Goal: Task Accomplishment & Management: Complete application form

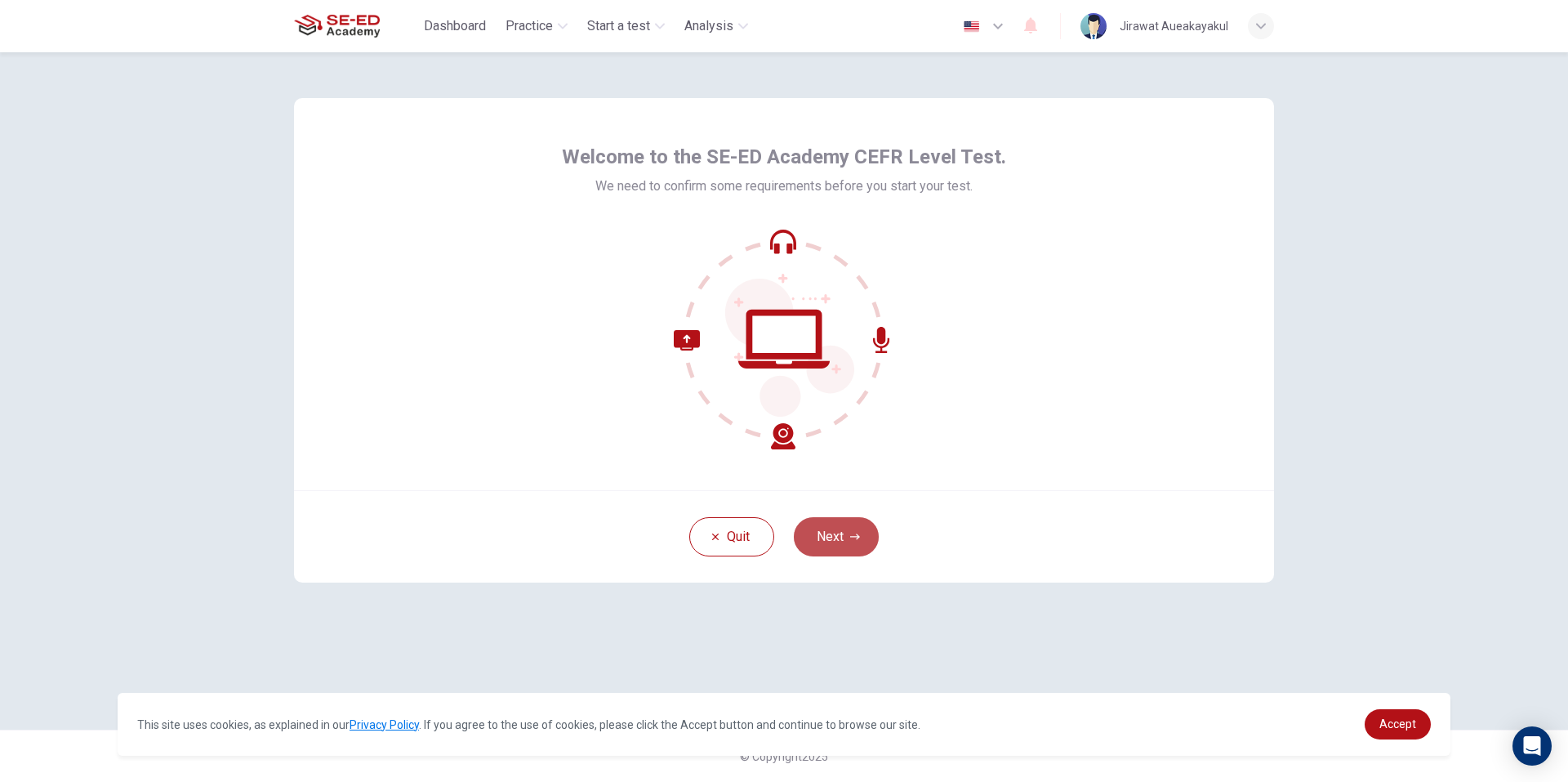
click at [862, 540] on button "Next" at bounding box center [835, 537] width 85 height 39
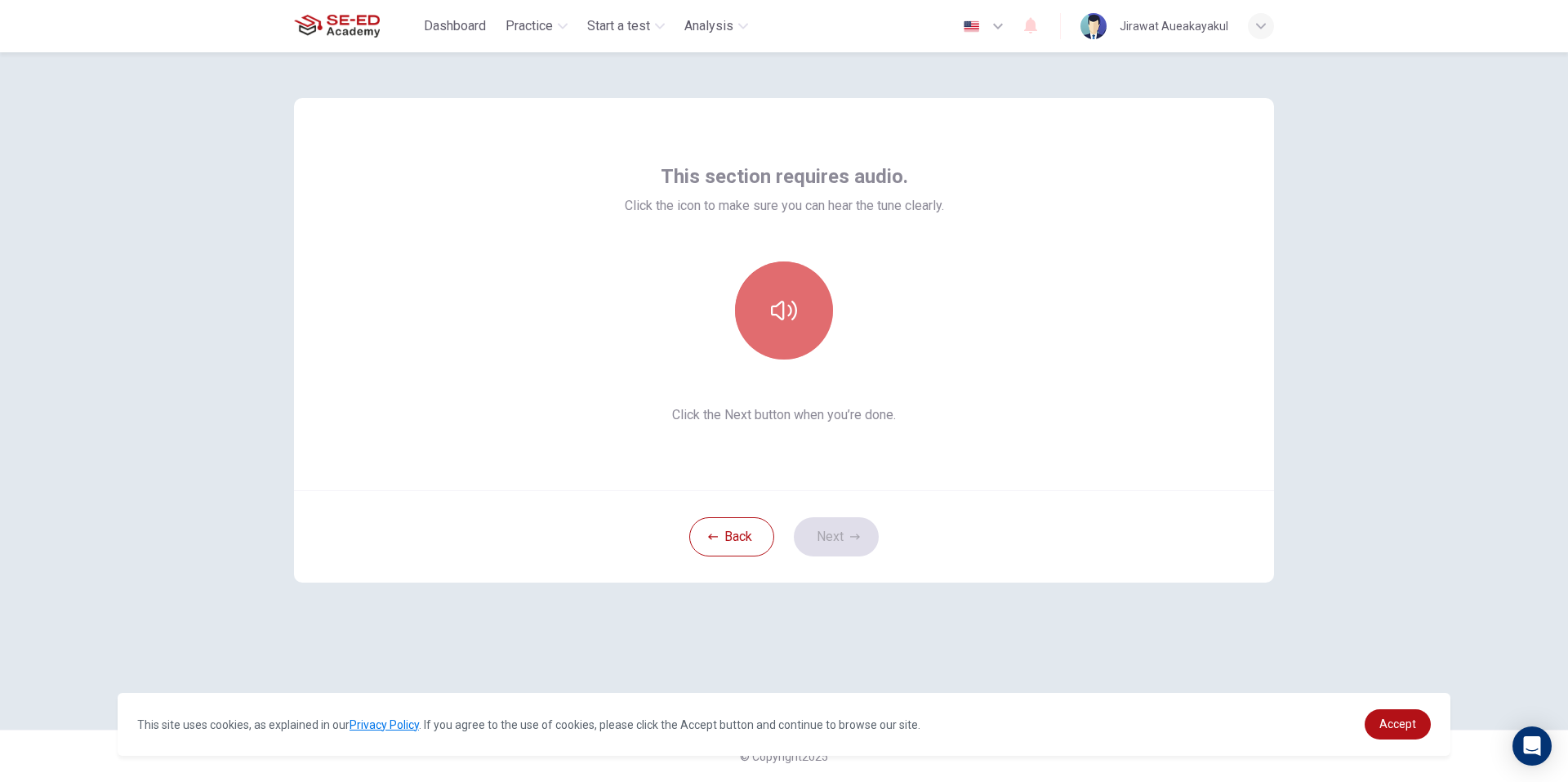
click at [814, 329] on button "button" at bounding box center [784, 310] width 98 height 98
click at [812, 327] on button "button" at bounding box center [784, 310] width 98 height 98
click at [822, 543] on button "Next" at bounding box center [835, 537] width 85 height 39
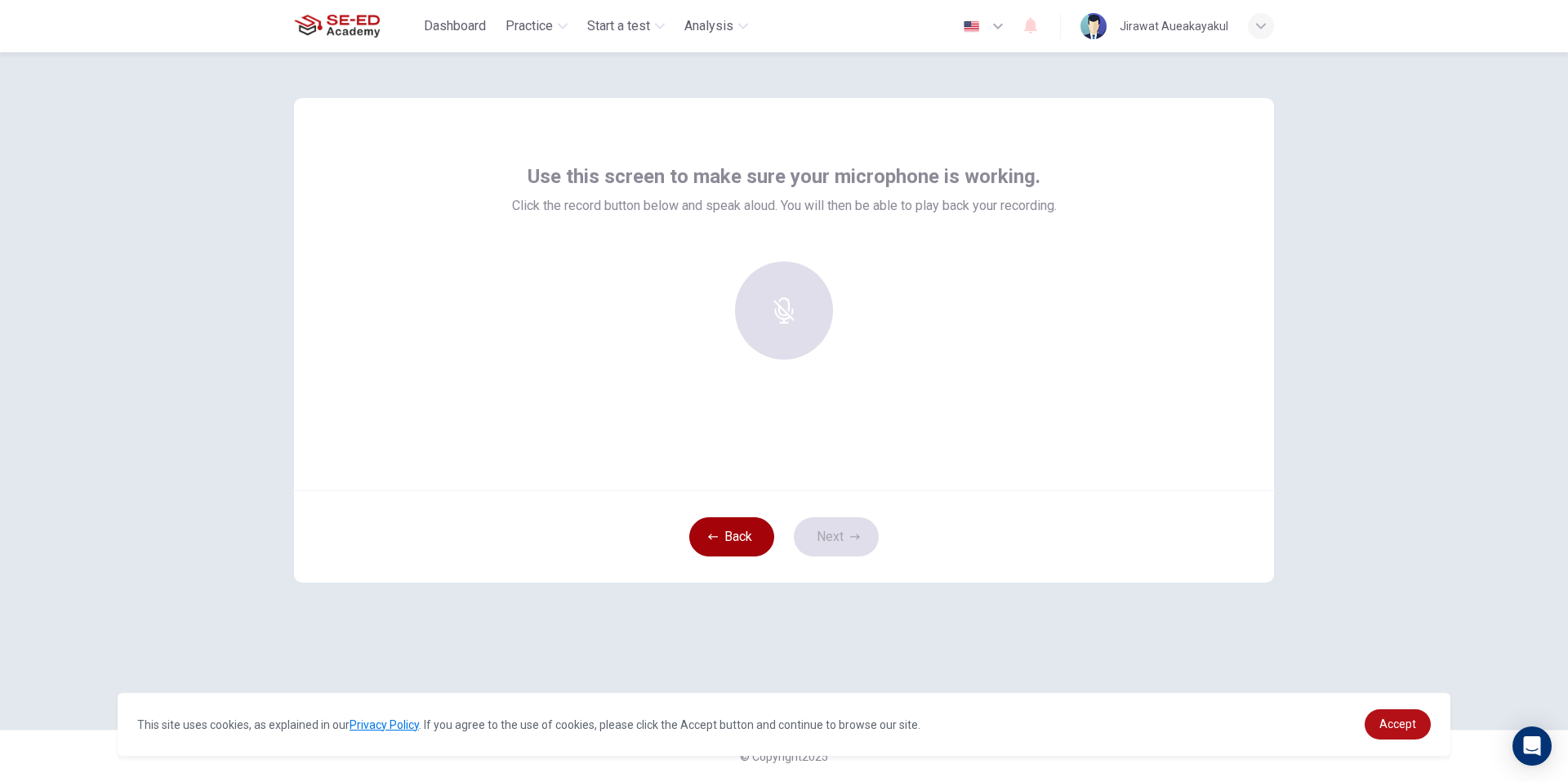
click at [768, 538] on button "Back" at bounding box center [731, 537] width 85 height 39
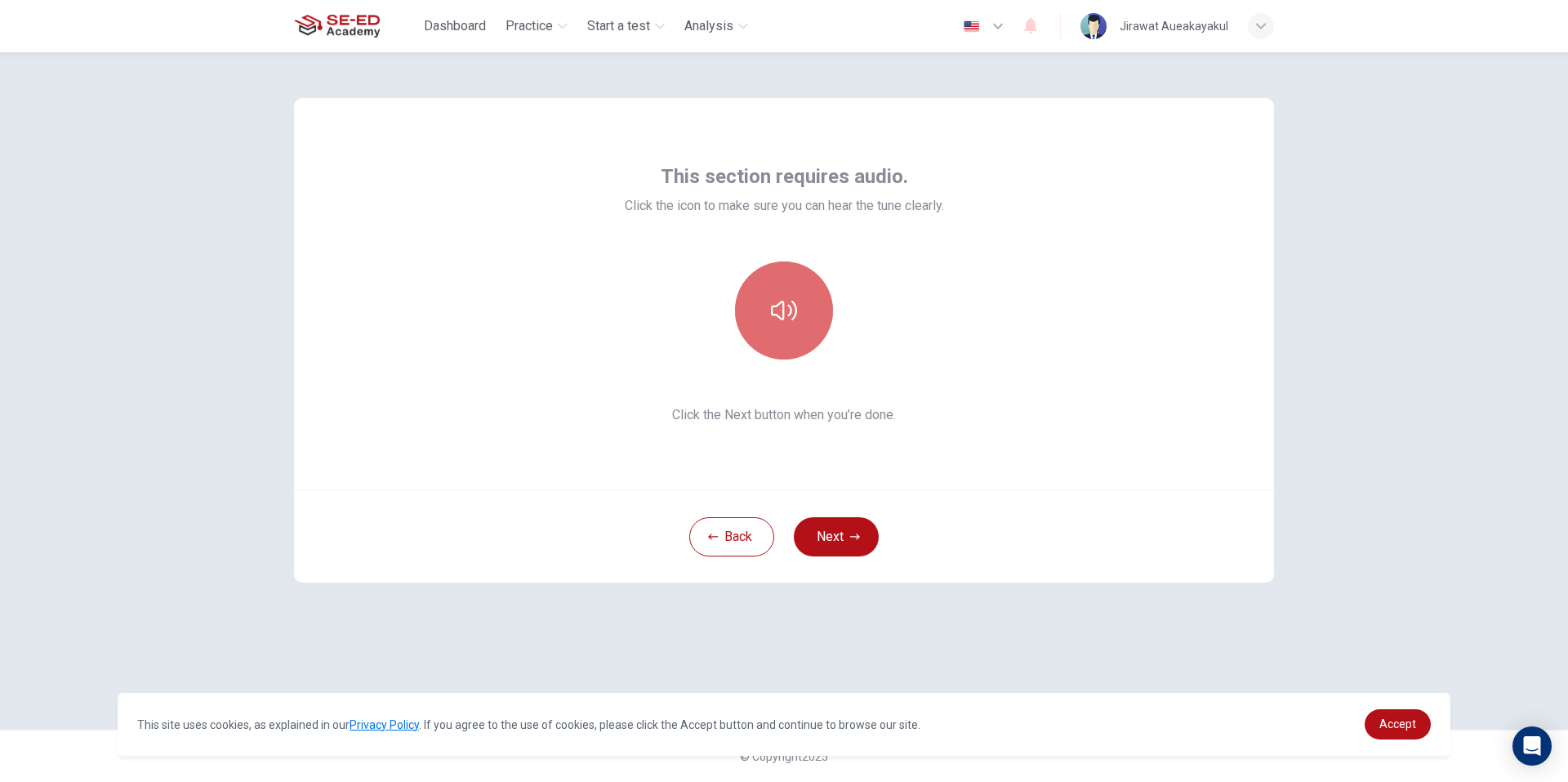
click at [803, 319] on button "button" at bounding box center [784, 310] width 98 height 98
click at [839, 543] on button "Next" at bounding box center [835, 537] width 85 height 39
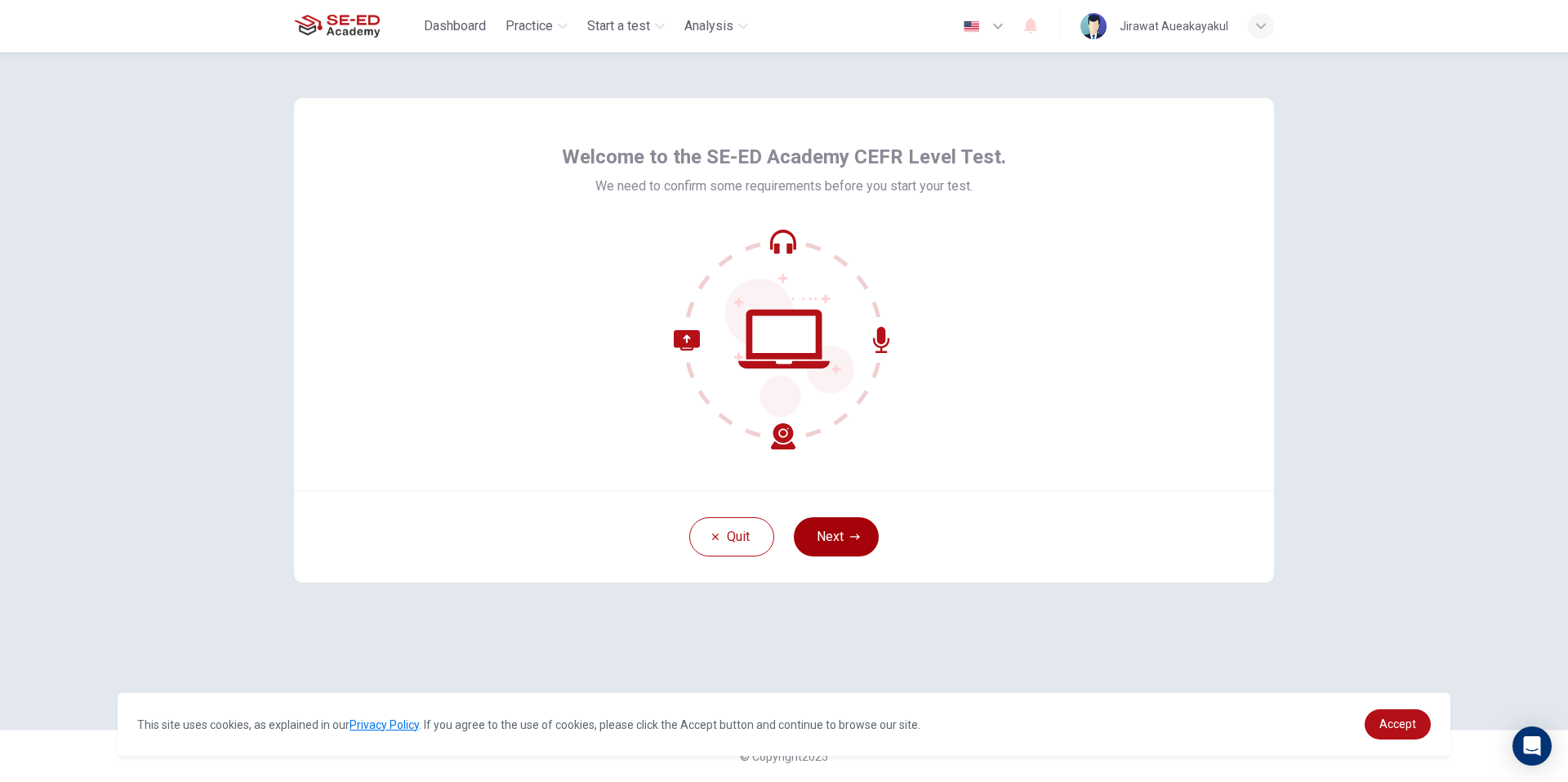
click at [835, 527] on button "Next" at bounding box center [835, 537] width 85 height 39
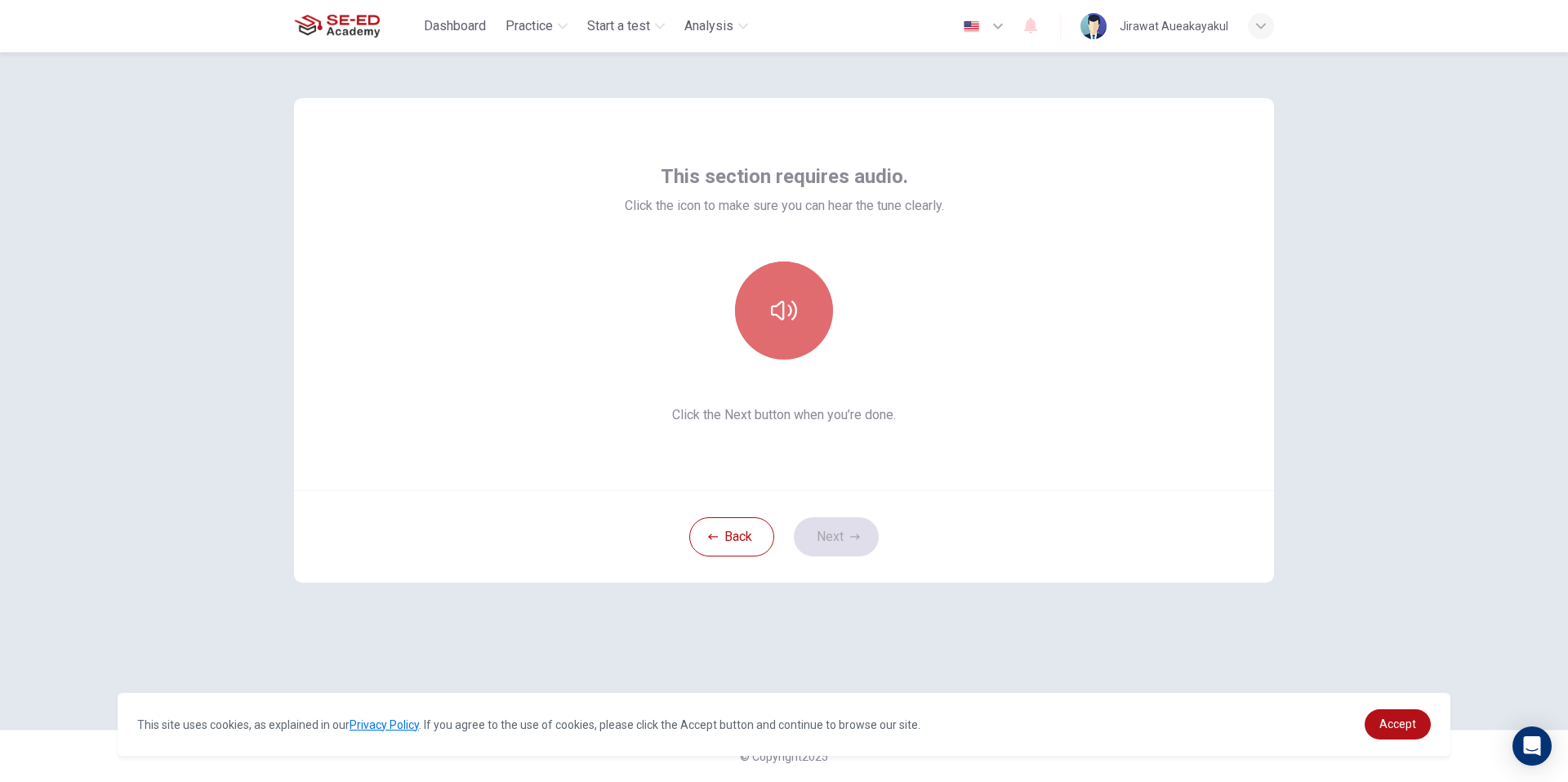
click at [796, 302] on icon "button" at bounding box center [784, 310] width 26 height 26
click at [856, 526] on button "Next" at bounding box center [835, 537] width 85 height 39
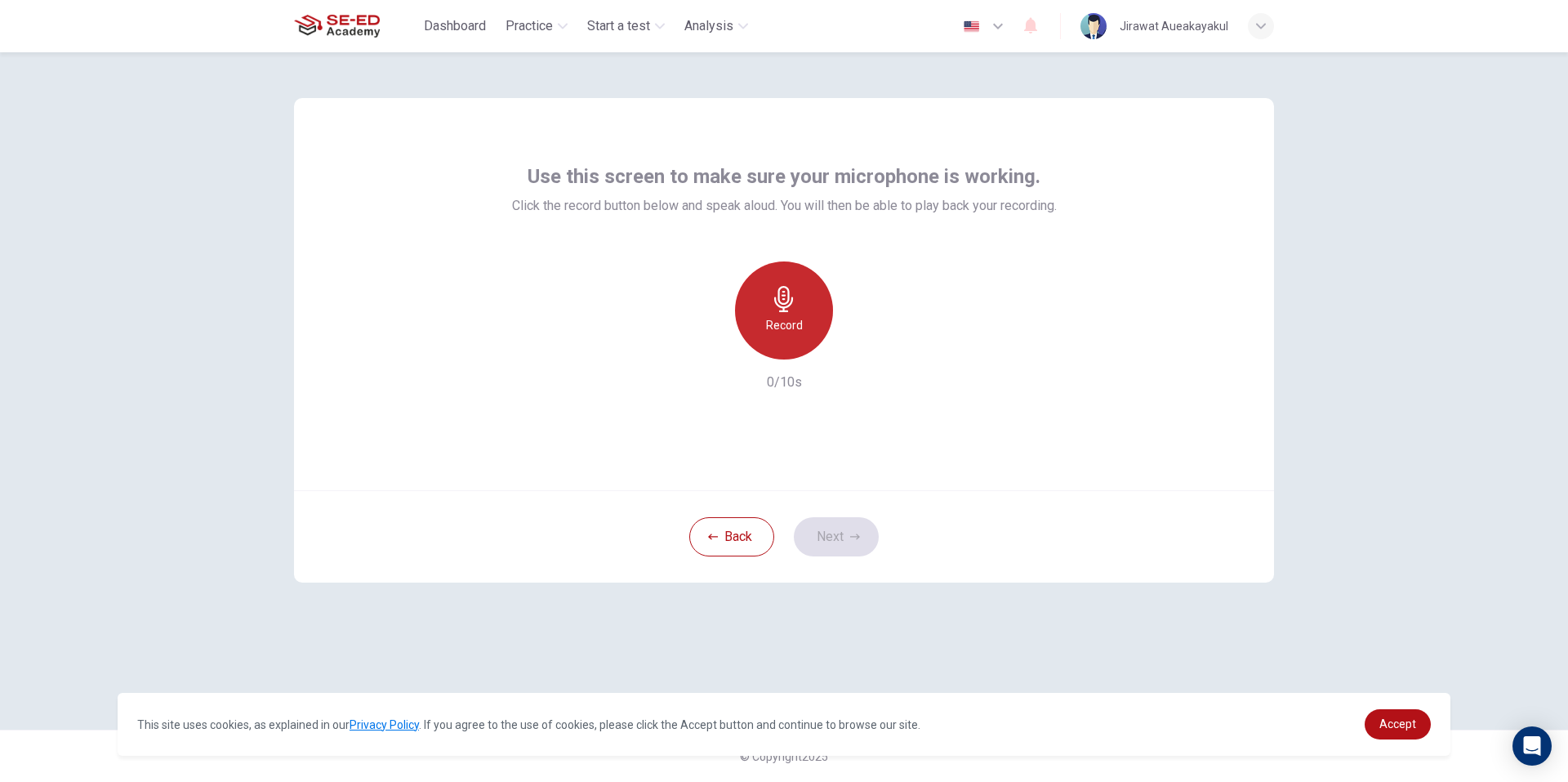
click at [804, 308] on div "Record" at bounding box center [784, 310] width 98 height 98
click at [857, 352] on icon "button" at bounding box center [860, 347] width 17 height 17
click at [862, 351] on icon "button" at bounding box center [860, 347] width 17 height 17
click at [861, 342] on icon "button" at bounding box center [860, 347] width 17 height 17
click at [855, 538] on icon "button" at bounding box center [856, 537] width 10 height 10
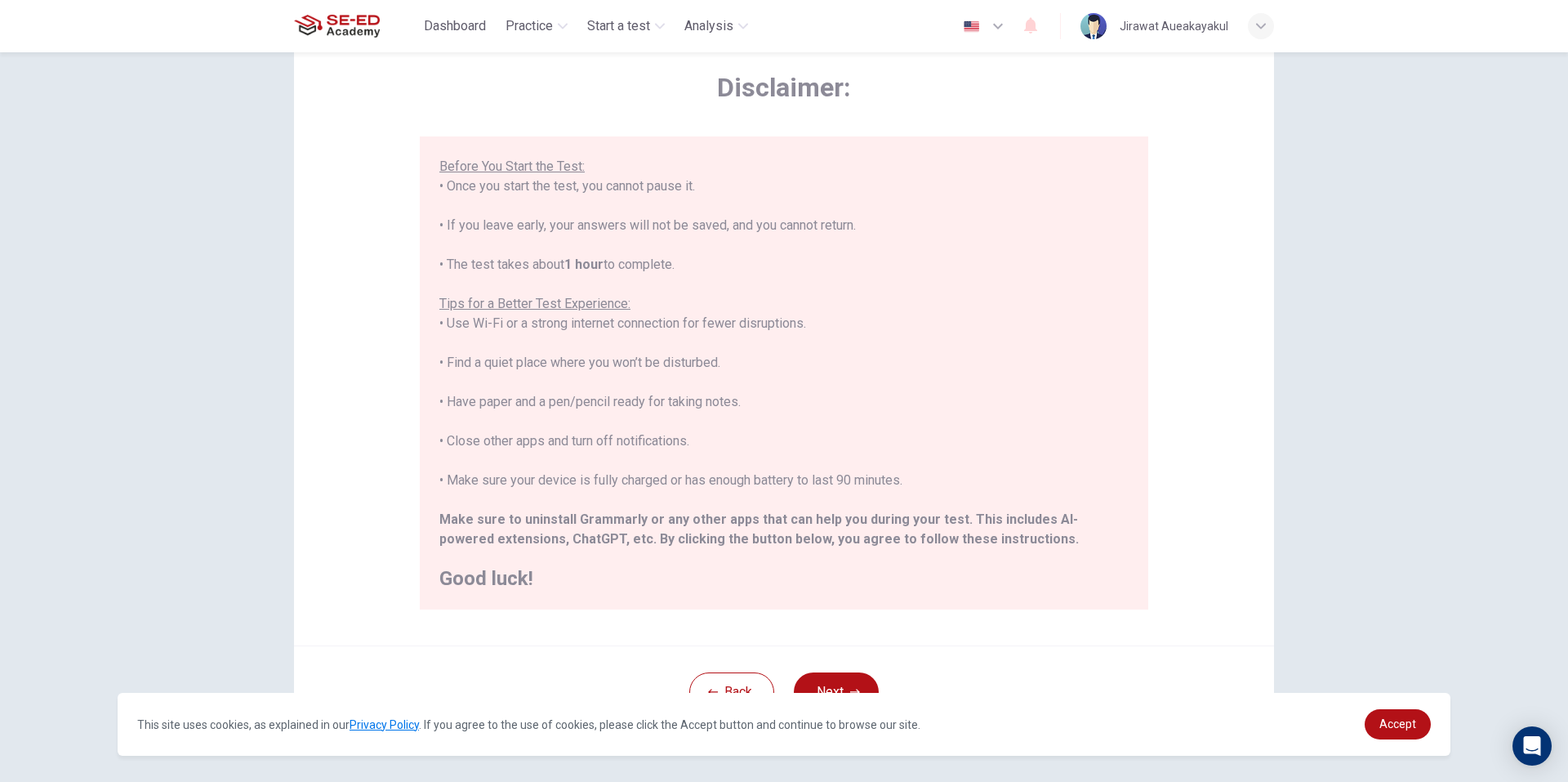
scroll to position [126, 0]
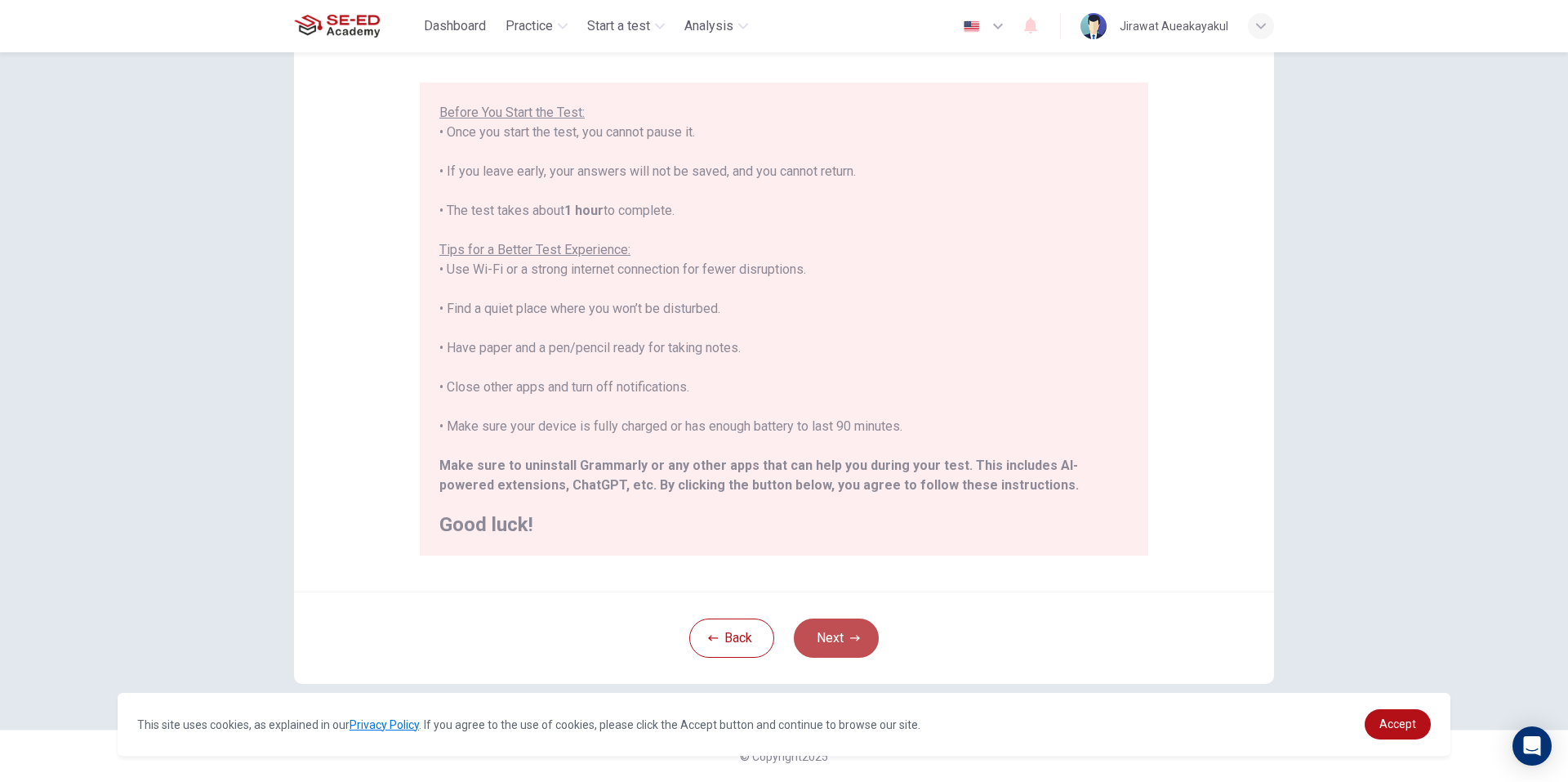
click at [849, 624] on button "Next" at bounding box center [835, 638] width 85 height 39
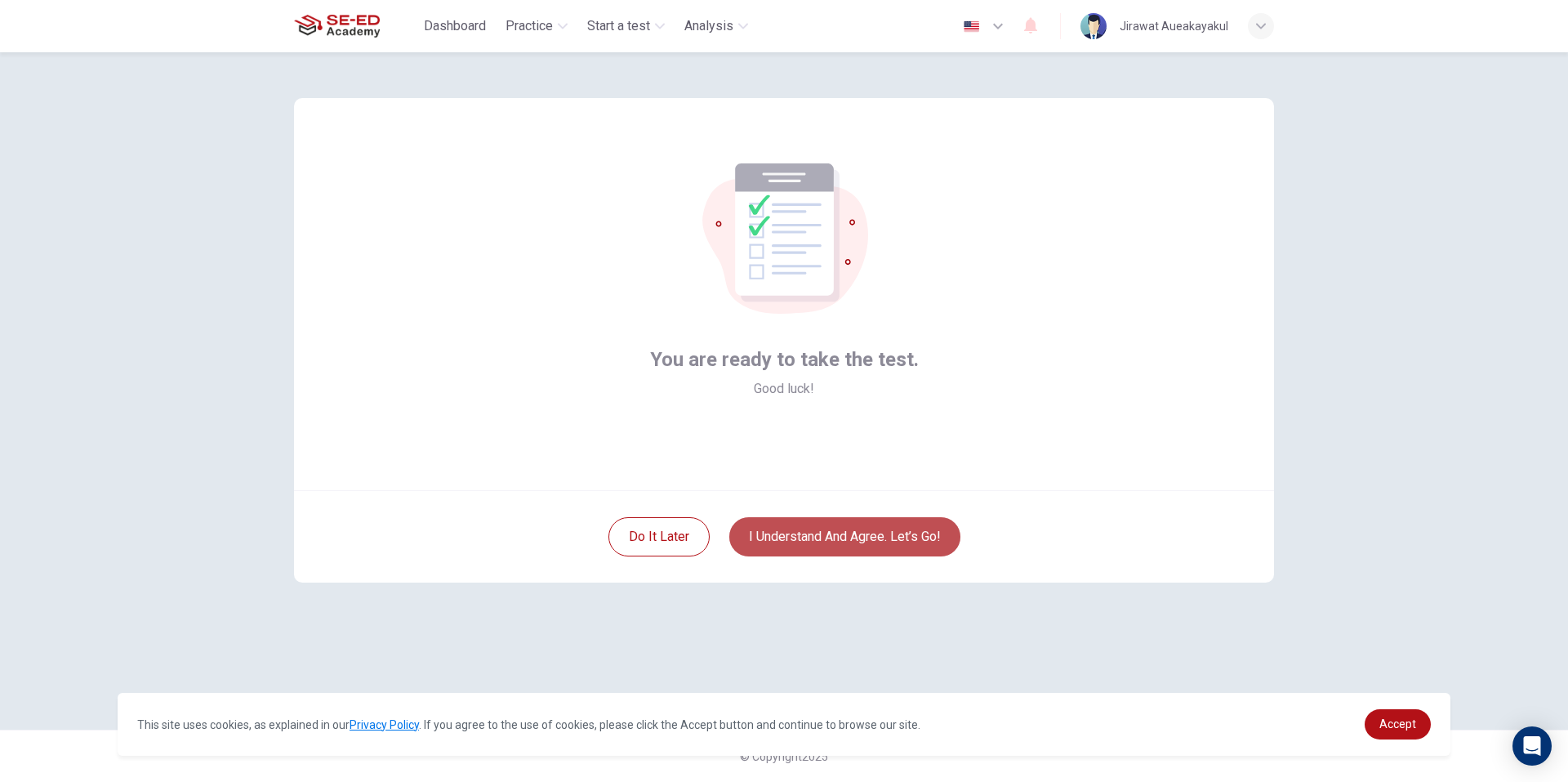
click at [871, 525] on button "I understand and agree. Let’s go!" at bounding box center [845, 537] width 231 height 39
click at [940, 532] on button "I understand and agree. Let’s go!" at bounding box center [845, 537] width 231 height 39
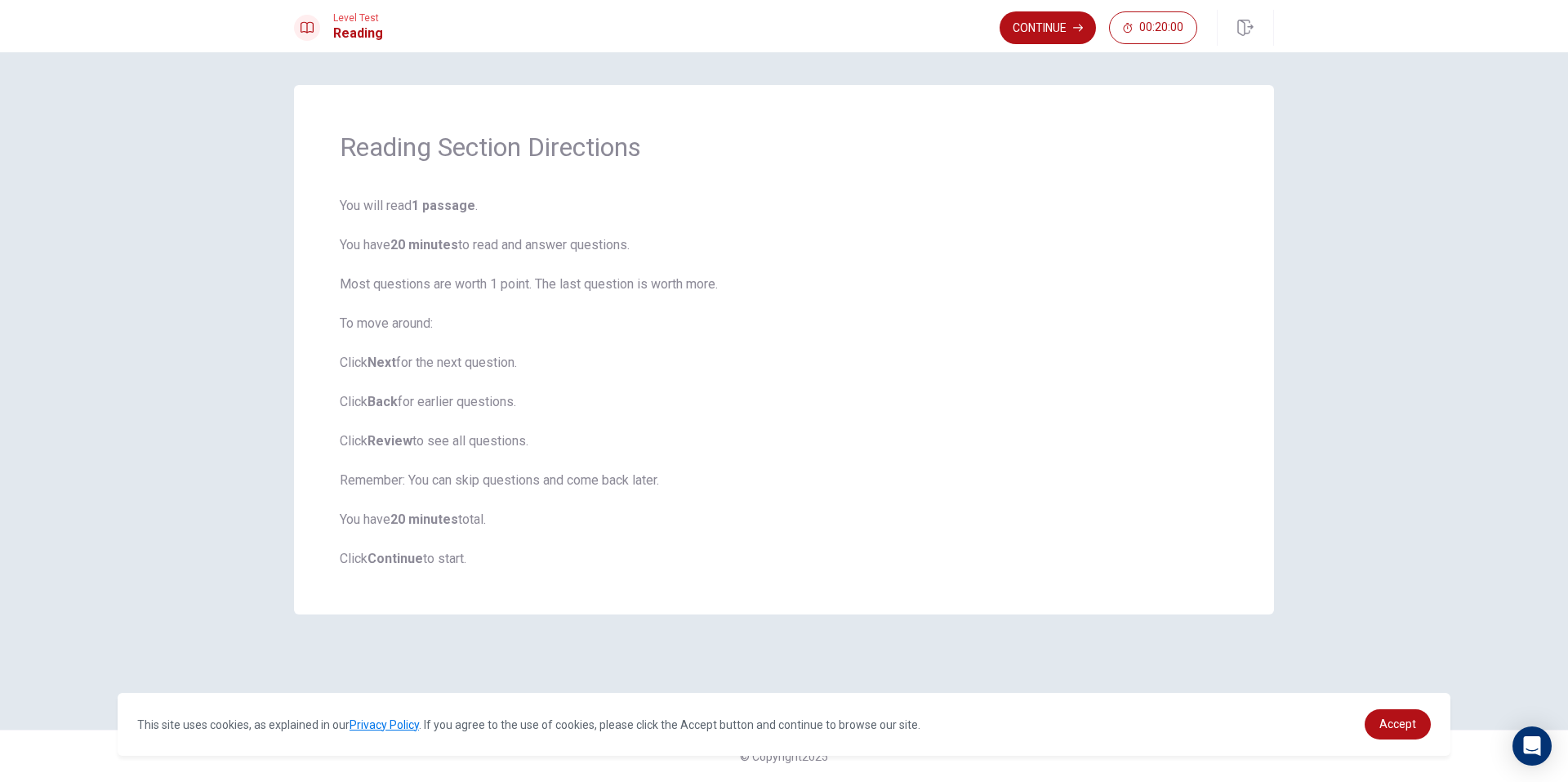
drag, startPoint x: 393, startPoint y: 356, endPoint x: 383, endPoint y: 322, distance: 35.4
click at [384, 330] on span "You will read 1 passage . You have 20 minutes to read and answer questions. Mos…" at bounding box center [784, 382] width 888 height 373
drag, startPoint x: 390, startPoint y: 256, endPoint x: 394, endPoint y: 232, distance: 24.3
click at [394, 234] on span "You will read 1 passage . You have 20 minutes to read and answer questions. Mos…" at bounding box center [784, 382] width 888 height 373
drag, startPoint x: 402, startPoint y: 206, endPoint x: 417, endPoint y: 202, distance: 15.5
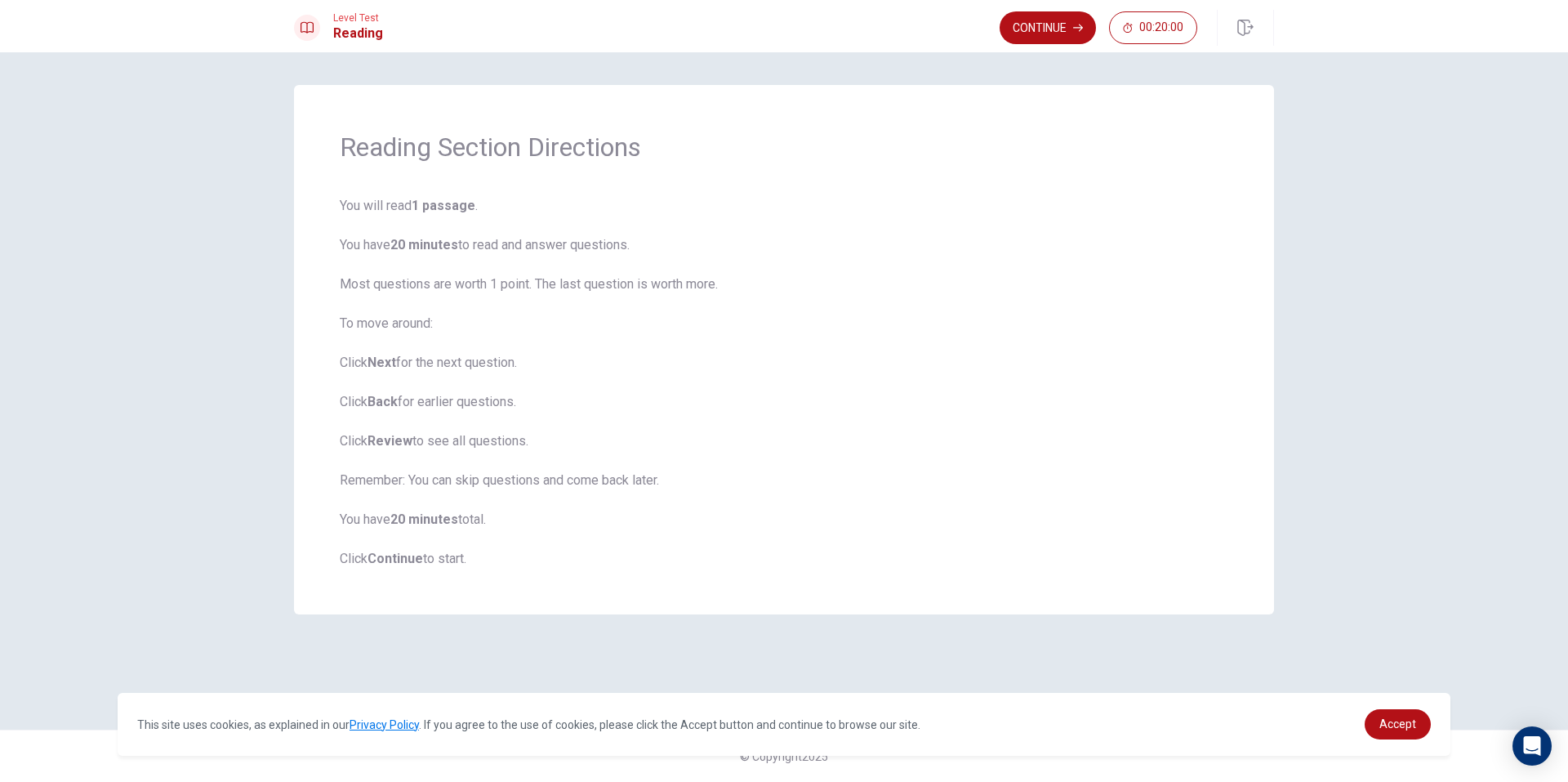
click at [404, 205] on span "You will read 1 passage . You have 20 minutes to read and answer questions. Mos…" at bounding box center [784, 382] width 888 height 373
drag, startPoint x: 418, startPoint y: 201, endPoint x: 442, endPoint y: 199, distance: 24.1
click at [437, 199] on b "1 passage" at bounding box center [444, 205] width 64 height 16
click at [589, 213] on span "You will read 1 passage . You have 20 minutes to read and answer questions. Mos…" at bounding box center [784, 382] width 888 height 373
click at [1039, 19] on button "Continue" at bounding box center [1047, 28] width 96 height 33
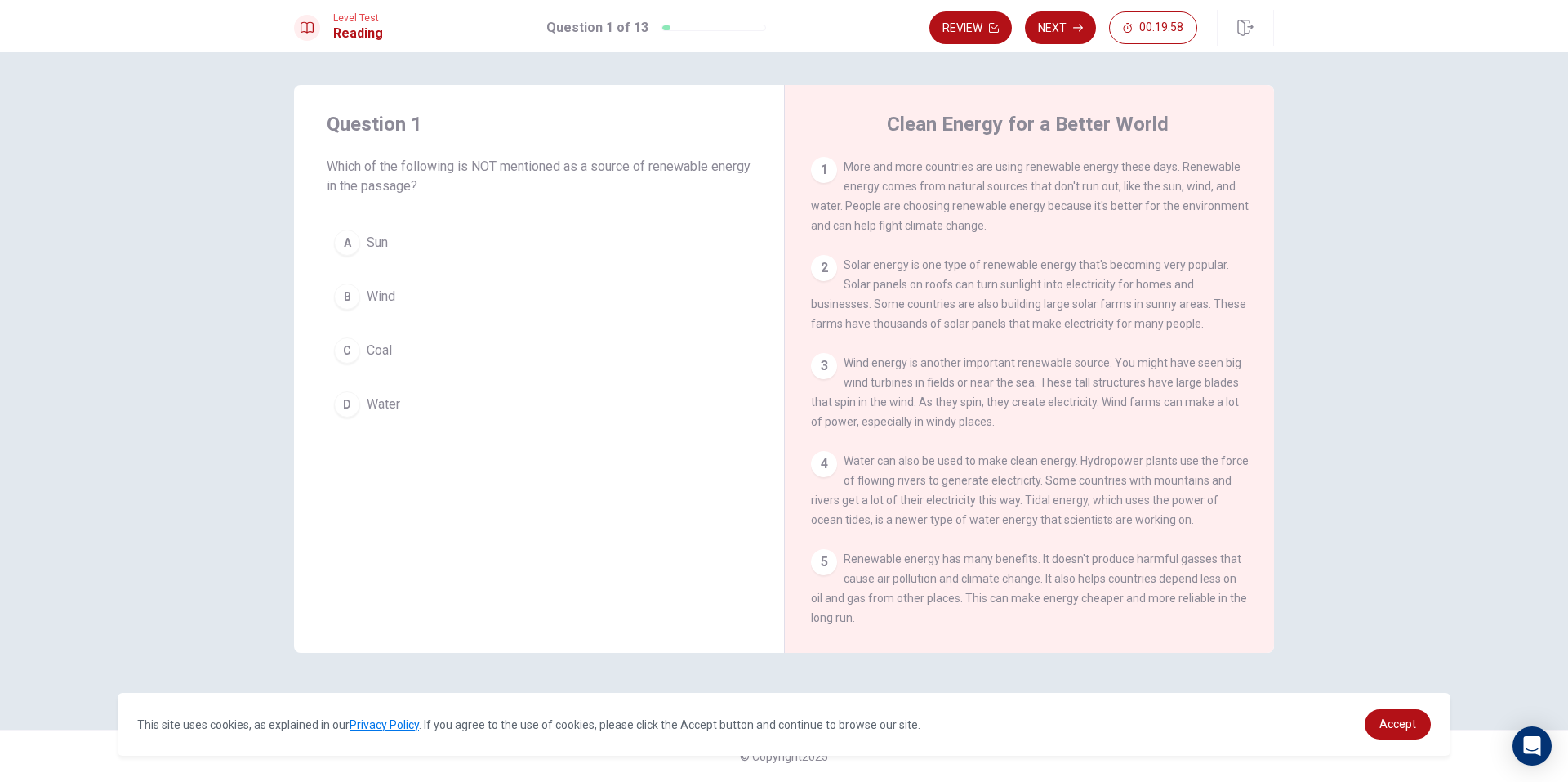
click at [403, 297] on button "B Wind" at bounding box center [538, 296] width 424 height 41
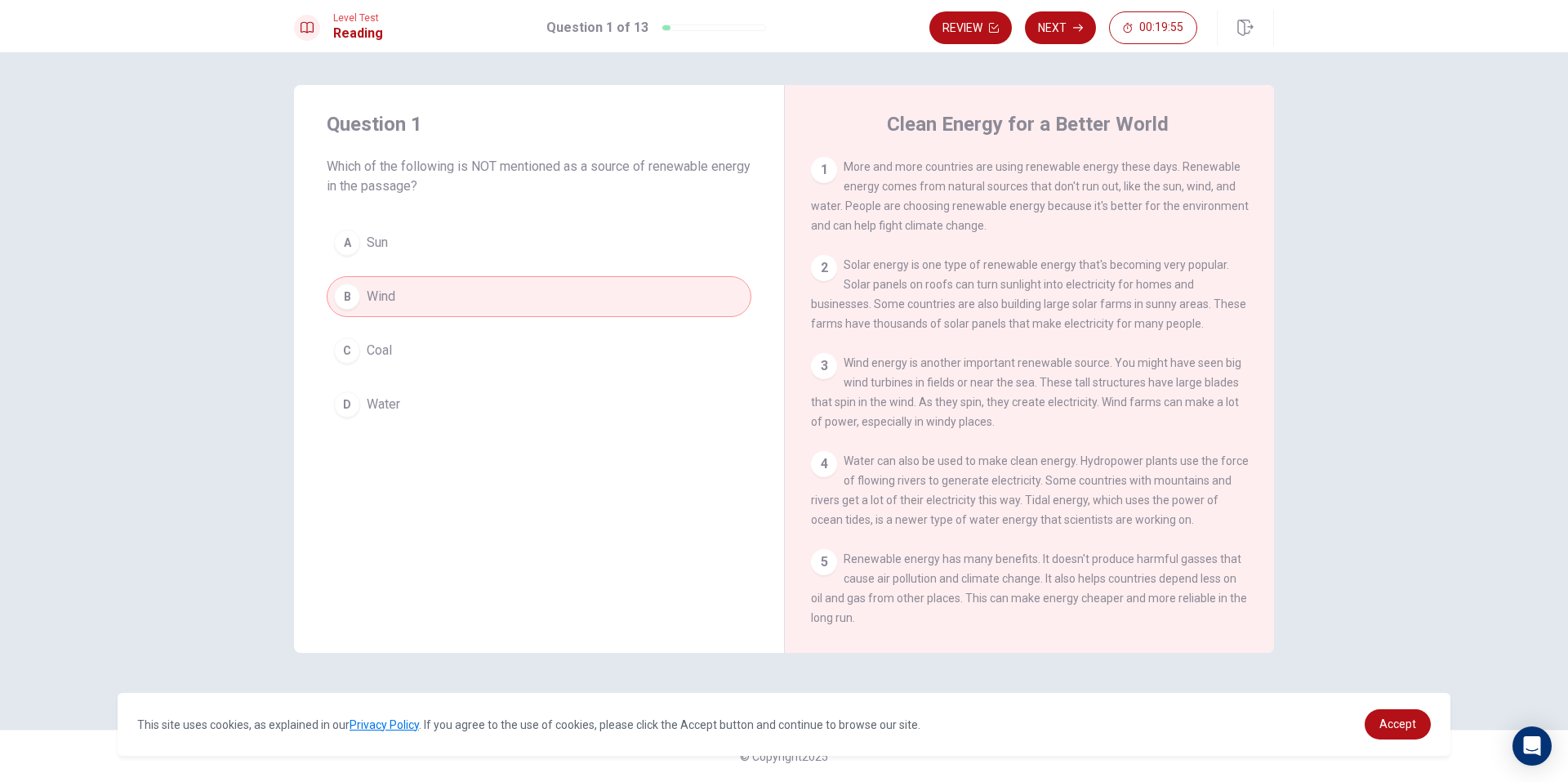
click at [424, 296] on button "B Wind" at bounding box center [538, 296] width 424 height 41
click at [859, 193] on span "More and more countries are using renewable energy these days. Renewable energy…" at bounding box center [1030, 196] width 438 height 72
click at [837, 177] on div "1 More and more countries are using renewable energy these days. Renewable ener…" at bounding box center [1030, 196] width 438 height 79
click at [414, 332] on button "C Coal" at bounding box center [538, 350] width 424 height 41
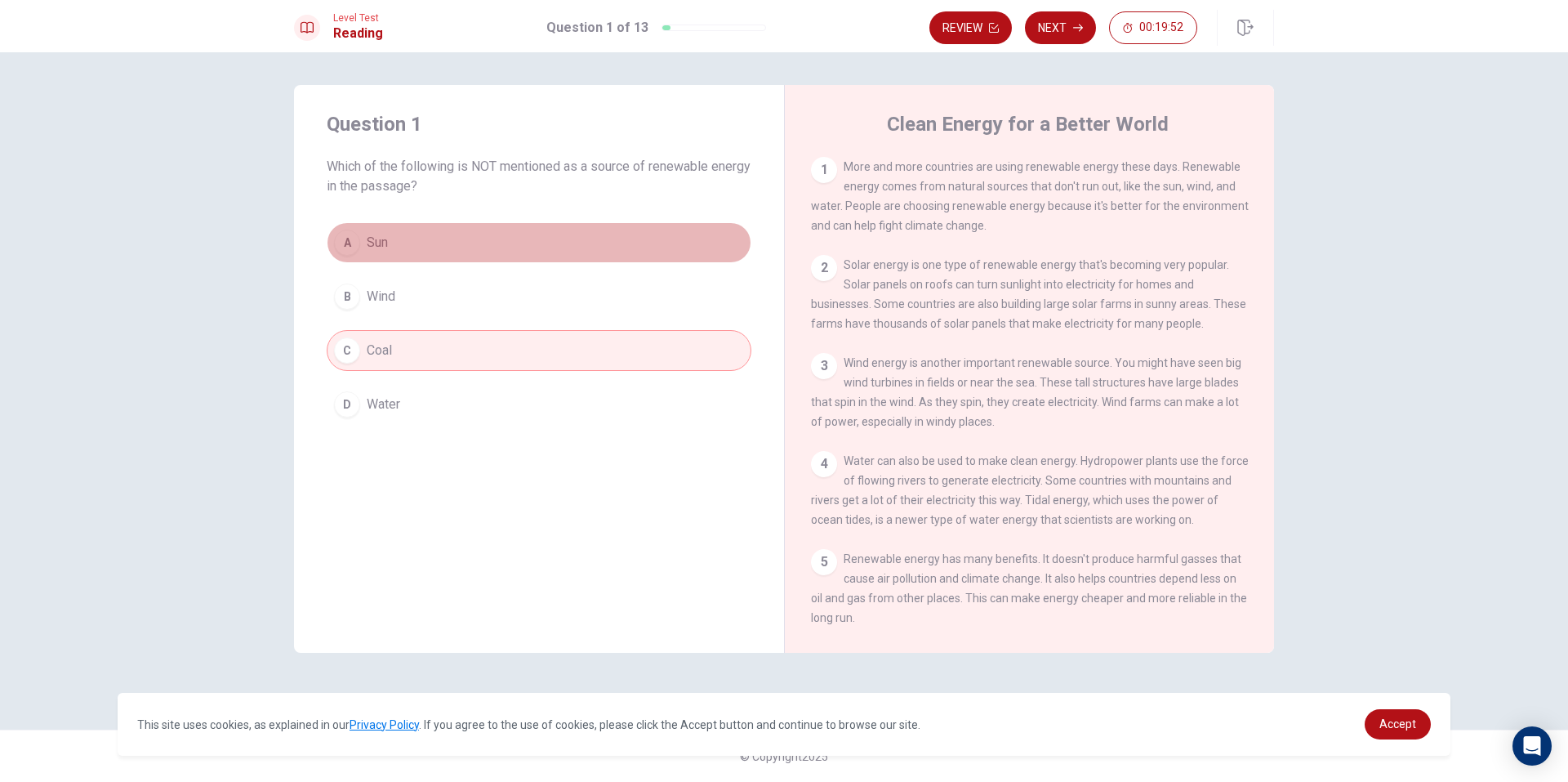
click at [452, 238] on button "A Sun" at bounding box center [538, 242] width 424 height 41
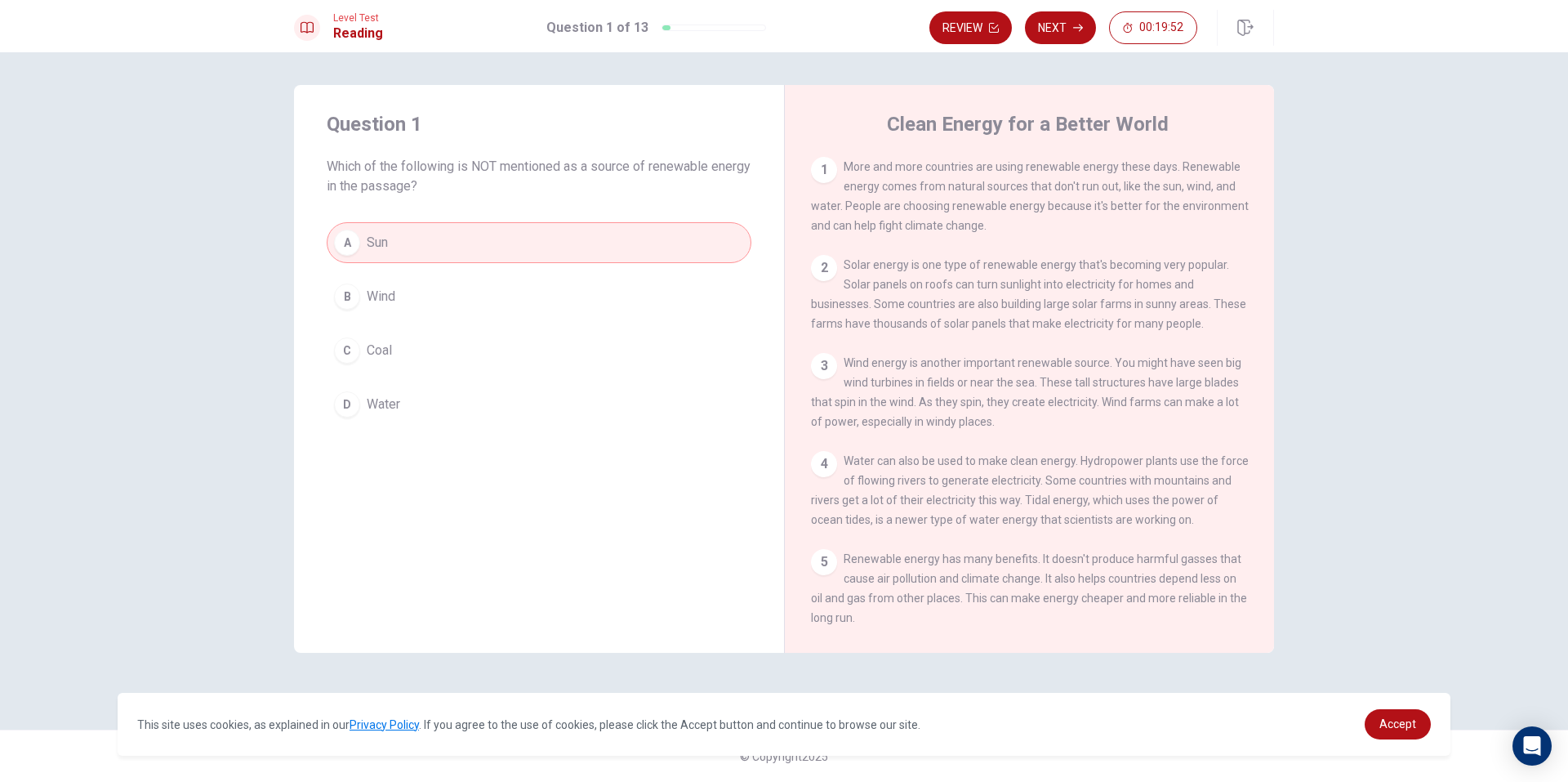
click at [422, 394] on button "D Water" at bounding box center [538, 404] width 424 height 41
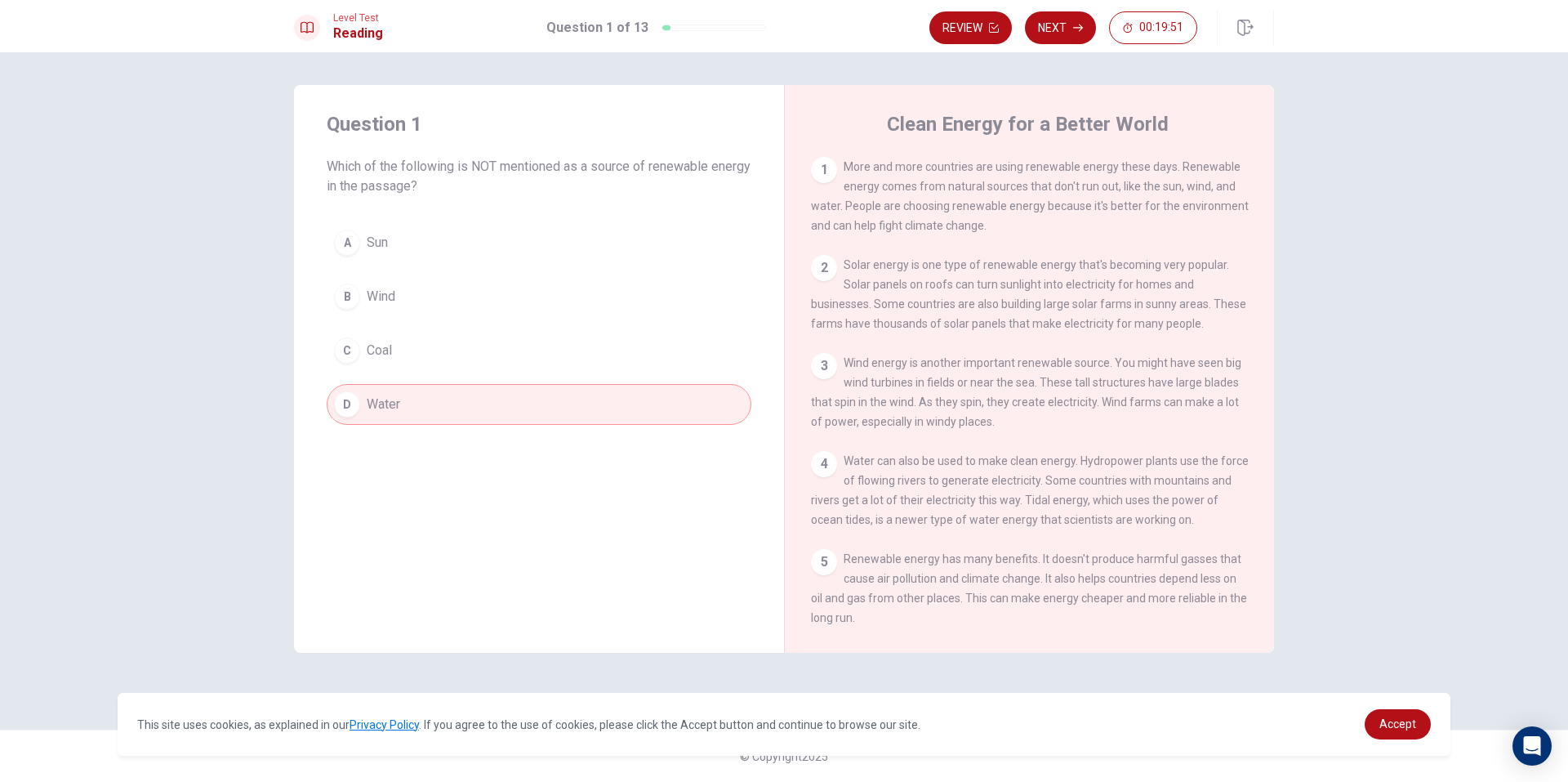
click at [445, 265] on div "A Sun B Wind C Coal D Water" at bounding box center [538, 323] width 424 height 203
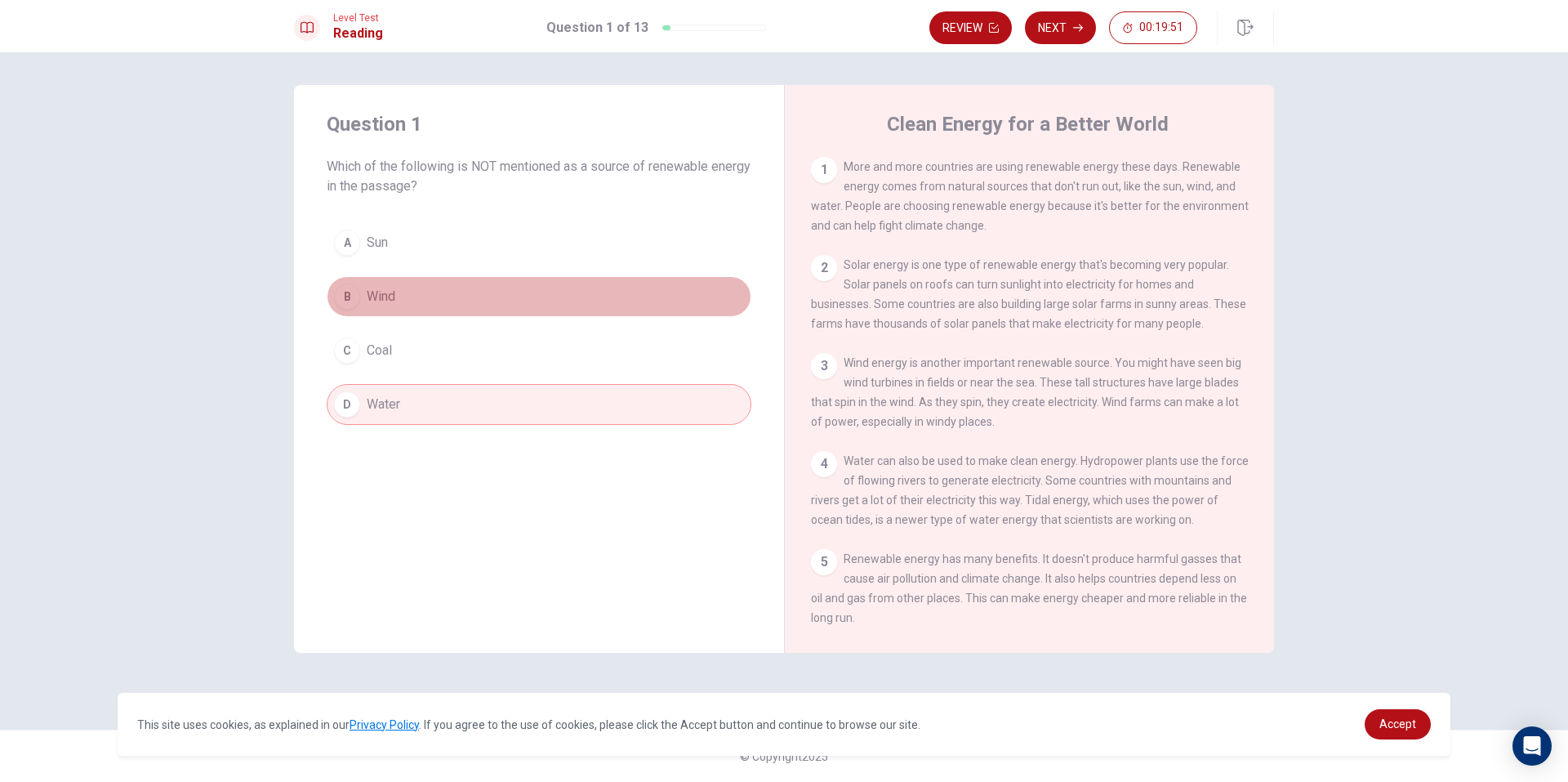
click at [460, 298] on button "B Wind" at bounding box center [538, 296] width 424 height 41
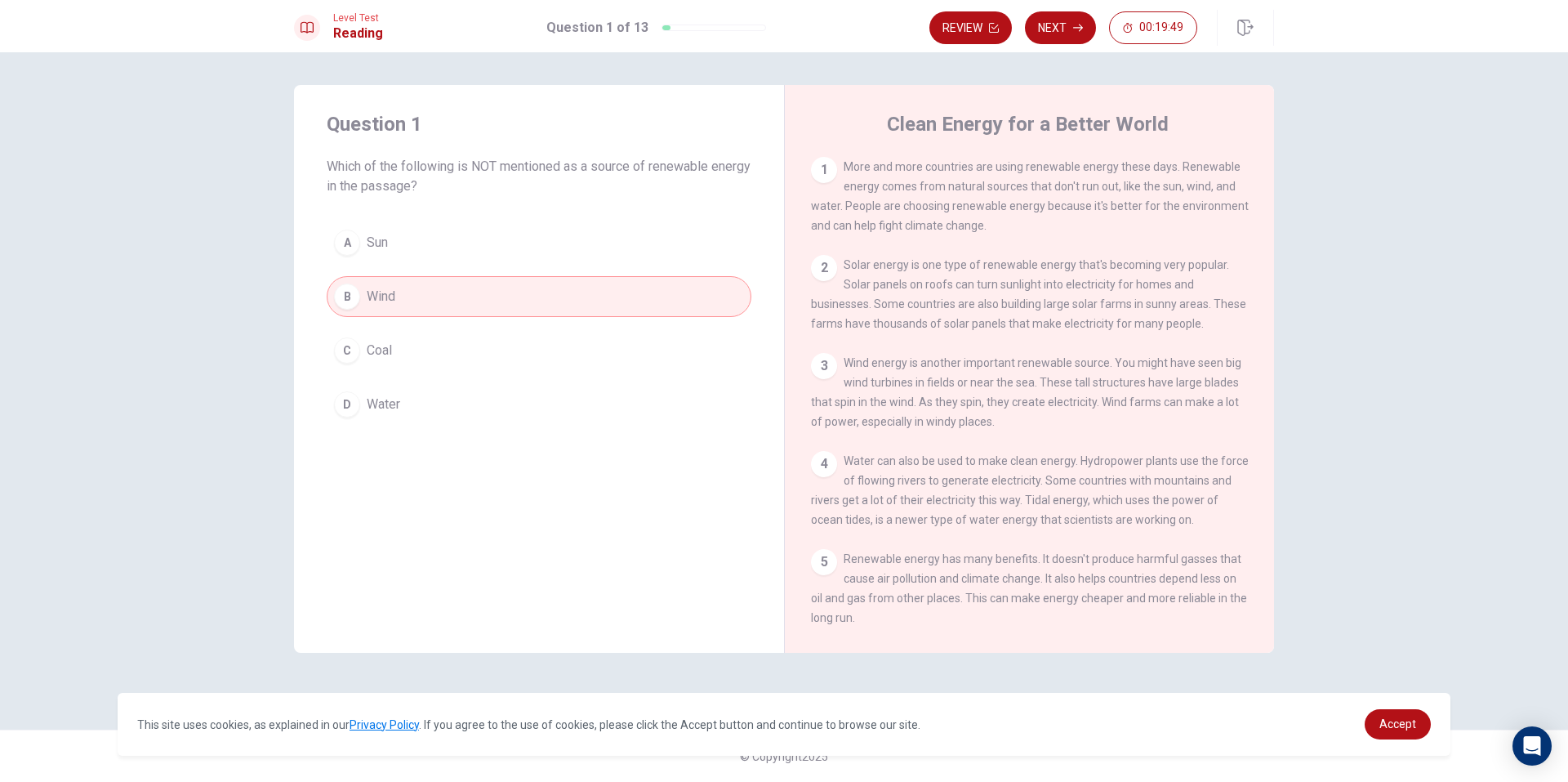
click at [553, 328] on div "A Sun B Wind C Coal D Water" at bounding box center [538, 323] width 424 height 203
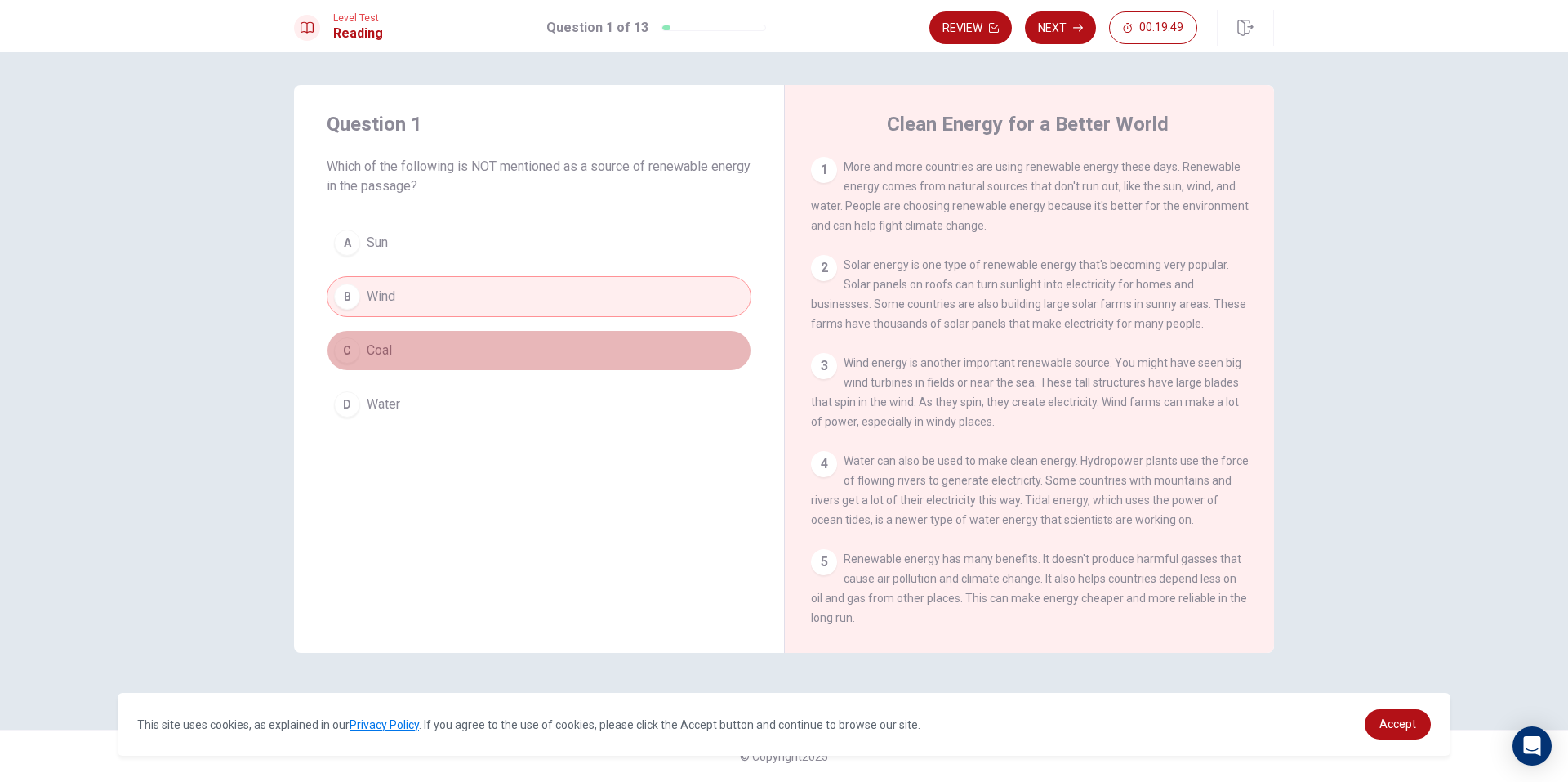
drag, startPoint x: 557, startPoint y: 358, endPoint x: 562, endPoint y: 349, distance: 10.3
click at [560, 375] on div "A Sun B Wind C Coal D Water" at bounding box center [538, 323] width 424 height 203
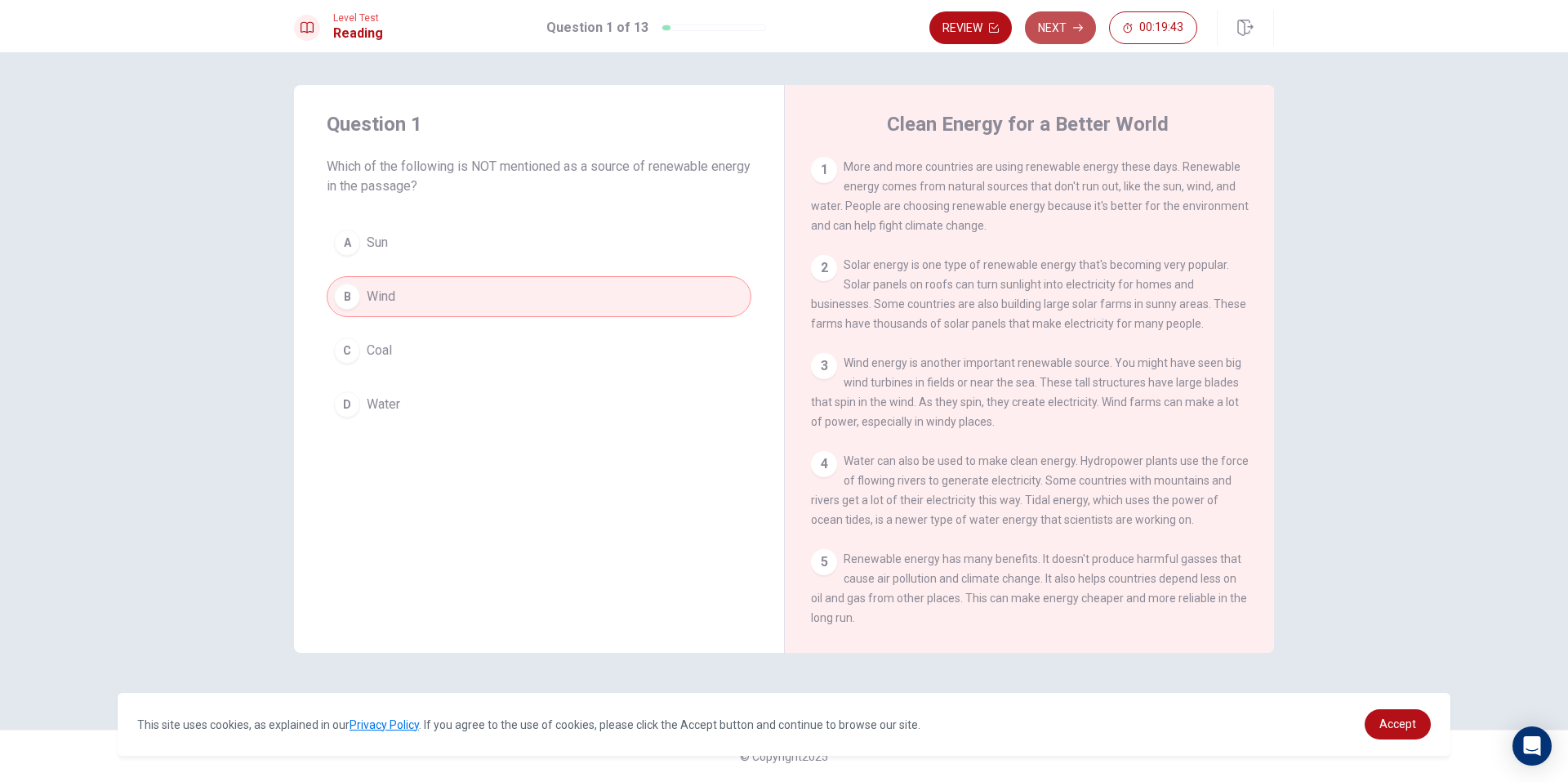
click at [1055, 24] on button "Next" at bounding box center [1060, 28] width 71 height 33
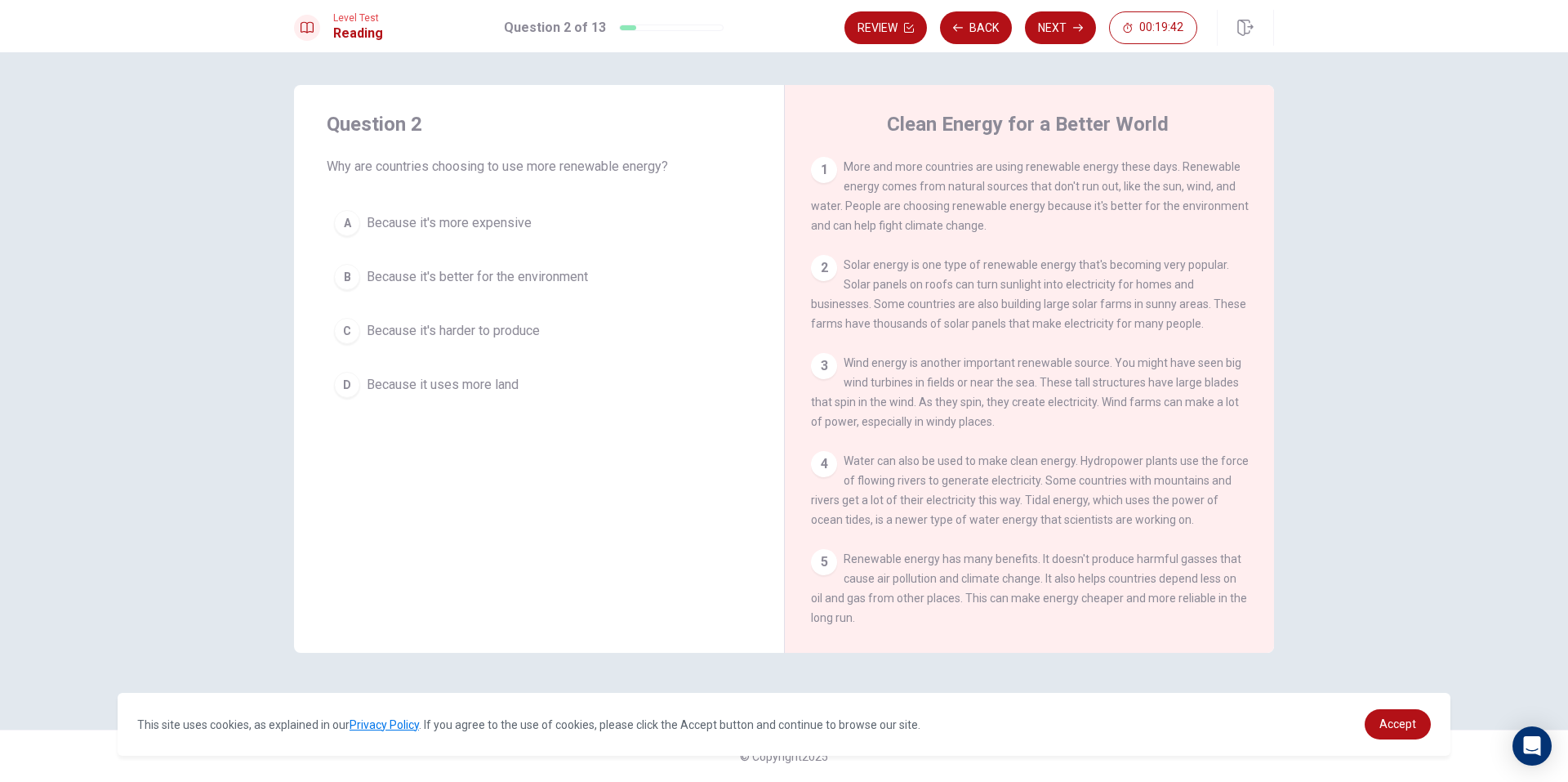
click at [517, 239] on button "A Because it's more expensive" at bounding box center [538, 223] width 424 height 41
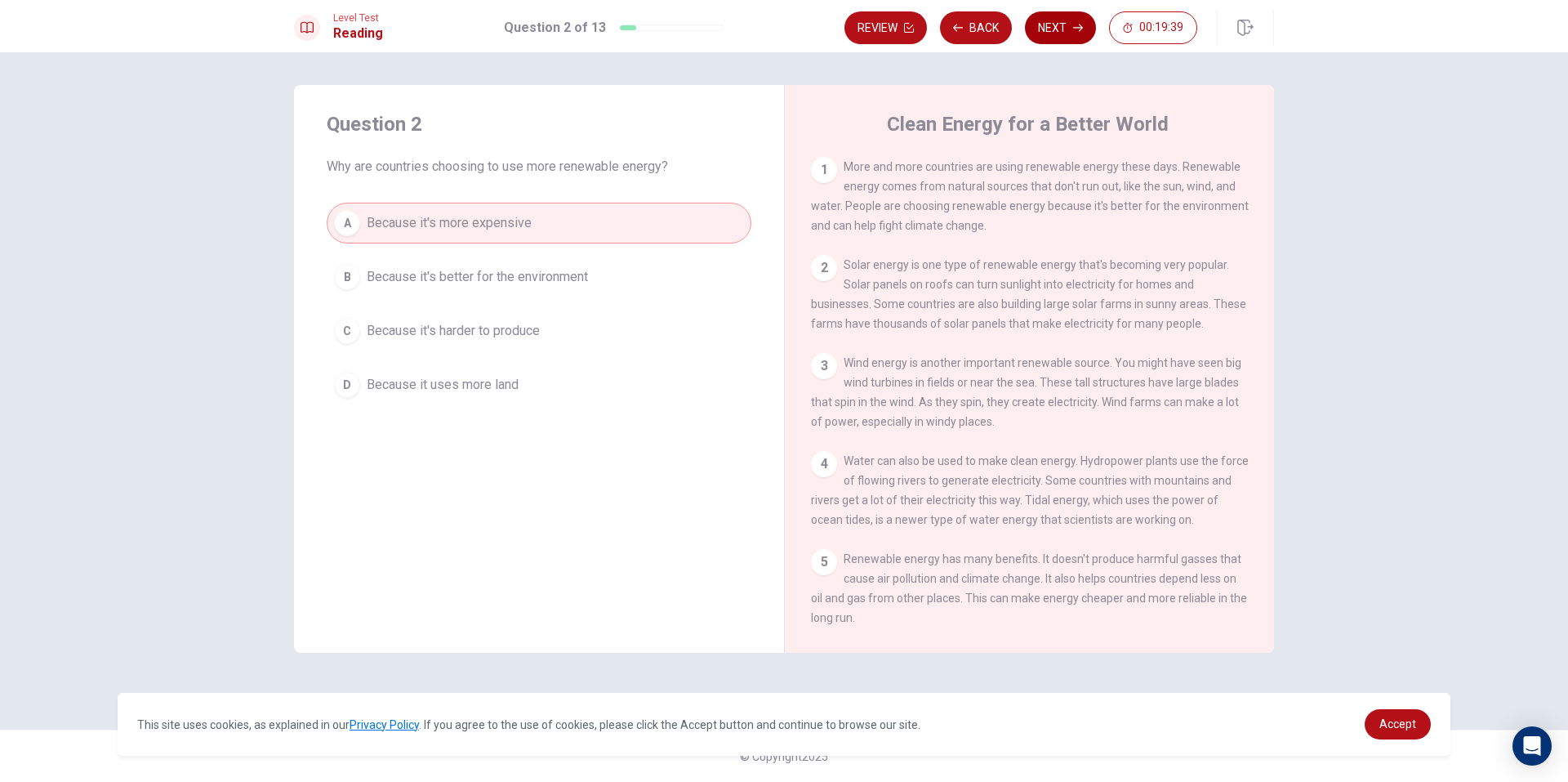
click at [1061, 28] on button "Next" at bounding box center [1060, 28] width 71 height 33
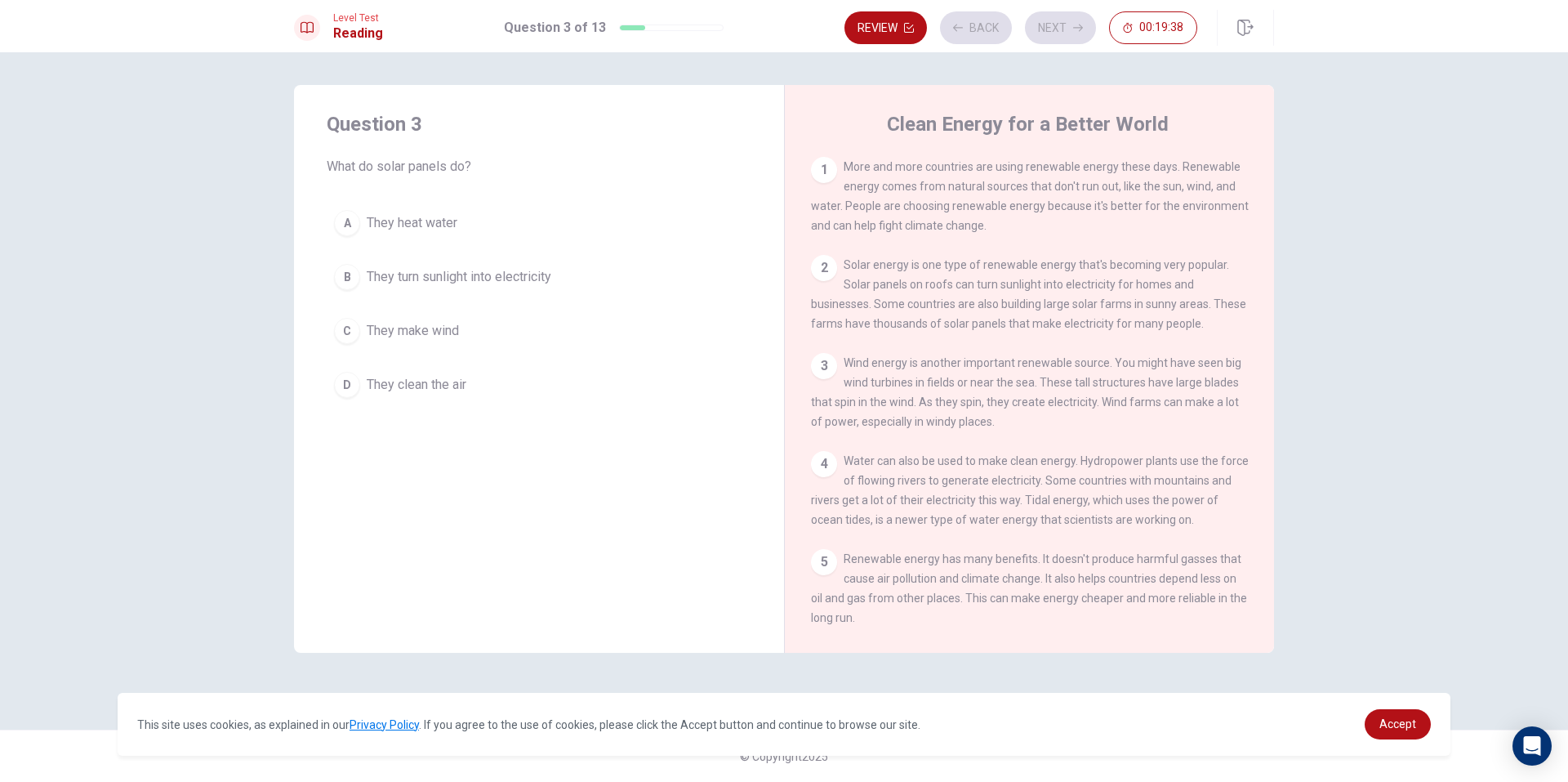
click at [537, 403] on button "D They clean the air" at bounding box center [538, 384] width 424 height 41
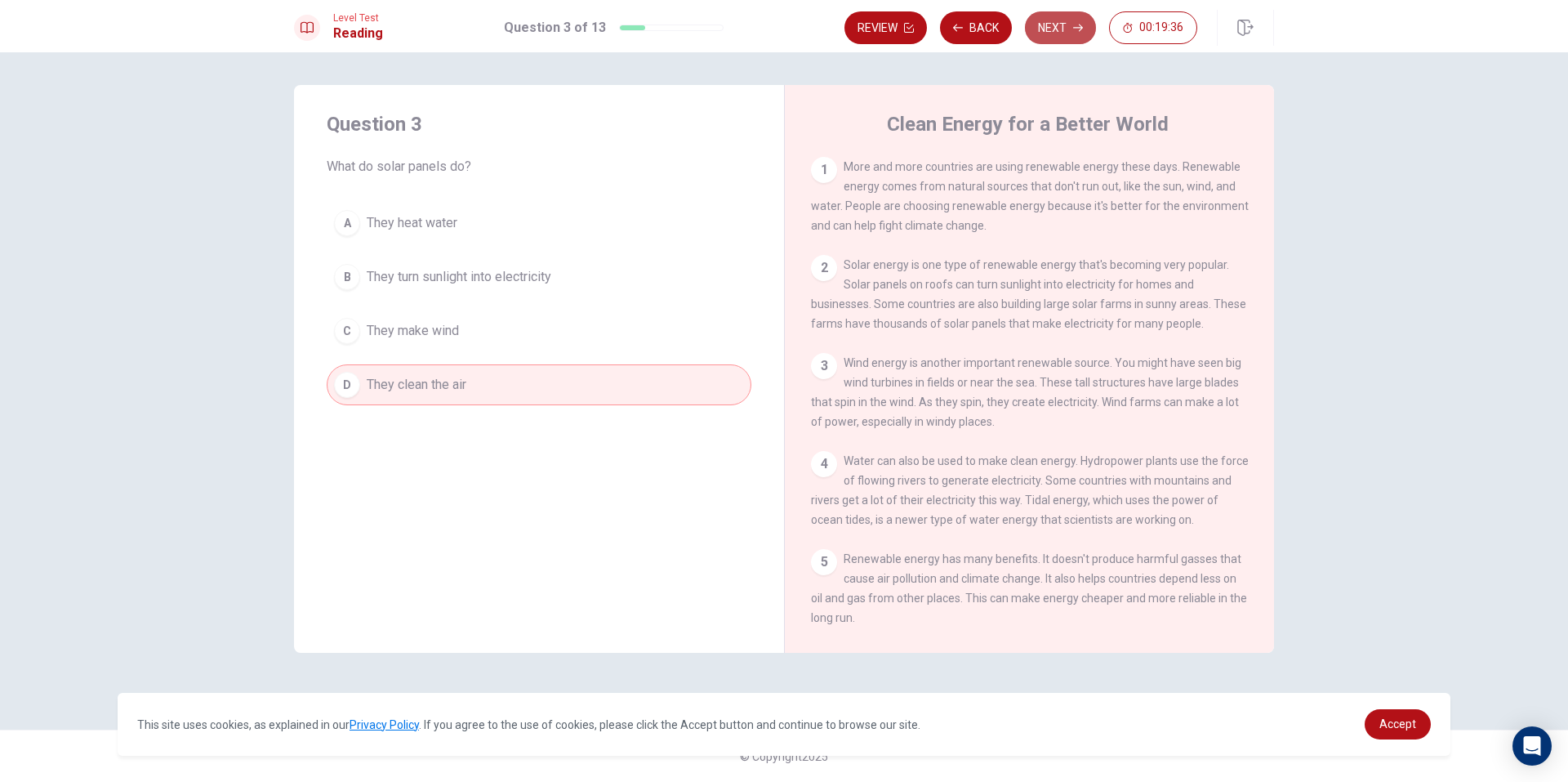
click at [1076, 35] on button "Next" at bounding box center [1060, 28] width 71 height 33
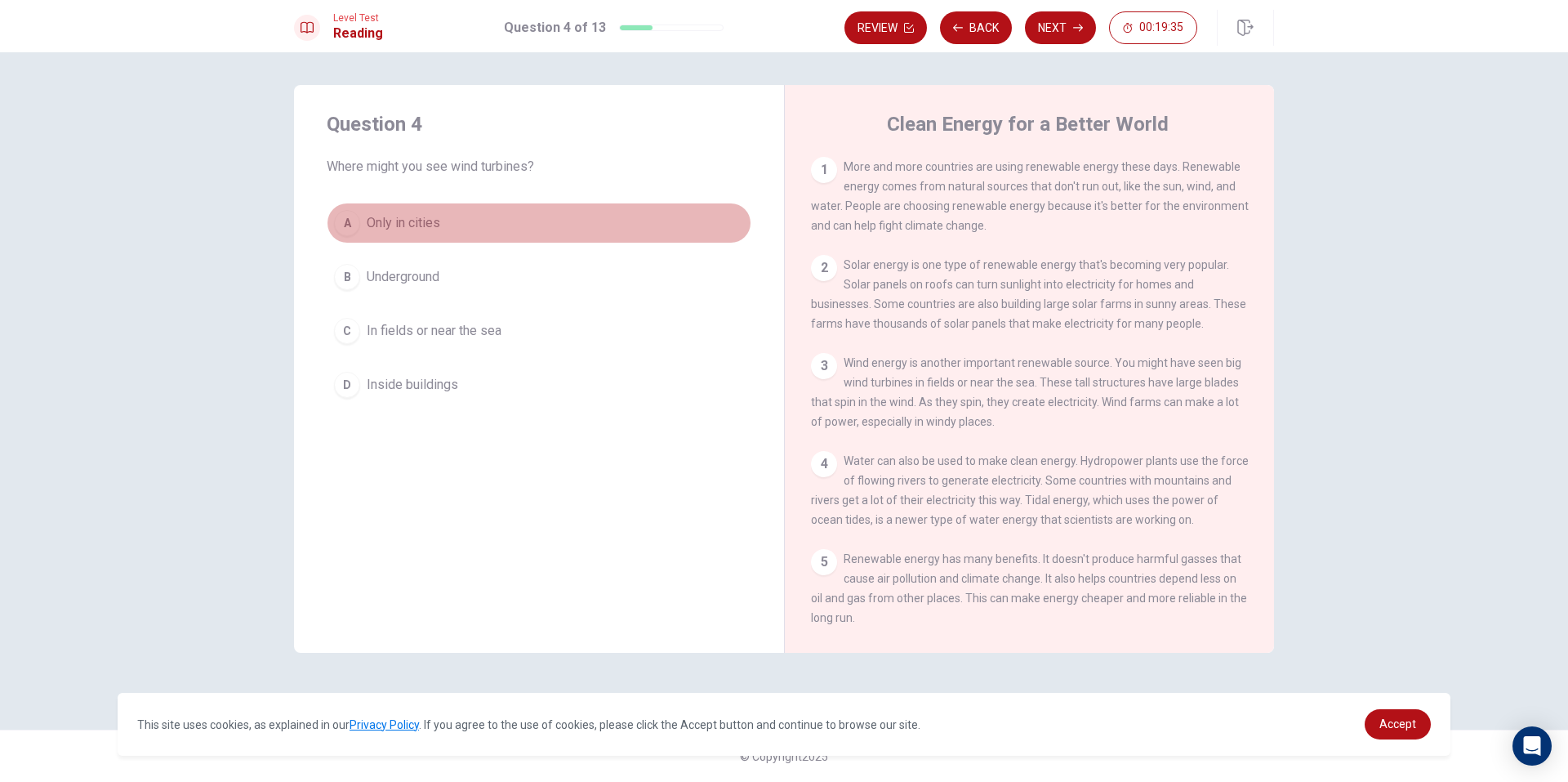
click at [496, 234] on button "A Only in cities" at bounding box center [538, 223] width 424 height 41
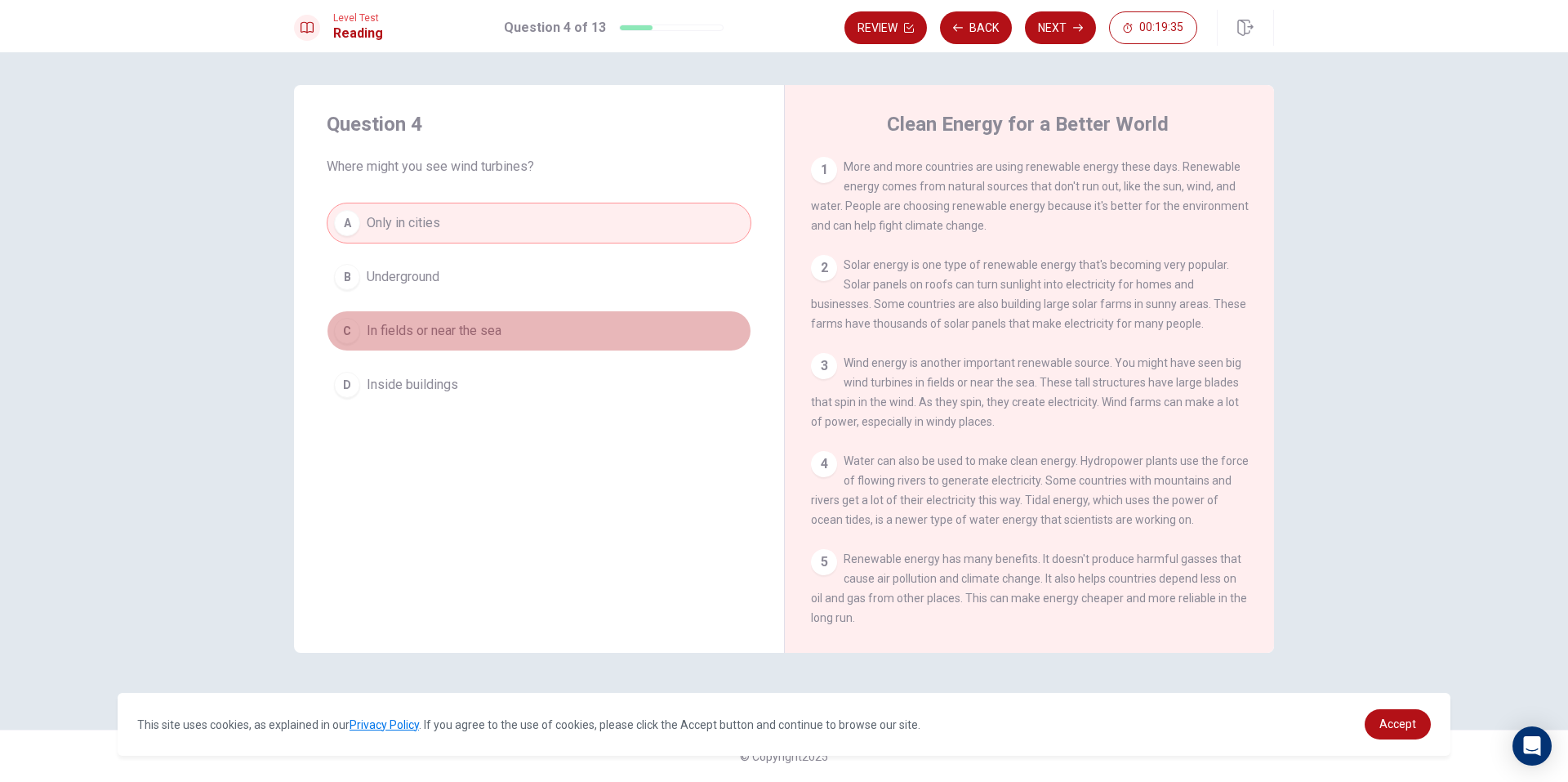
drag, startPoint x: 498, startPoint y: 332, endPoint x: 720, endPoint y: 105, distance: 317.5
click at [501, 328] on span "In fields or near the sea" at bounding box center [434, 330] width 135 height 19
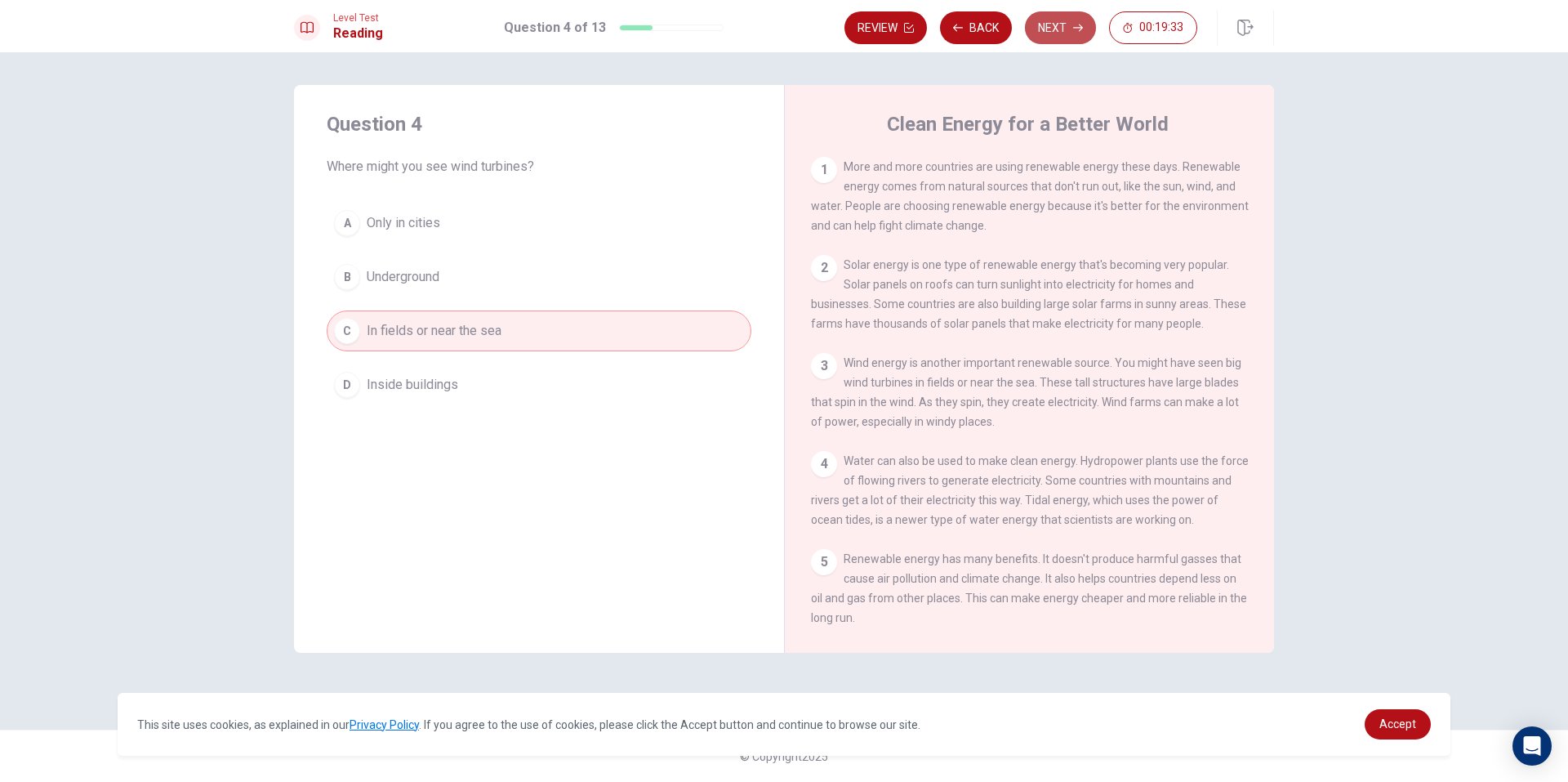
click at [1062, 17] on button "Next" at bounding box center [1060, 28] width 71 height 33
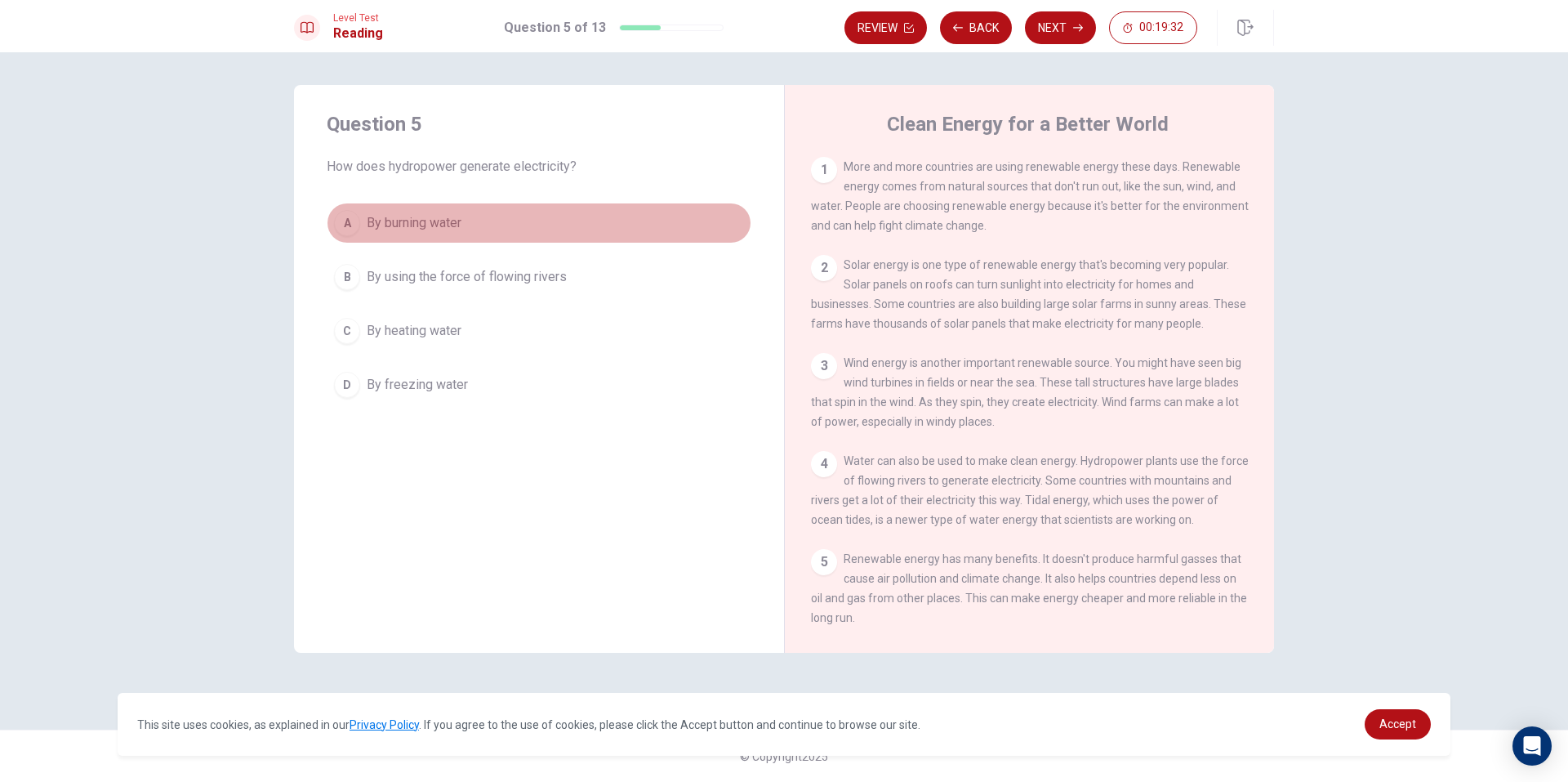
click at [519, 213] on button "A By burning water" at bounding box center [538, 223] width 424 height 41
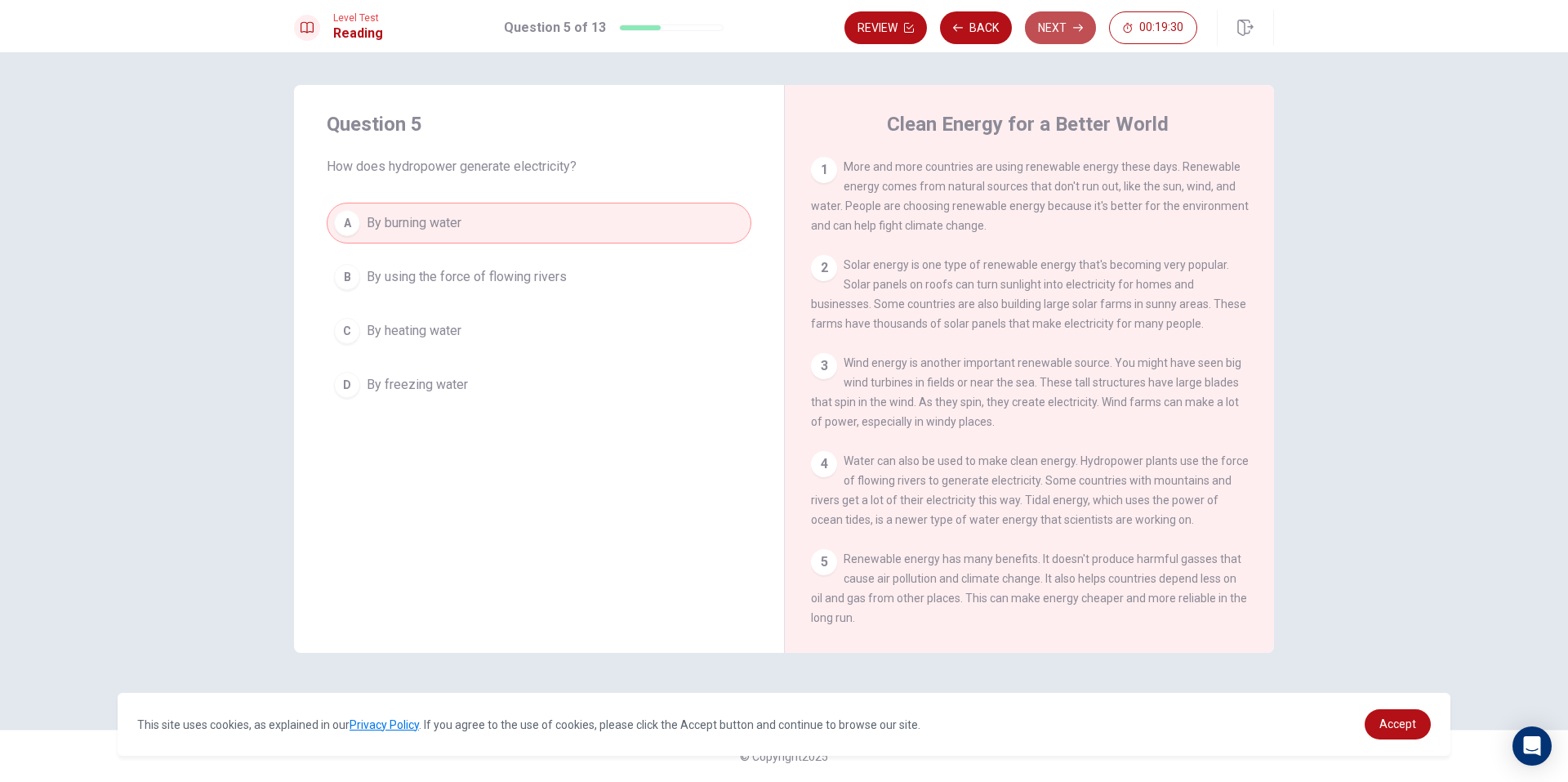
click at [1082, 31] on icon "button" at bounding box center [1078, 28] width 10 height 10
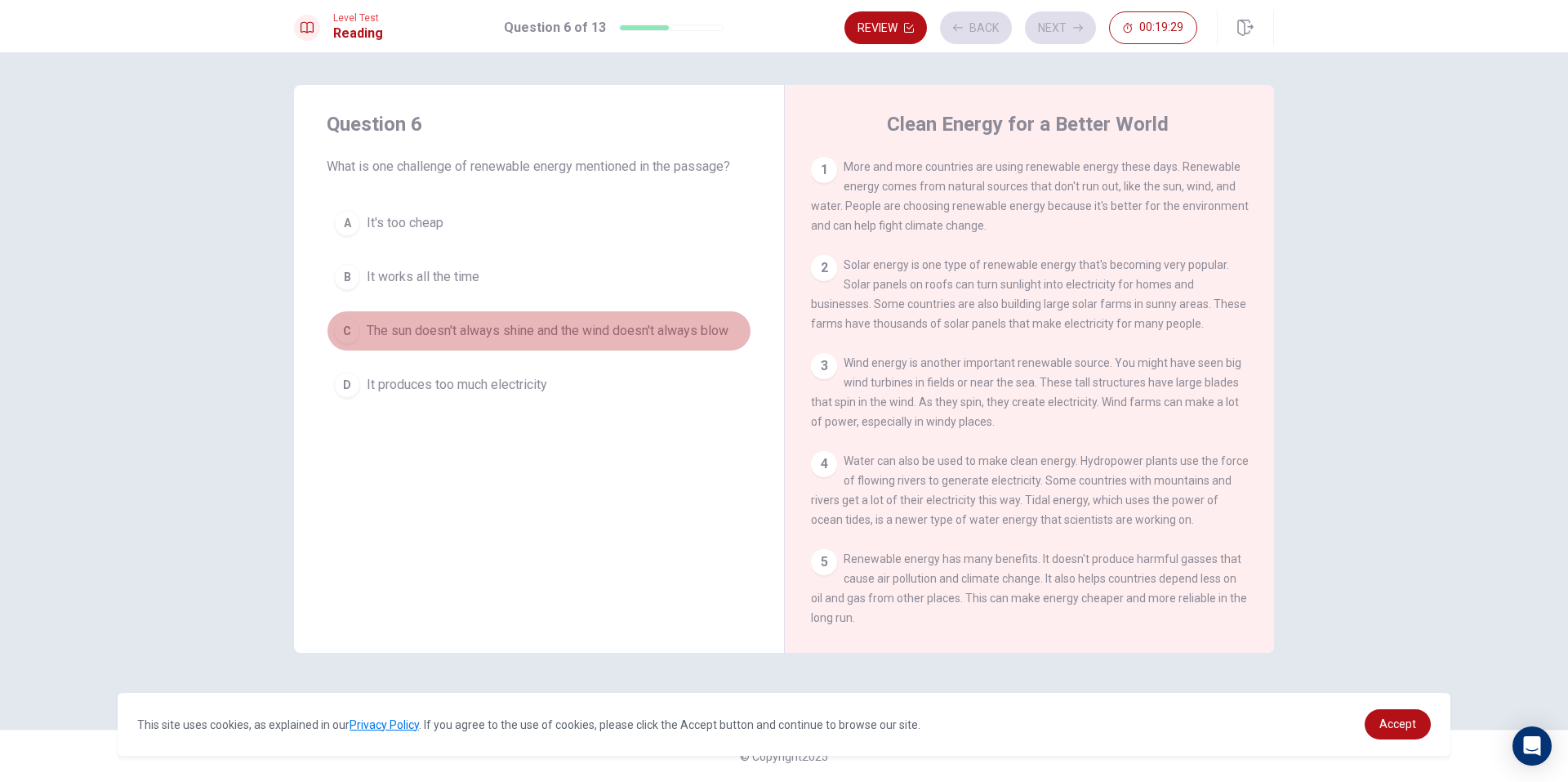
click at [517, 342] on button "C The sun doesn't always shine and the wind doesn't always blow" at bounding box center [538, 331] width 424 height 41
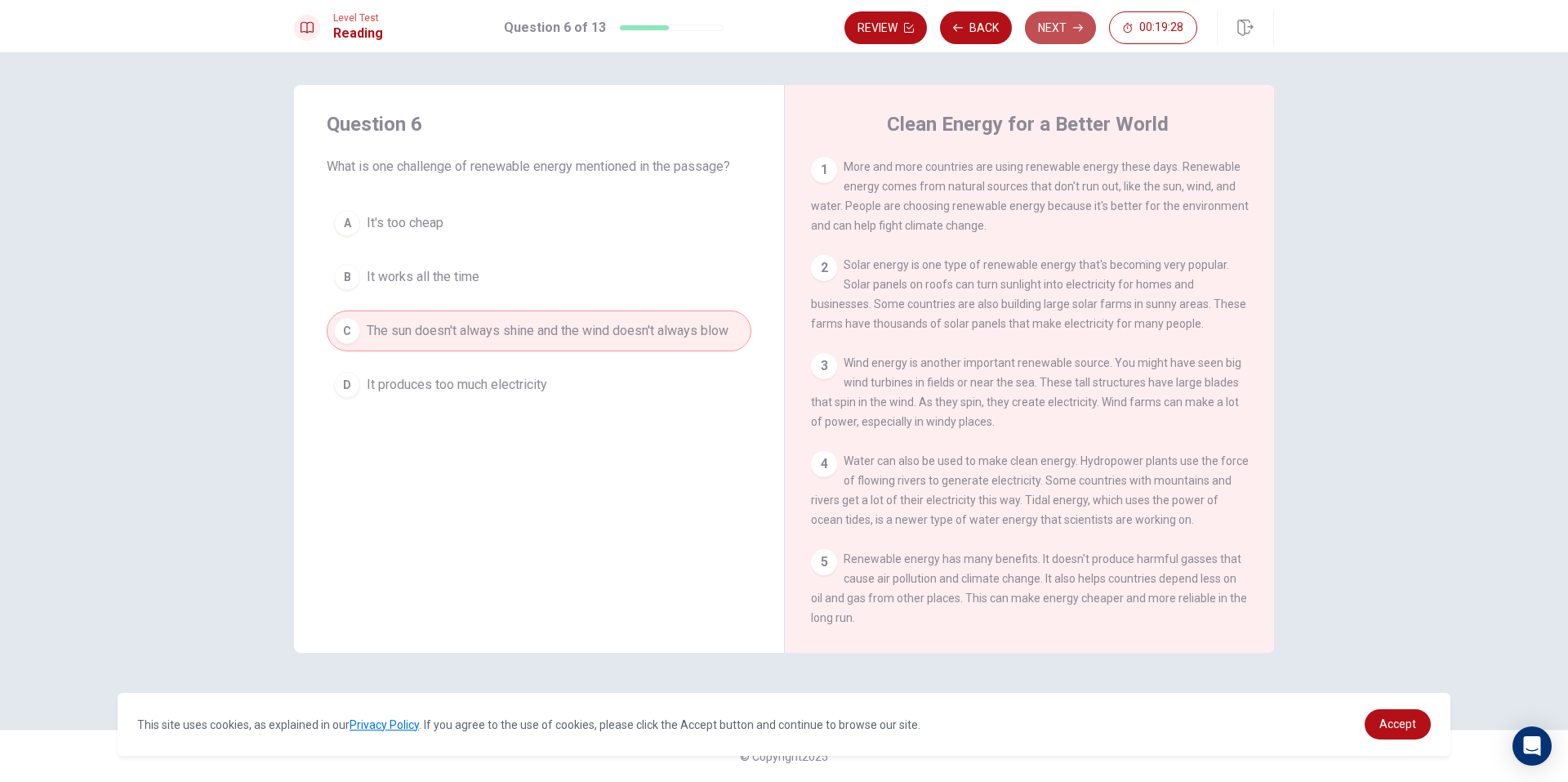
click at [1077, 27] on icon "button" at bounding box center [1078, 28] width 10 height 10
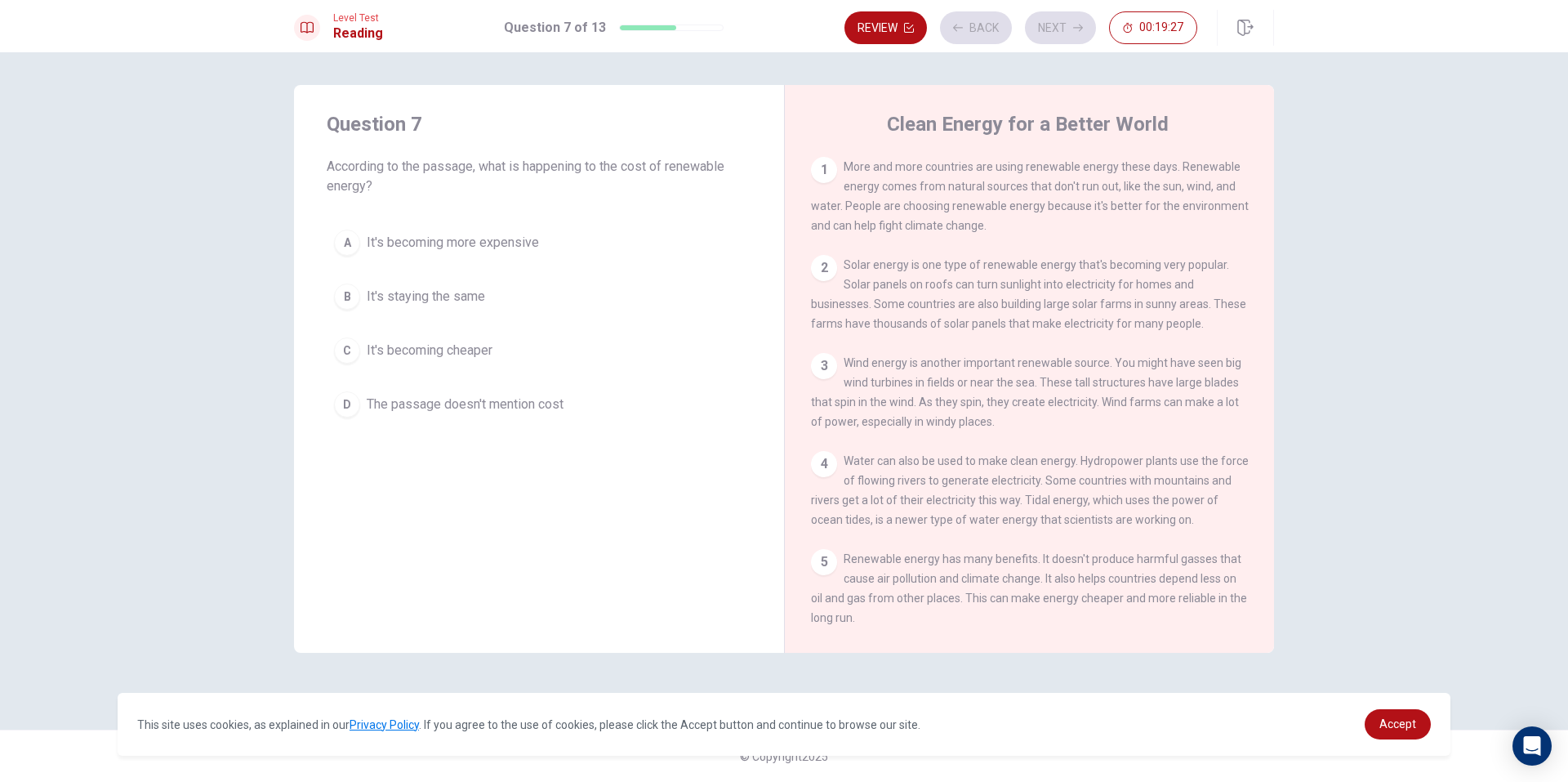
click at [481, 388] on button "D The passage doesn't mention cost" at bounding box center [538, 404] width 424 height 41
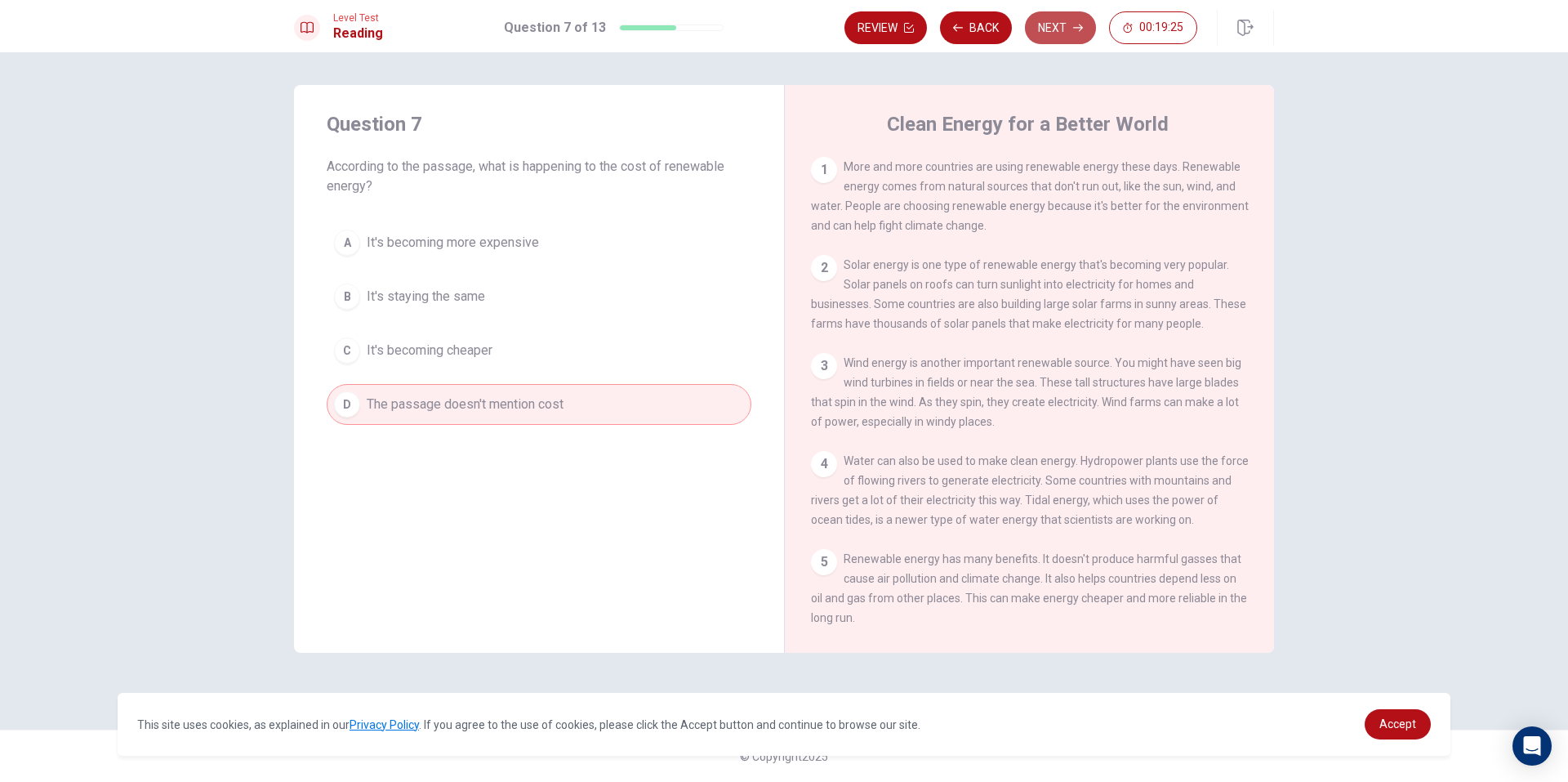
click at [1067, 23] on button "Next" at bounding box center [1060, 28] width 71 height 33
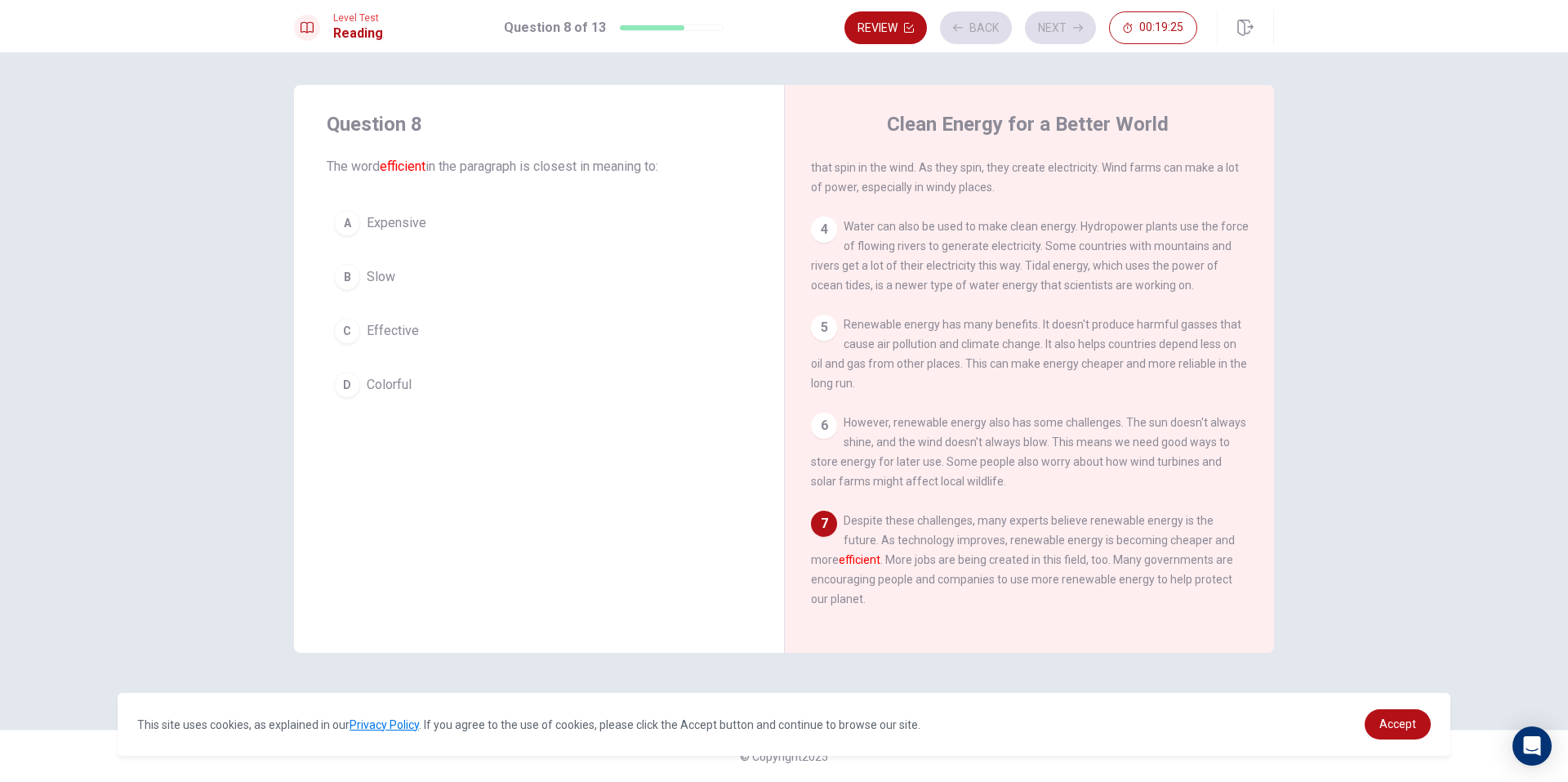
scroll to position [260, 0]
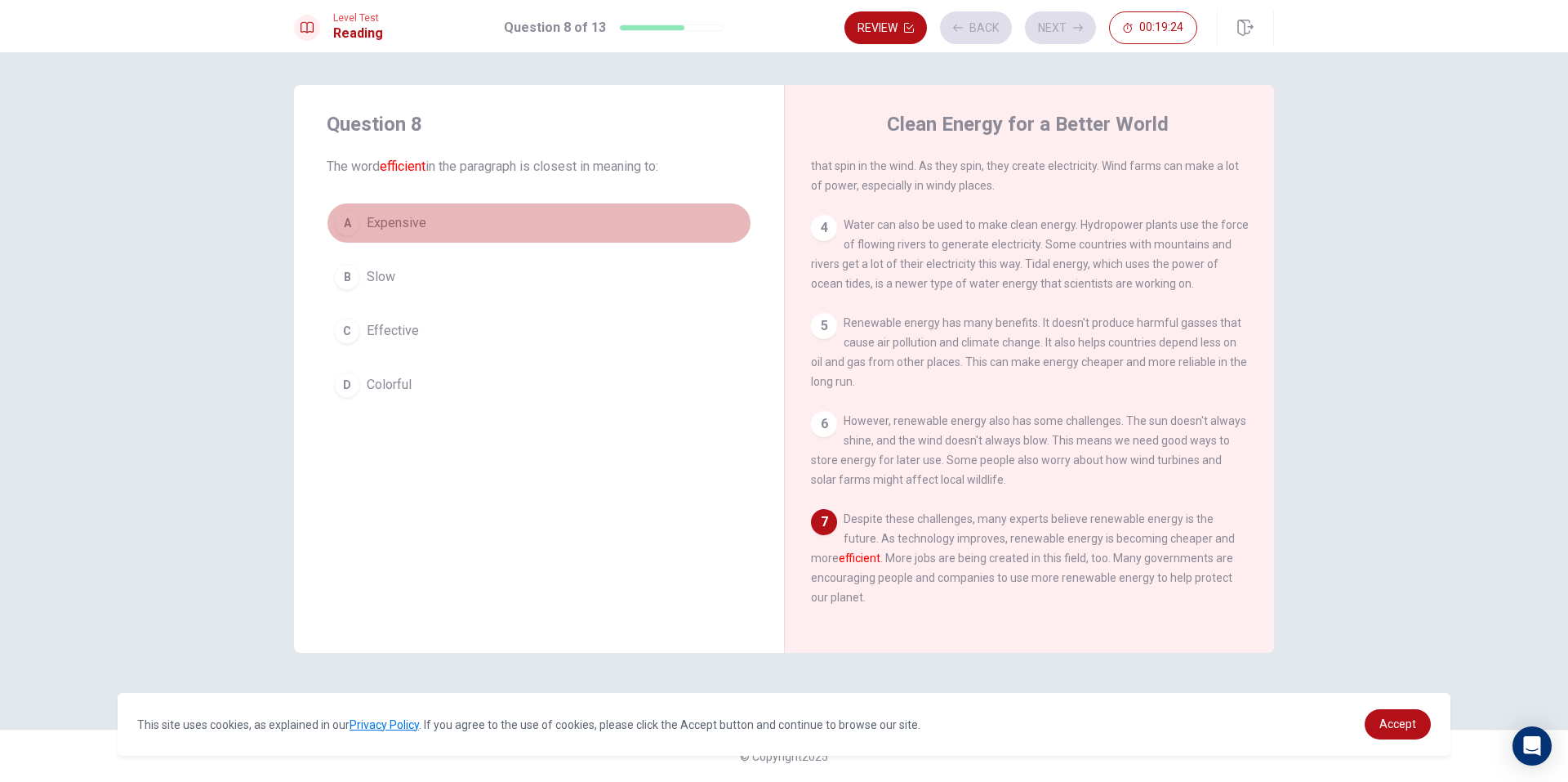
click at [532, 209] on button "A Expensive" at bounding box center [538, 223] width 424 height 41
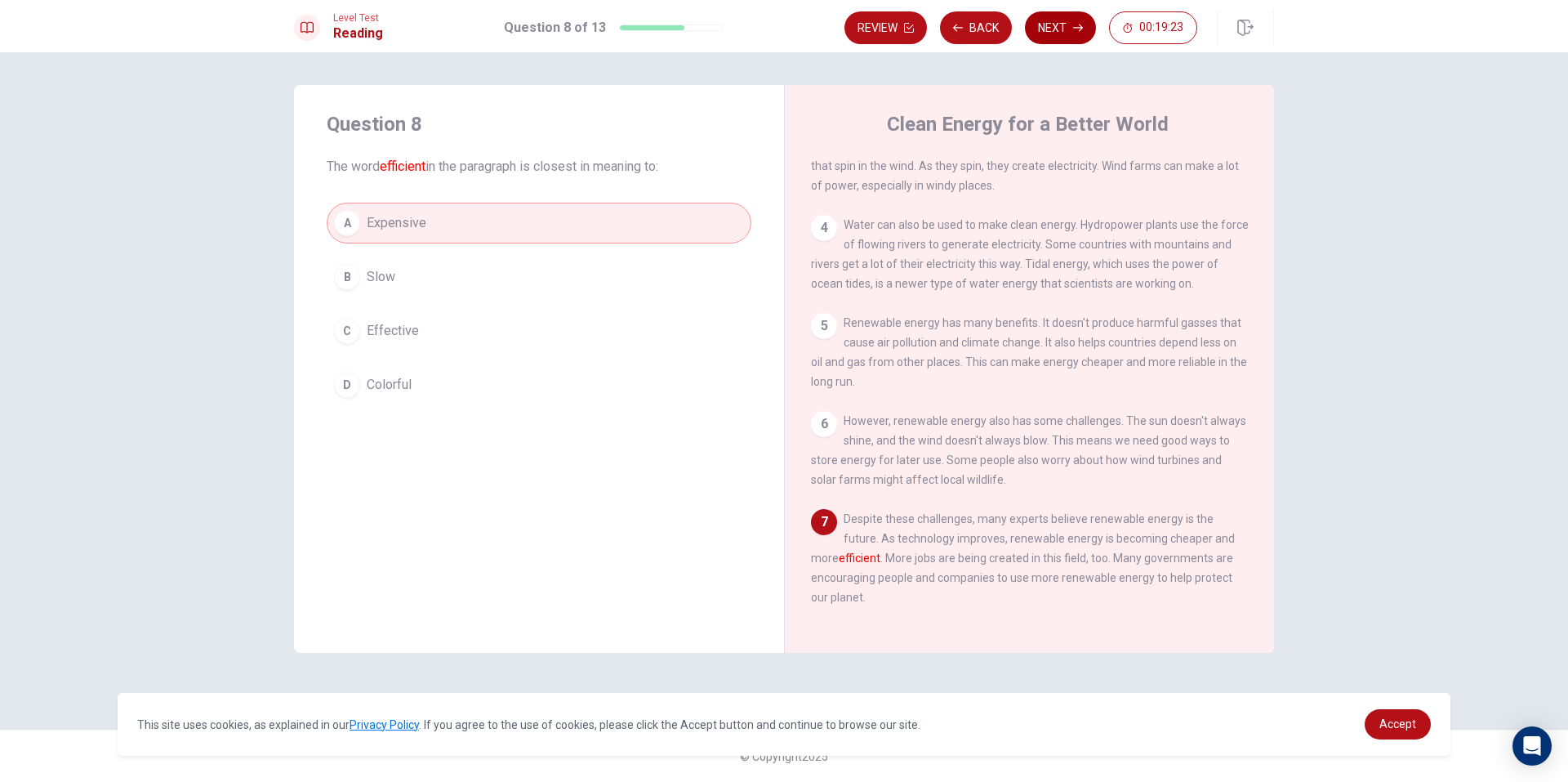
click at [1049, 20] on button "Next" at bounding box center [1060, 28] width 71 height 33
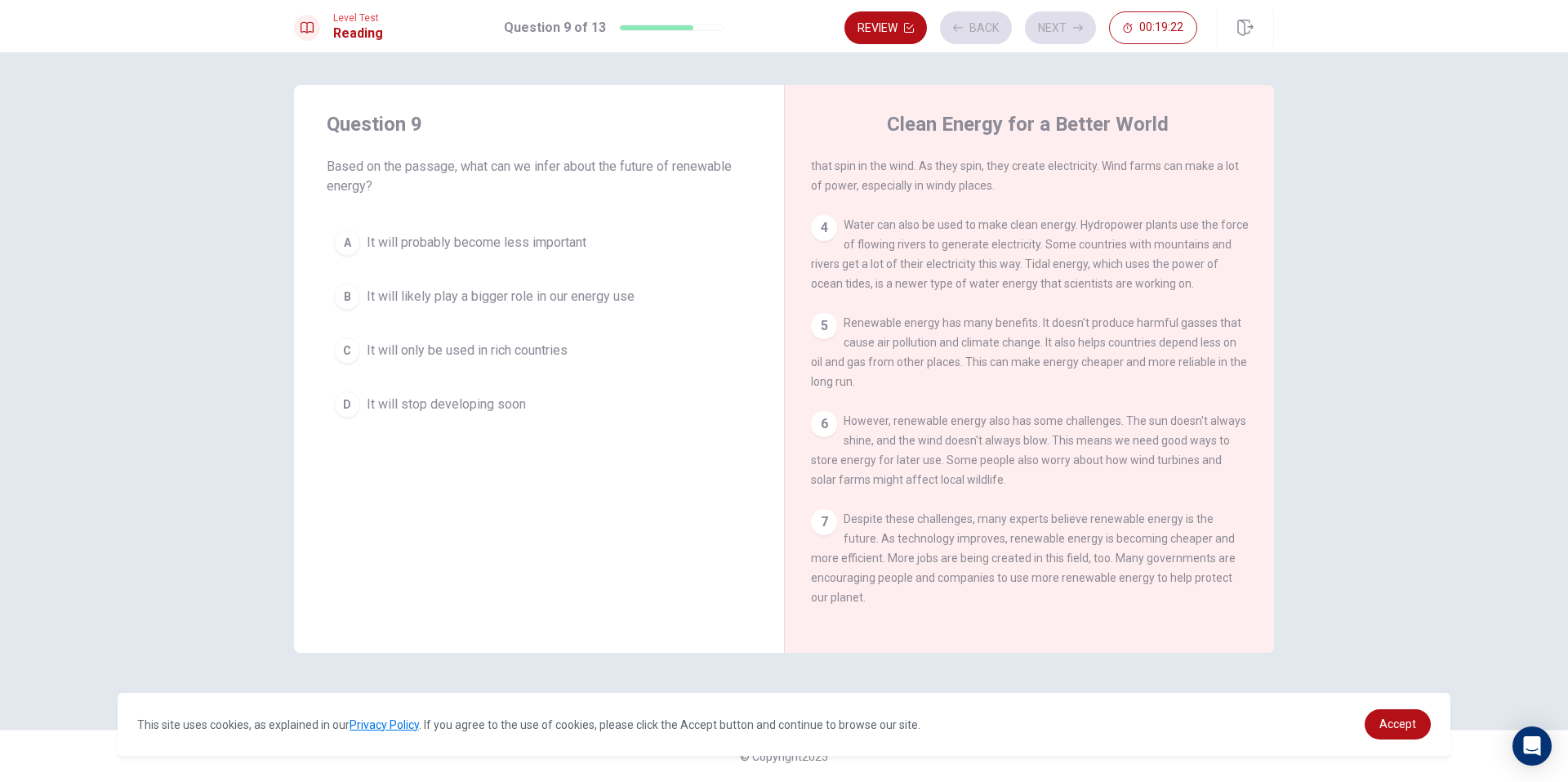
click at [570, 299] on span "It will likely play a bigger role in our energy use" at bounding box center [501, 296] width 268 height 19
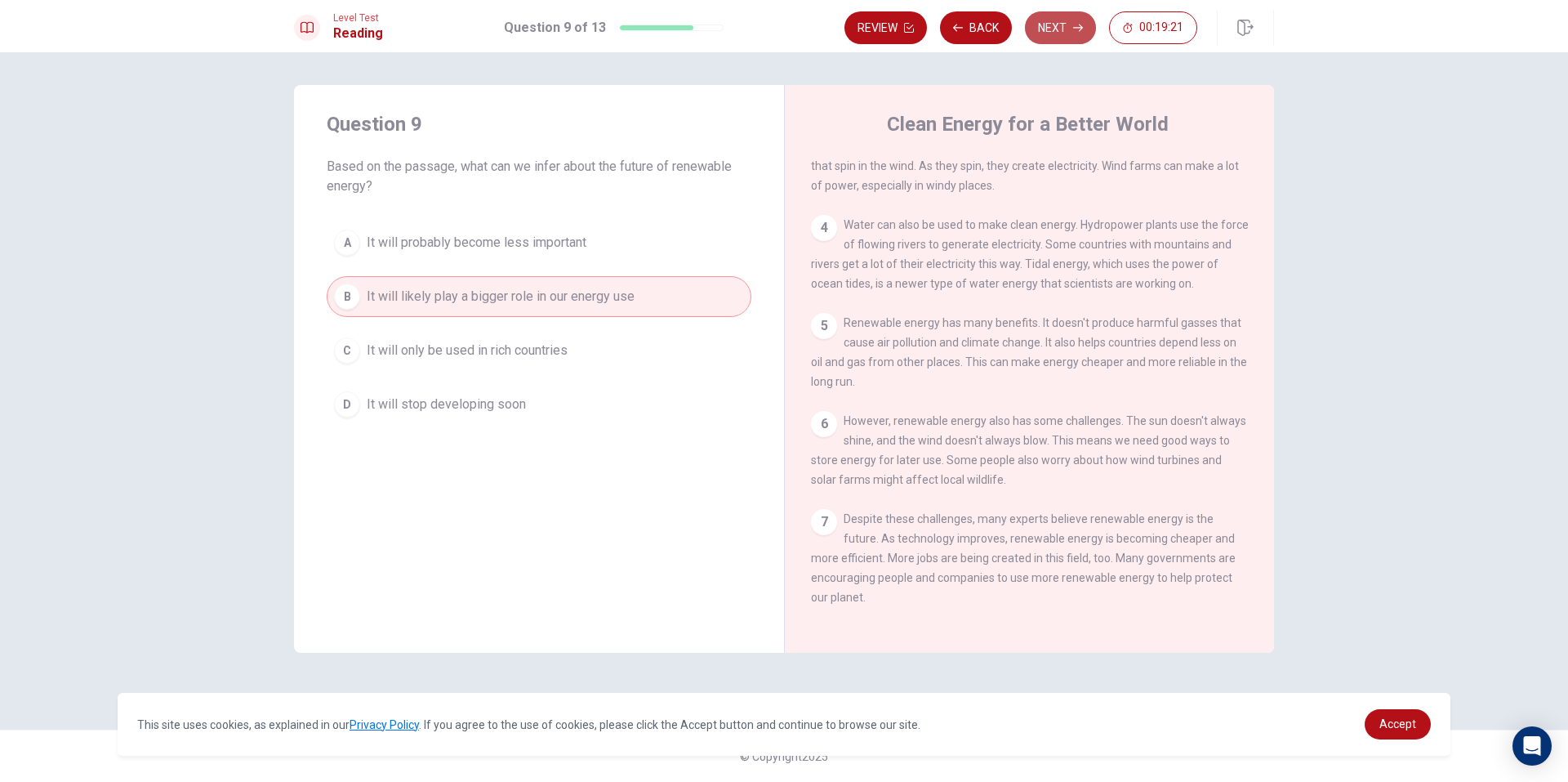
click at [1055, 22] on button "Next" at bounding box center [1060, 28] width 71 height 33
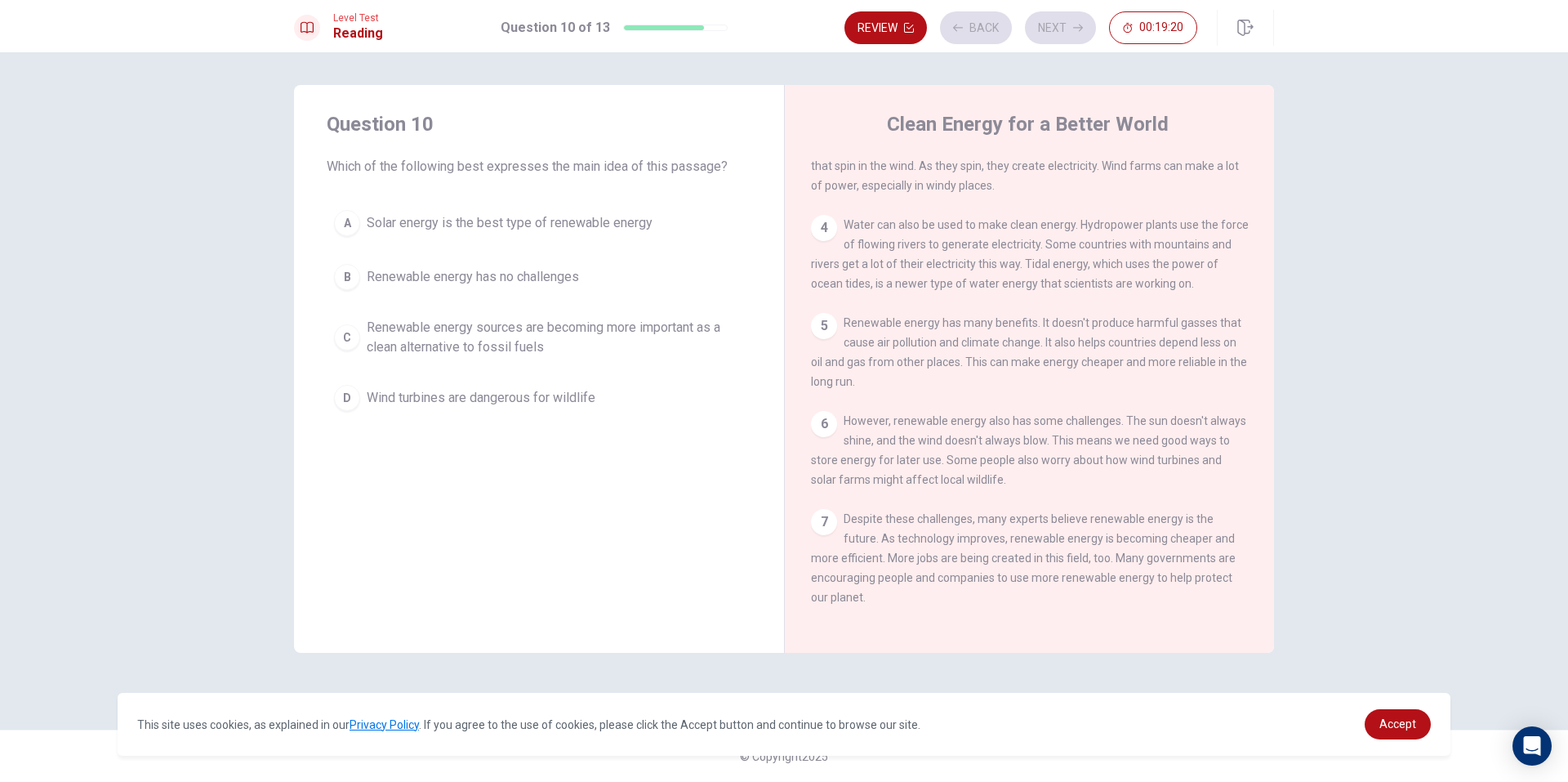
drag, startPoint x: 499, startPoint y: 343, endPoint x: 527, endPoint y: 303, distance: 48.8
click at [503, 344] on span "Renewable energy sources are becoming more important as a clean alternative to …" at bounding box center [555, 337] width 378 height 39
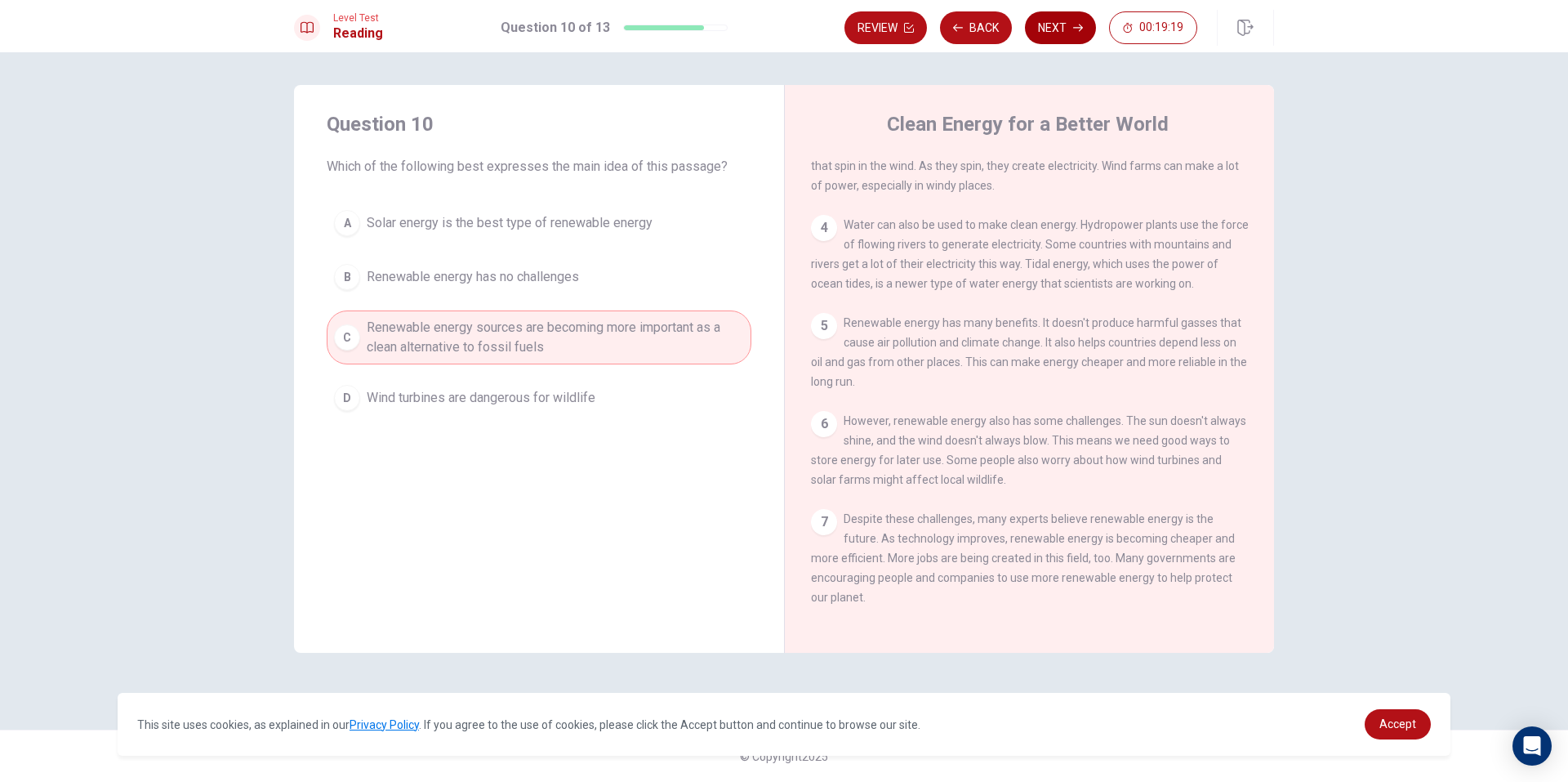
click at [1077, 17] on button "Next" at bounding box center [1060, 28] width 71 height 33
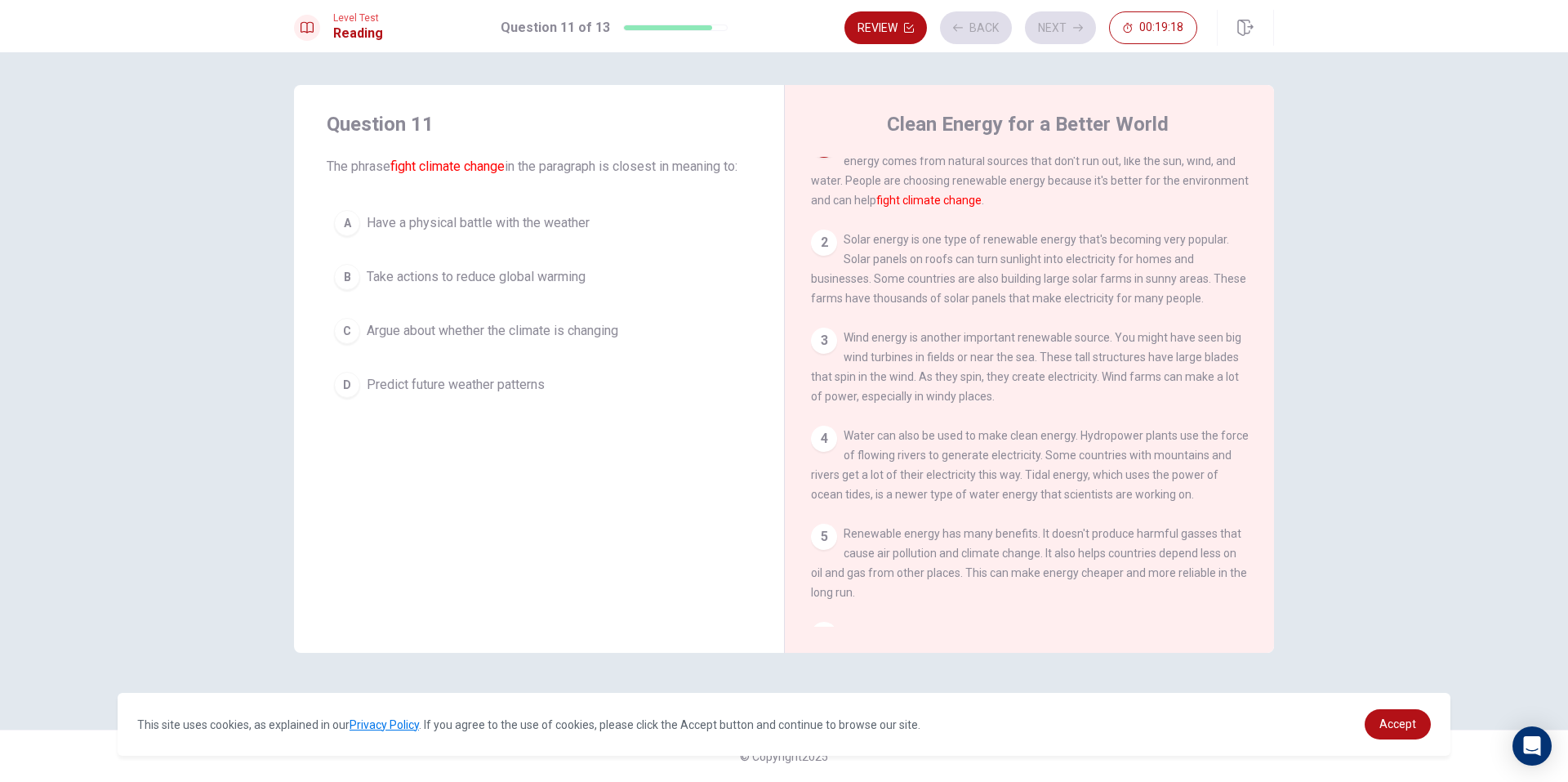
scroll to position [0, 0]
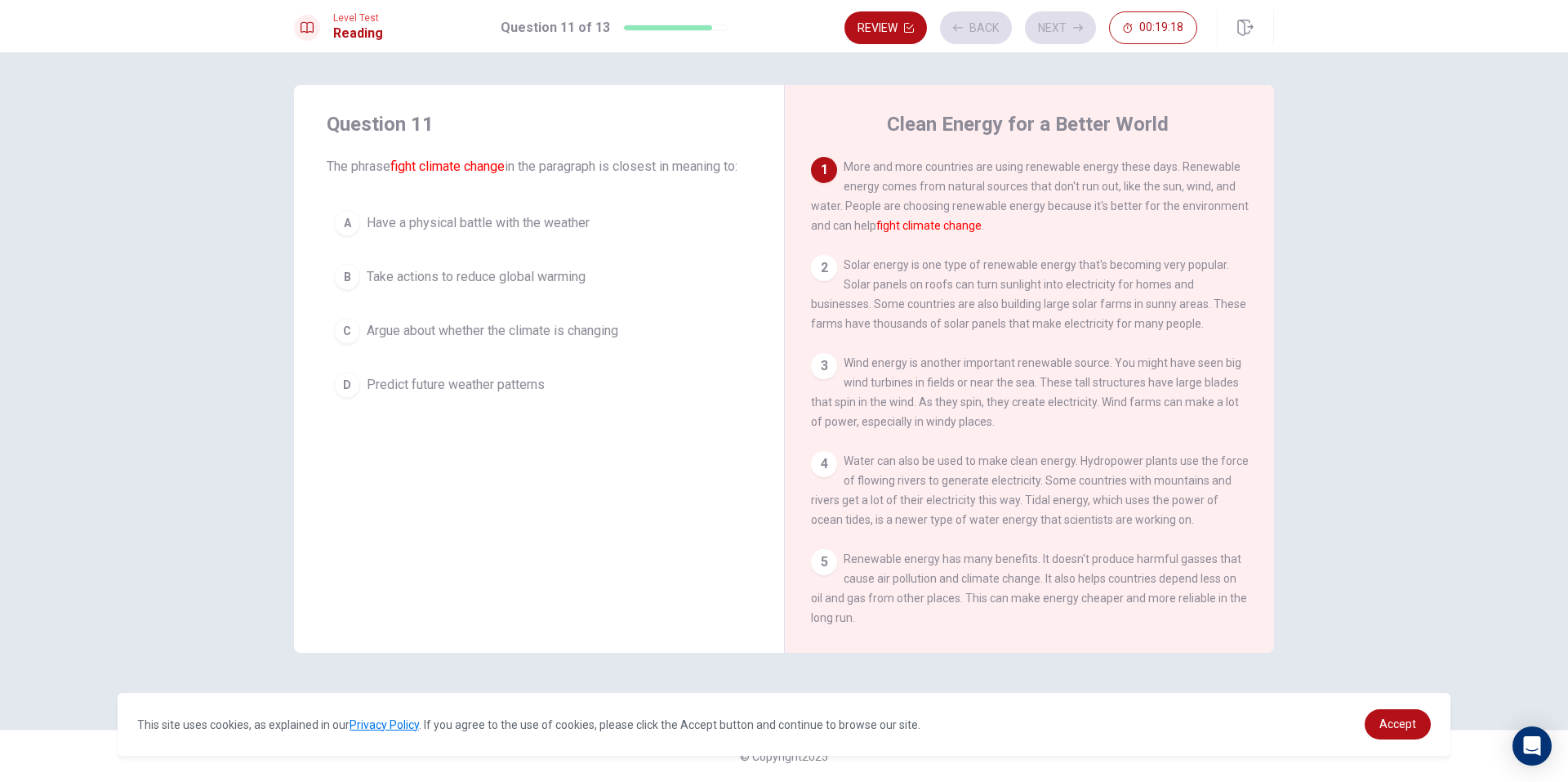
click at [584, 386] on button "D Predict future weather patterns" at bounding box center [538, 384] width 424 height 41
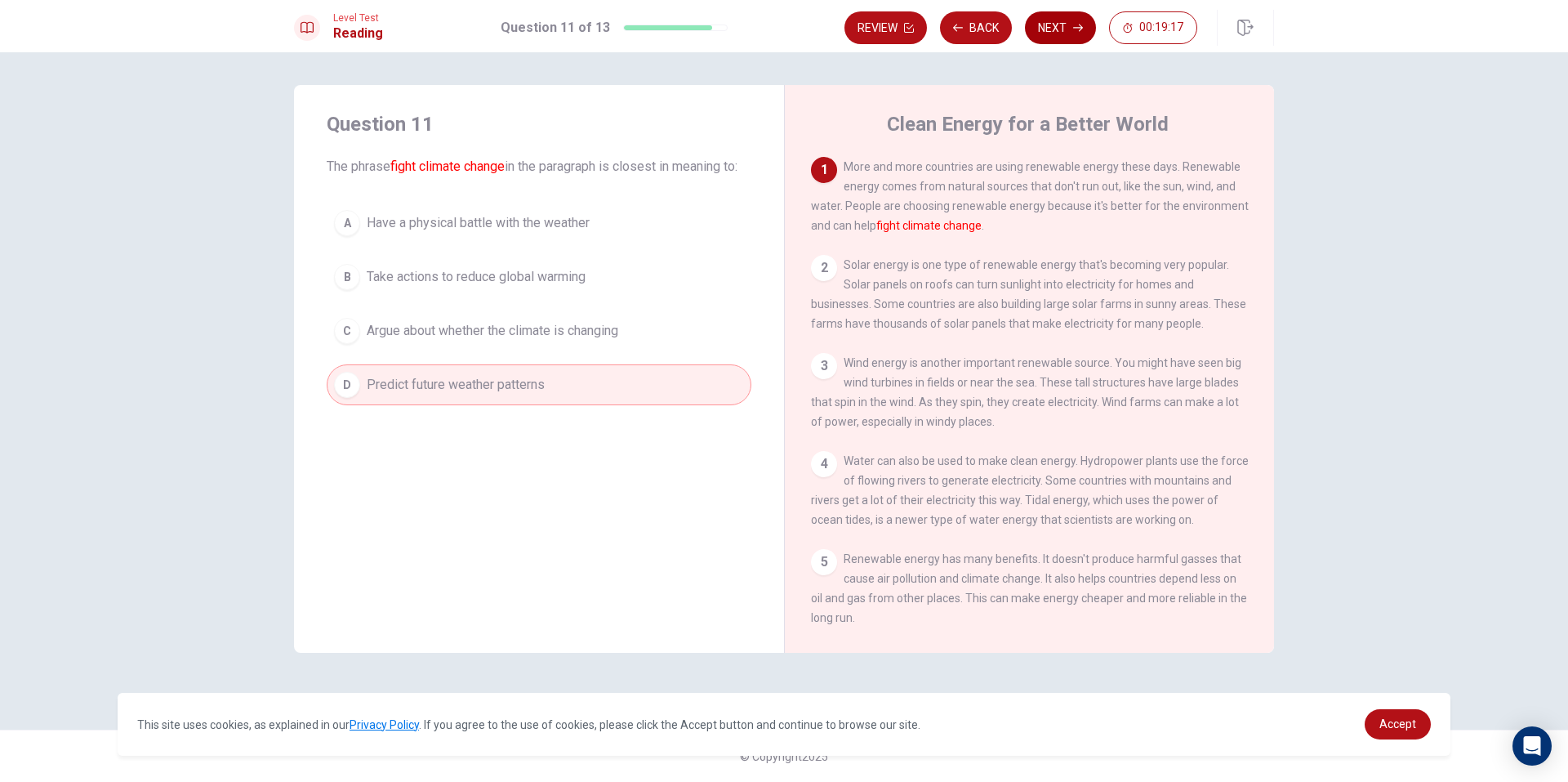
click at [1046, 24] on button "Next" at bounding box center [1060, 28] width 71 height 33
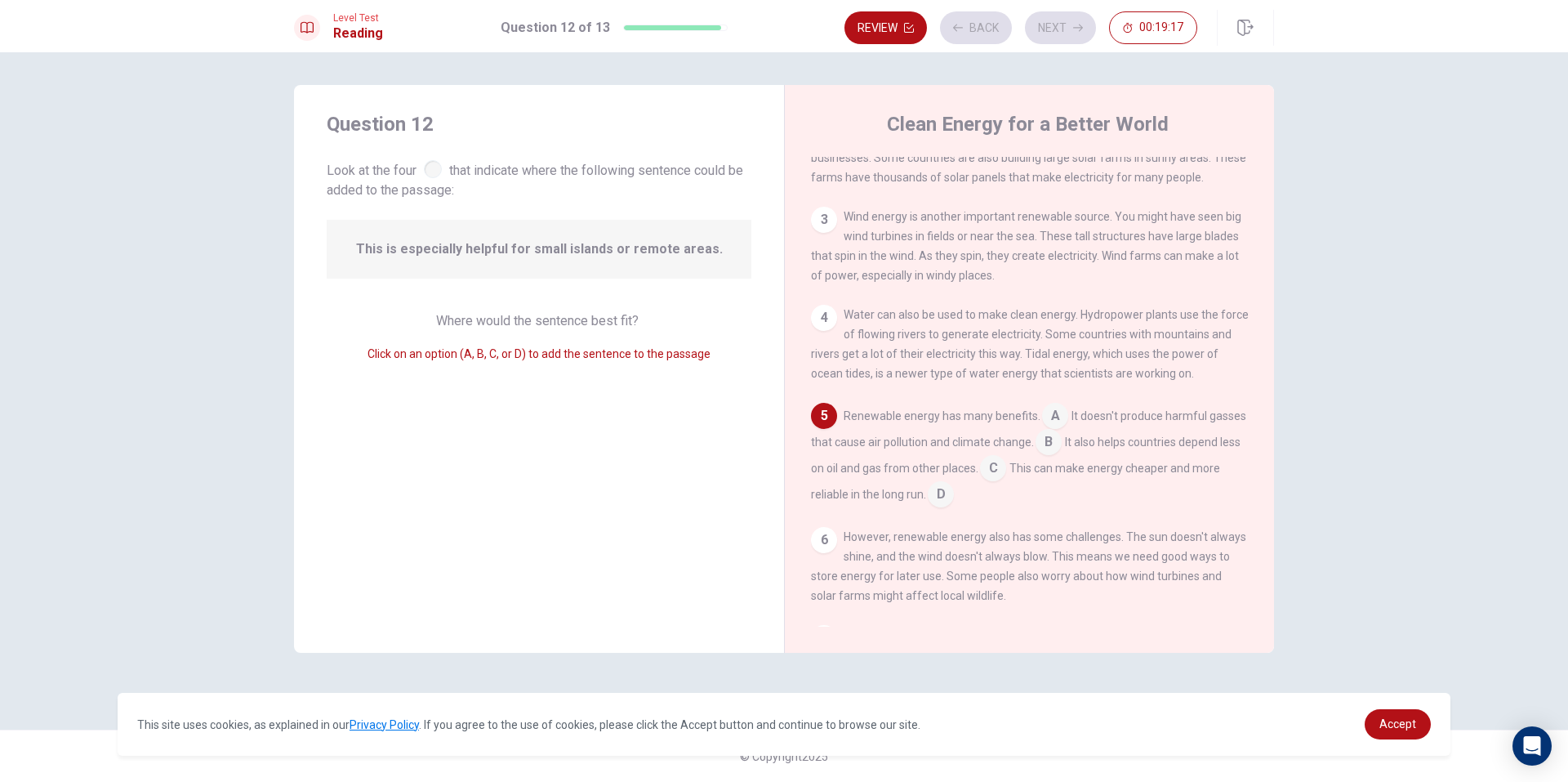
scroll to position [203, 0]
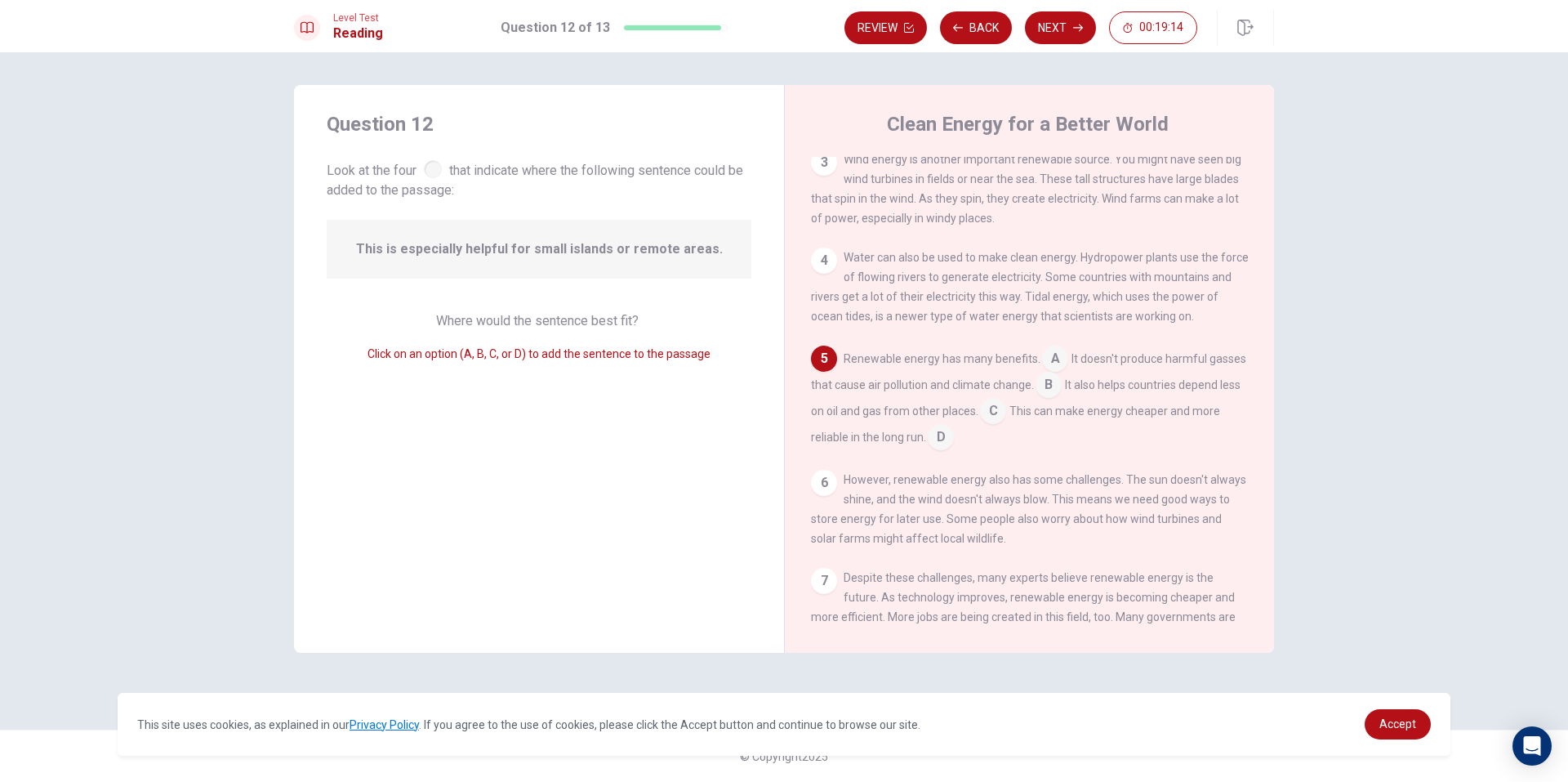
click at [436, 167] on div at bounding box center [432, 168] width 18 height 18
click at [535, 350] on span "Click on an option (A, B, C, or D) to add the sentence to the passage" at bounding box center [539, 354] width 343 height 13
click at [617, 338] on div "Where would the sentence best fit? Click on an option (A, B, C, or D) to add th…" at bounding box center [538, 337] width 424 height 52
click at [779, 316] on div "Question 12 Look at the four that indicate where the following sentence could b…" at bounding box center [538, 368] width 490 height 568
drag, startPoint x: 931, startPoint y: 349, endPoint x: 933, endPoint y: 358, distance: 9.2
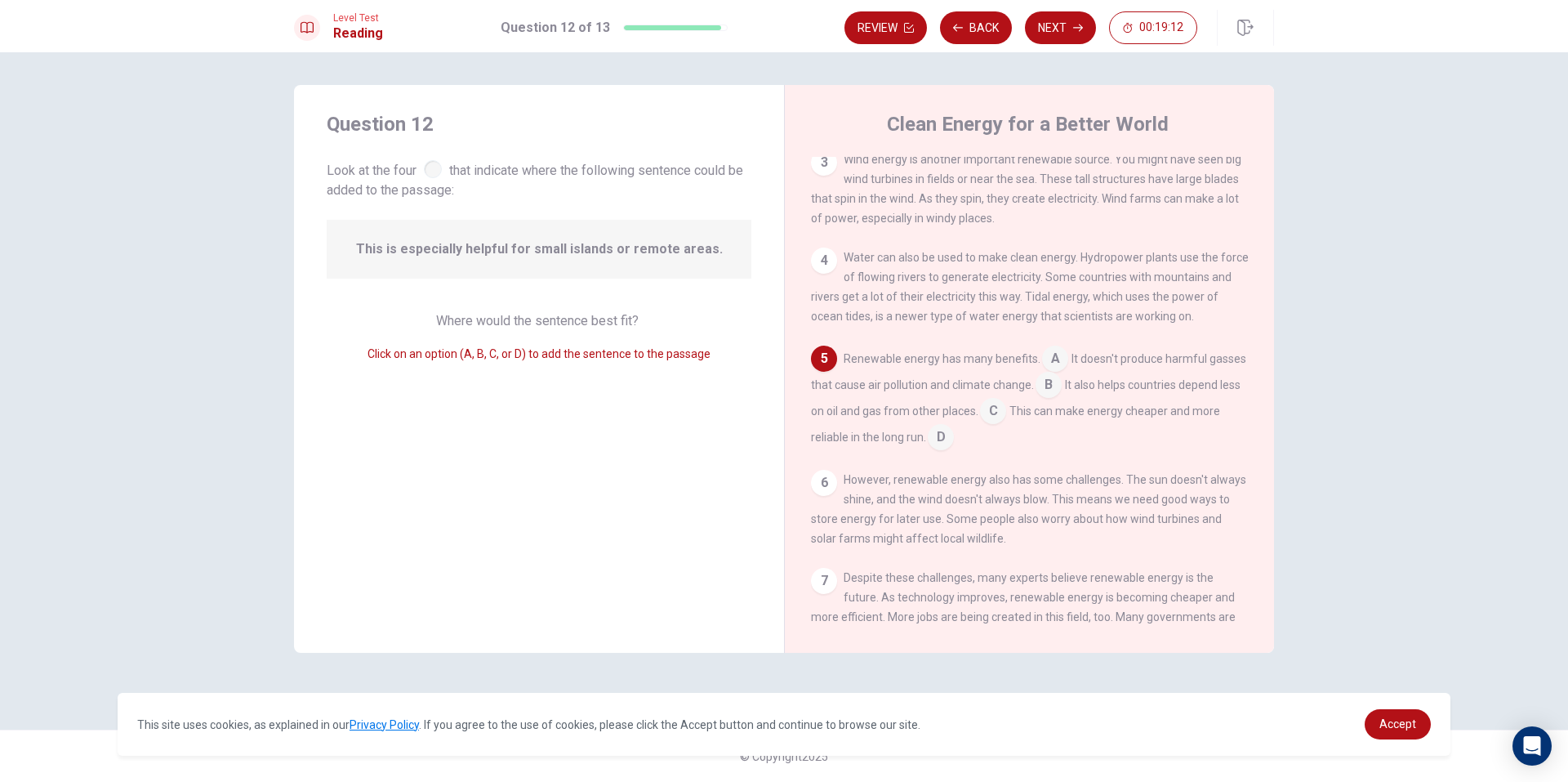
click at [933, 358] on div "1 More and more countries are using renewable energy these days. Renewable ener…" at bounding box center [1041, 391] width 459 height 470
click at [852, 379] on div "Renewable energy has many benefits. A It doesn't produce harmful gasses that ca…" at bounding box center [1030, 398] width 438 height 105
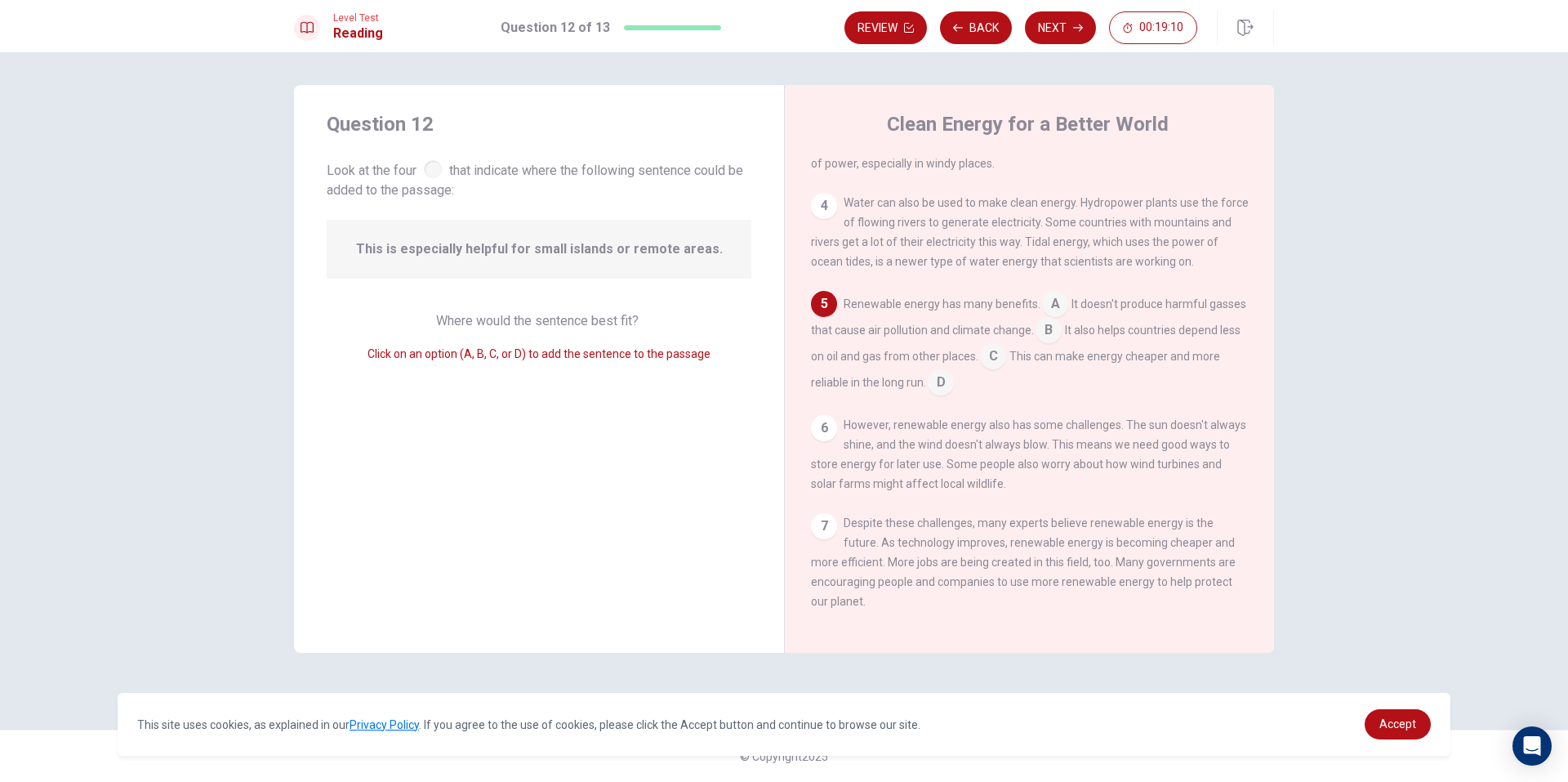
scroll to position [283, 0]
drag, startPoint x: 944, startPoint y: 504, endPoint x: 912, endPoint y: 607, distance: 107.9
click at [923, 620] on div "1 More and more countries are using renewable energy these days. Renewable ener…" at bounding box center [1041, 391] width 459 height 470
drag, startPoint x: 892, startPoint y: 584, endPoint x: 851, endPoint y: 524, distance: 72.7
click at [871, 548] on div "7 Despite these challenges, many experts believe renewable energy is the future…" at bounding box center [1030, 558] width 438 height 98
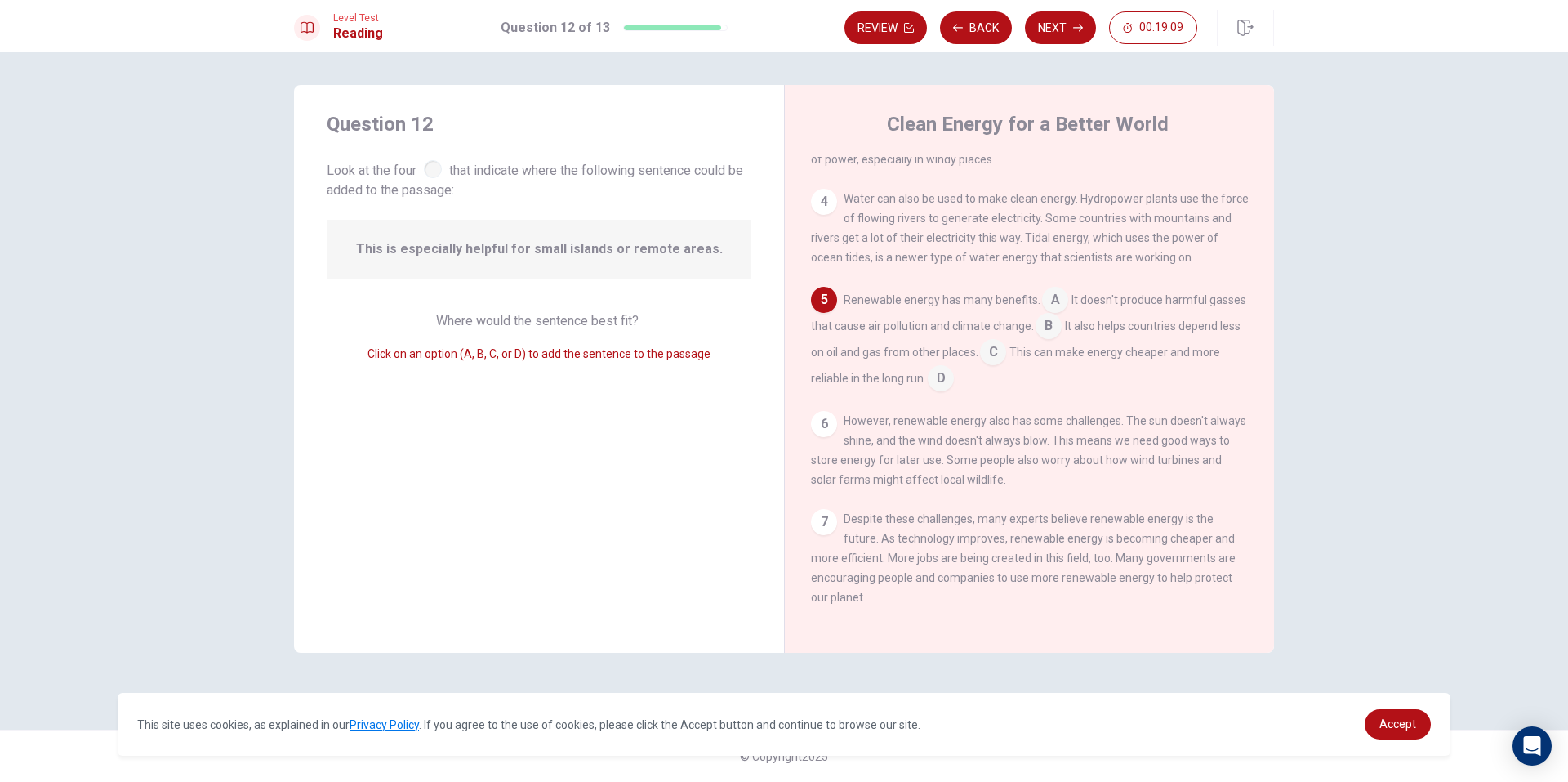
drag, startPoint x: 851, startPoint y: 524, endPoint x: 829, endPoint y: 479, distance: 50.1
click at [849, 515] on div "7 Despite these challenges, many experts believe renewable energy is the future…" at bounding box center [1030, 558] width 438 height 98
drag, startPoint x: 827, startPoint y: 435, endPoint x: 711, endPoint y: 247, distance: 220.9
click at [713, 250] on div "Question 12 Look at the four that indicate where the following sentence could b…" at bounding box center [784, 368] width 980 height 568
click at [711, 247] on span "This is especially helpful for small islands or remote areas." at bounding box center [539, 249] width 367 height 19
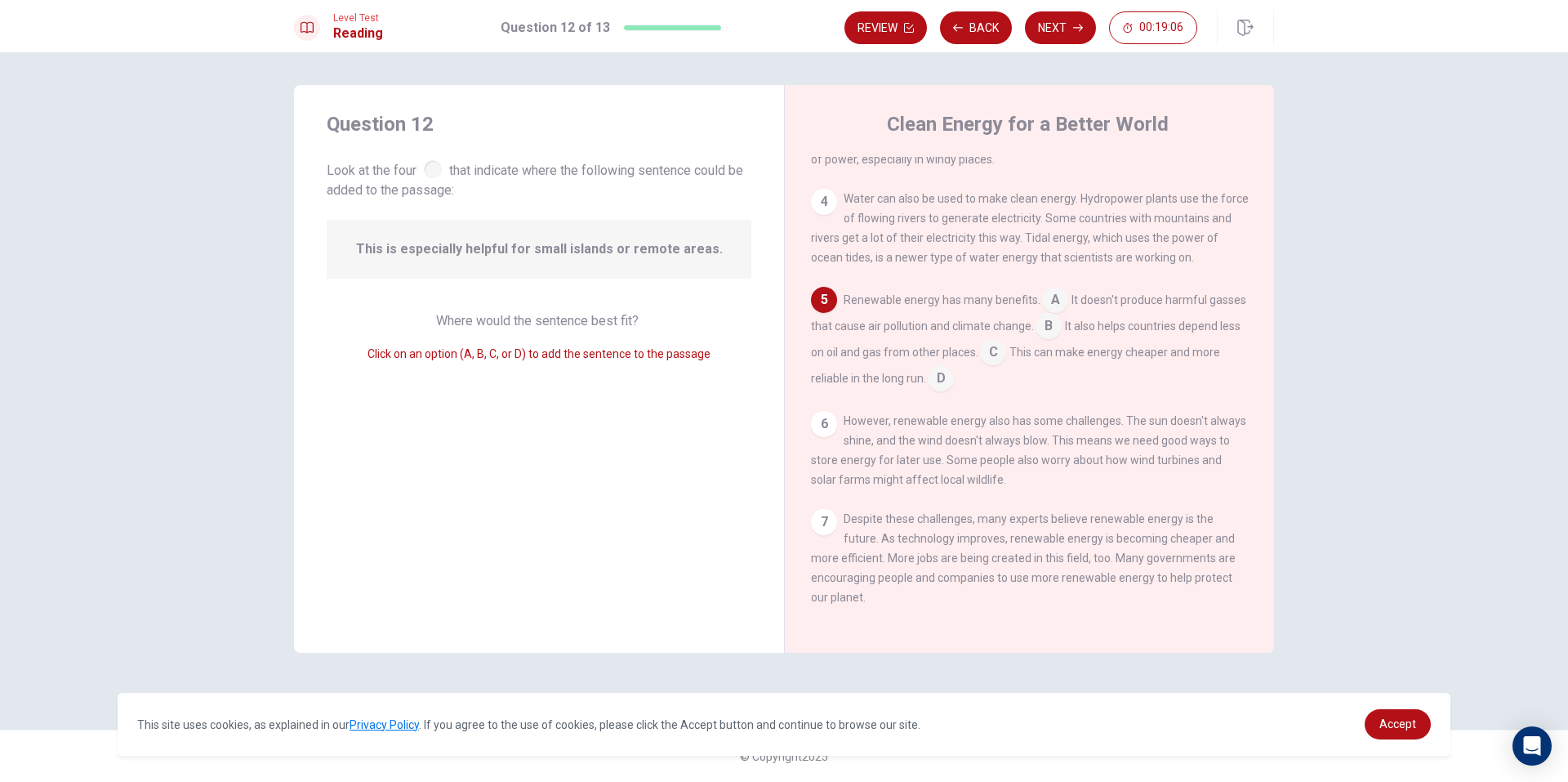
click at [433, 167] on div at bounding box center [432, 168] width 18 height 18
drag, startPoint x: 493, startPoint y: 212, endPoint x: 504, endPoint y: 220, distance: 13.6
click at [501, 218] on div "Question 12 Look at the four that indicate where the following sentence could b…" at bounding box center [538, 368] width 490 height 568
drag, startPoint x: 522, startPoint y: 251, endPoint x: 522, endPoint y: 291, distance: 40.0
click at [527, 260] on div "This is especially helpful for small islands or remote areas." at bounding box center [538, 249] width 424 height 59
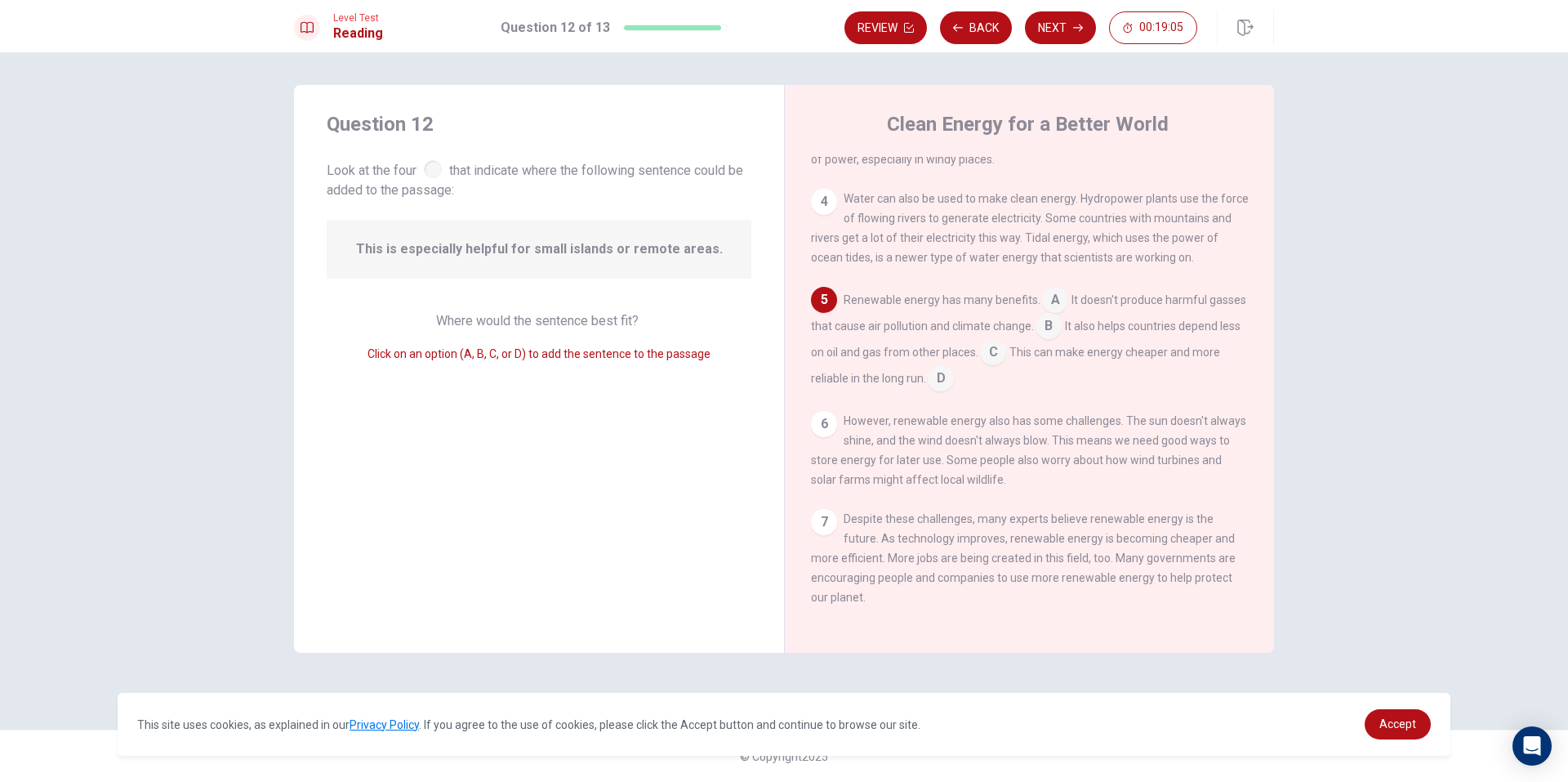
click at [520, 299] on div "Question 12 Look at the four that indicate where the following sentence could b…" at bounding box center [538, 368] width 490 height 568
click at [509, 335] on div "Where would the sentence best fit? Click on an option (A, B, C, or D) to add th…" at bounding box center [538, 337] width 424 height 52
click at [553, 409] on div "Question 12 Look at the four that indicate where the following sentence could b…" at bounding box center [538, 368] width 490 height 568
click at [651, 385] on div "Question 12 Look at the four that indicate where the following sentence could b…" at bounding box center [538, 368] width 490 height 568
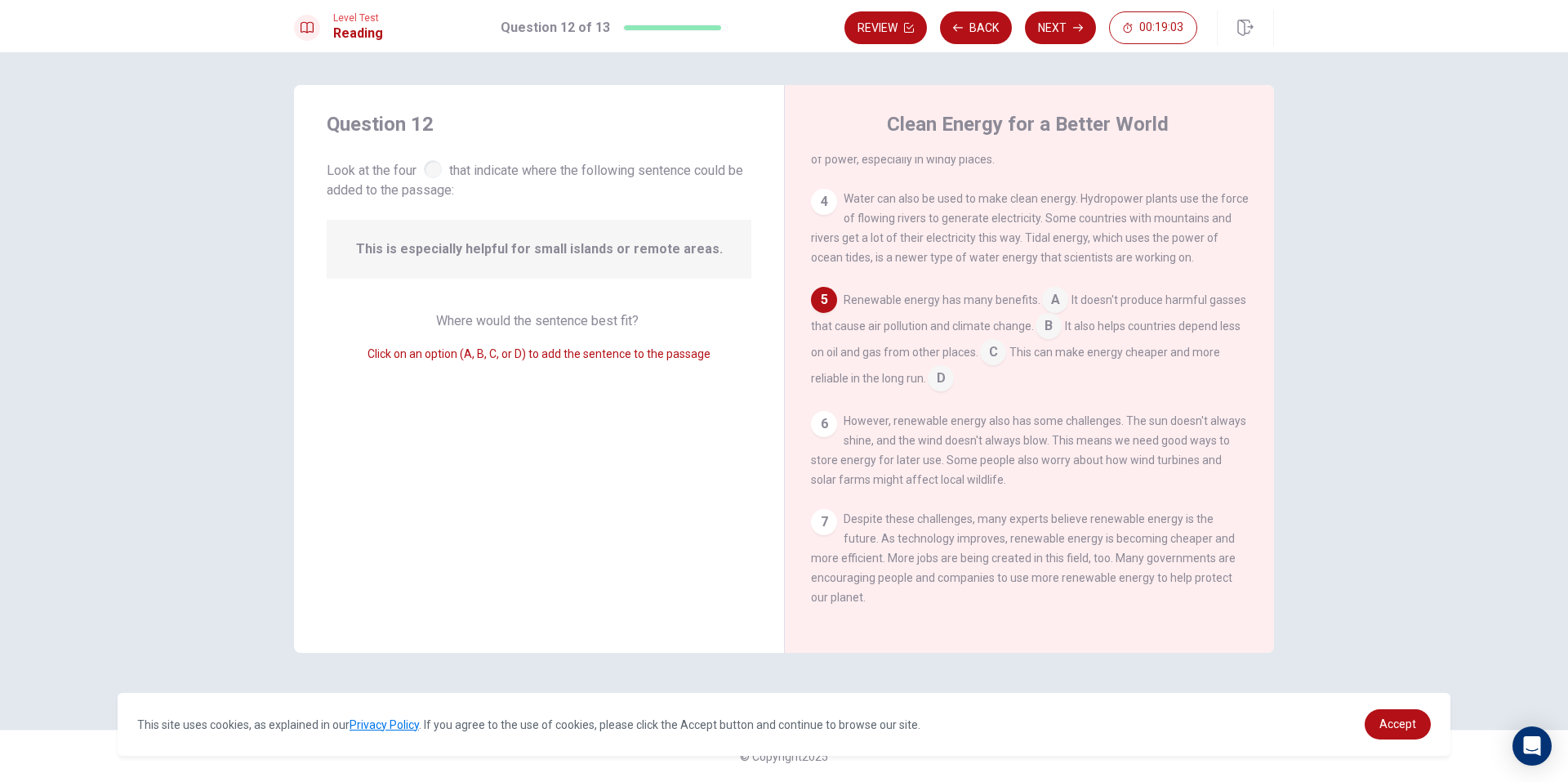
drag, startPoint x: 651, startPoint y: 385, endPoint x: 677, endPoint y: 383, distance: 26.1
click at [669, 384] on div "Question 12 Look at the four that indicate where the following sentence could b…" at bounding box center [538, 368] width 490 height 568
click at [549, 335] on div "Where would the sentence best fit? Click on an option (A, B, C, or D) to add th…" at bounding box center [538, 337] width 424 height 52
click at [391, 144] on div "Question 12 Look at the four that indicate where the following sentence could b…" at bounding box center [538, 156] width 424 height 89
drag, startPoint x: 344, startPoint y: 178, endPoint x: 371, endPoint y: 227, distance: 55.9
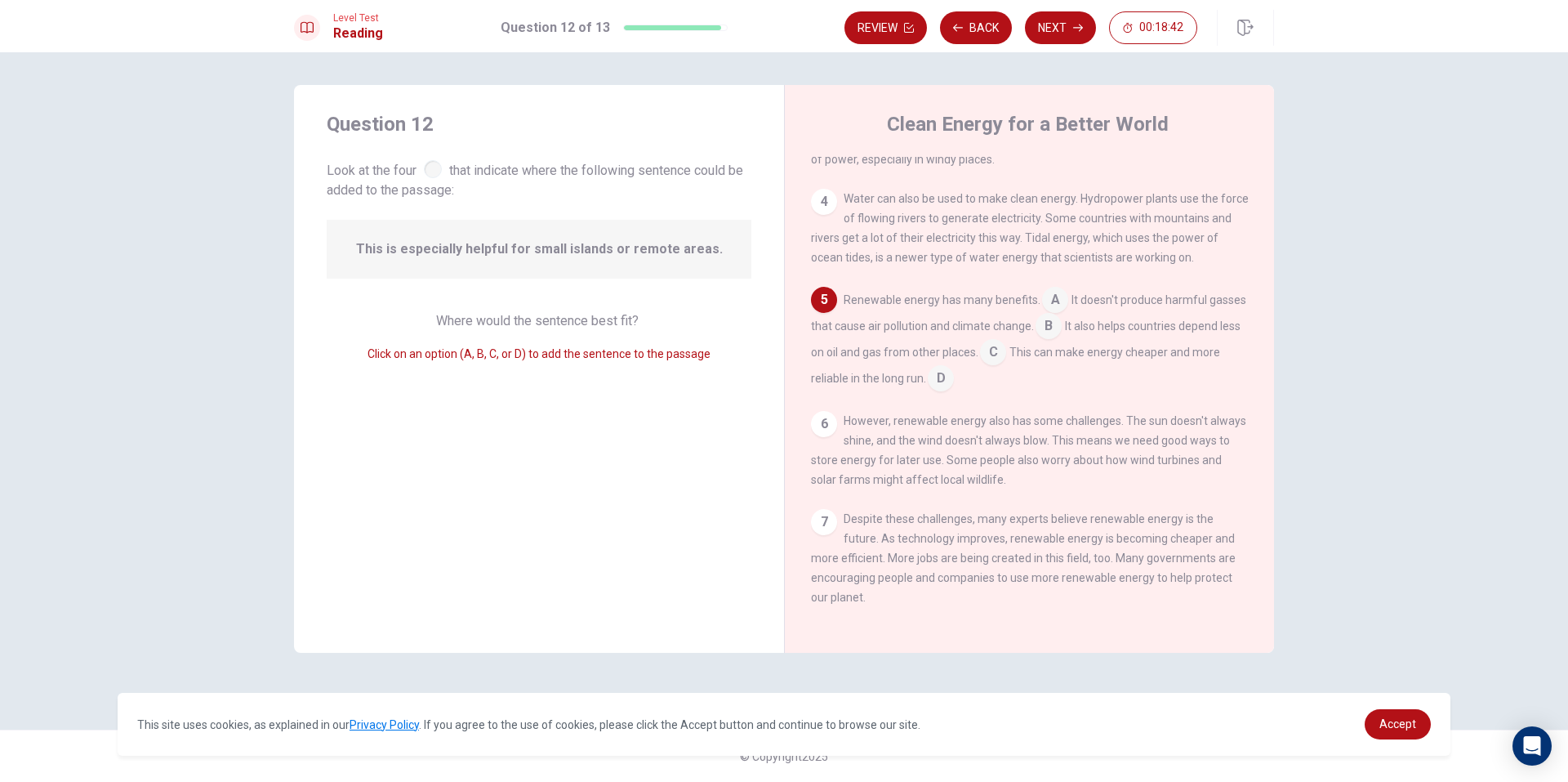
click at [352, 200] on div "Question 12 Look at the four that indicate where the following sentence could b…" at bounding box center [538, 368] width 490 height 568
click at [484, 345] on div "Question 12 Look at the four that indicate where the following sentence could b…" at bounding box center [538, 368] width 490 height 568
click at [501, 358] on span "Click on an option (A, B, C, or D) to add the sentence to the passage" at bounding box center [539, 354] width 343 height 13
drag, startPoint x: 548, startPoint y: 352, endPoint x: 687, endPoint y: 347, distance: 139.1
click at [682, 348] on span "Click on an option (A, B, C, or D) to add the sentence to the passage" at bounding box center [539, 354] width 343 height 13
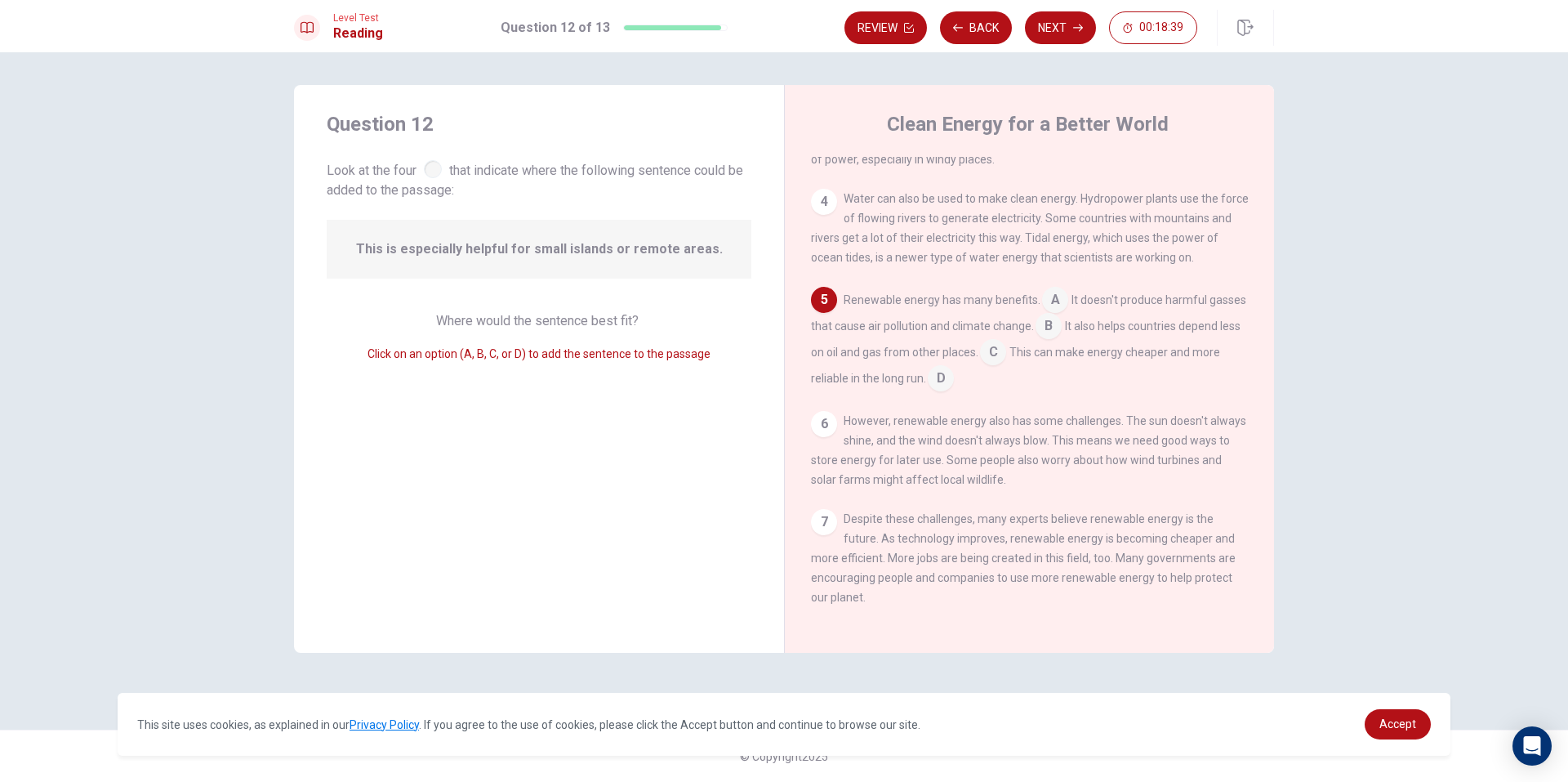
drag, startPoint x: 853, startPoint y: 330, endPoint x: 838, endPoint y: 289, distance: 43.7
click at [863, 329] on div "Renewable energy has many benefits. A It doesn't produce harmful gasses that ca…" at bounding box center [1030, 338] width 438 height 105
click at [832, 195] on div "4" at bounding box center [824, 201] width 26 height 26
drag, startPoint x: 1227, startPoint y: 291, endPoint x: 1231, endPoint y: 318, distance: 27.3
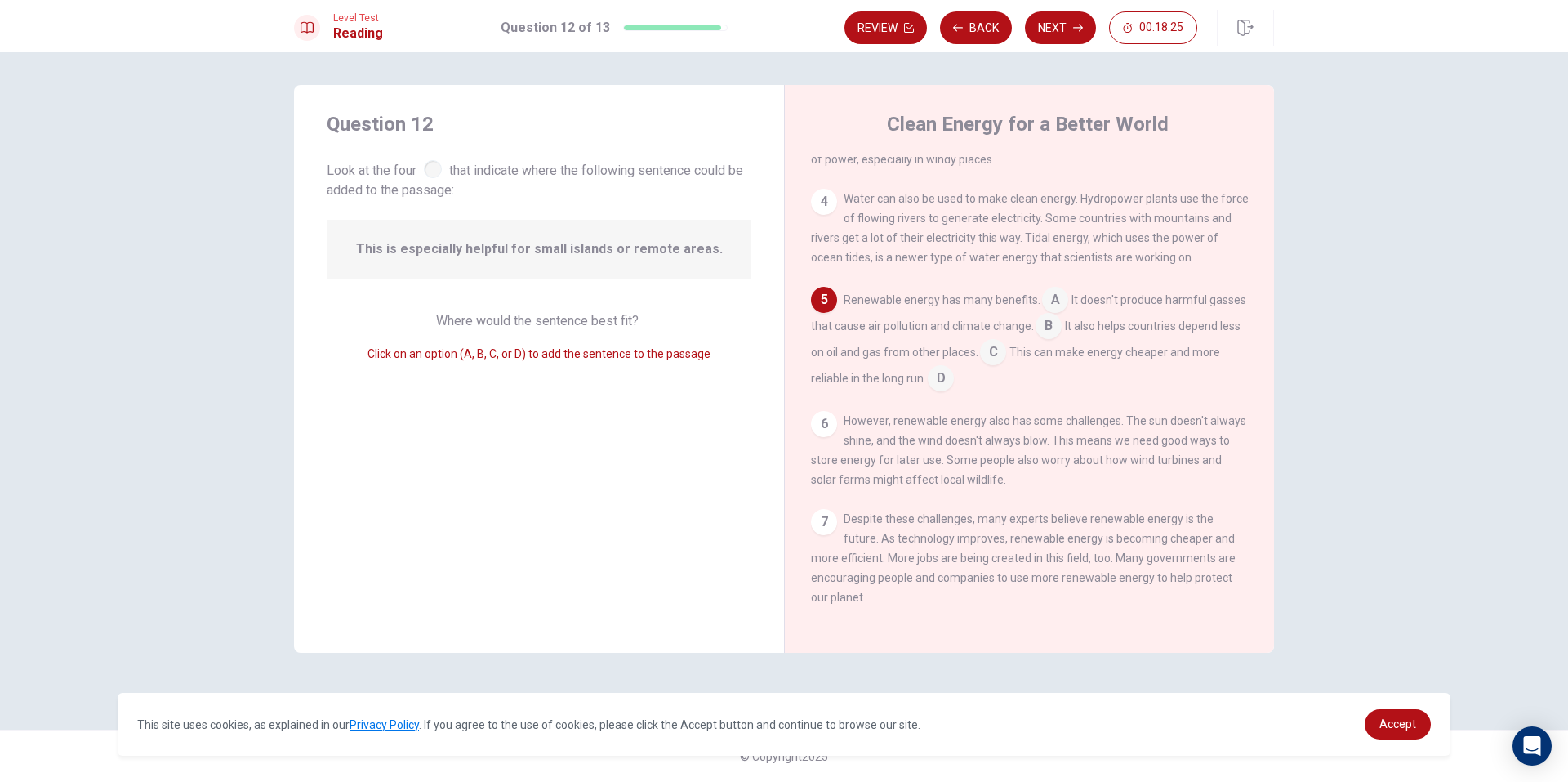
click at [1231, 318] on div "Renewable energy has many benefits. A It doesn't produce harmful gasses that ca…" at bounding box center [1030, 338] width 438 height 105
click at [1056, 24] on button "Next" at bounding box center [1060, 28] width 71 height 33
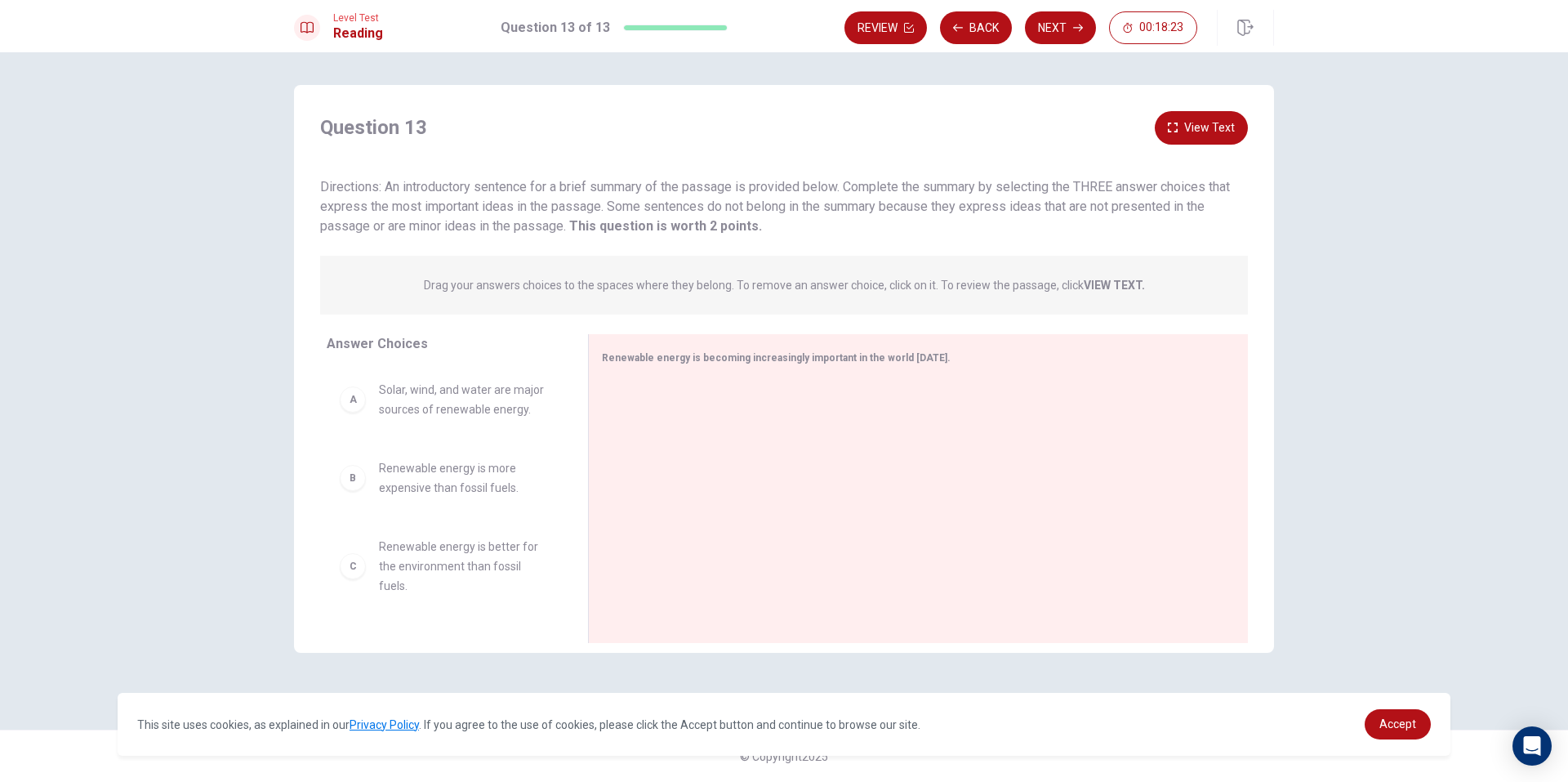
click at [431, 502] on div "B Renewable energy is more expensive than fossil fuels." at bounding box center [444, 478] width 235 height 65
click at [371, 481] on div "B Renewable energy is more expensive than fossil fuels." at bounding box center [445, 477] width 209 height 39
click at [352, 490] on div "B" at bounding box center [352, 477] width 26 height 26
click at [381, 420] on div "A Solar, wind, and water are major sources of renewable energy." at bounding box center [444, 399] width 235 height 65
drag, startPoint x: 487, startPoint y: 510, endPoint x: 589, endPoint y: 417, distance: 138.0
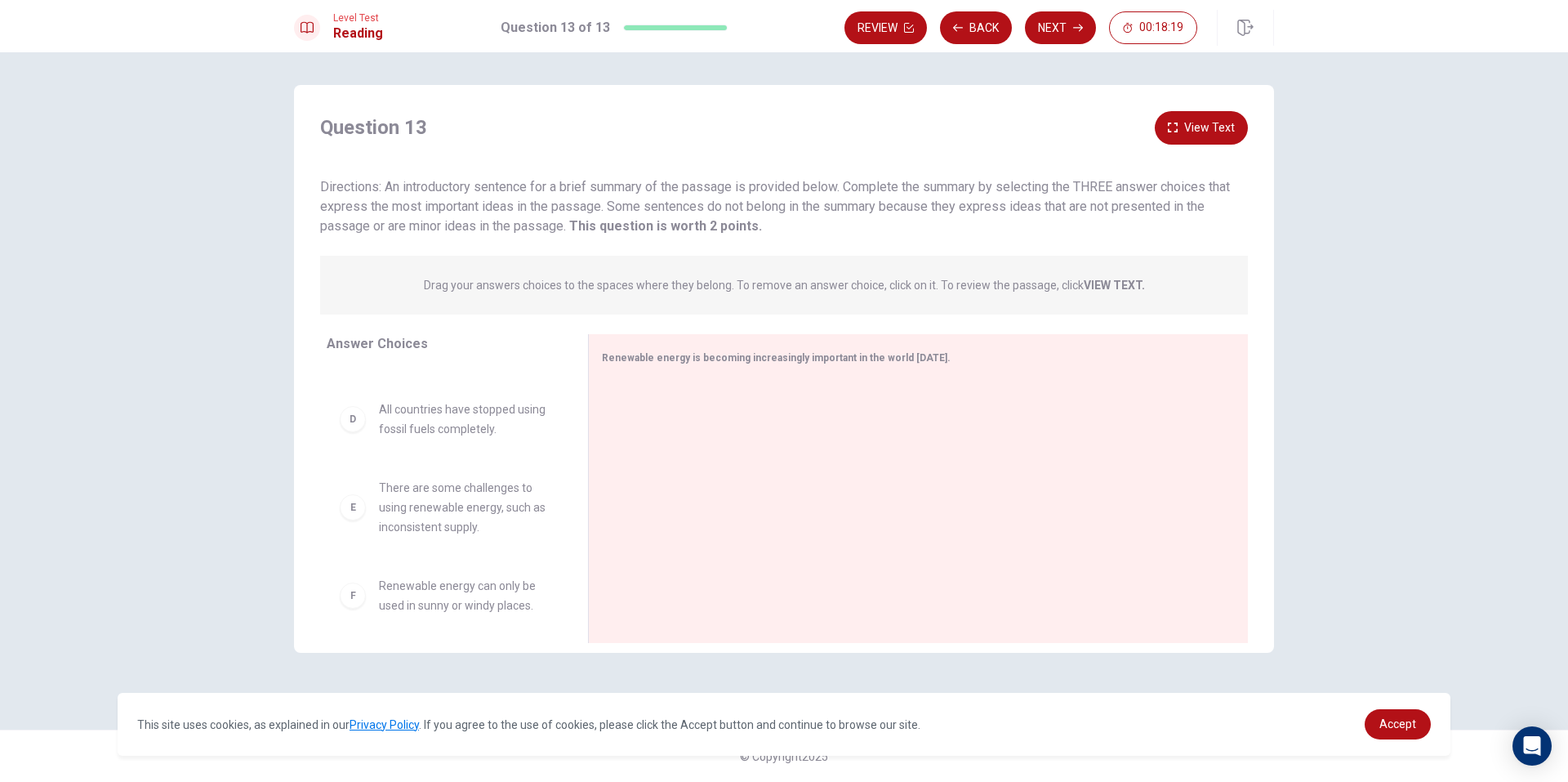
scroll to position [245, 0]
click at [347, 609] on div "F Renewable energy can only be used in sunny or windy places." at bounding box center [444, 585] width 235 height 65
drag, startPoint x: 352, startPoint y: 583, endPoint x: 365, endPoint y: 563, distance: 23.9
click at [353, 579] on div "F" at bounding box center [352, 585] width 26 height 26
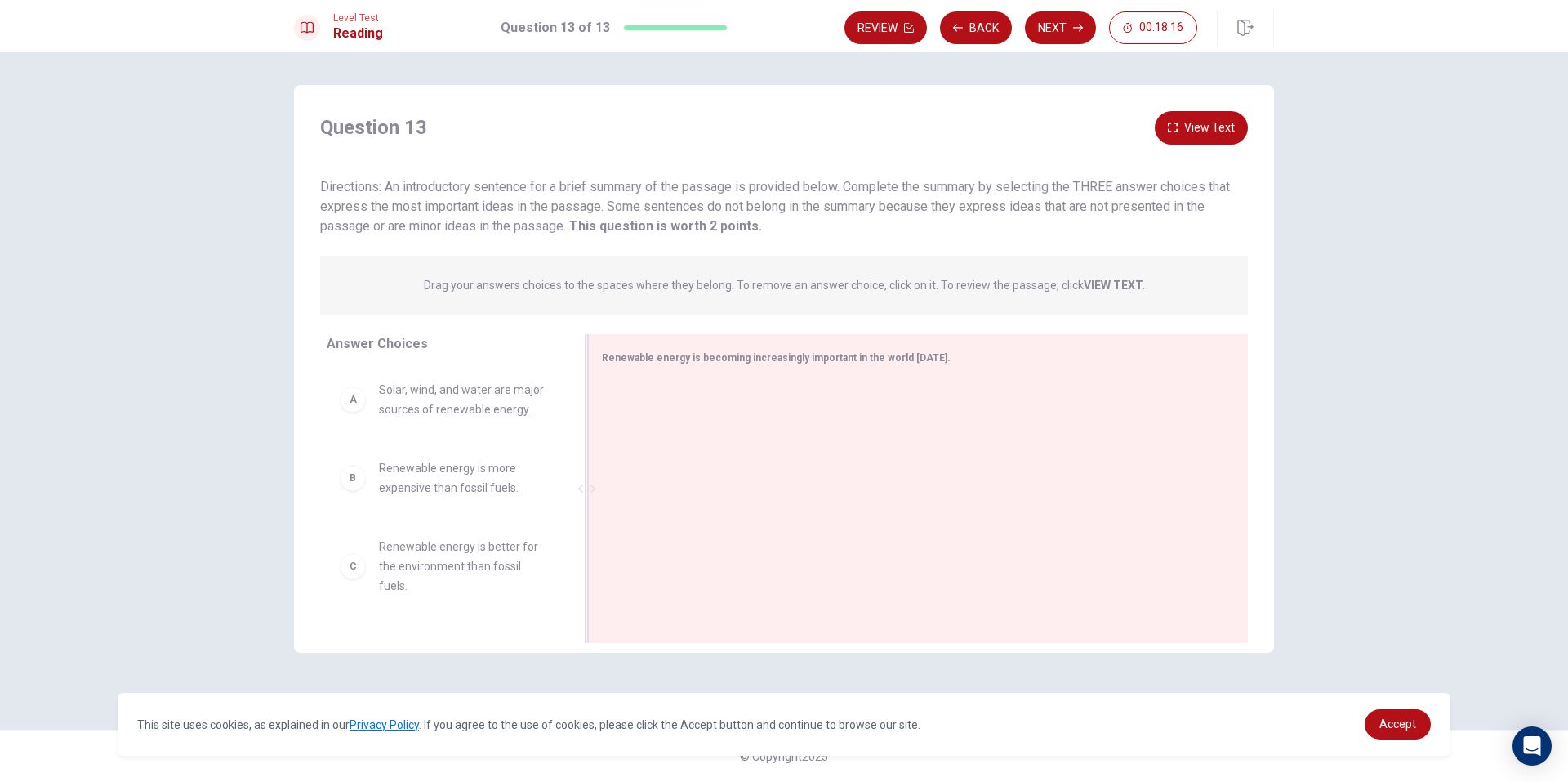
click at [698, 371] on div "Renewable energy is becoming increasingly important in the world [DATE]." at bounding box center [918, 488] width 660 height 309
click at [691, 363] on div "Renewable energy is becoming increasingly important in the world [DATE]." at bounding box center [908, 358] width 614 height 20
click at [640, 378] on div "Renewable energy is becoming increasingly important in the world [DATE]." at bounding box center [918, 488] width 660 height 309
click at [638, 378] on div "Renewable energy is becoming increasingly important in the world [DATE]." at bounding box center [918, 488] width 660 height 309
drag, startPoint x: 638, startPoint y: 378, endPoint x: 607, endPoint y: 382, distance: 31.3
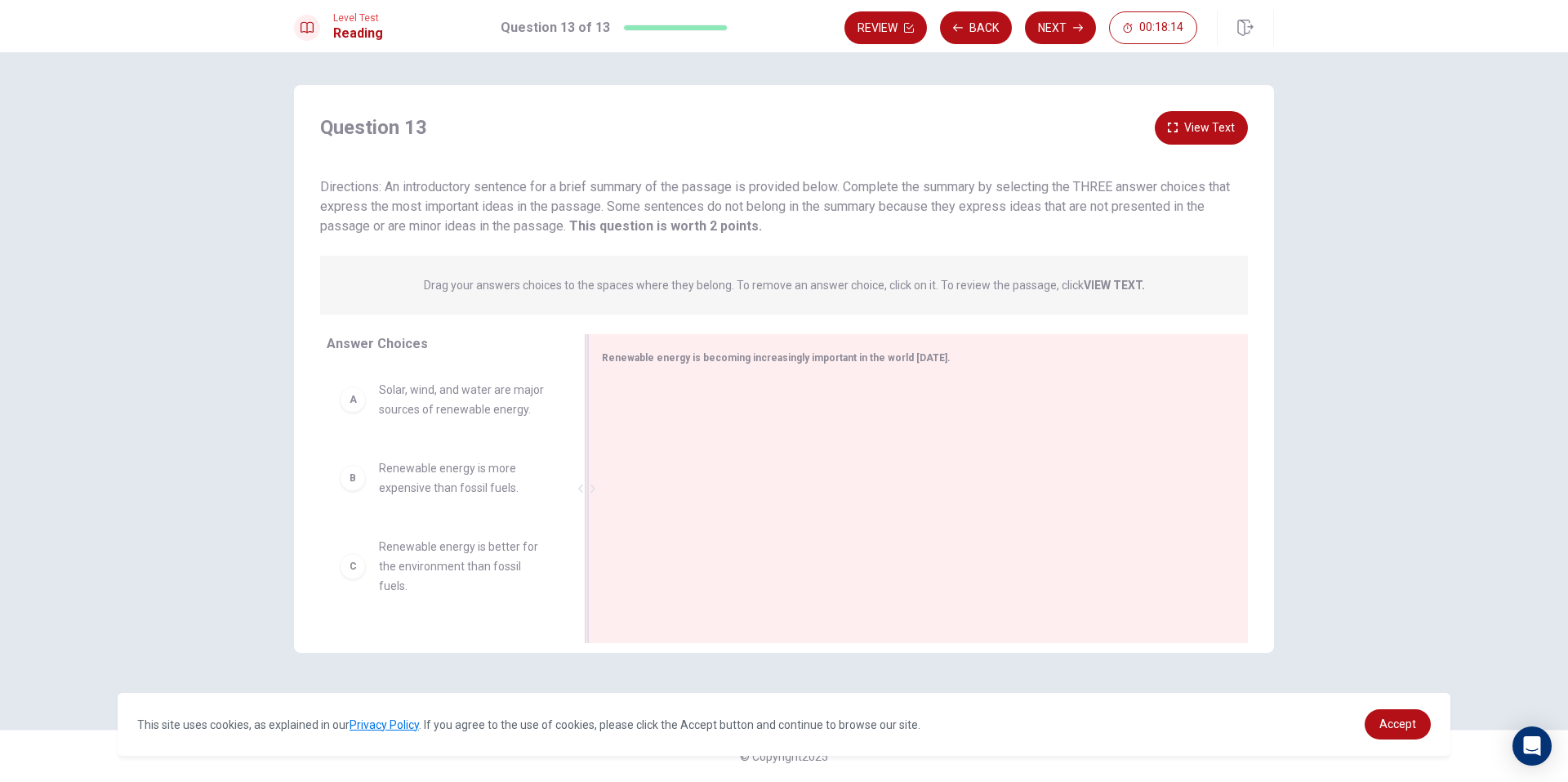
click at [637, 380] on div "Renewable energy is becoming increasingly important in the world [DATE]." at bounding box center [918, 488] width 660 height 309
drag, startPoint x: 534, startPoint y: 376, endPoint x: 408, endPoint y: 366, distance: 126.4
drag, startPoint x: 230, startPoint y: 352, endPoint x: 419, endPoint y: 356, distance: 189.0
click at [254, 345] on div "Question 13 View Text Directions: An introductory sentence for a brief summary …" at bounding box center [784, 416] width 1568 height 729
click at [442, 438] on div "A Solar, wind, and water are major sources of renewable energy. B Renewable ene…" at bounding box center [444, 492] width 235 height 251
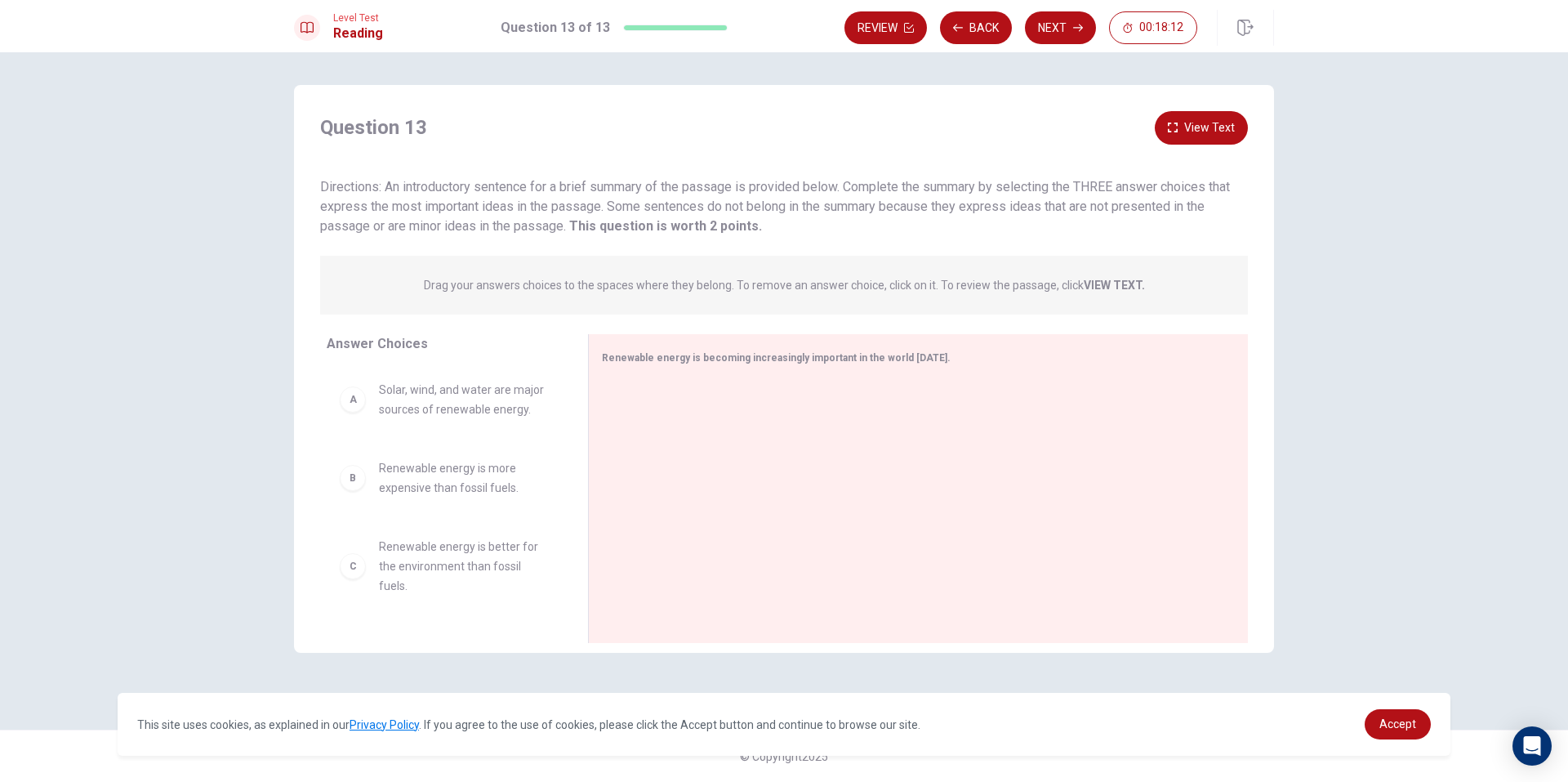
click at [319, 387] on div "Answer Choices A Solar, wind, and water are major sources of renewable energy. …" at bounding box center [440, 492] width 294 height 317
drag, startPoint x: 347, startPoint y: 415, endPoint x: 363, endPoint y: 411, distance: 16.5
click at [350, 415] on div "A Solar, wind, and water are major sources of renewable energy." at bounding box center [445, 399] width 209 height 39
click at [364, 411] on div "A Solar, wind, and water are major sources of renewable energy." at bounding box center [445, 399] width 209 height 39
drag, startPoint x: 366, startPoint y: 411, endPoint x: 455, endPoint y: 356, distance: 104.6
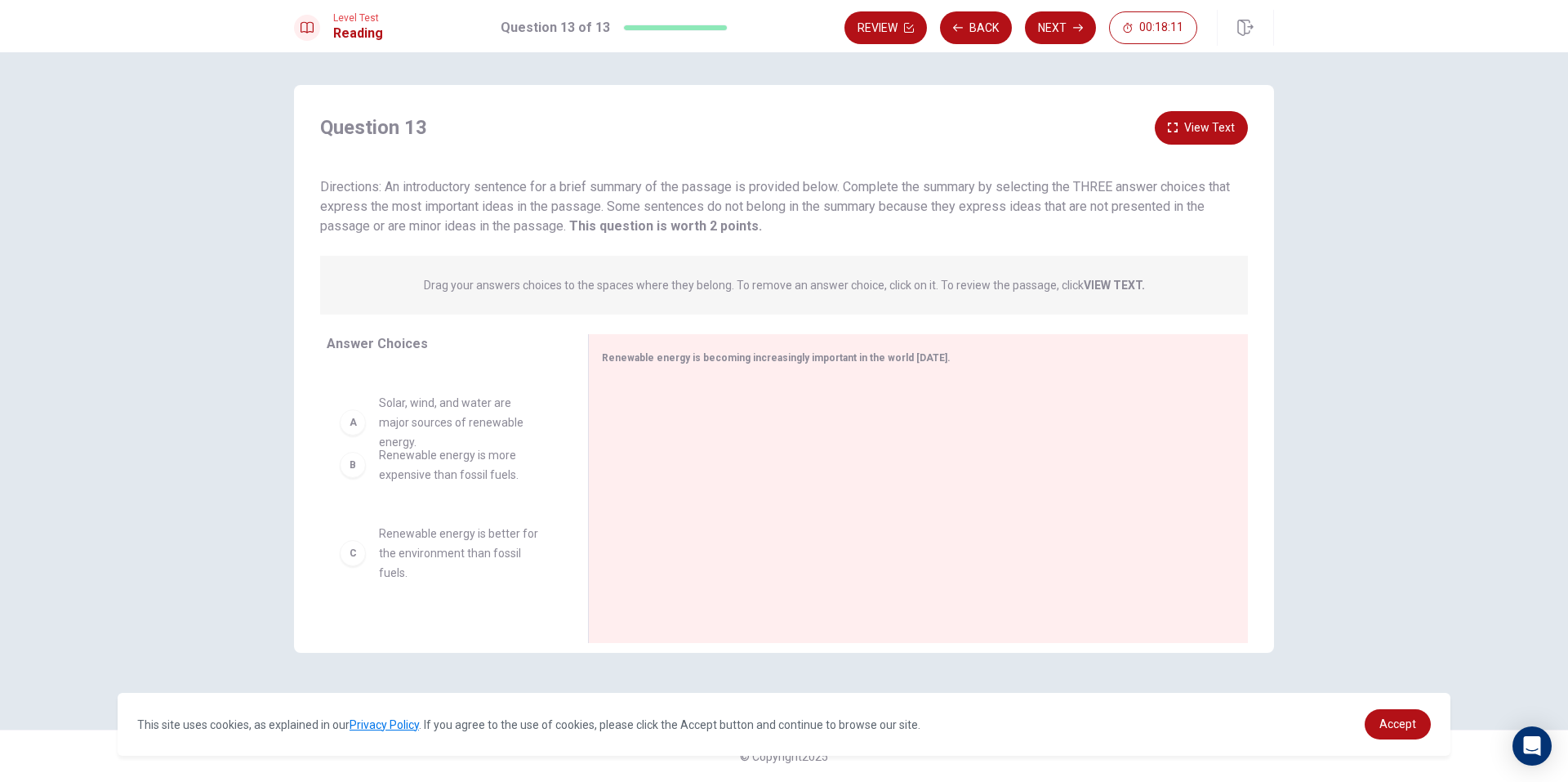
click at [456, 356] on div "Answer Choices B Renewable energy is more expensive than fossil fuels. C Renewa…" at bounding box center [440, 492] width 294 height 317
click at [408, 474] on span "Renewable energy is more expensive than fossil fuels." at bounding box center [464, 465] width 170 height 39
drag, startPoint x: 424, startPoint y: 430, endPoint x: 439, endPoint y: 495, distance: 66.7
click at [442, 500] on div "B Renewable energy is more expensive than fossil fuels. C Renewable energy is b…" at bounding box center [444, 492] width 235 height 251
drag, startPoint x: 440, startPoint y: 450, endPoint x: 450, endPoint y: 441, distance: 13.5
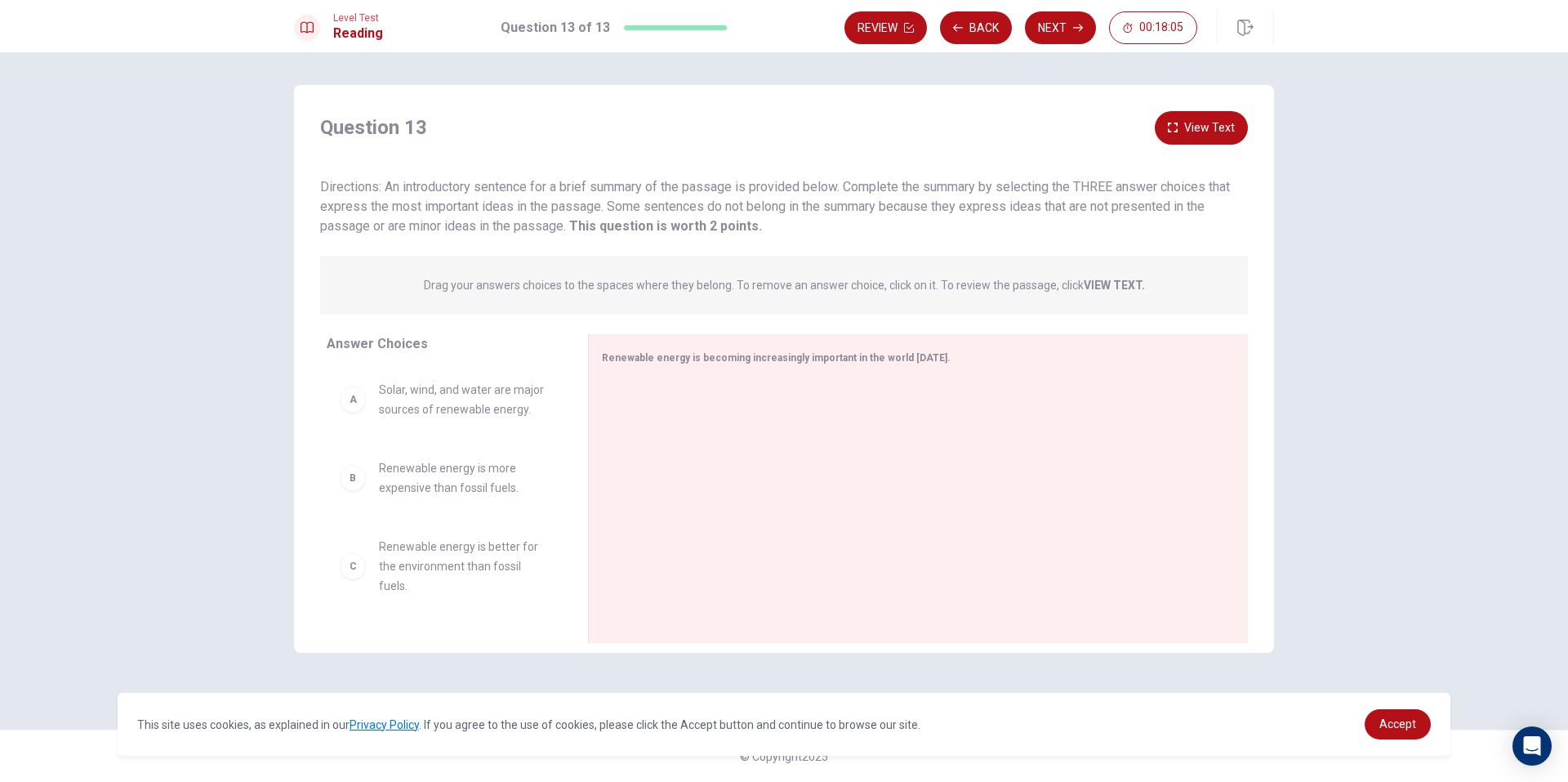
click at [449, 440] on div "A Solar, wind, and water are major sources of renewable energy. B Renewable ene…" at bounding box center [444, 492] width 235 height 251
click at [350, 487] on div "B" at bounding box center [352, 477] width 26 height 26
drag, startPoint x: 393, startPoint y: 337, endPoint x: 344, endPoint y: 383, distance: 67.2
click at [353, 376] on div "Answer Choices A Solar, wind, and water are major sources of renewable energy. …" at bounding box center [440, 492] width 294 height 317
drag, startPoint x: 344, startPoint y: 383, endPoint x: 361, endPoint y: 425, distance: 45.3
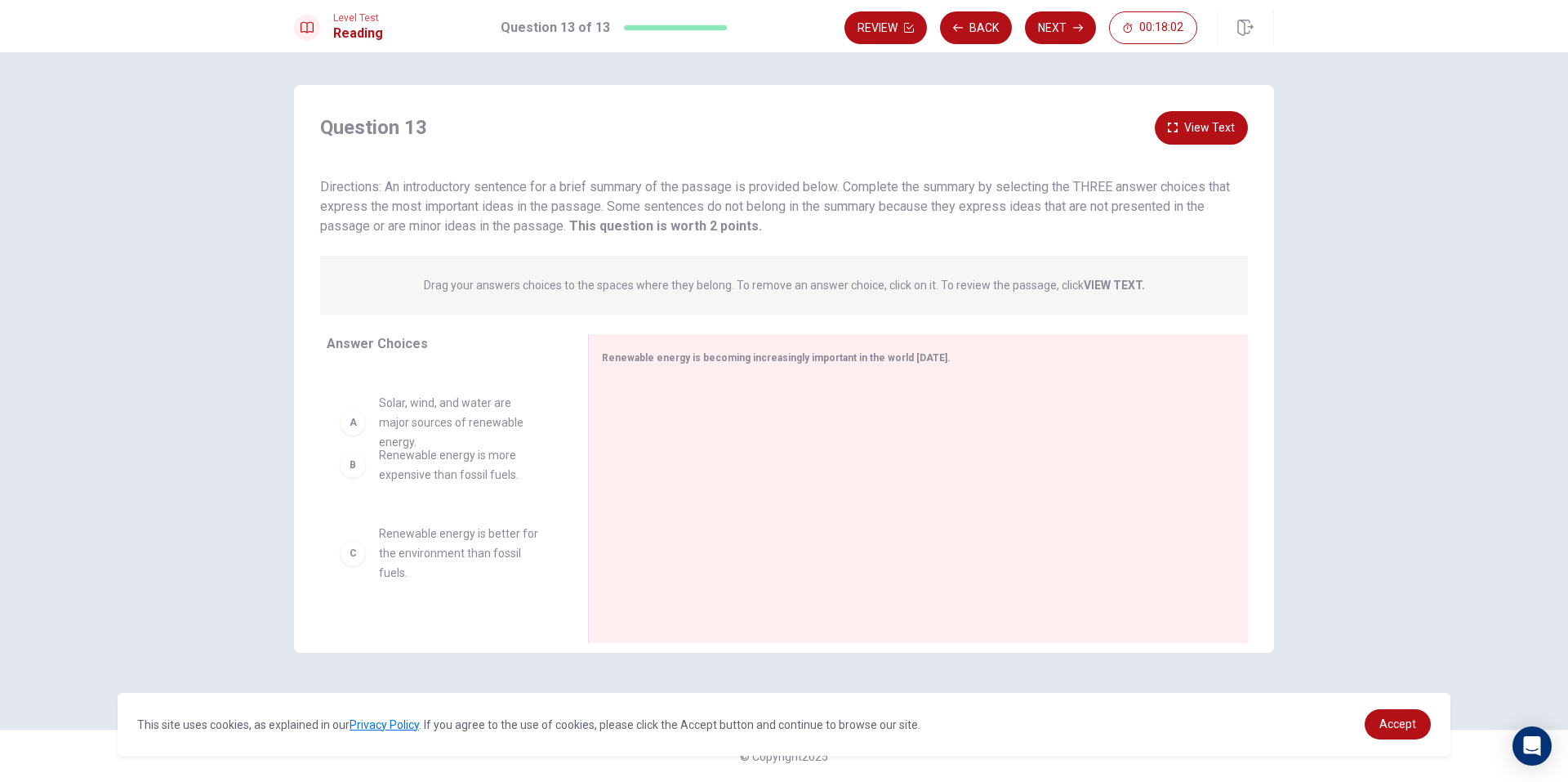
click at [364, 418] on div "B Renewable energy is more expensive than fossil fuels. C Renewable energy is b…" at bounding box center [444, 492] width 235 height 251
click at [361, 416] on div "A Solar, wind, and water are major sources of renewable energy." at bounding box center [445, 399] width 209 height 39
click at [1067, 26] on button "Next" at bounding box center [1060, 28] width 71 height 33
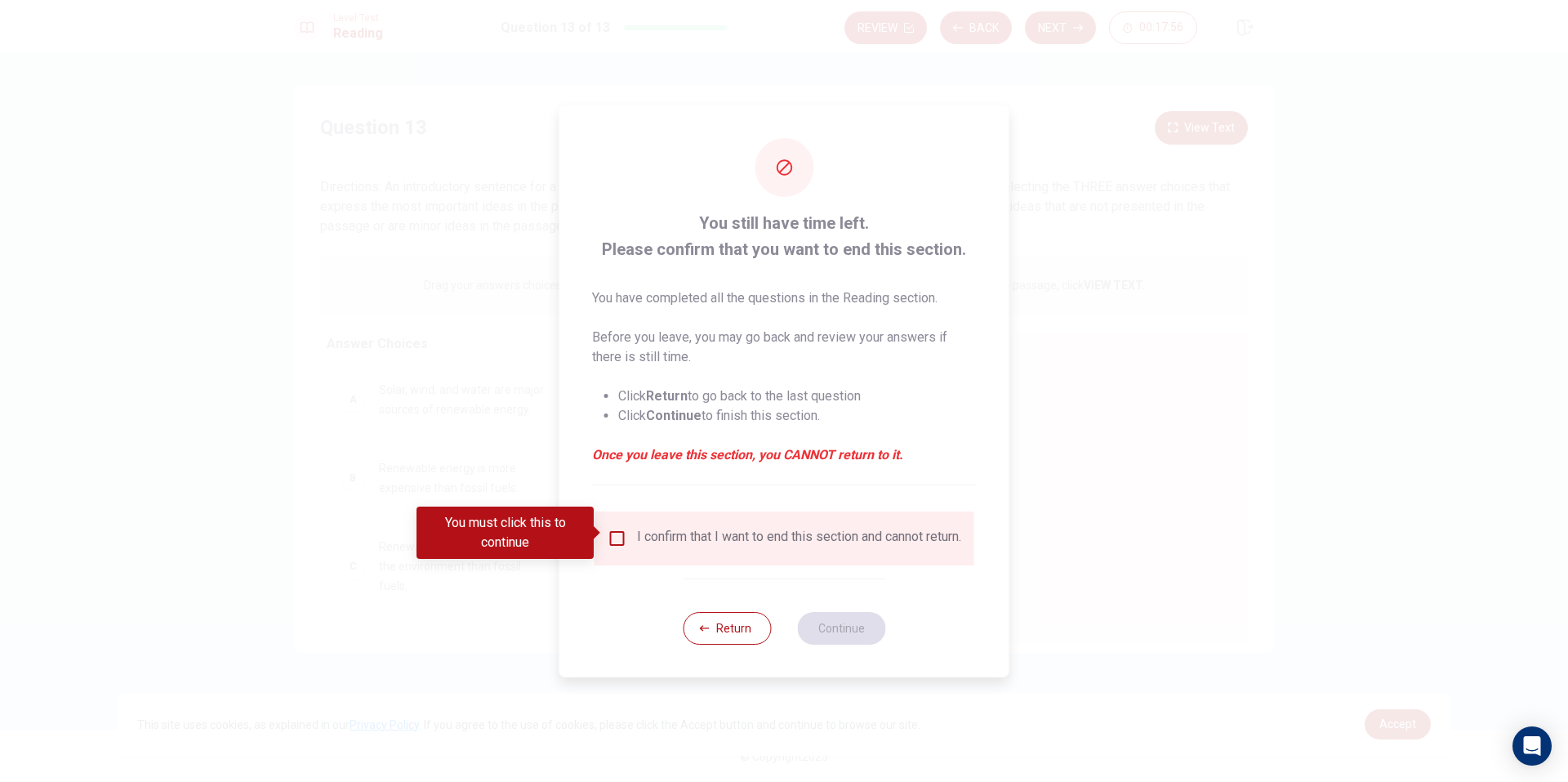
click at [619, 531] on input "You must click this to continue" at bounding box center [617, 538] width 19 height 19
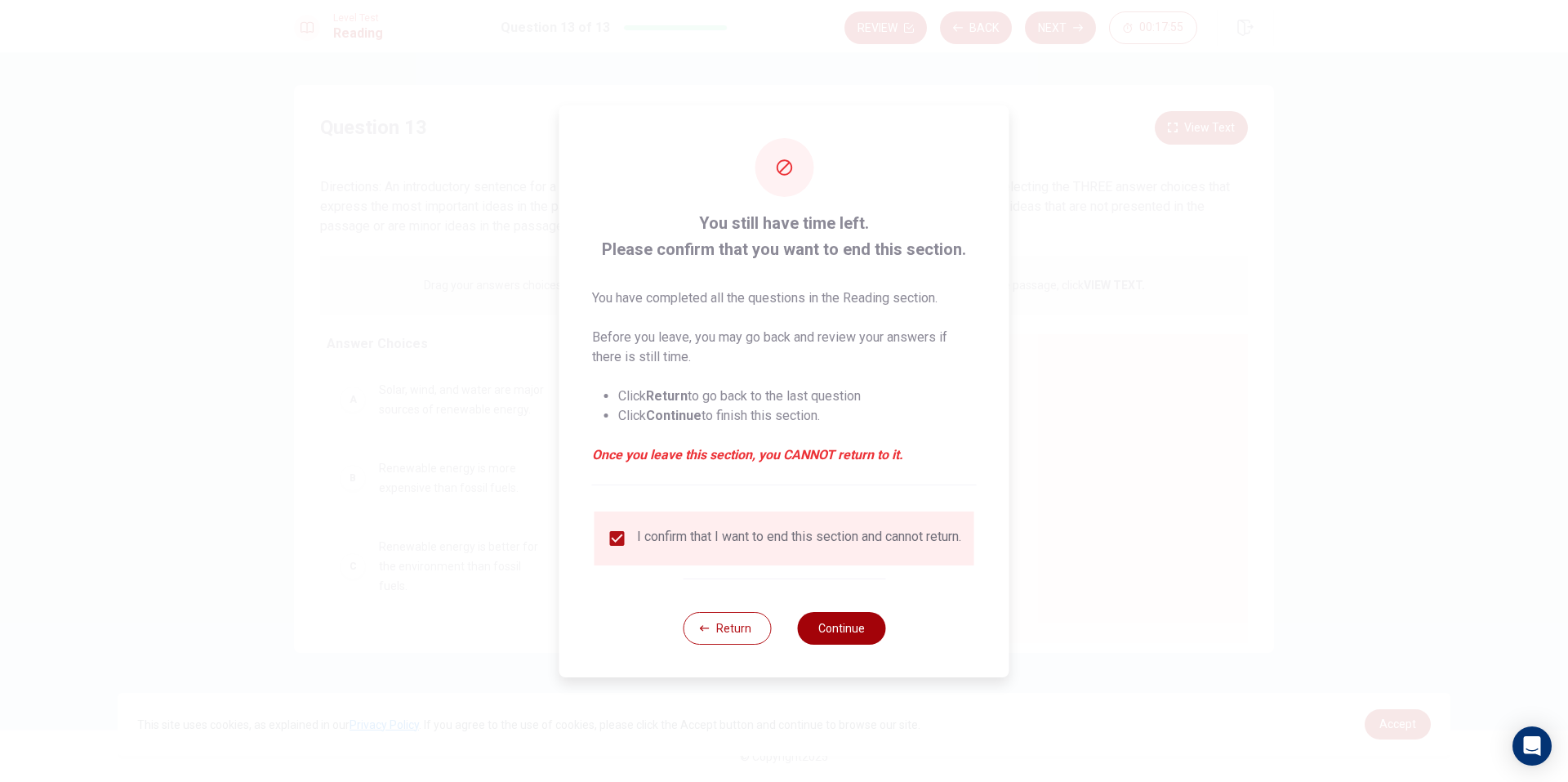
click at [846, 620] on div "Return Continue" at bounding box center [784, 628] width 203 height 99
click at [846, 620] on button "Continue" at bounding box center [841, 628] width 88 height 33
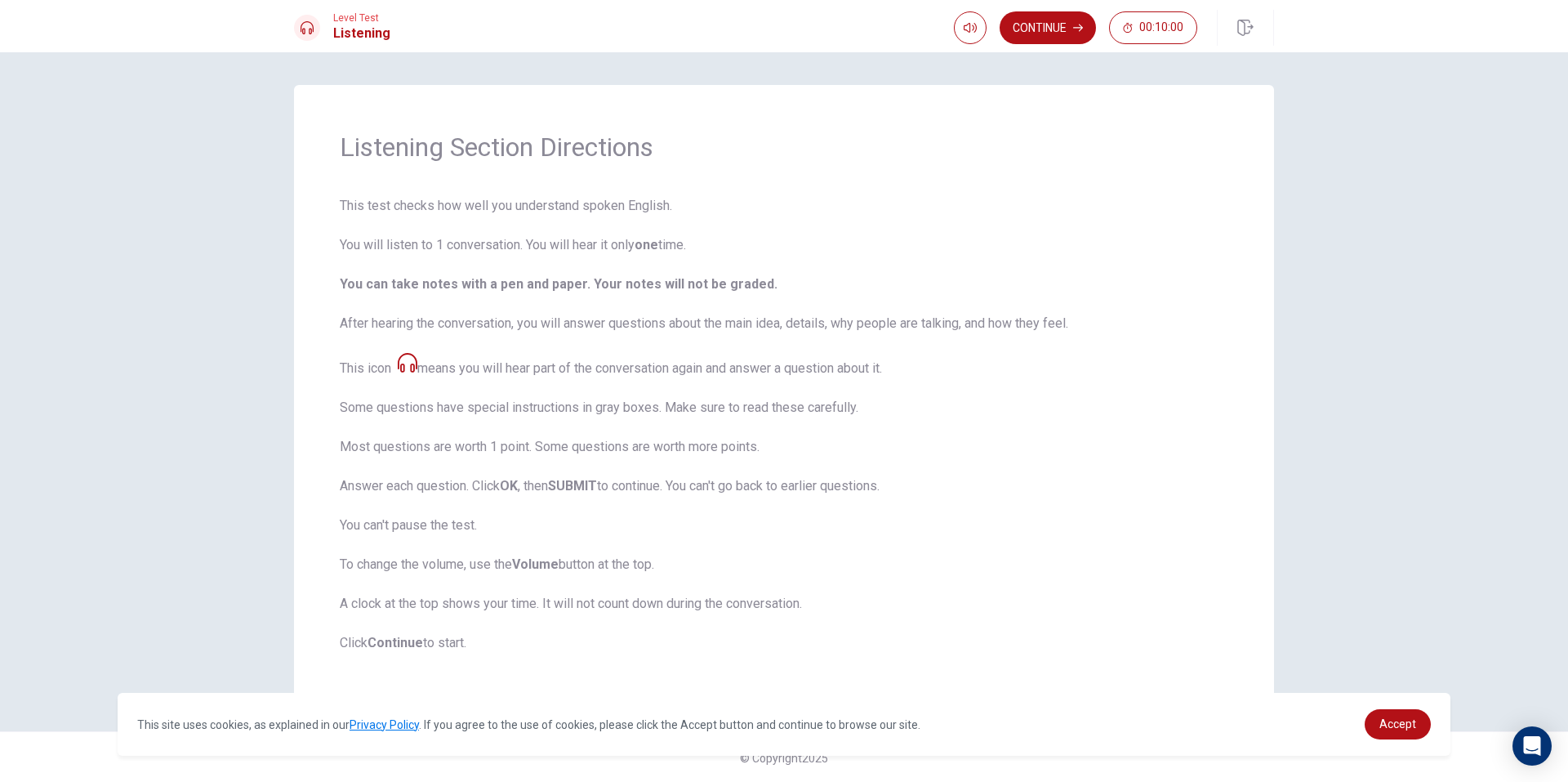
scroll to position [2, 0]
click at [1021, 16] on button "Continue" at bounding box center [1047, 28] width 96 height 33
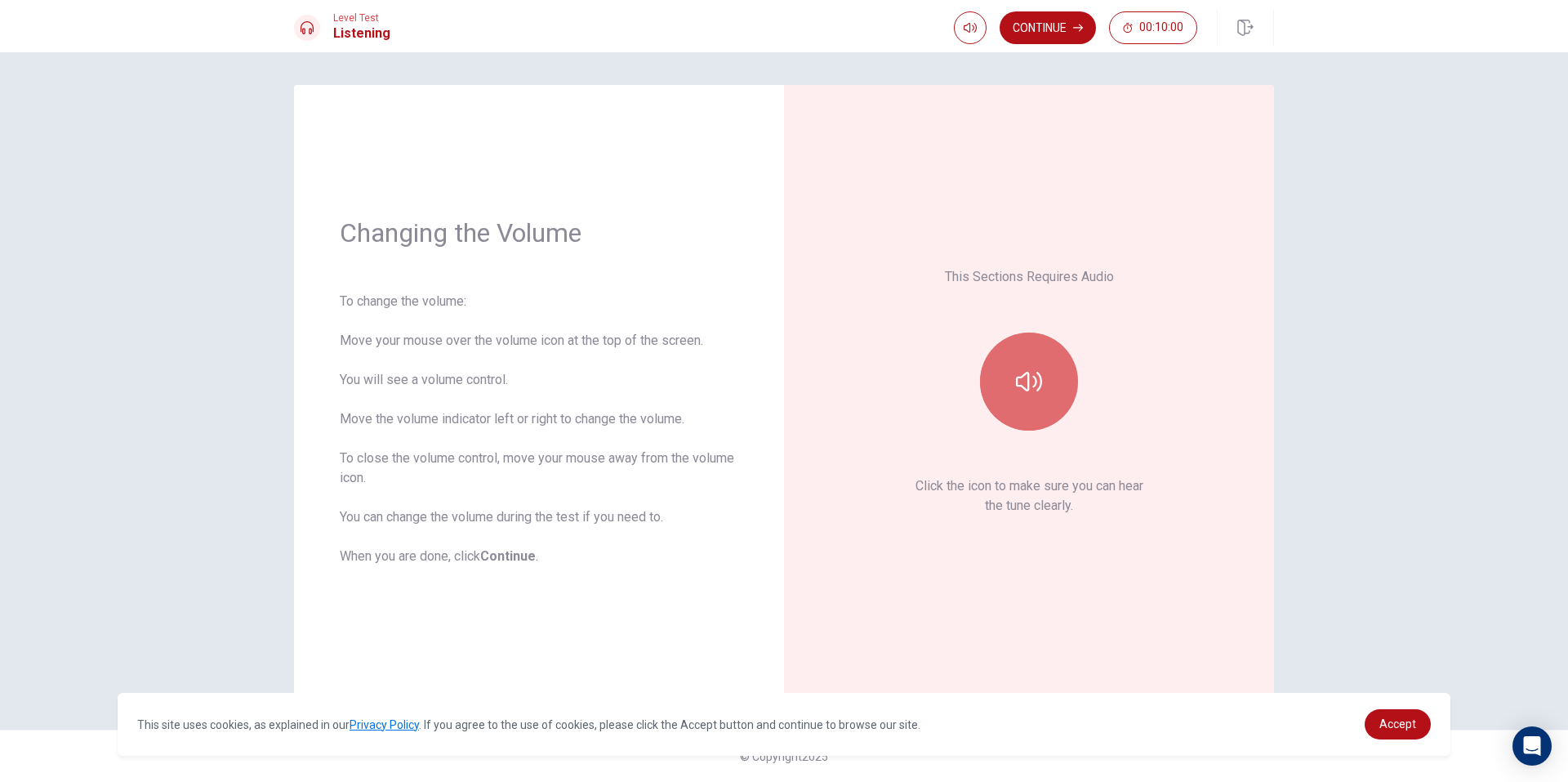
click at [1051, 374] on button "button" at bounding box center [1029, 381] width 98 height 98
click at [1040, 22] on button "Continue" at bounding box center [1047, 28] width 96 height 33
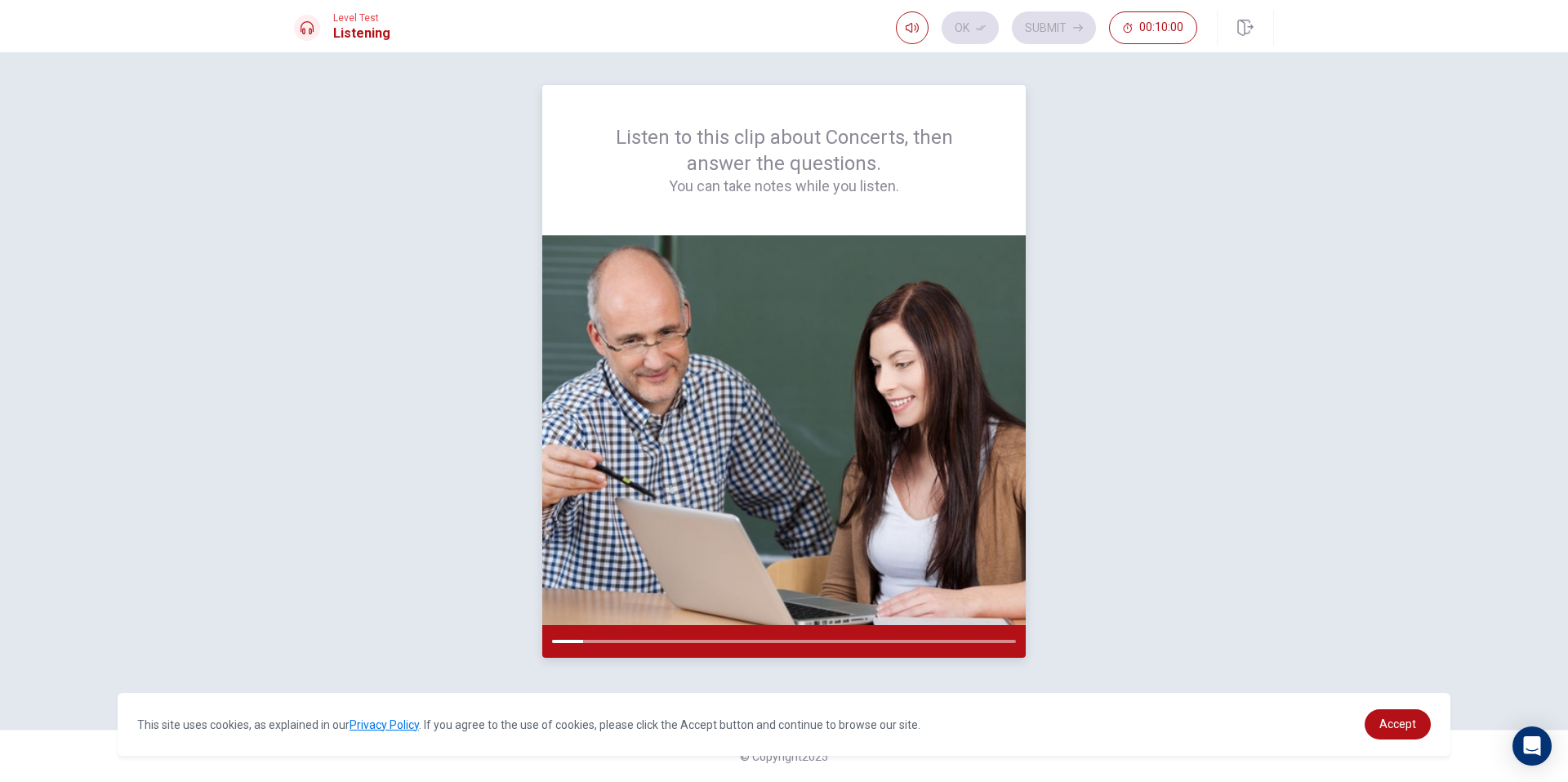
drag, startPoint x: 573, startPoint y: 639, endPoint x: 650, endPoint y: 639, distance: 77.0
click at [647, 639] on div at bounding box center [784, 641] width 484 height 33
drag, startPoint x: 676, startPoint y: 638, endPoint x: 708, endPoint y: 644, distance: 32.6
click at [695, 641] on div at bounding box center [784, 641] width 484 height 33
click at [782, 649] on div at bounding box center [784, 641] width 484 height 33
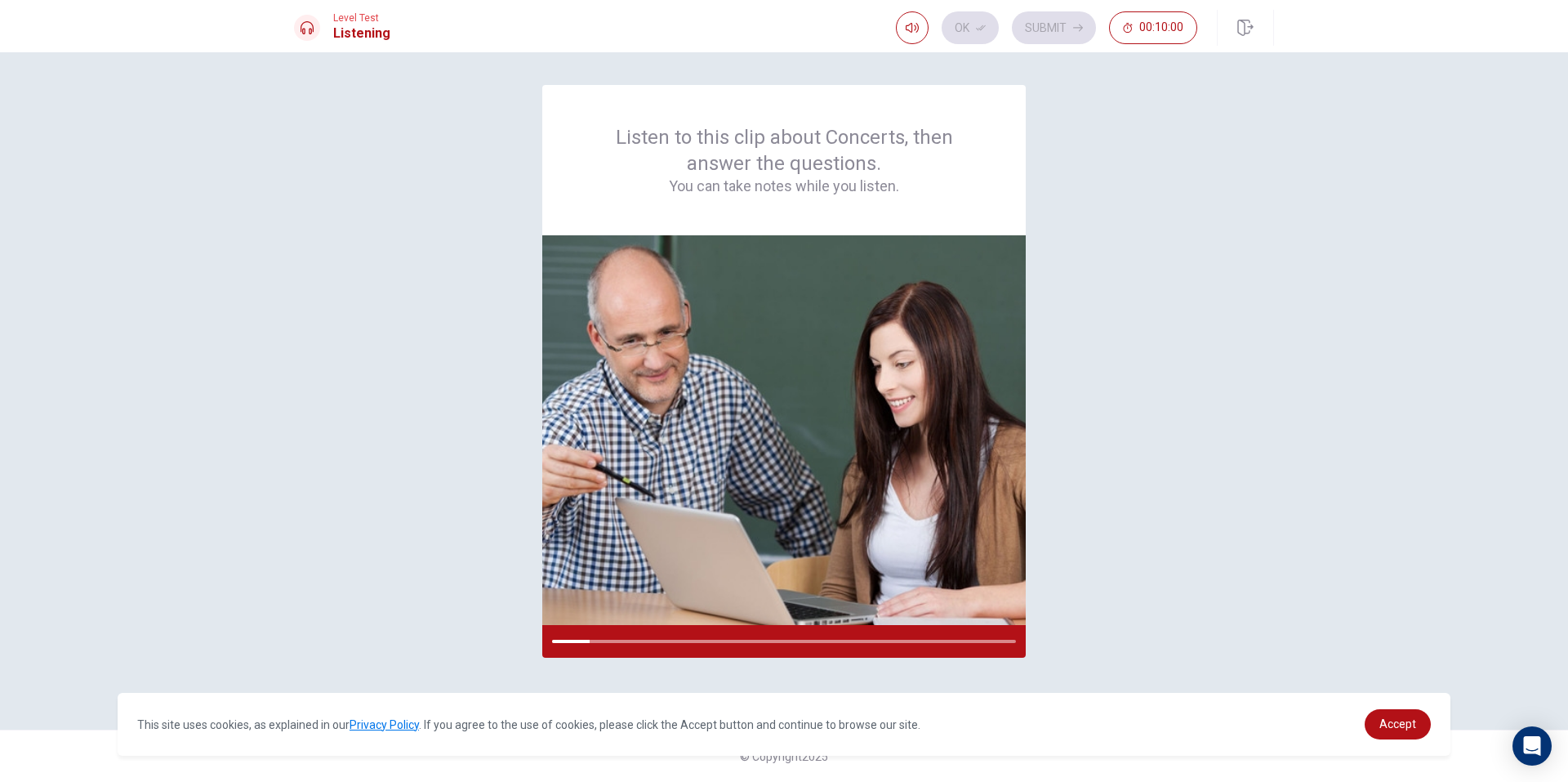
click at [974, 24] on div "Ok Submit 00:10:00" at bounding box center [1046, 28] width 301 height 33
click at [918, 26] on icon "button" at bounding box center [913, 28] width 13 height 10
type input "1"
drag, startPoint x: 935, startPoint y: 63, endPoint x: 898, endPoint y: 99, distance: 51.6
click at [906, 25] on button "button" at bounding box center [912, 28] width 33 height 33
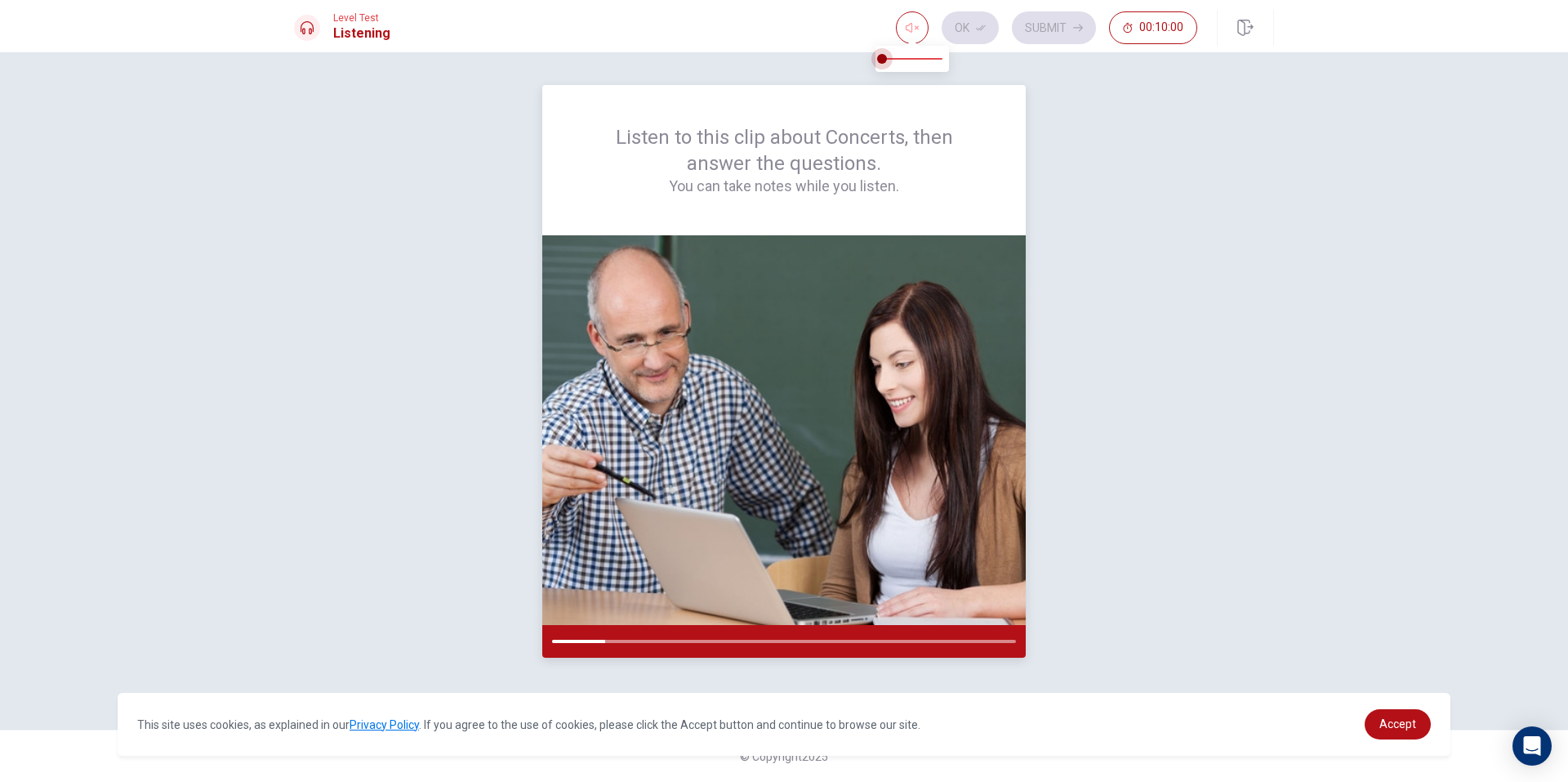
type input "0.9"
drag, startPoint x: 925, startPoint y: 65, endPoint x: 1036, endPoint y: 157, distance: 144.2
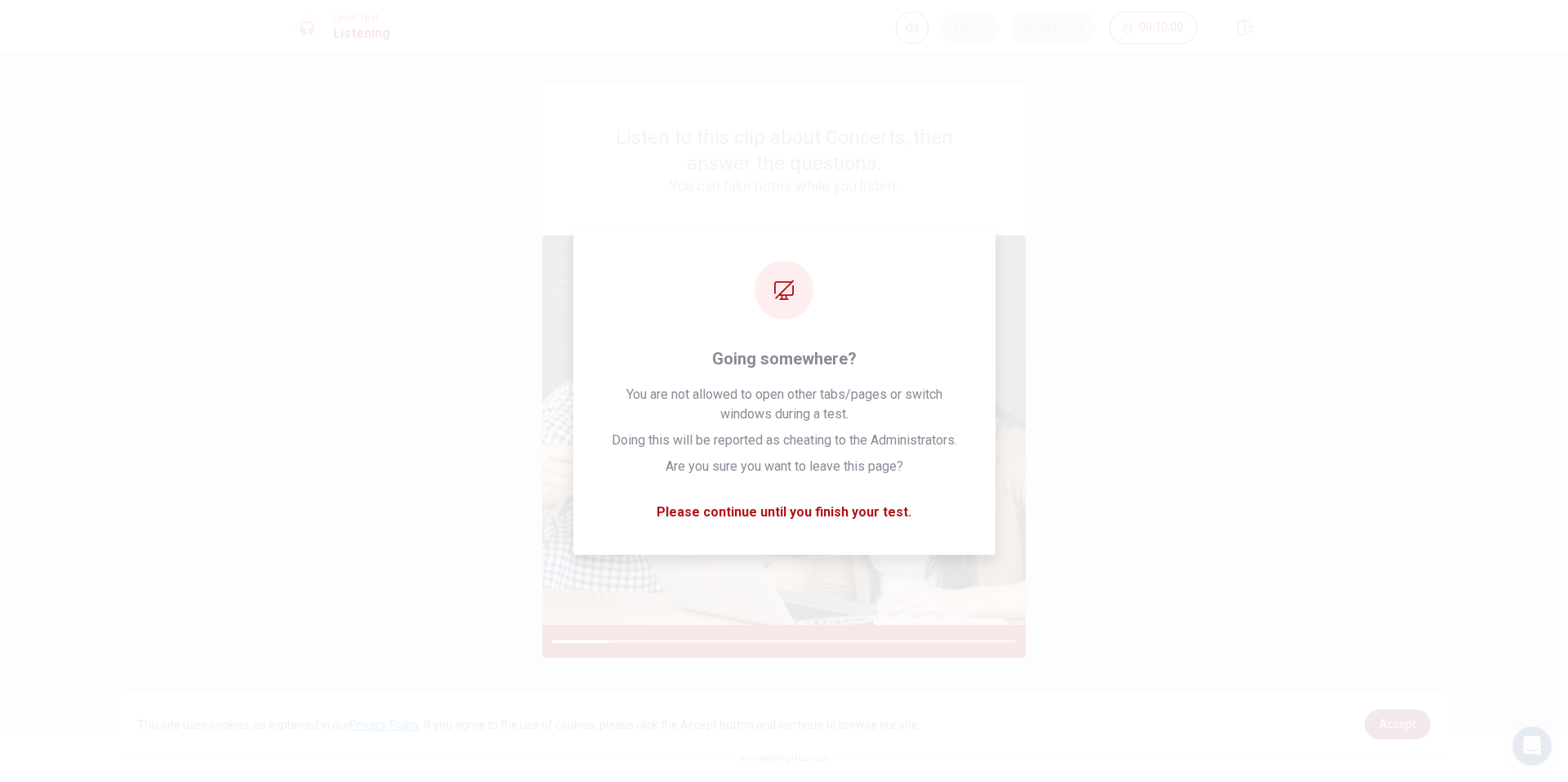
click at [1399, 723] on span "Accept" at bounding box center [1398, 724] width 37 height 13
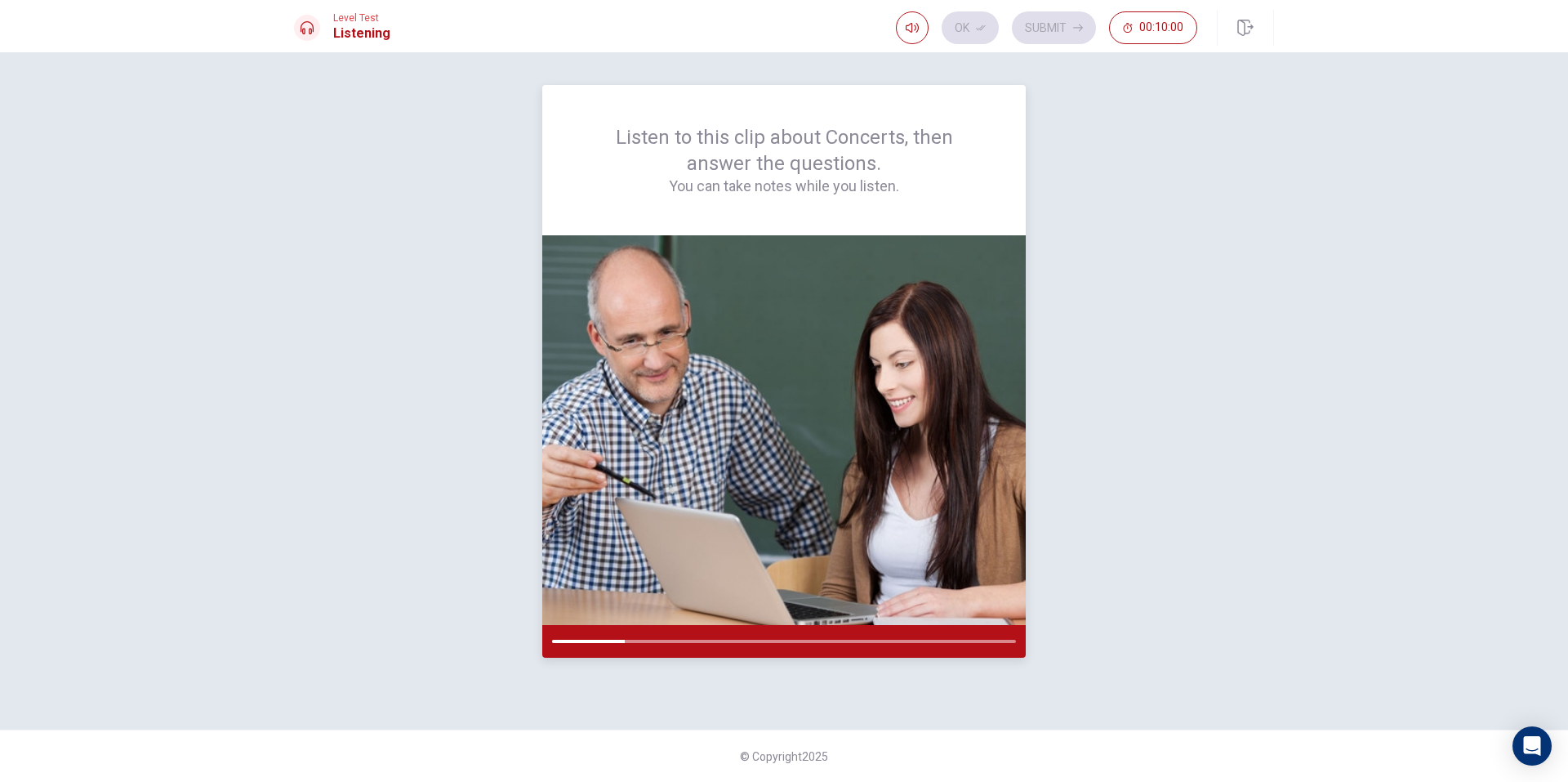
click at [831, 637] on div at bounding box center [784, 641] width 484 height 33
click at [838, 641] on div at bounding box center [784, 641] width 464 height 3
click at [847, 637] on div at bounding box center [784, 641] width 484 height 33
click at [868, 635] on div at bounding box center [784, 641] width 484 height 33
click at [884, 640] on div at bounding box center [784, 641] width 484 height 33
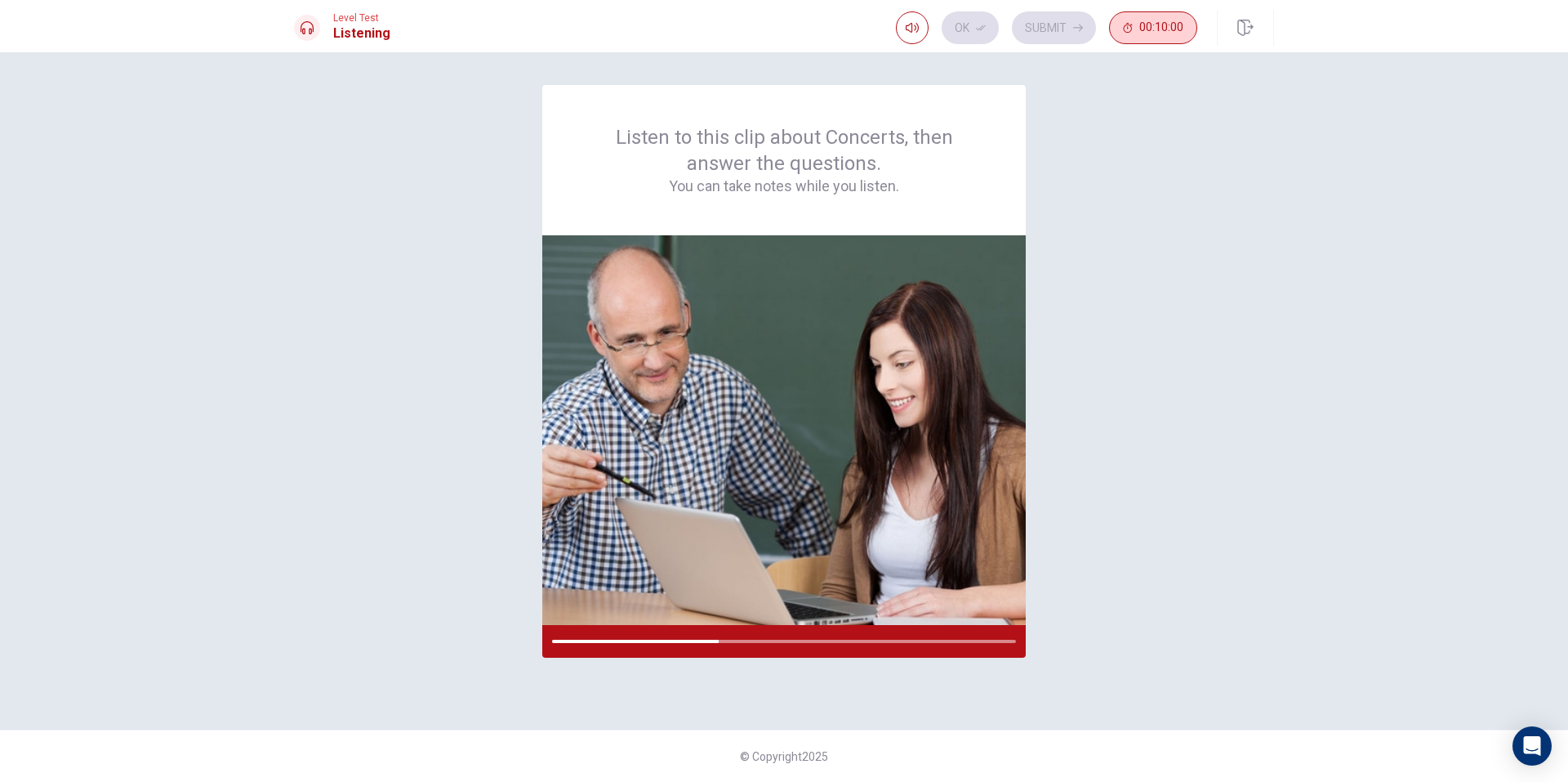
click at [1157, 34] on button "00:10:00" at bounding box center [1153, 28] width 88 height 33
click at [1170, 33] on button "button" at bounding box center [1180, 28] width 33 height 33
click at [1170, 33] on span "00:10:00" at bounding box center [1161, 28] width 44 height 13
click at [1170, 33] on button "button" at bounding box center [1180, 28] width 33 height 33
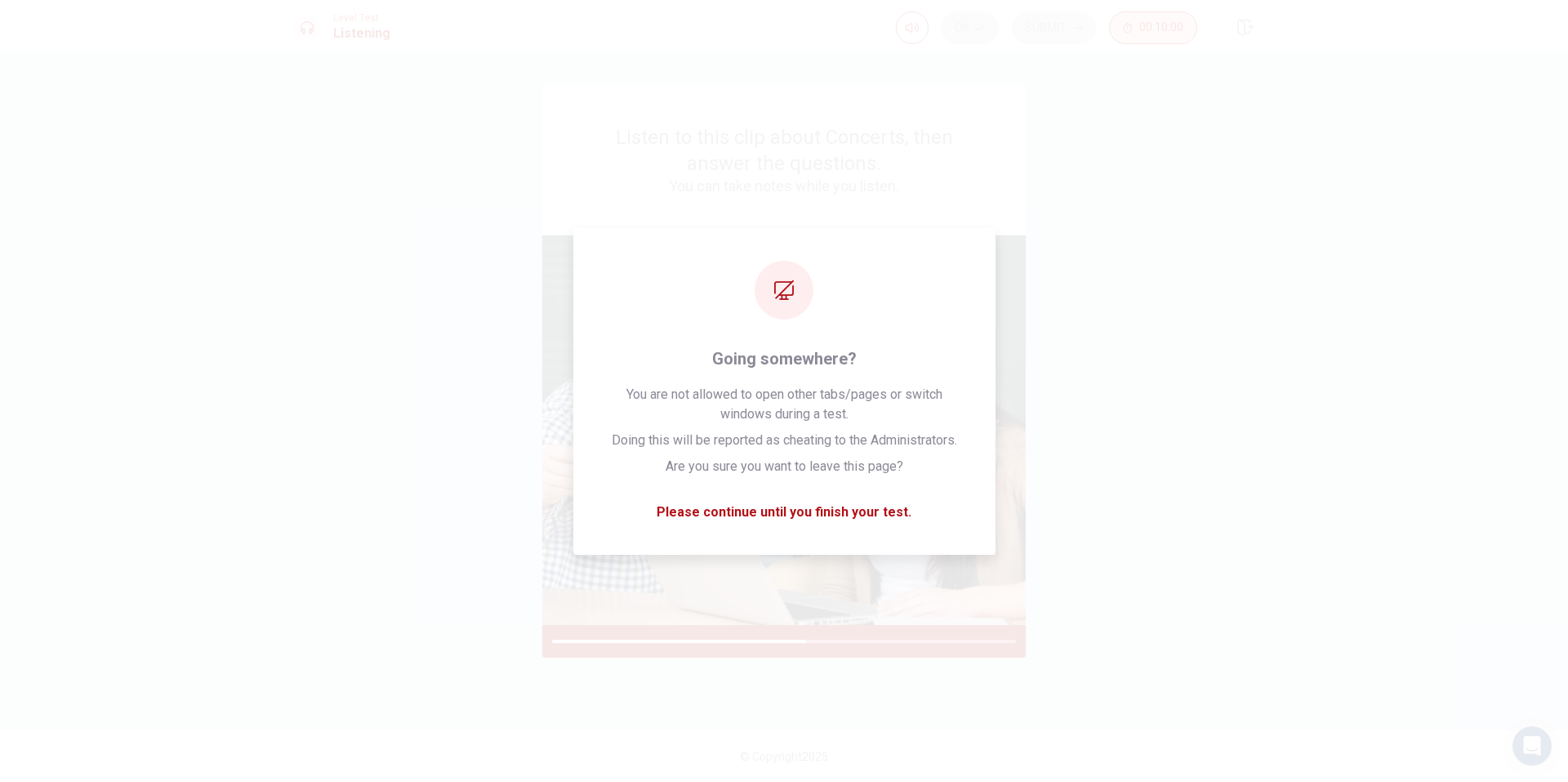
drag, startPoint x: 1142, startPoint y: 7, endPoint x: 1180, endPoint y: 12, distance: 38.3
click at [1178, 0] on html "This site uses cookies, as explained in our Privacy Policy . If you agree to th…" at bounding box center [784, 391] width 1568 height 782
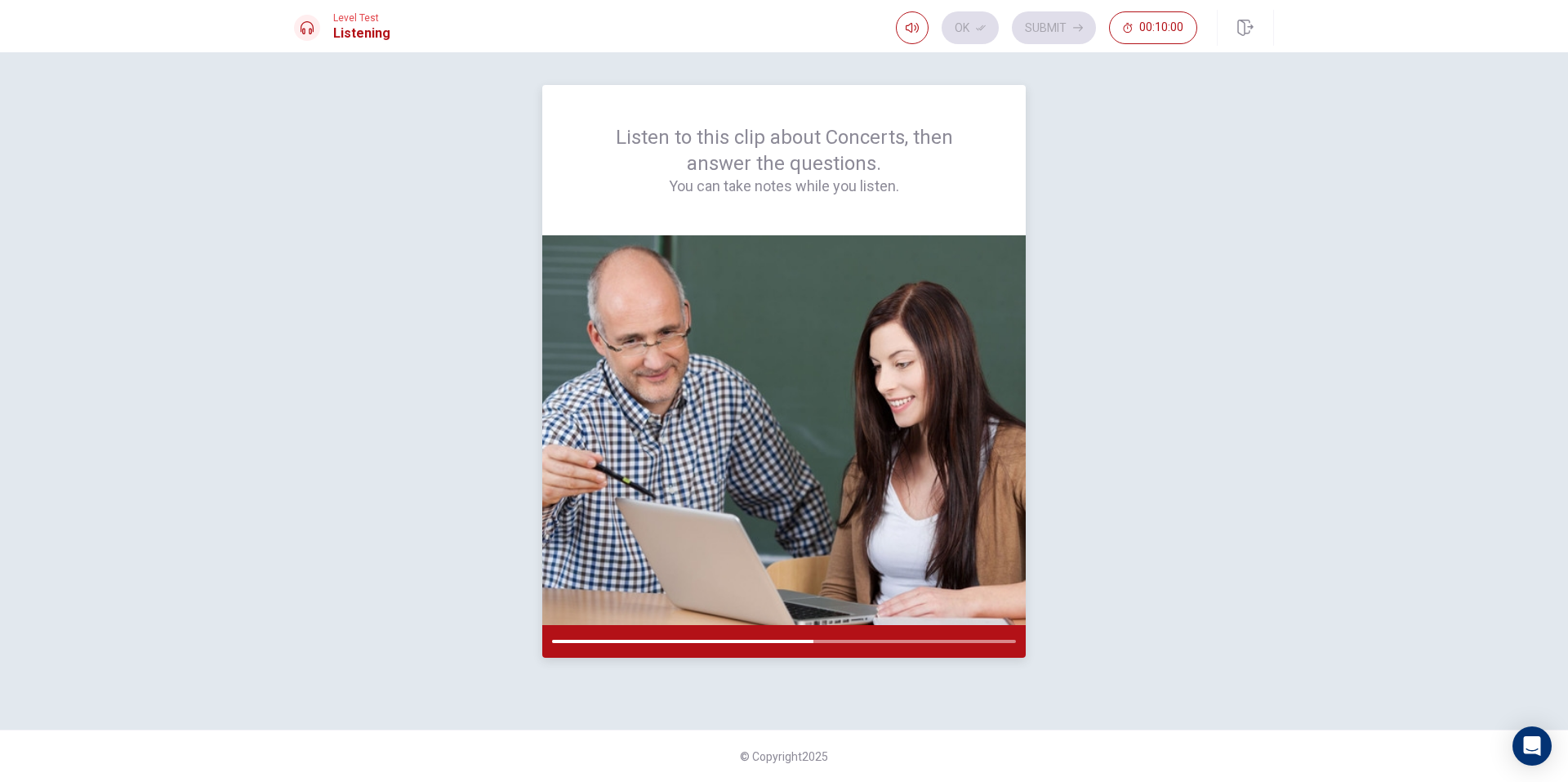
click at [722, 373] on img at bounding box center [784, 430] width 484 height 389
click at [862, 425] on img at bounding box center [784, 430] width 484 height 389
click at [1083, 18] on div "Ok Submit 00:10:00" at bounding box center [1046, 28] width 301 height 33
drag, startPoint x: 961, startPoint y: 641, endPoint x: 990, endPoint y: 641, distance: 29.0
click at [990, 641] on div at bounding box center [784, 641] width 464 height 3
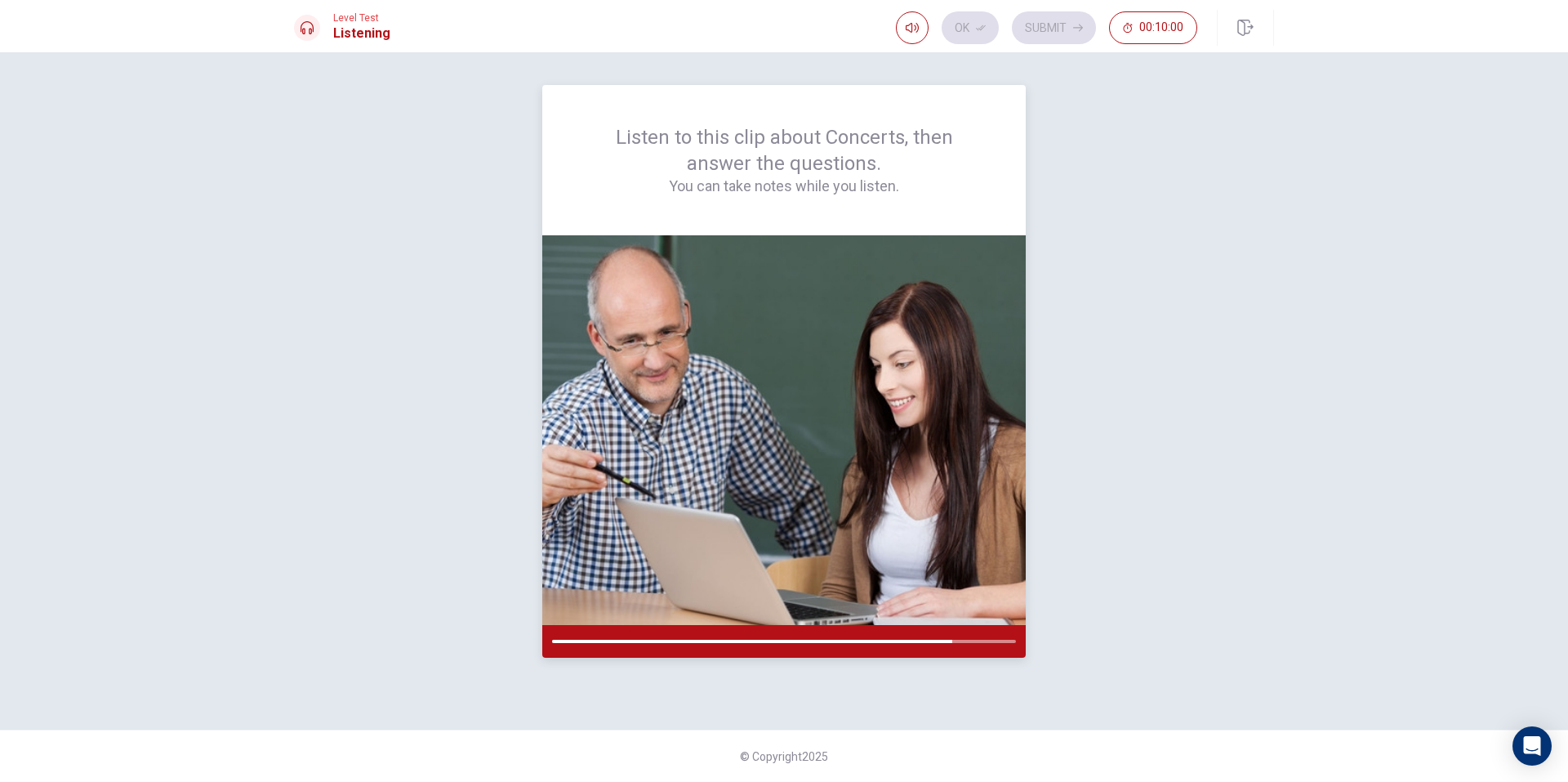
click at [1014, 631] on div at bounding box center [784, 641] width 484 height 33
click at [1248, 31] on icon "button" at bounding box center [1246, 28] width 17 height 17
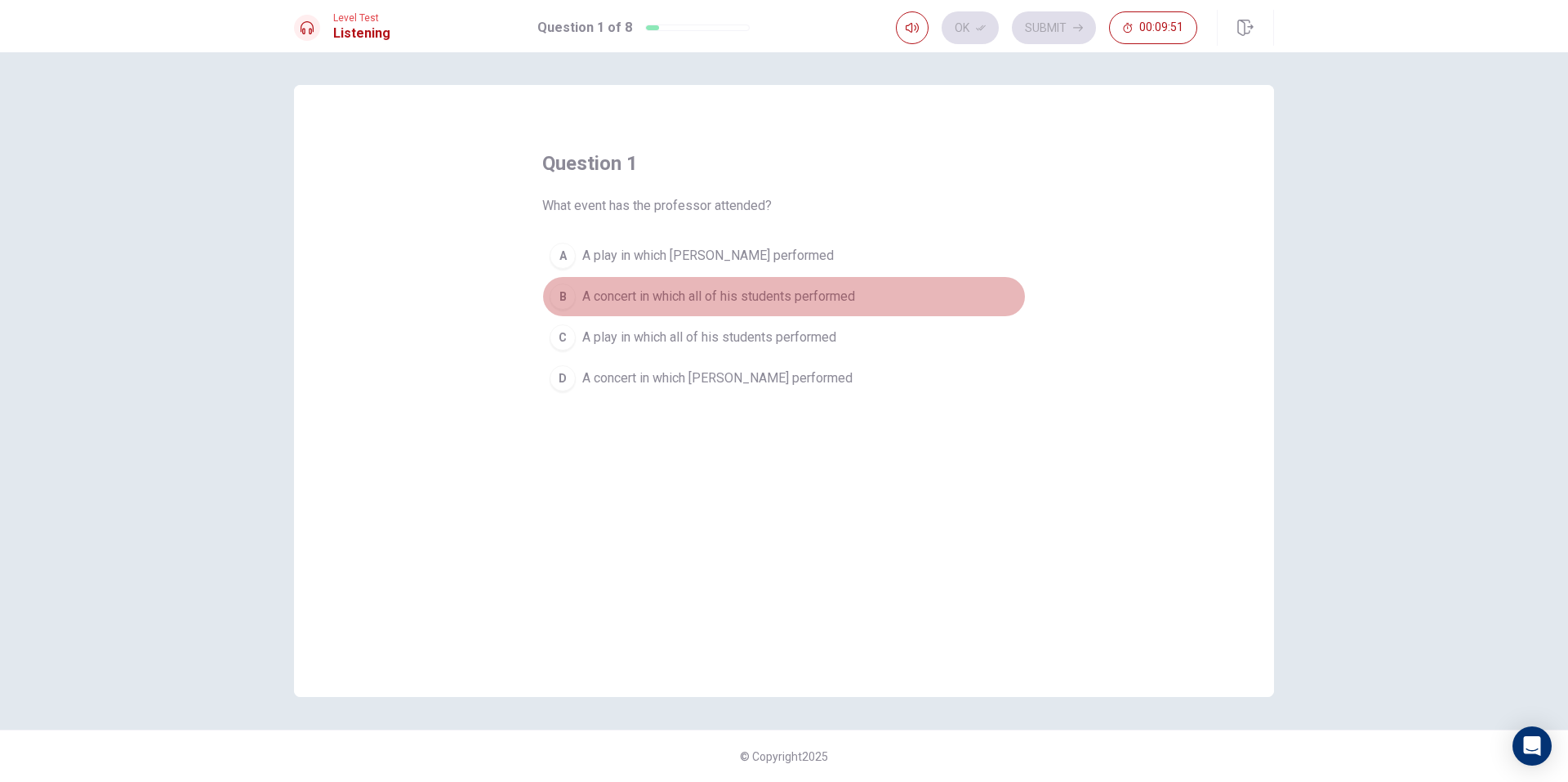
drag, startPoint x: 552, startPoint y: 304, endPoint x: 556, endPoint y: 293, distance: 11.7
click at [553, 297] on div "B" at bounding box center [563, 296] width 26 height 26
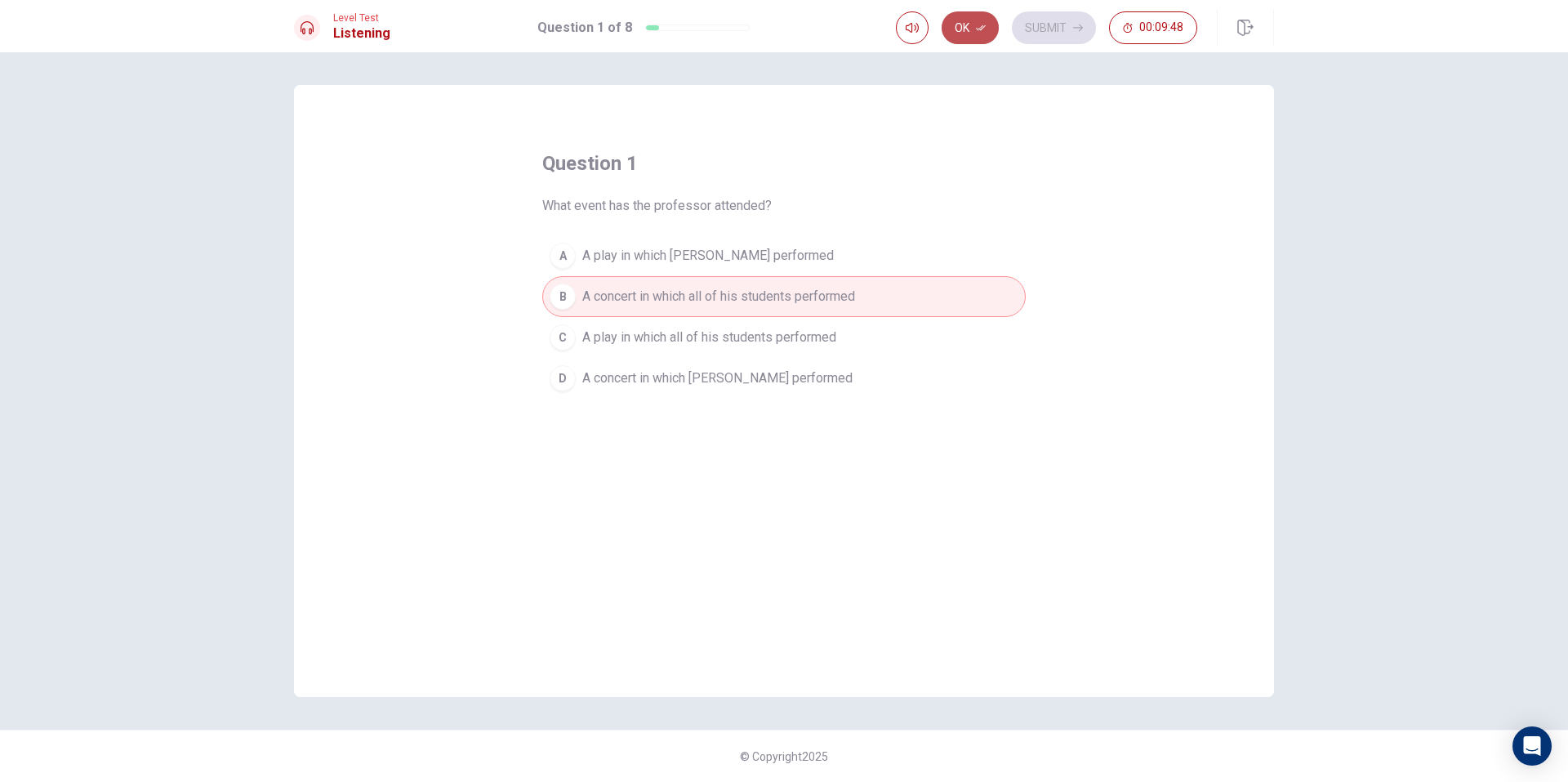
click at [977, 18] on button "Ok" at bounding box center [970, 28] width 57 height 33
click at [1059, 38] on button "Submit" at bounding box center [1054, 28] width 84 height 33
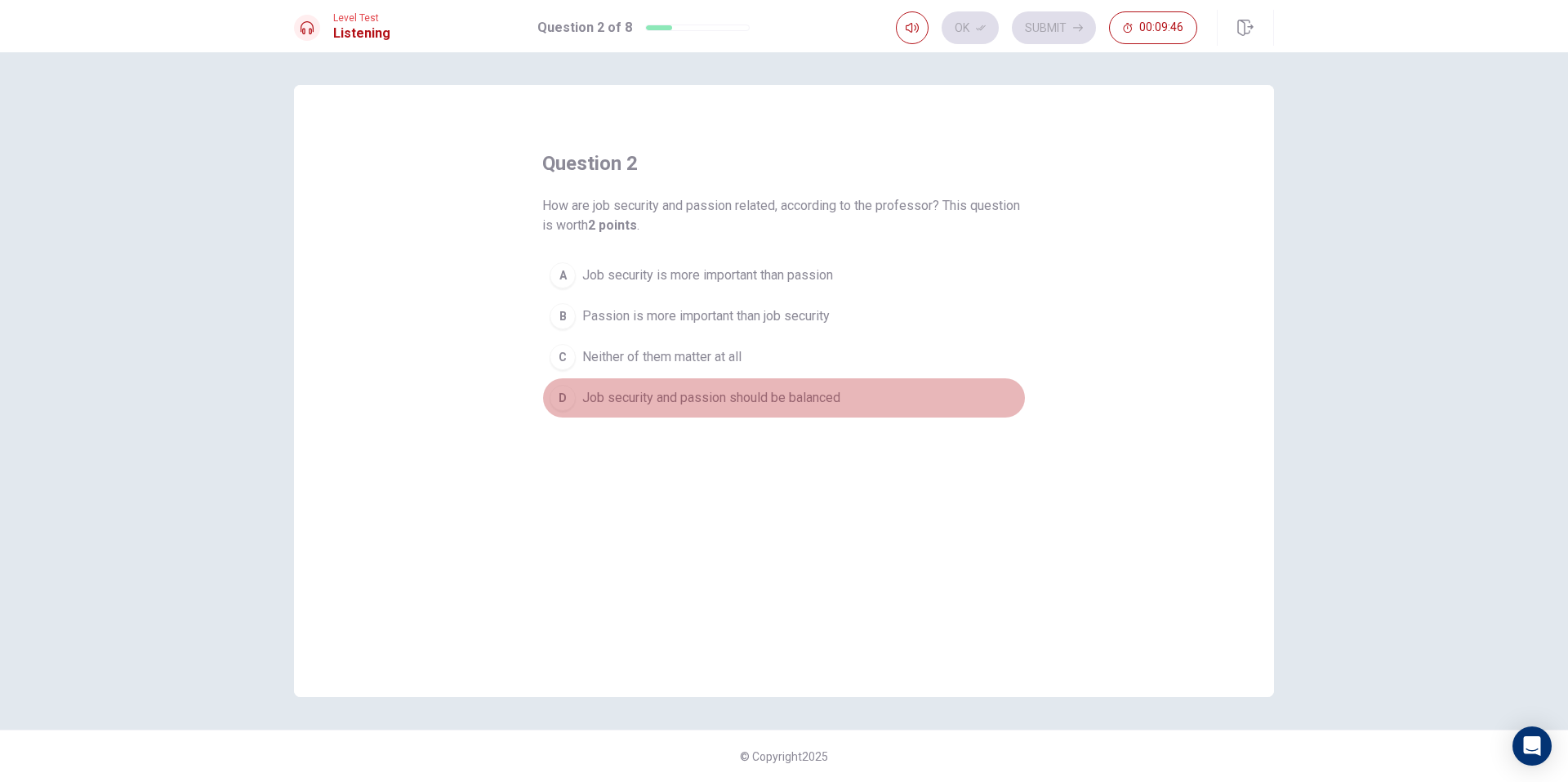
click at [661, 389] on span "Job security and passion should be balanced" at bounding box center [712, 397] width 258 height 19
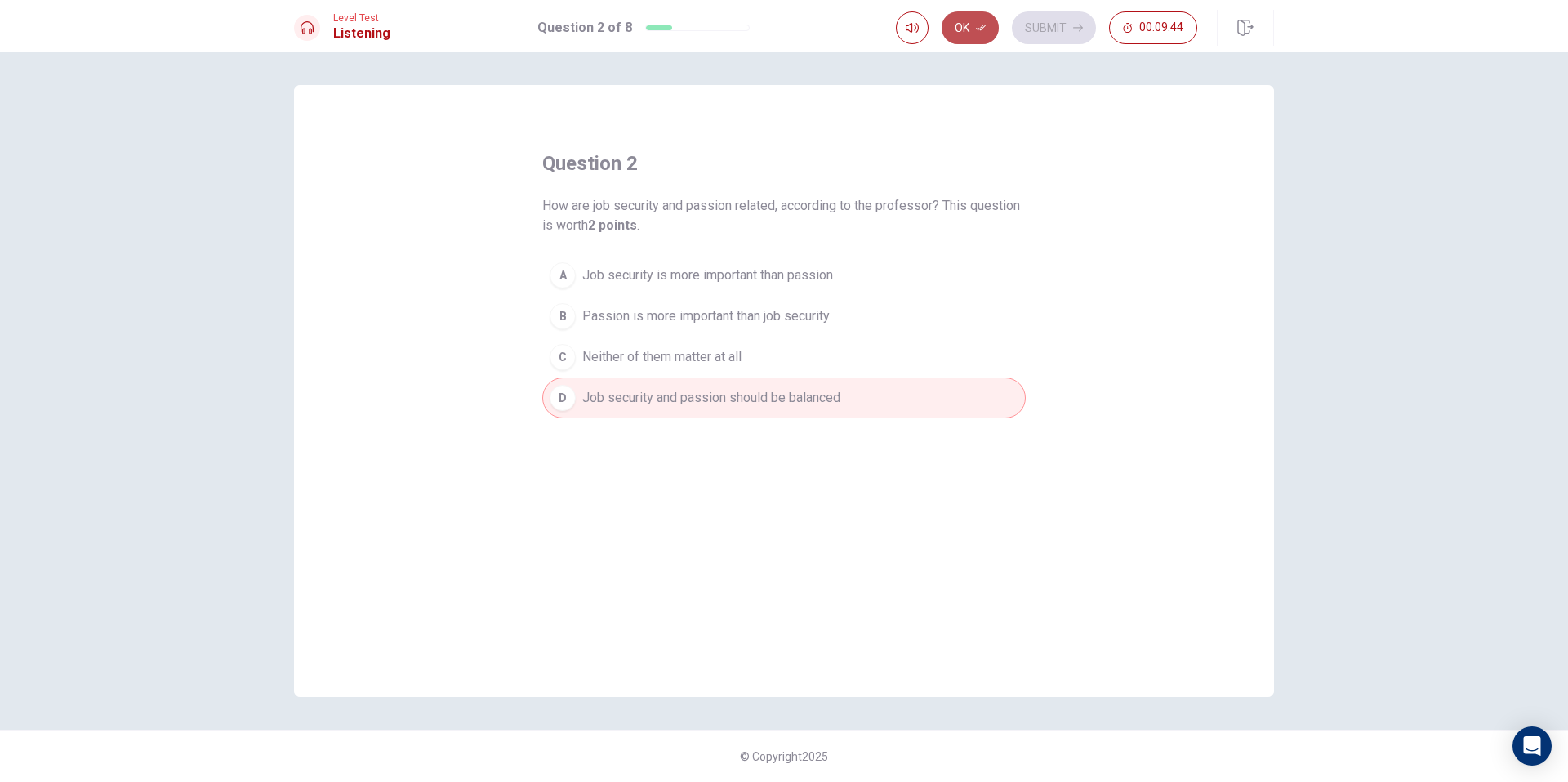
click at [968, 31] on button "Ok" at bounding box center [970, 28] width 57 height 33
drag, startPoint x: 1021, startPoint y: 24, endPoint x: 1011, endPoint y: 28, distance: 10.8
click at [1021, 24] on button "Submit" at bounding box center [1054, 28] width 84 height 33
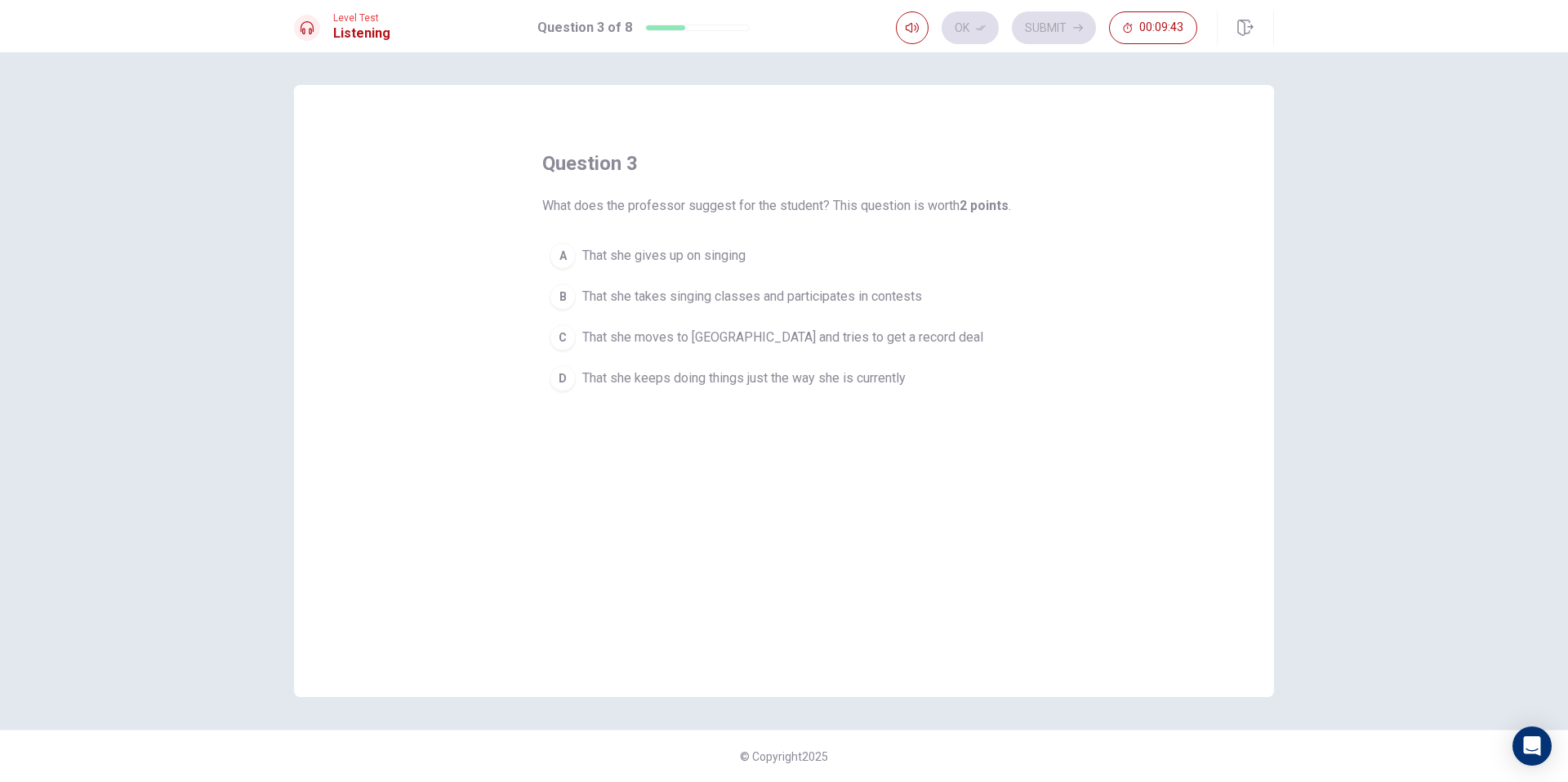
click at [876, 235] on button "A That she gives up on singing" at bounding box center [784, 255] width 484 height 41
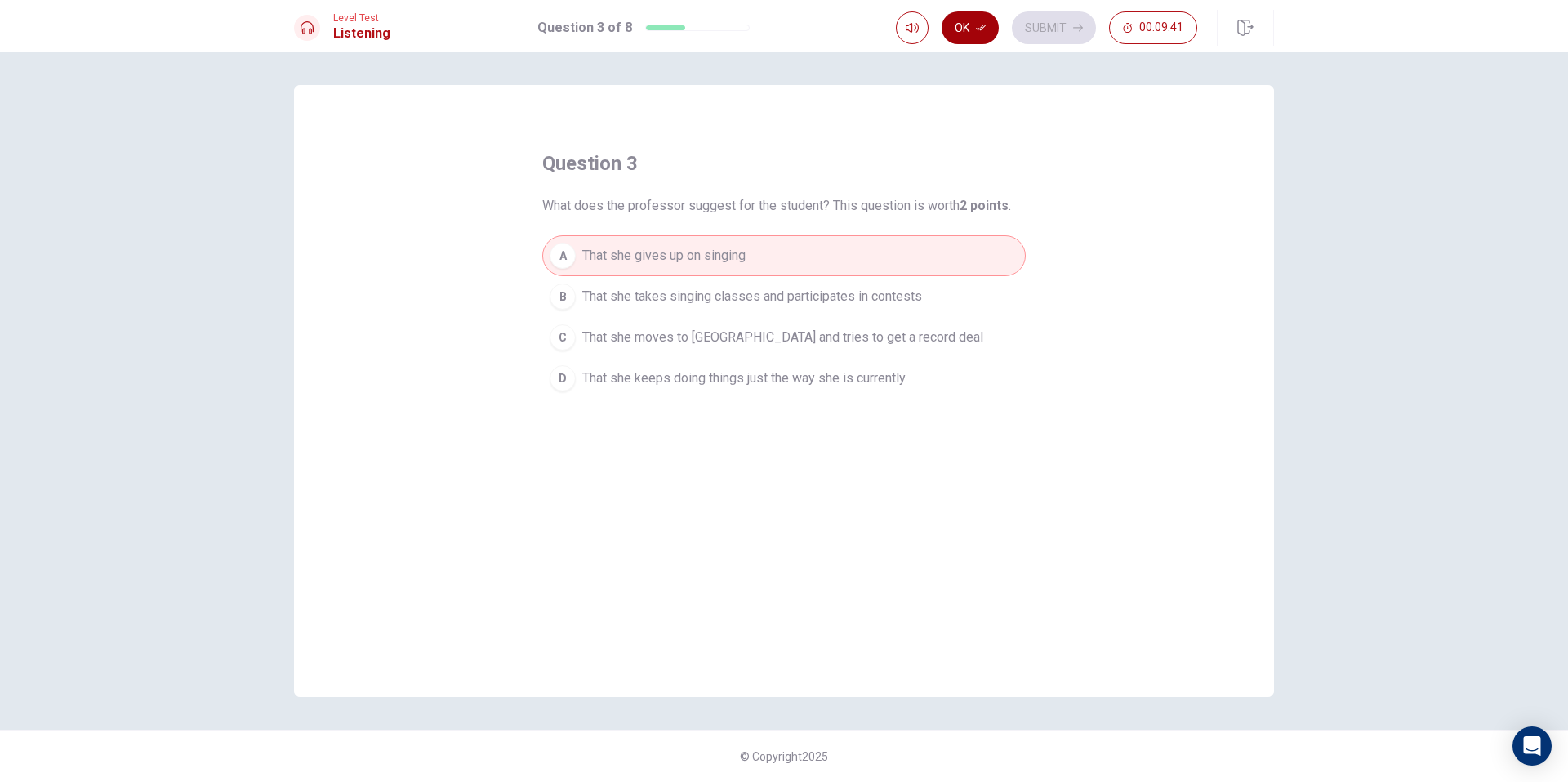
click at [978, 24] on icon "button" at bounding box center [981, 28] width 10 height 10
drag, startPoint x: 1035, startPoint y: 25, endPoint x: 1053, endPoint y: 32, distance: 19.3
click at [1055, 30] on button "Submit" at bounding box center [1054, 28] width 84 height 33
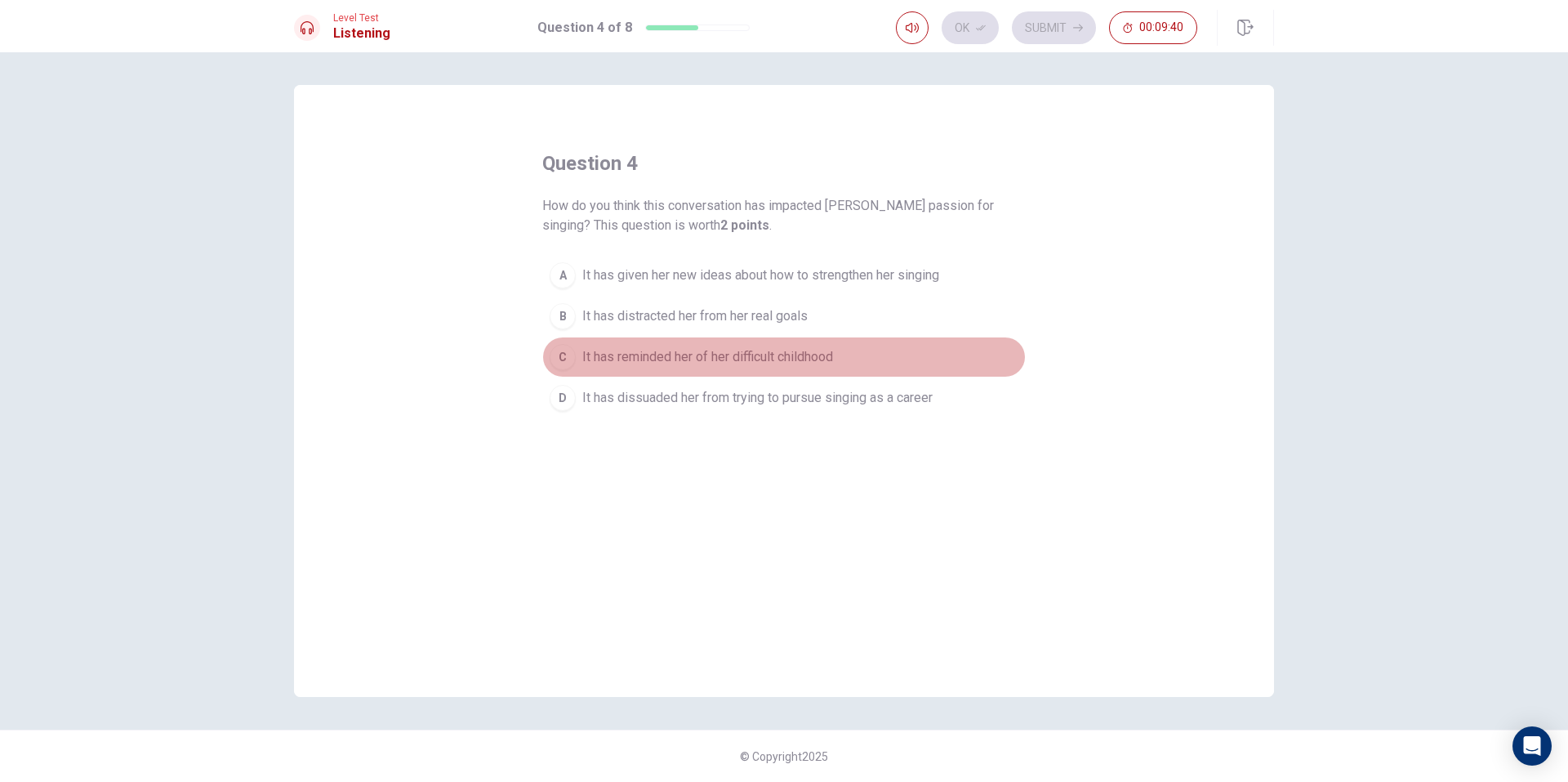
drag, startPoint x: 887, startPoint y: 343, endPoint x: 943, endPoint y: 250, distance: 108.6
click at [887, 342] on button "C It has reminded her of her difficult childhood" at bounding box center [784, 357] width 484 height 41
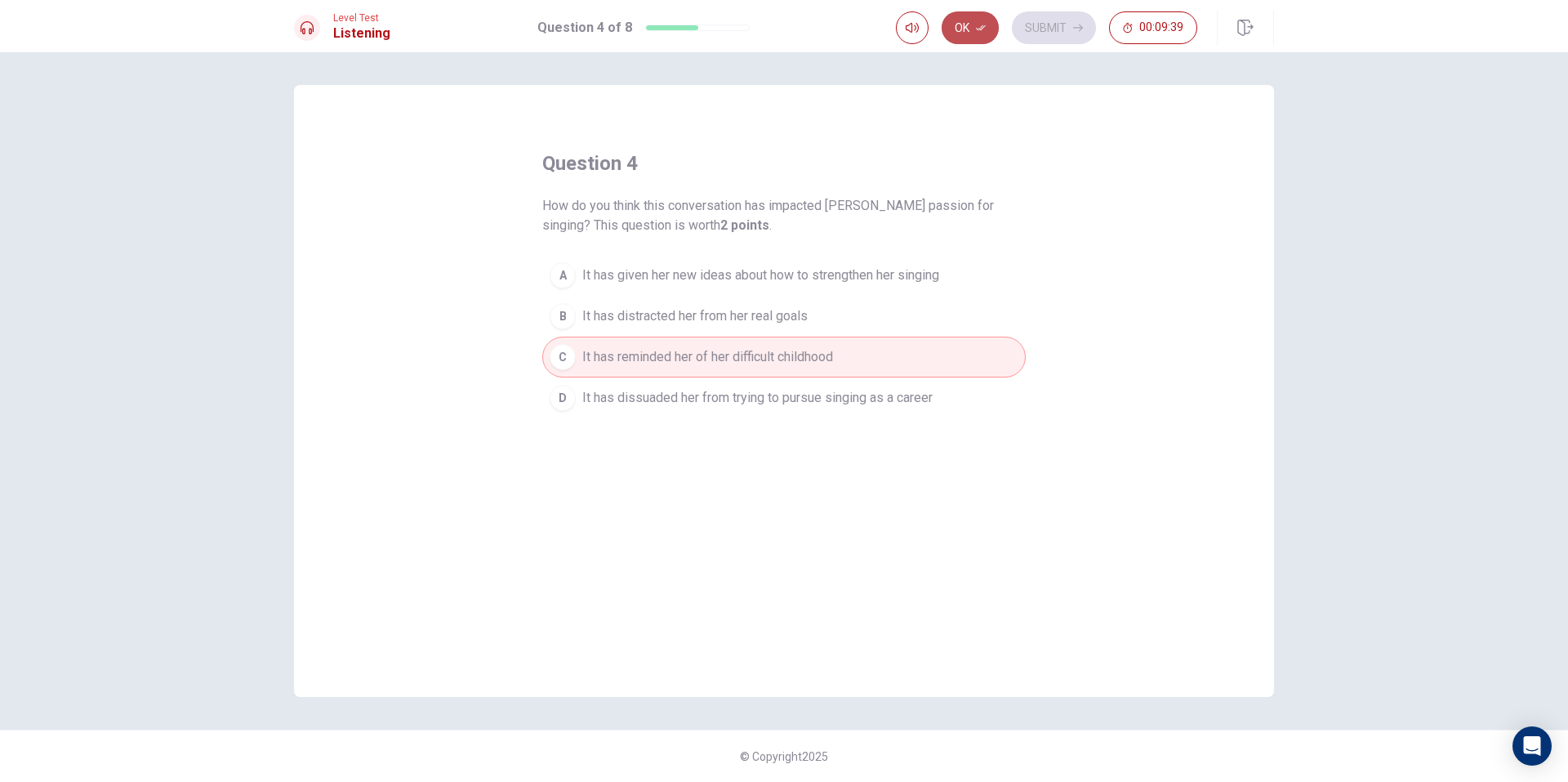
click at [974, 23] on button "Ok" at bounding box center [970, 28] width 57 height 33
click at [1023, 33] on button "Submit" at bounding box center [1054, 28] width 84 height 33
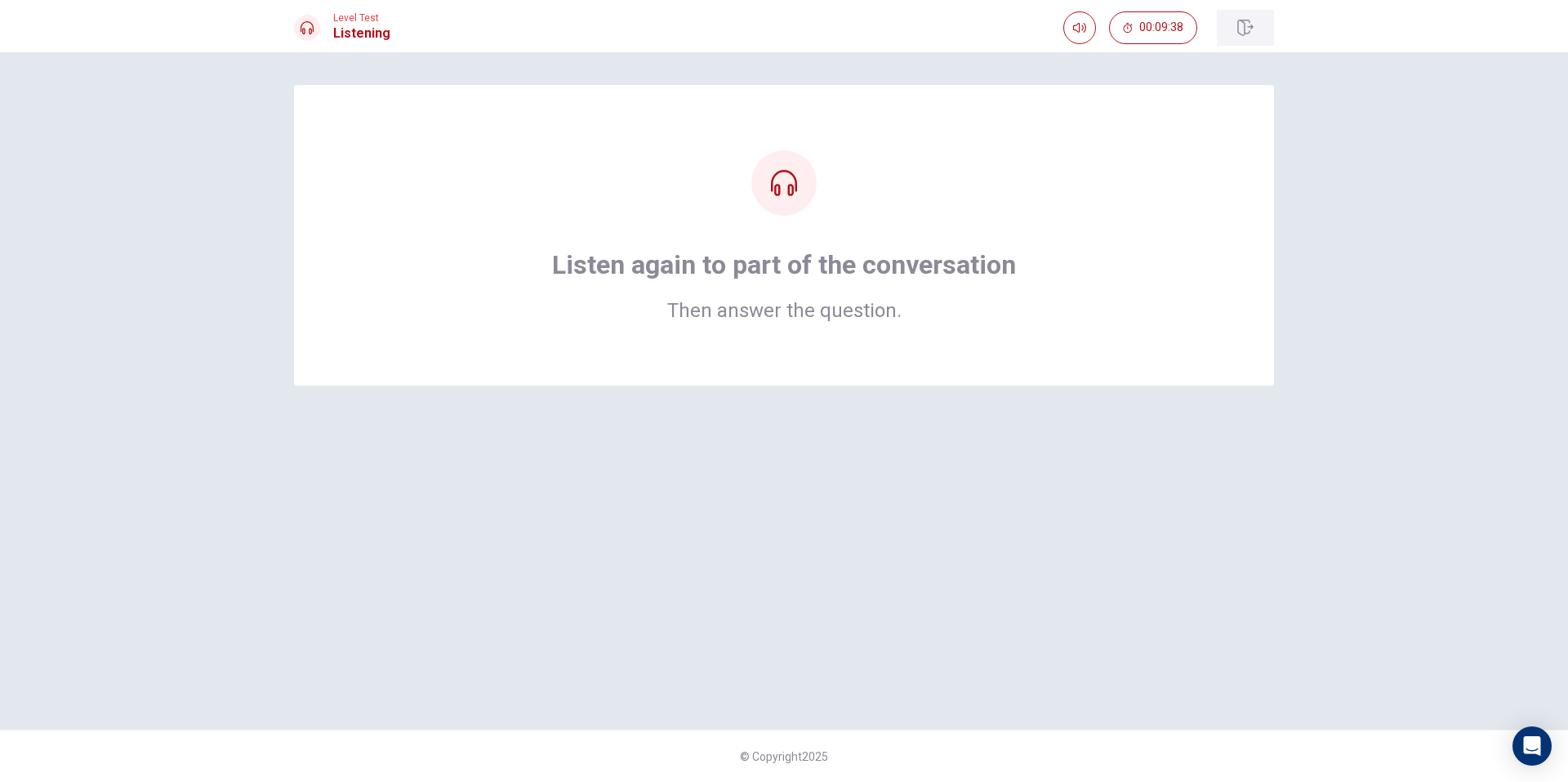
click at [1246, 23] on icon "button" at bounding box center [1246, 28] width 17 height 17
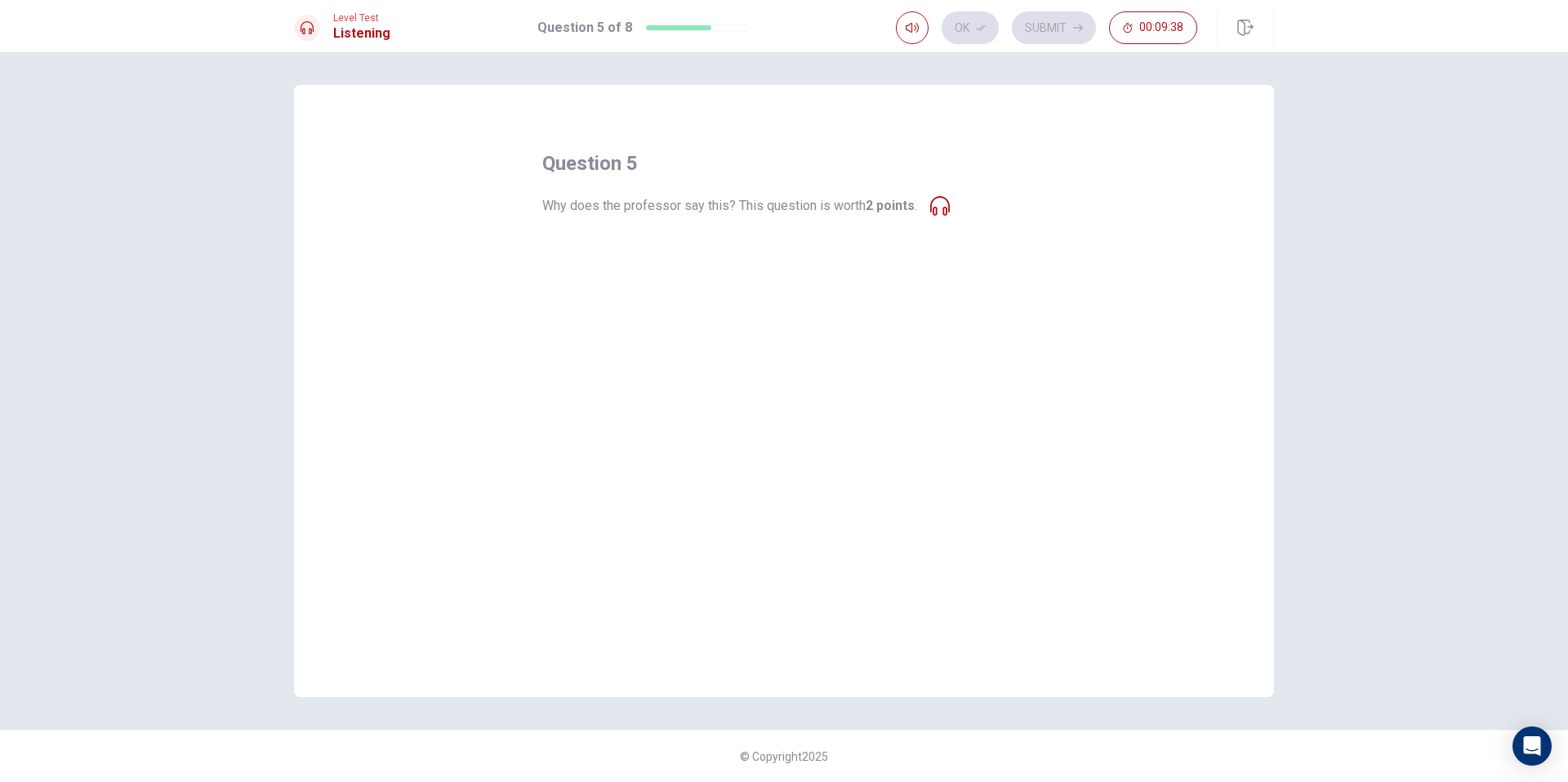
click at [910, 199] on b "2 points" at bounding box center [890, 205] width 49 height 16
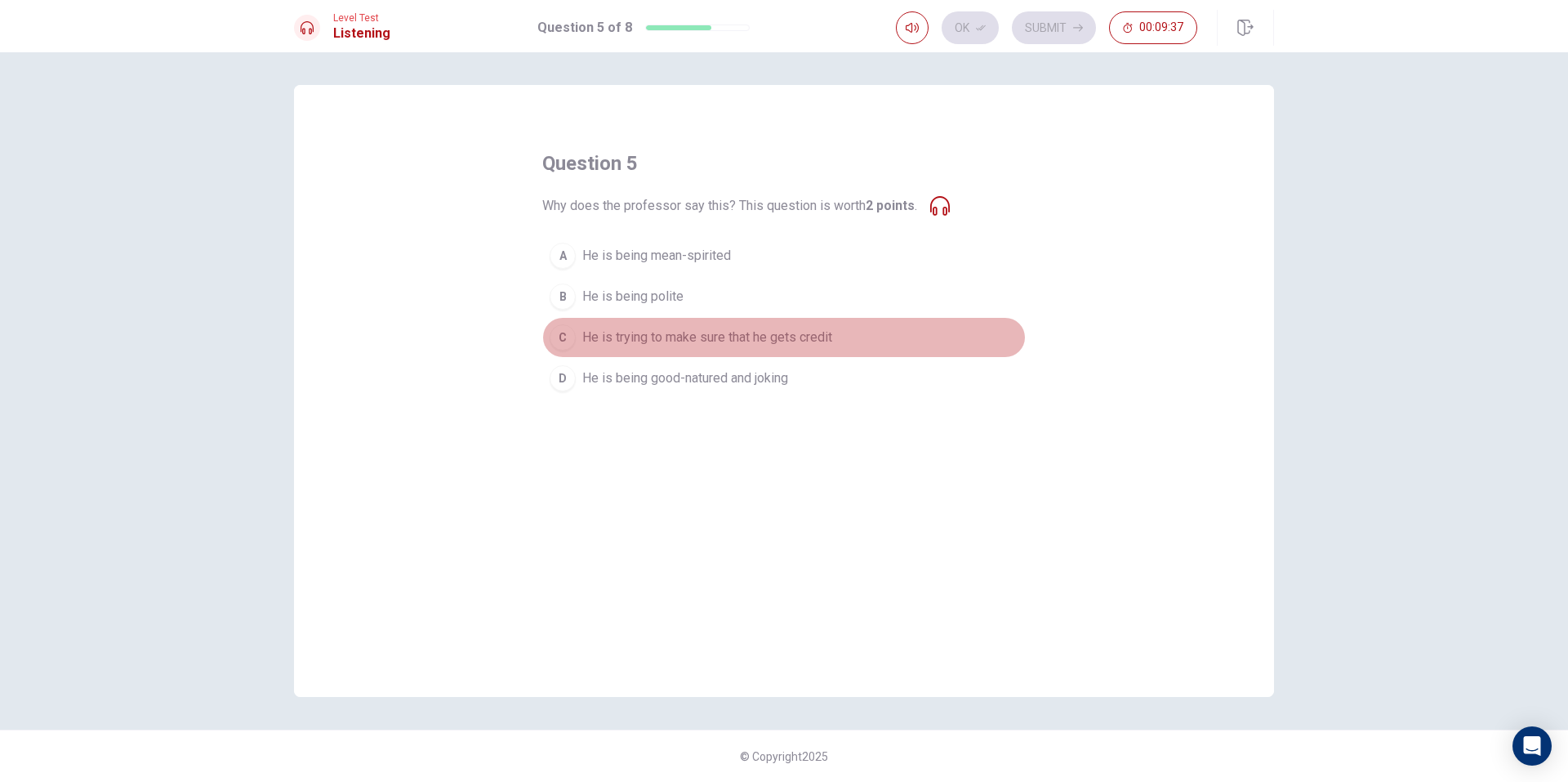
click at [794, 354] on button "C He is trying to make sure that he gets credit" at bounding box center [784, 337] width 484 height 41
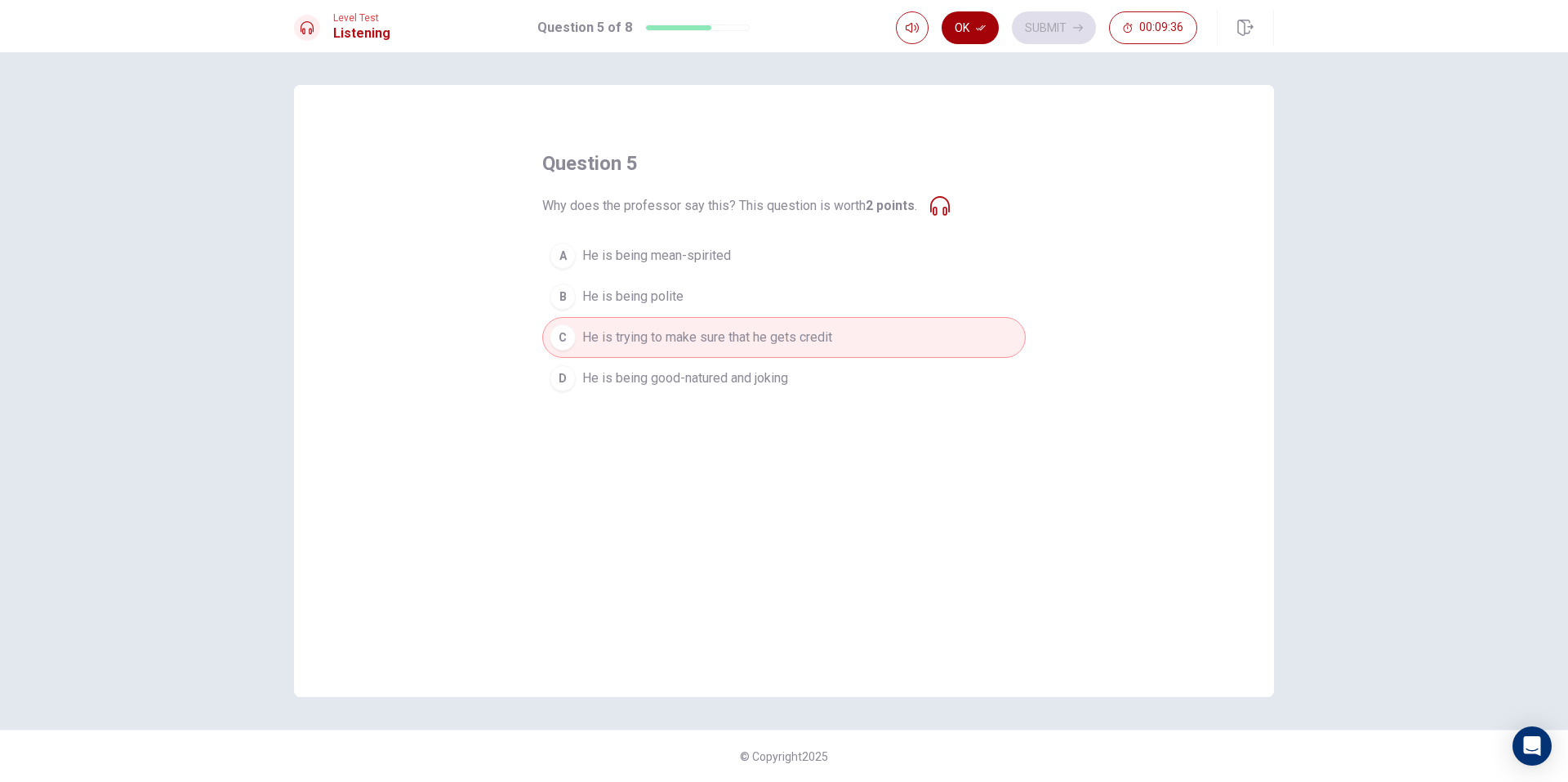
click at [954, 26] on button "Ok" at bounding box center [970, 28] width 57 height 33
click at [1032, 40] on button "Submit" at bounding box center [1054, 28] width 84 height 33
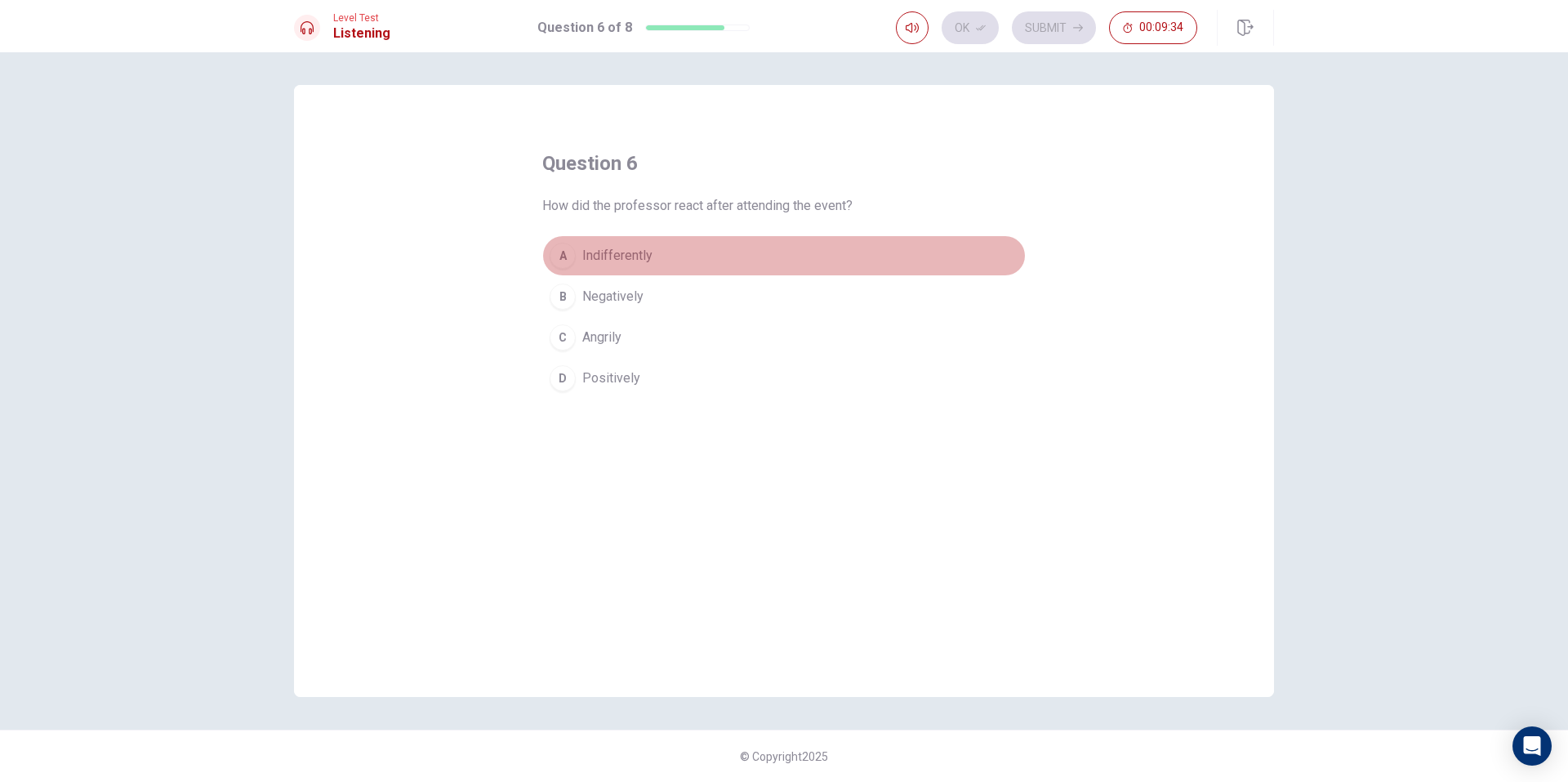
click at [712, 252] on button "A Indifferently" at bounding box center [784, 255] width 484 height 41
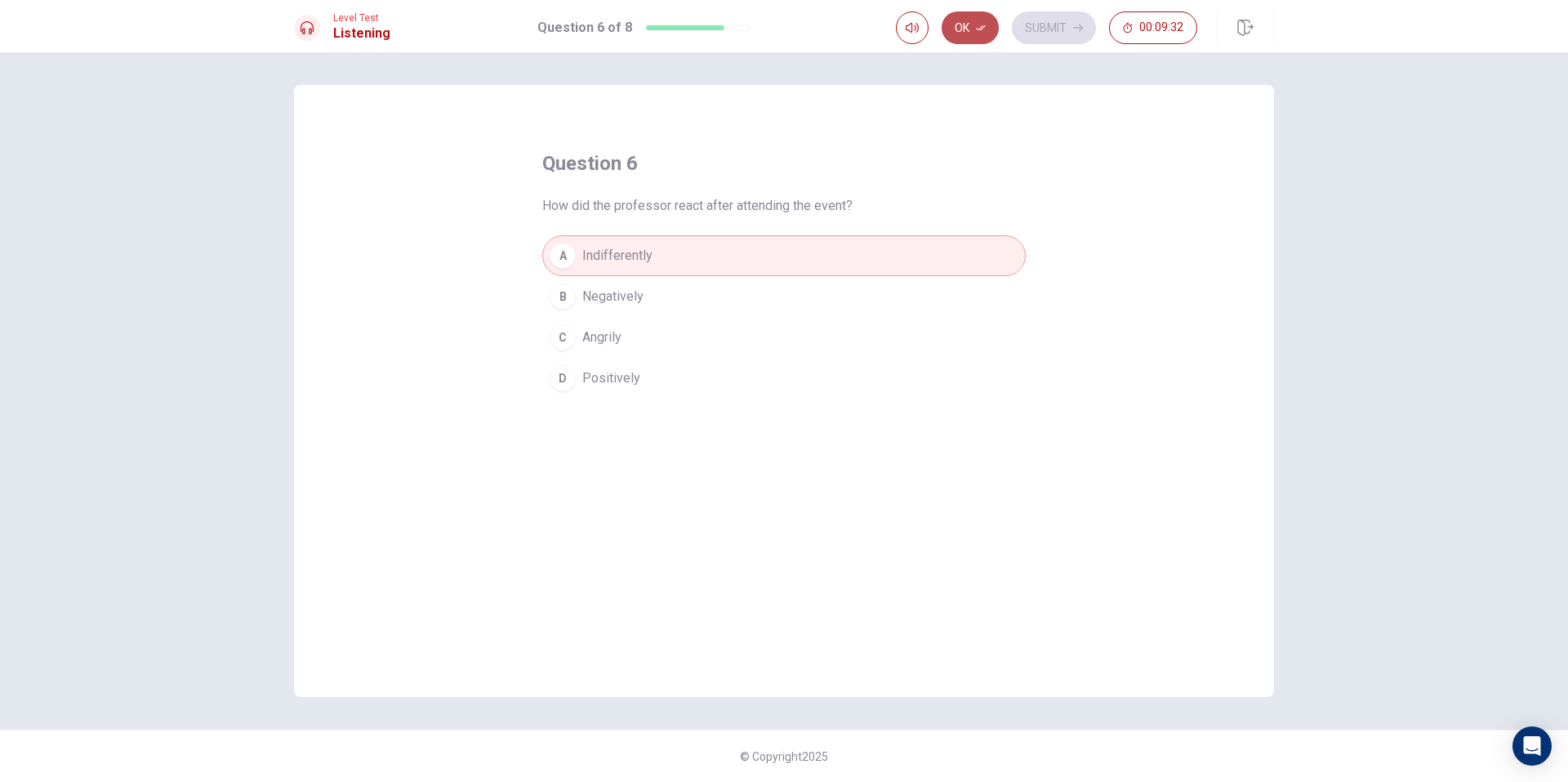
click at [953, 15] on button "Ok" at bounding box center [970, 28] width 57 height 33
click at [1027, 24] on button "Submit" at bounding box center [1054, 28] width 84 height 33
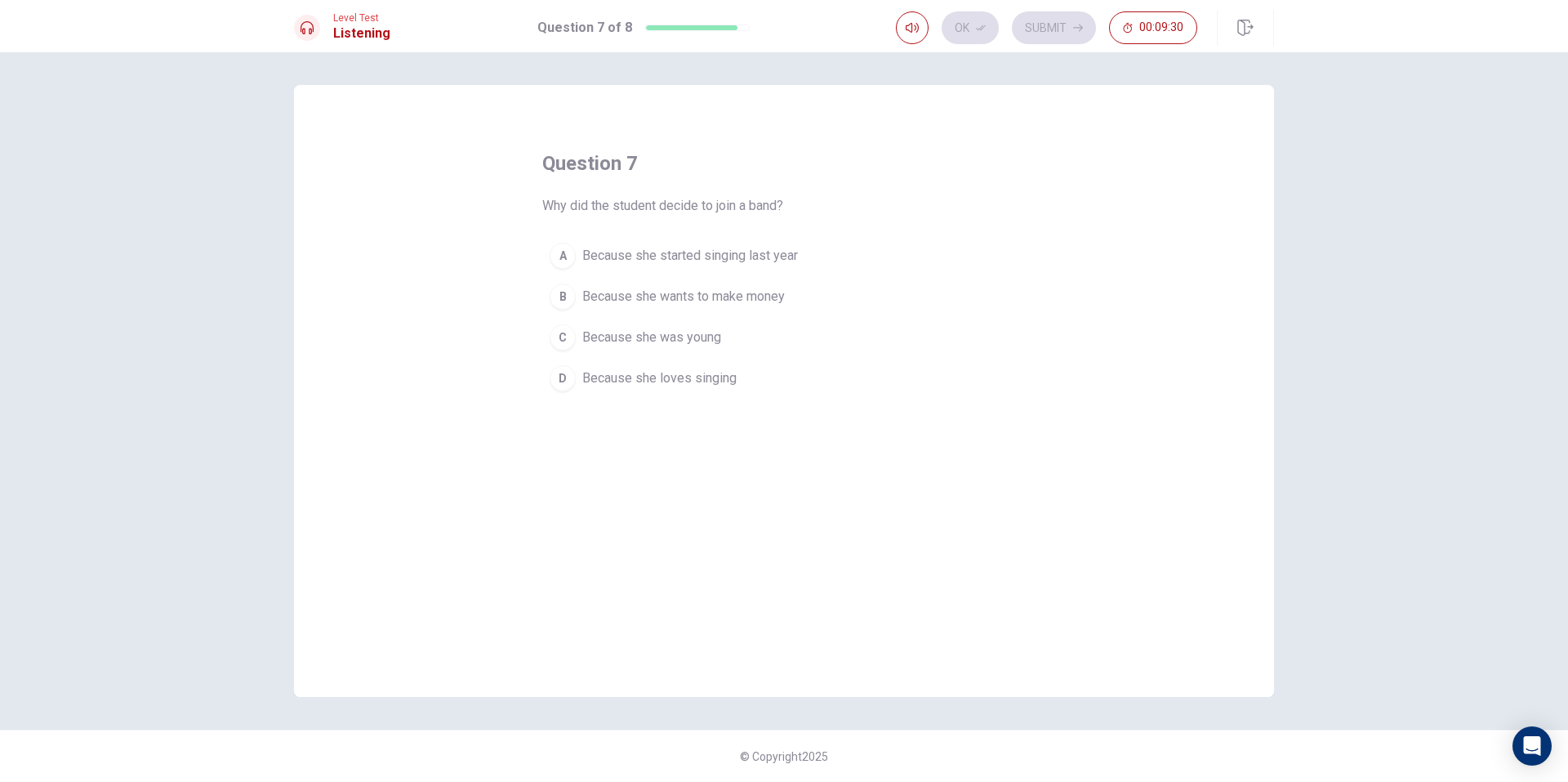
click at [800, 388] on button "D Because she loves singing" at bounding box center [784, 378] width 484 height 41
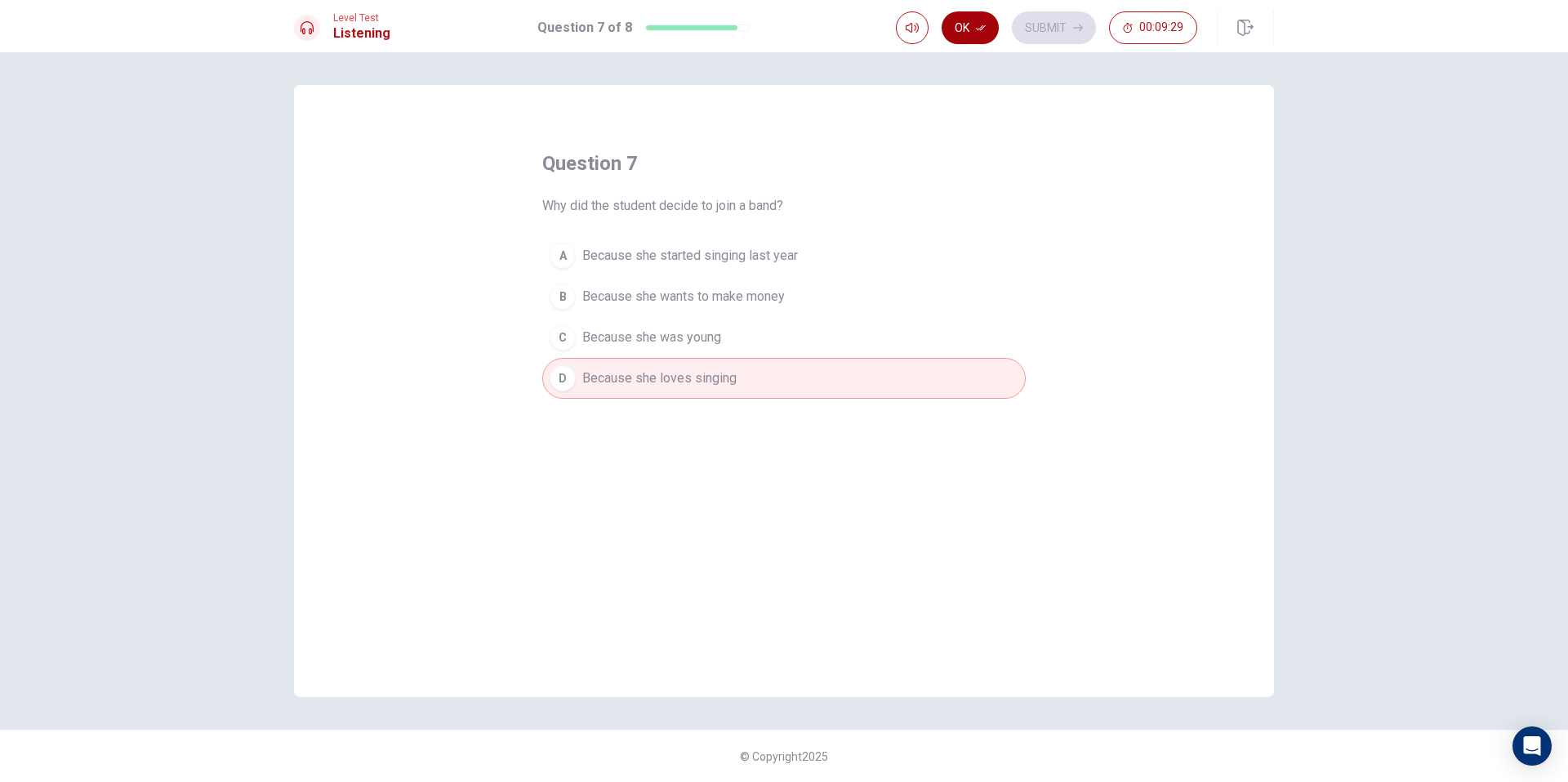
click at [959, 28] on button "Ok" at bounding box center [970, 28] width 57 height 33
click at [1039, 32] on button "Submit" at bounding box center [1054, 28] width 84 height 33
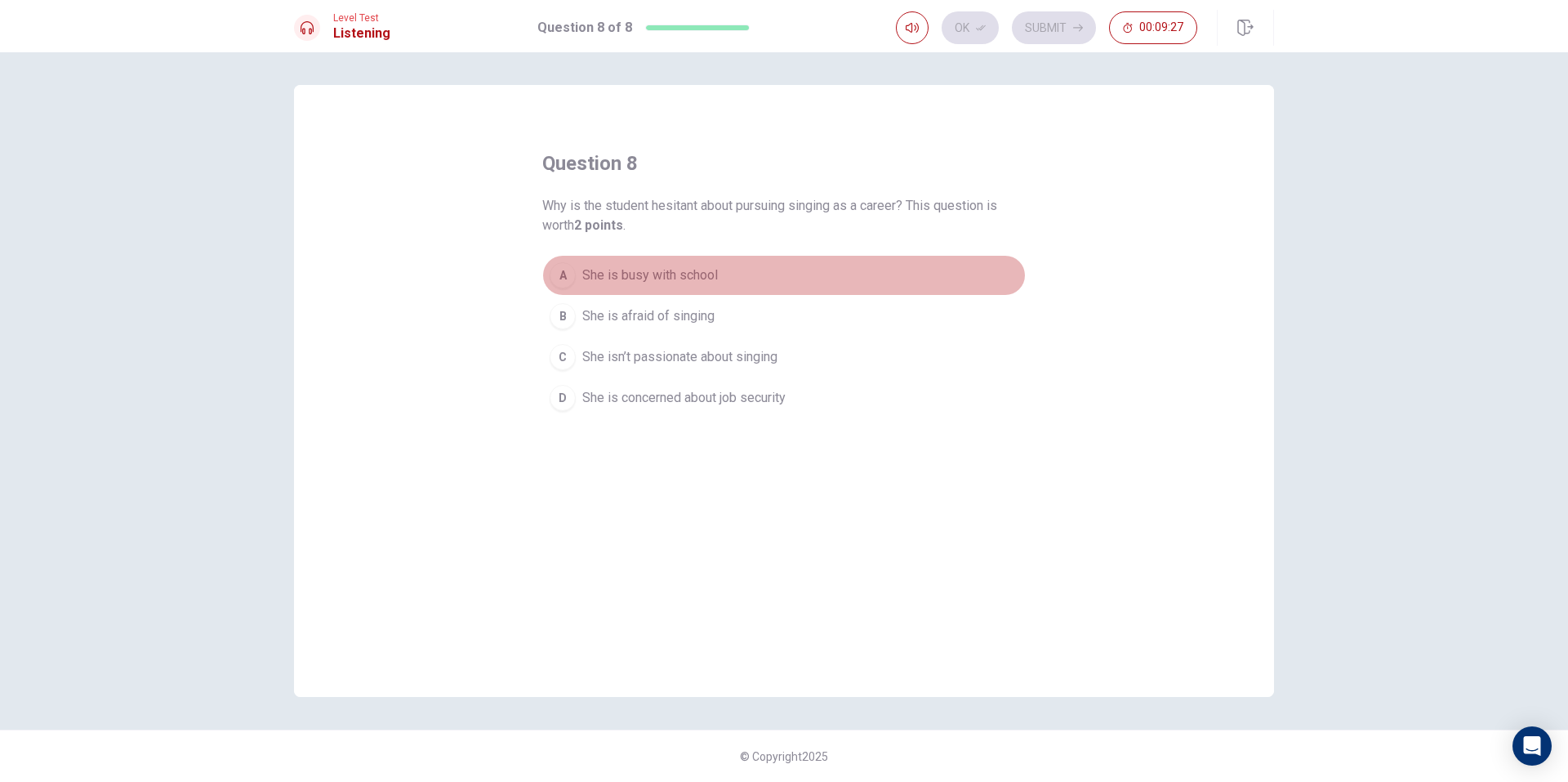
click at [762, 283] on button "A She is busy with school" at bounding box center [784, 275] width 484 height 41
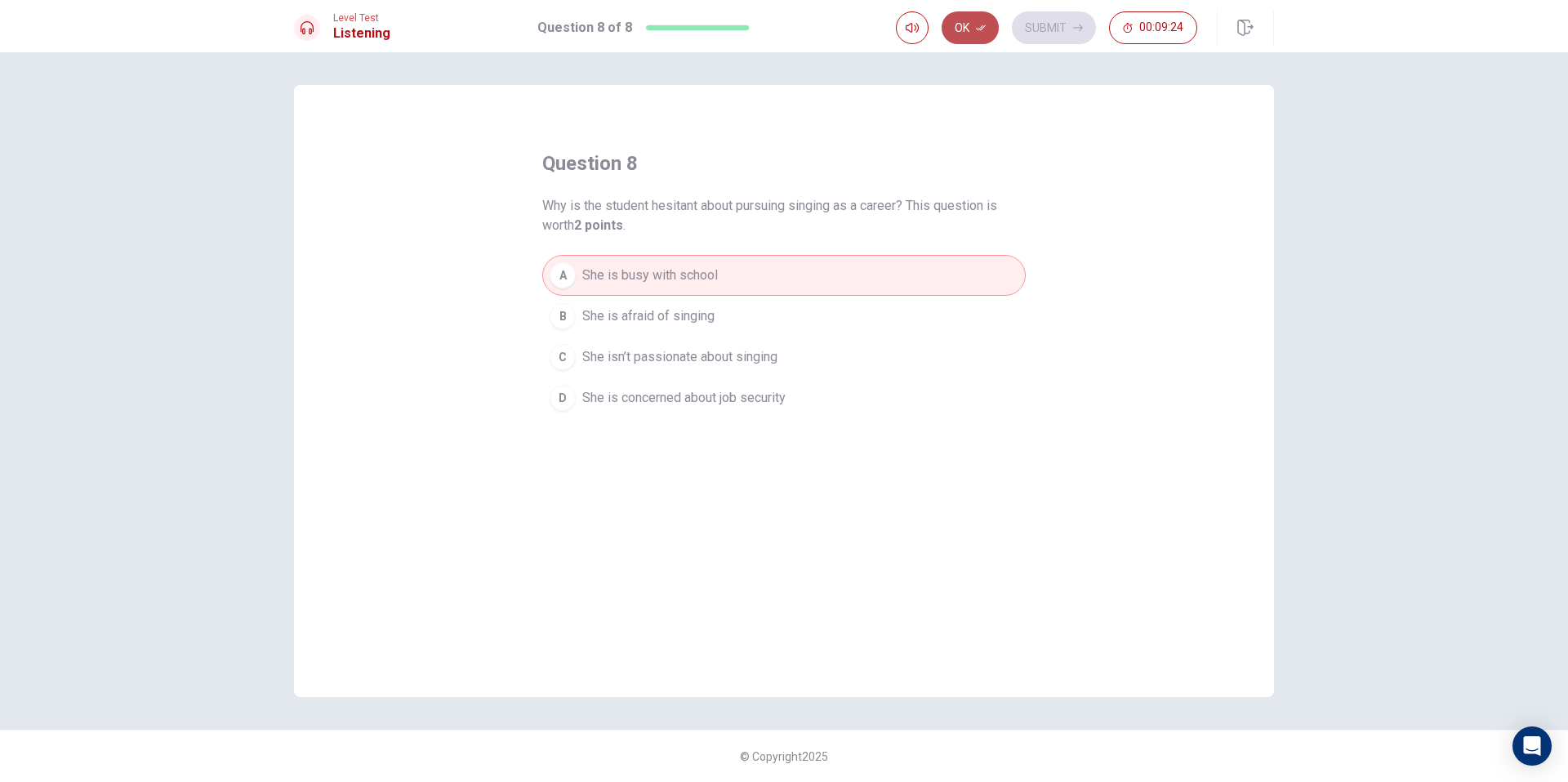
click at [976, 25] on icon "button" at bounding box center [981, 28] width 10 height 10
click at [1042, 18] on button "Submit" at bounding box center [1054, 28] width 84 height 33
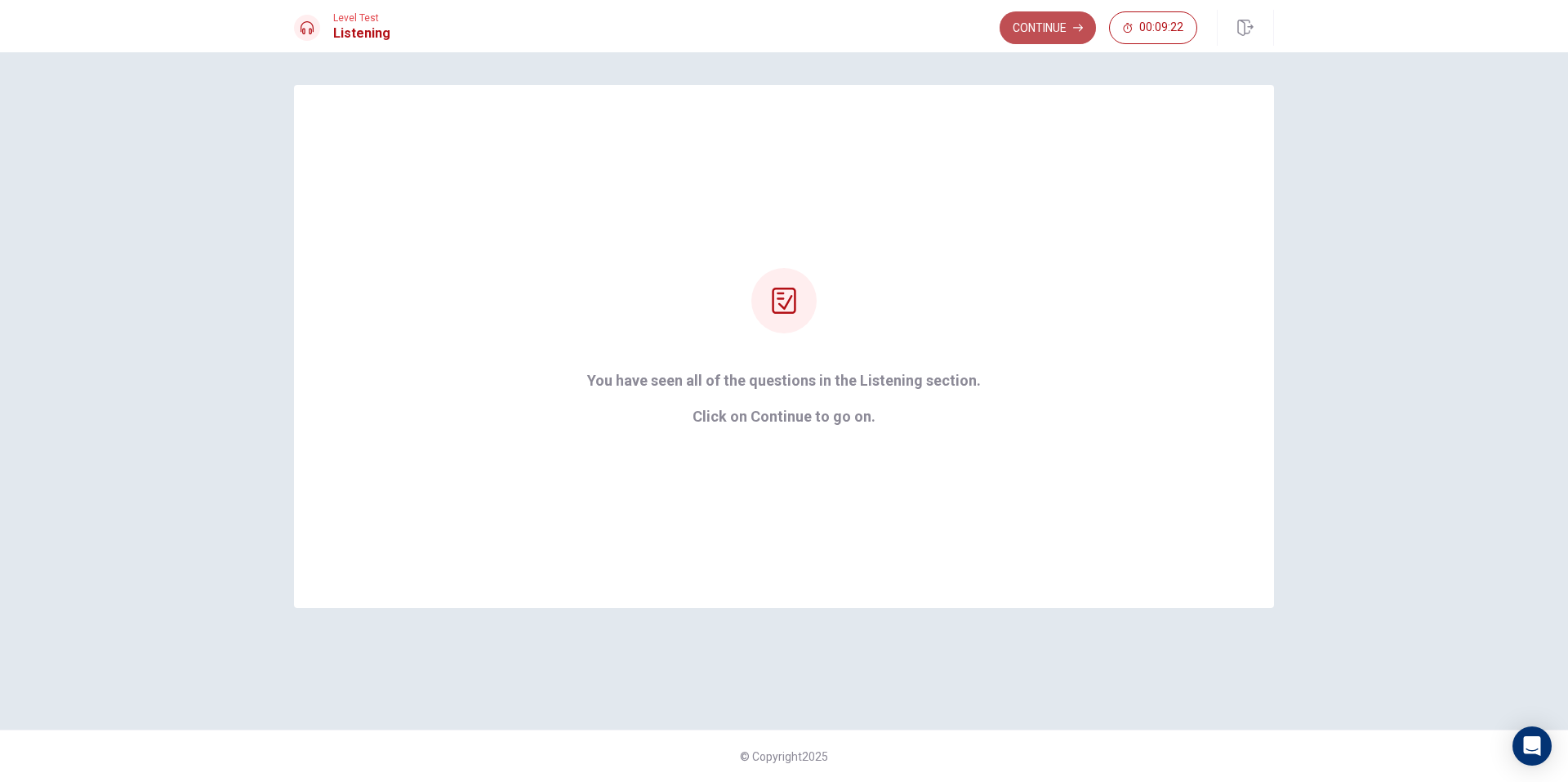
click at [1055, 22] on button "Continue" at bounding box center [1047, 28] width 96 height 33
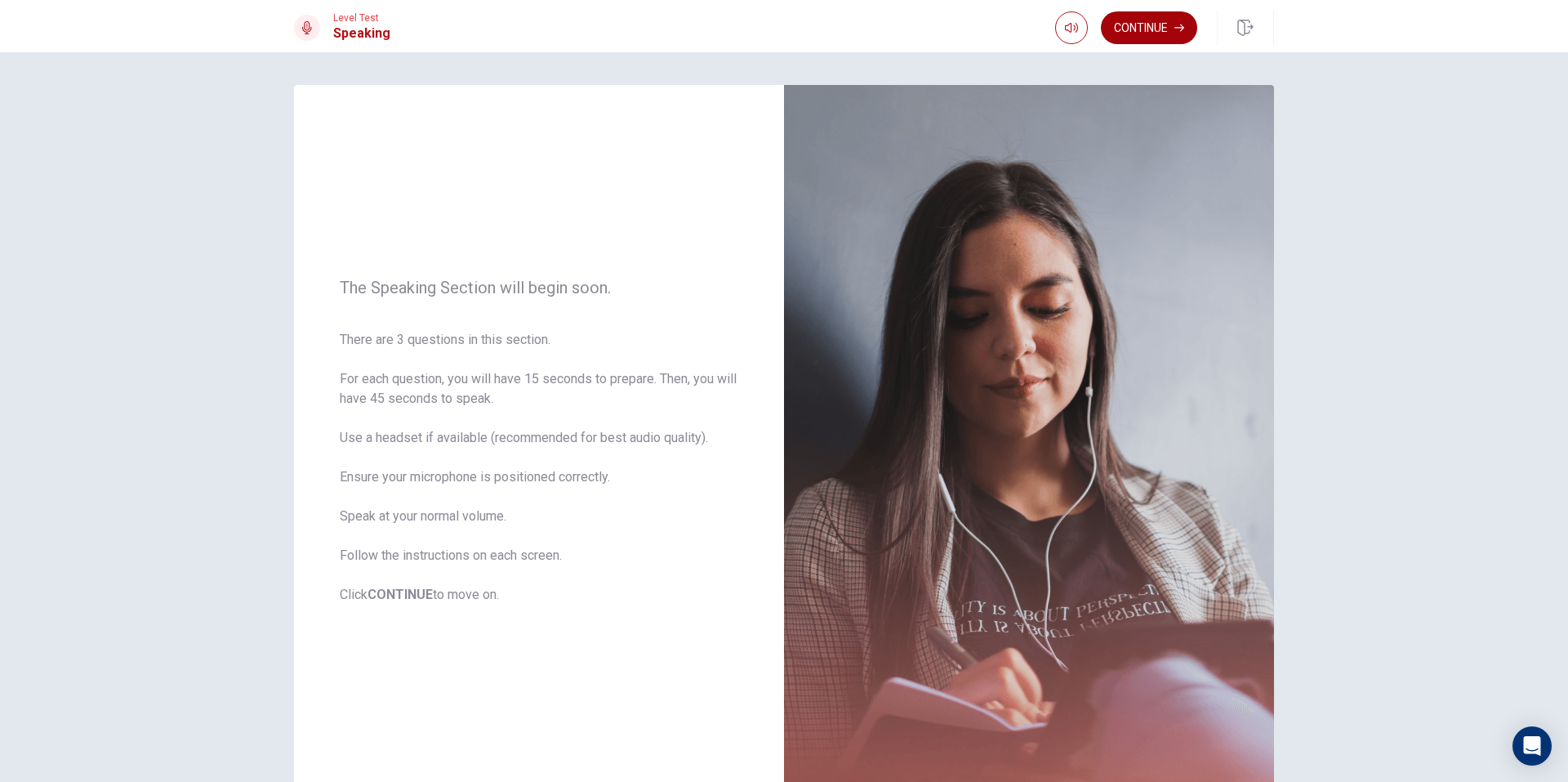
click at [1144, 37] on button "Continue" at bounding box center [1149, 28] width 96 height 33
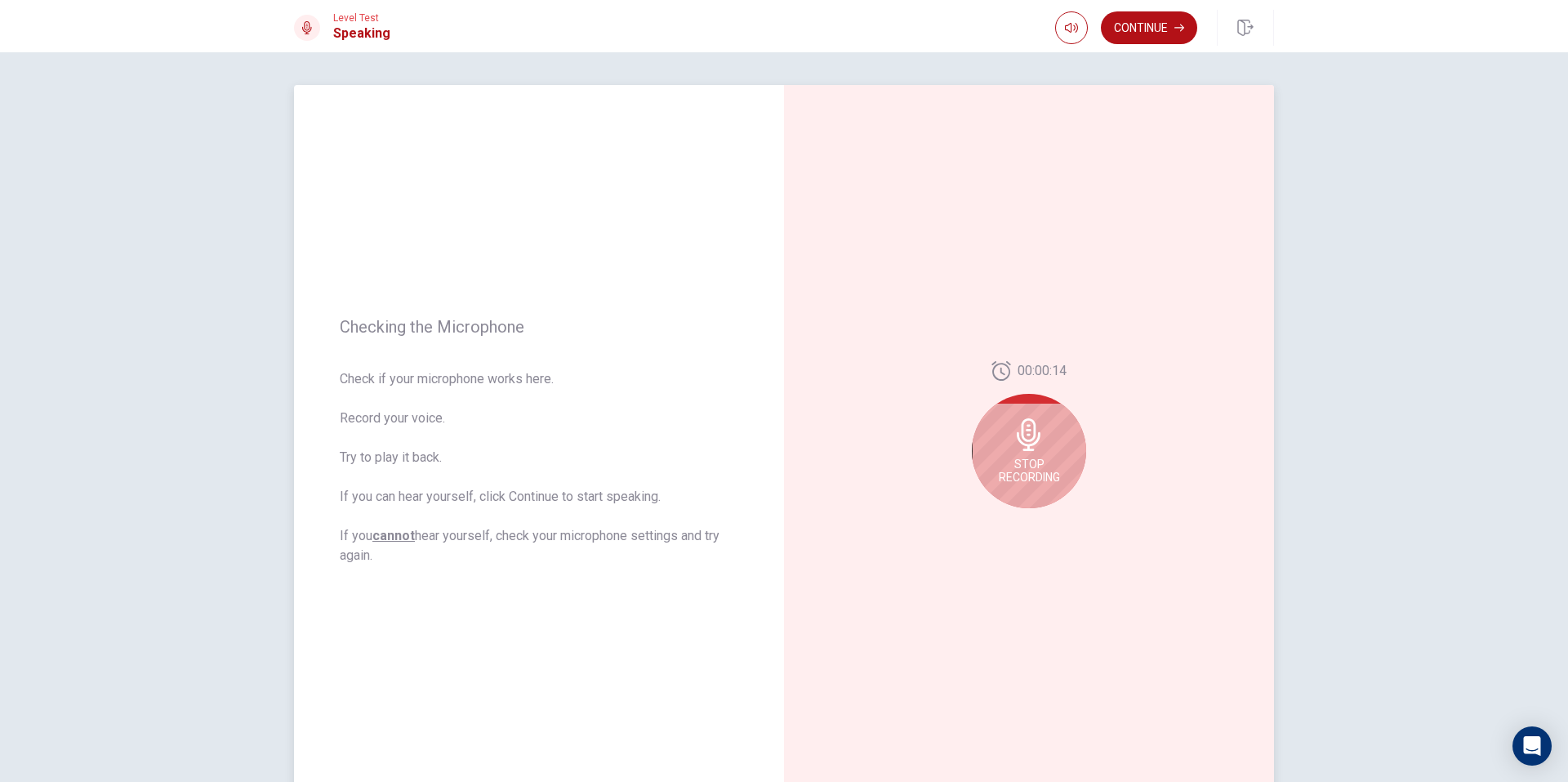
click at [1023, 464] on span "Stop Recording" at bounding box center [1029, 470] width 61 height 26
click at [1046, 519] on icon "Play Audio" at bounding box center [1047, 522] width 10 height 10
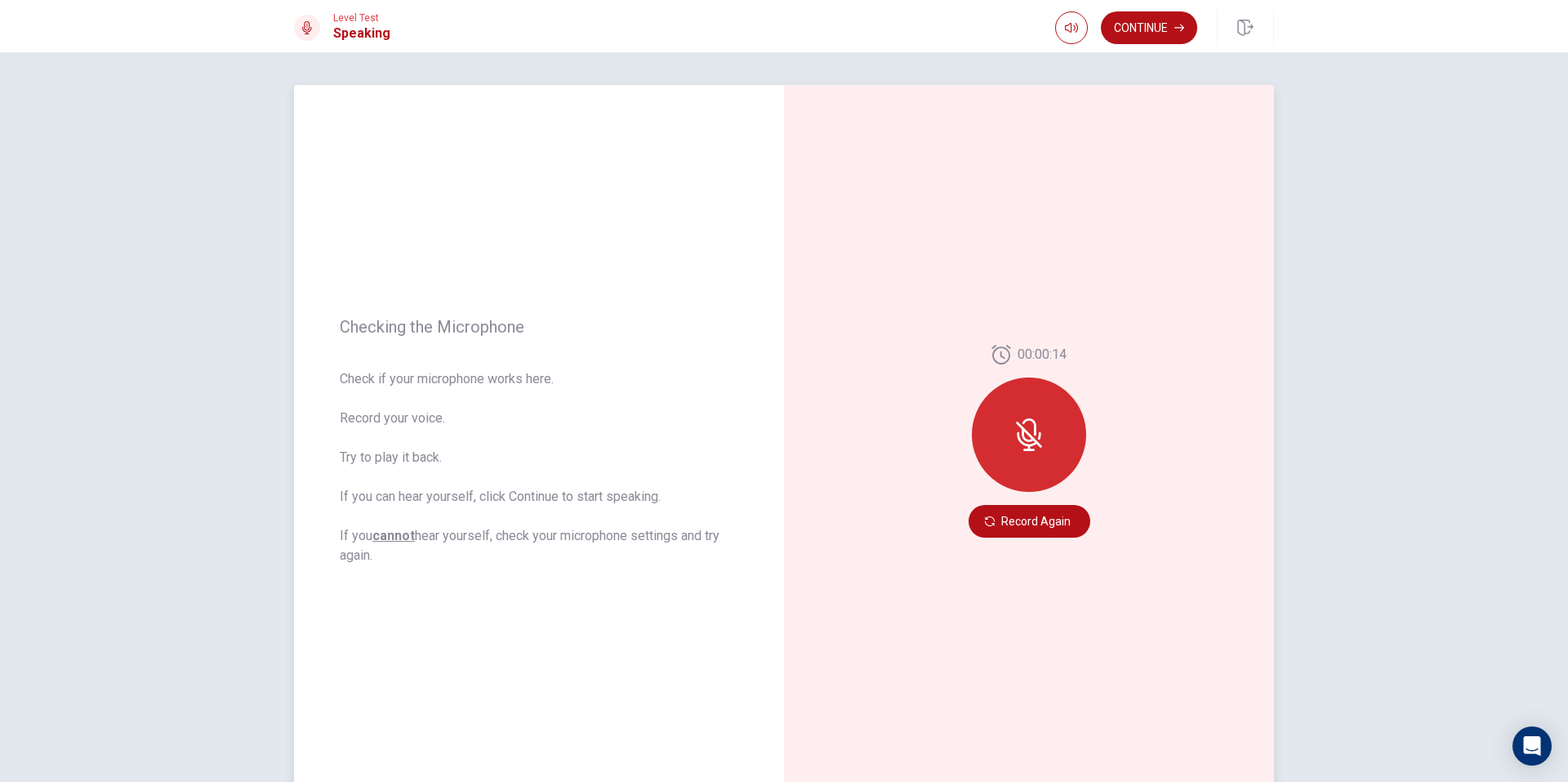
click at [531, 428] on span "Check if your microphone works here. Record your voice. Try to play it back. If…" at bounding box center [539, 467] width 398 height 196
click at [531, 394] on span "Check if your microphone works here. Record your voice. Try to play it back. If…" at bounding box center [539, 467] width 398 height 196
click at [522, 484] on span "Check if your microphone works here. Record your voice. Try to play it back. If…" at bounding box center [539, 467] width 398 height 196
click at [1151, 27] on button "Continue" at bounding box center [1149, 28] width 96 height 33
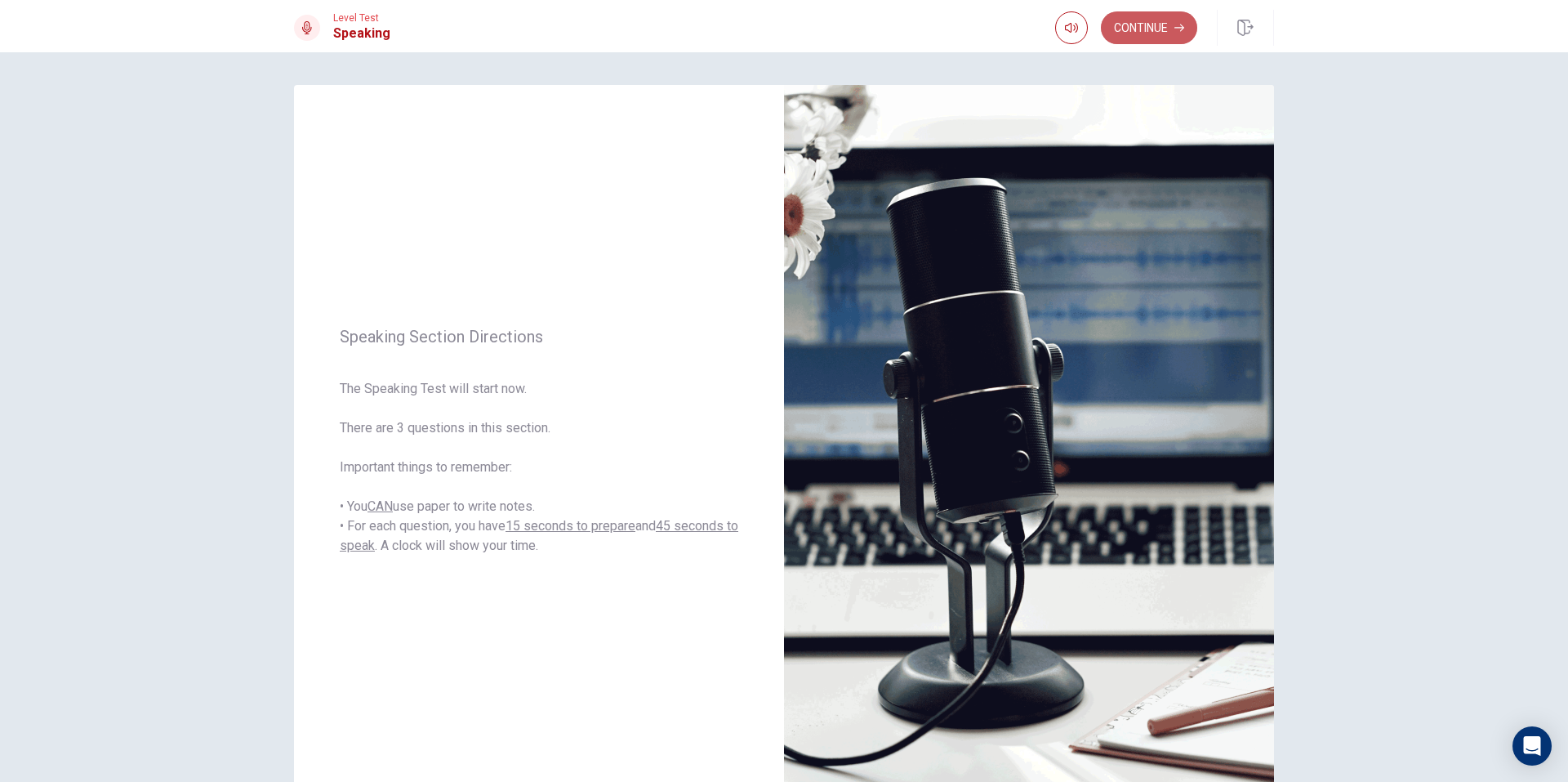
click at [1132, 38] on button "Continue" at bounding box center [1149, 28] width 96 height 33
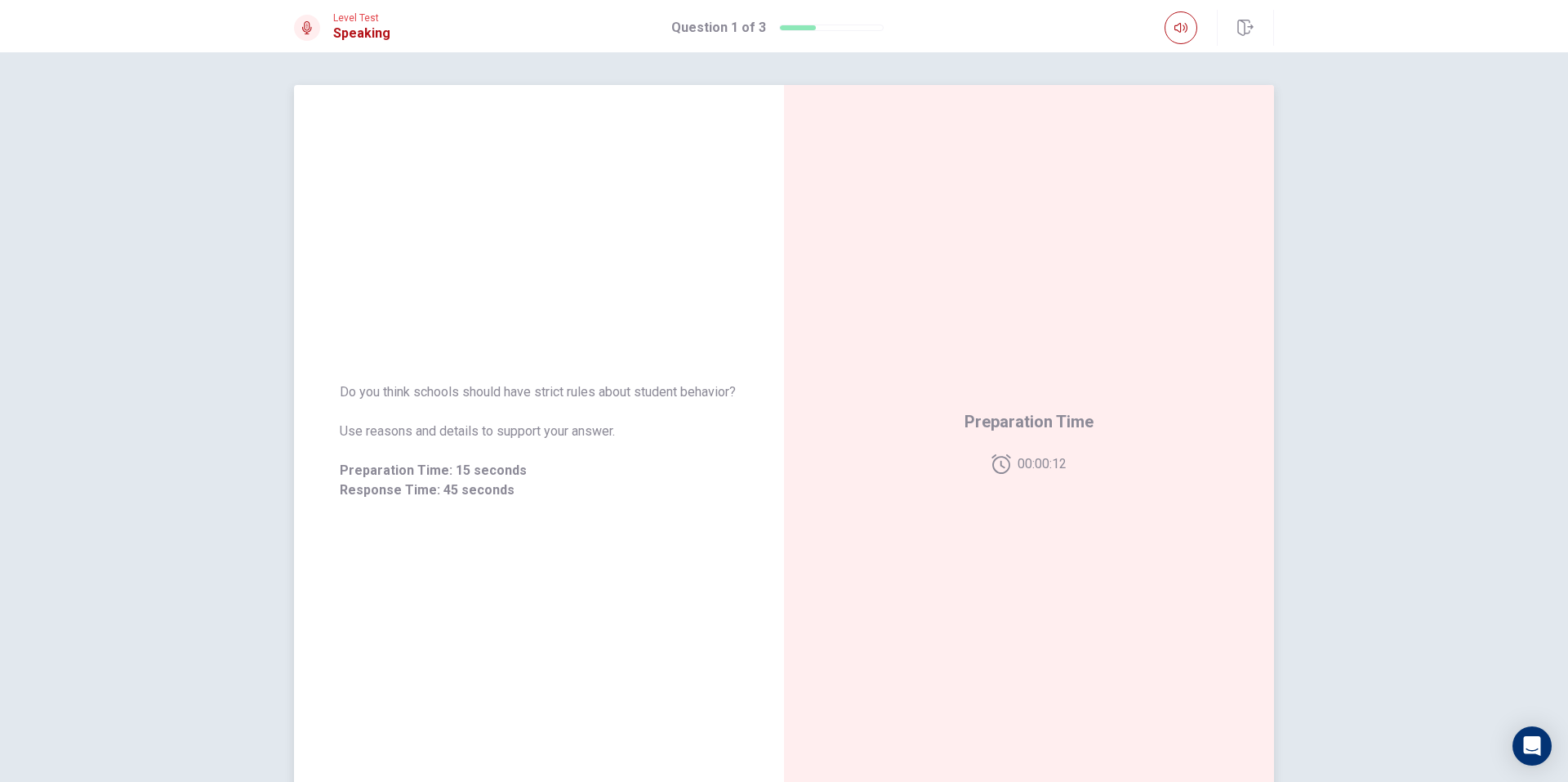
click at [619, 438] on span "Use reasons and details to support your answer." at bounding box center [539, 430] width 398 height 19
click at [541, 363] on div "Do you think schools should have strict rules about student behavior? Use reaso…" at bounding box center [538, 440] width 490 height 157
click at [408, 460] on div "Do you think schools should have strict rules about student behavior? Use reaso…" at bounding box center [539, 441] width 398 height 117
click at [1241, 35] on icon "button" at bounding box center [1246, 28] width 17 height 17
click at [1260, 18] on button "button" at bounding box center [1246, 28] width 57 height 36
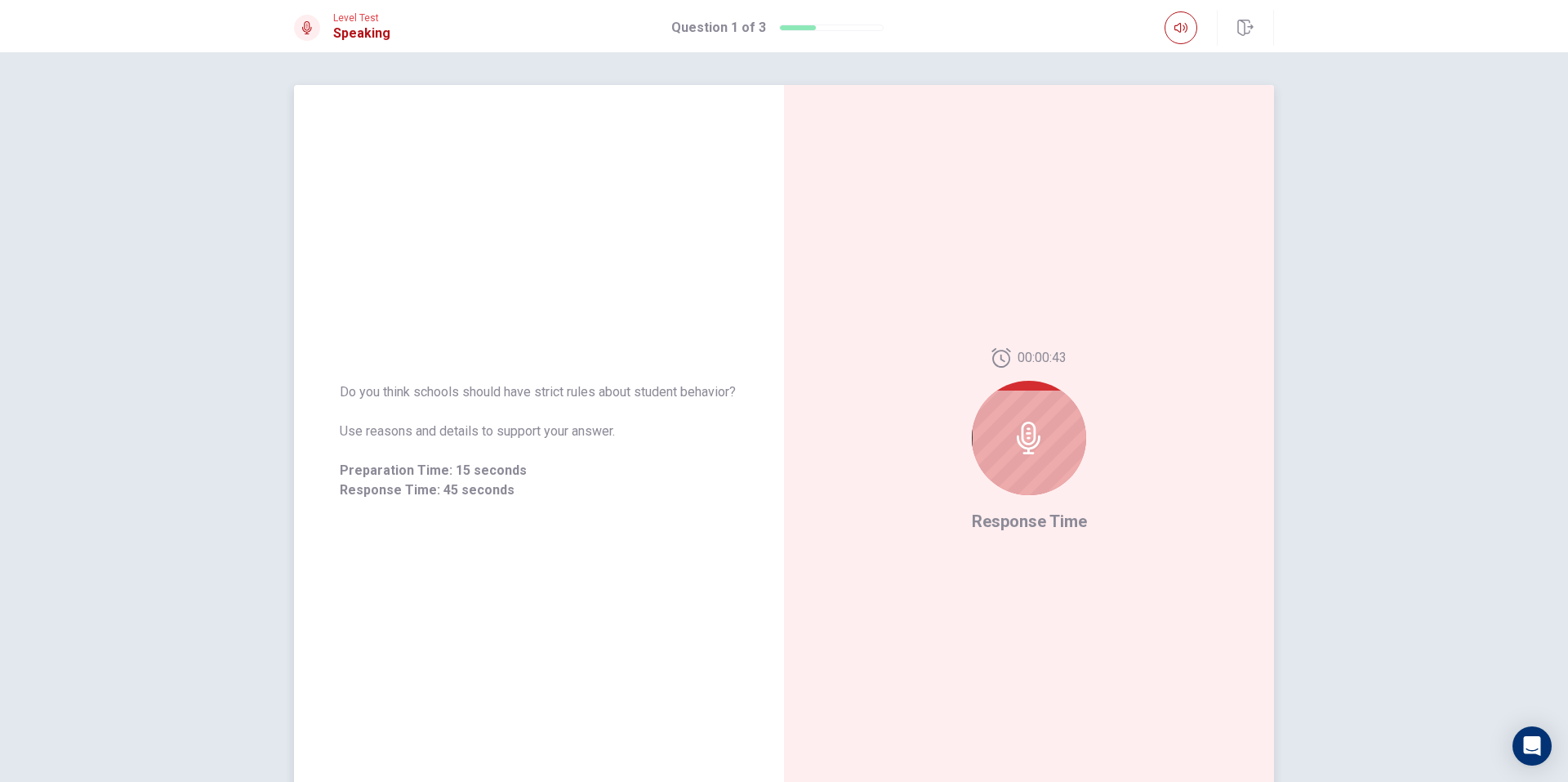
click at [1040, 453] on icon at bounding box center [1029, 437] width 33 height 33
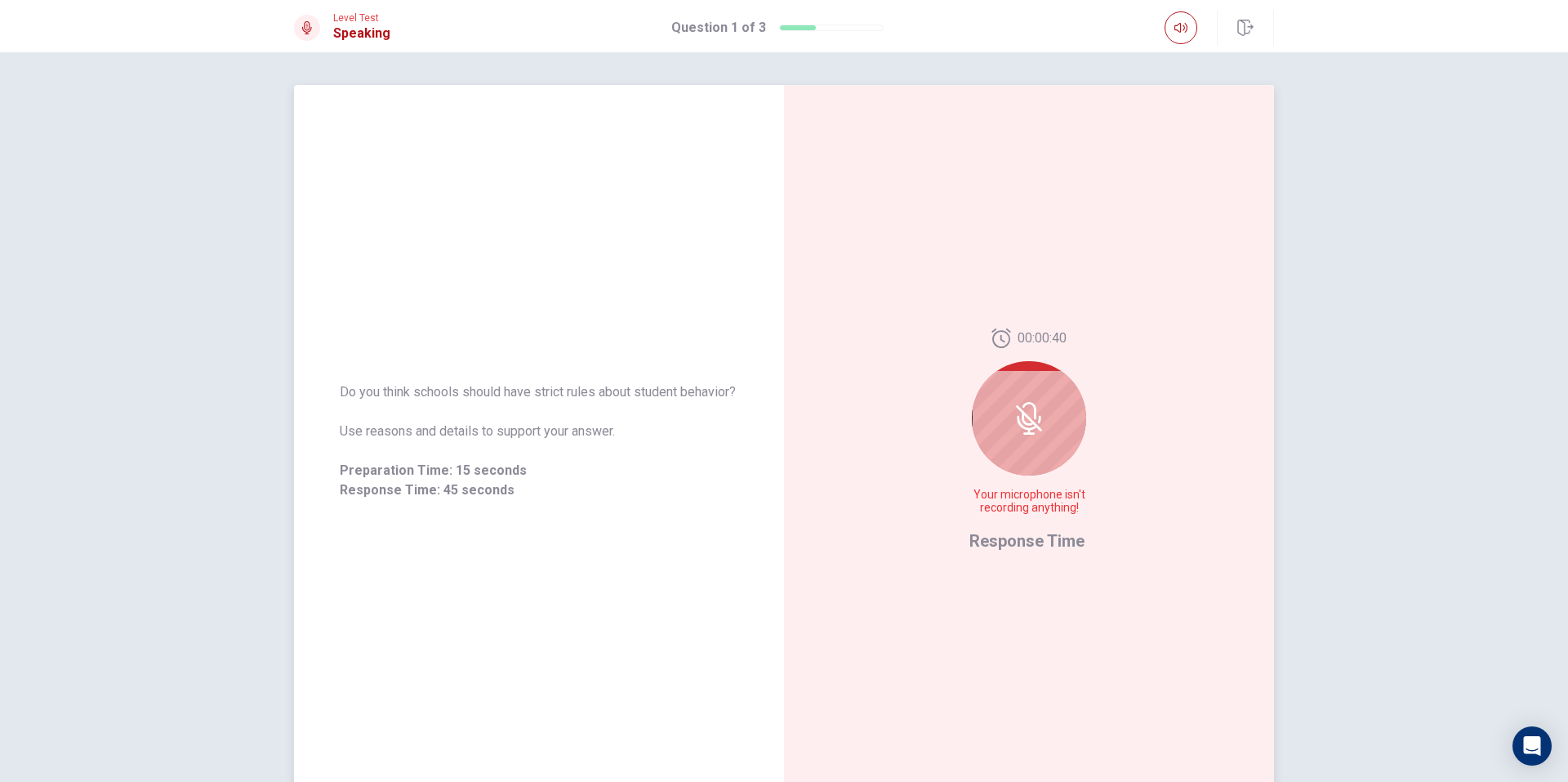
click at [1010, 445] on div at bounding box center [1029, 418] width 115 height 115
click at [1046, 420] on div at bounding box center [1029, 418] width 115 height 115
click at [1022, 530] on div "00:00:37 Your microphone isn't recording anything! Response Time" at bounding box center [1029, 440] width 119 height 225
click at [1020, 531] on span "Response Time" at bounding box center [1027, 540] width 116 height 19
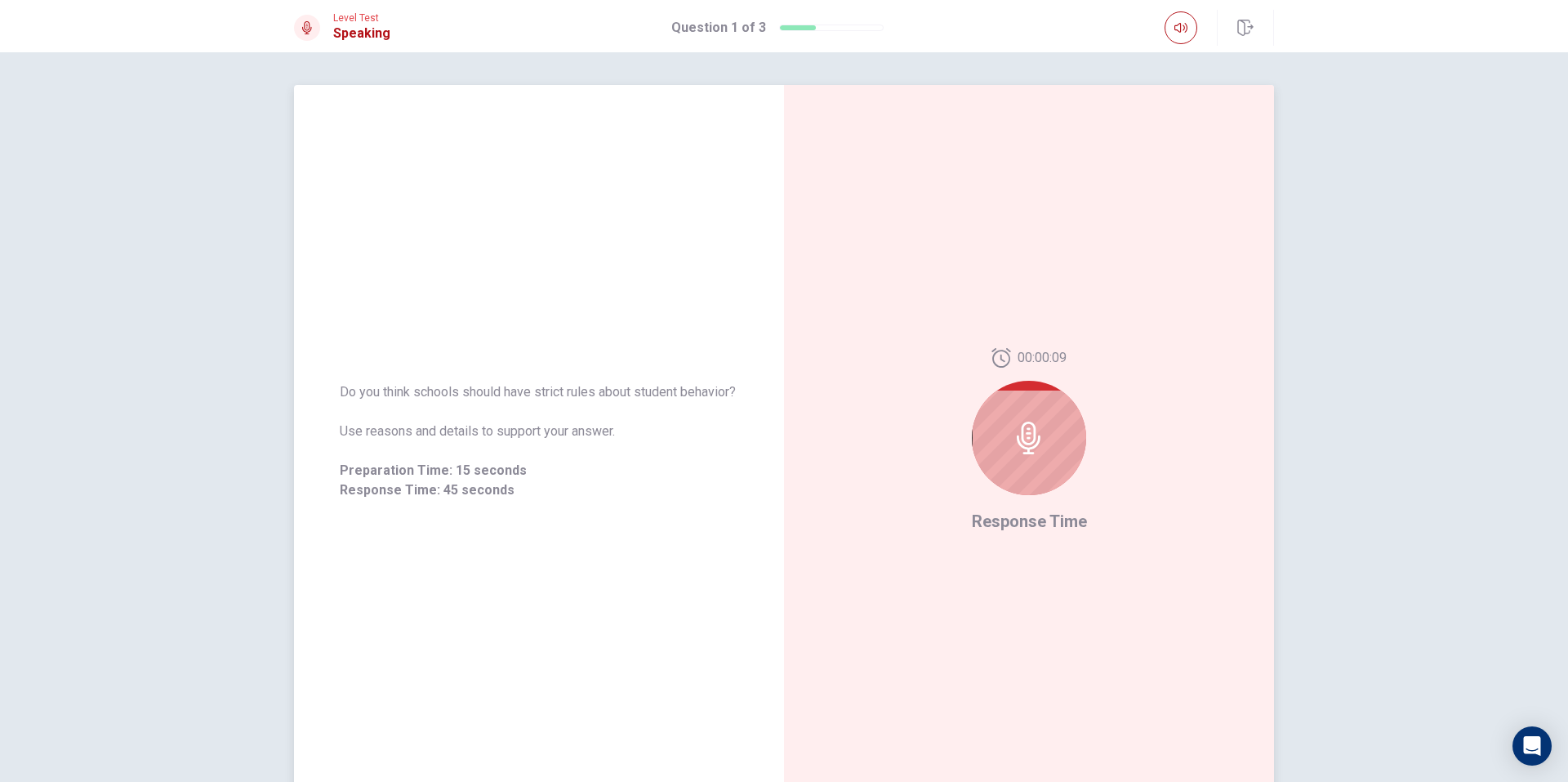
click at [1029, 438] on icon at bounding box center [1029, 437] width 33 height 33
click at [998, 435] on div at bounding box center [1029, 438] width 115 height 115
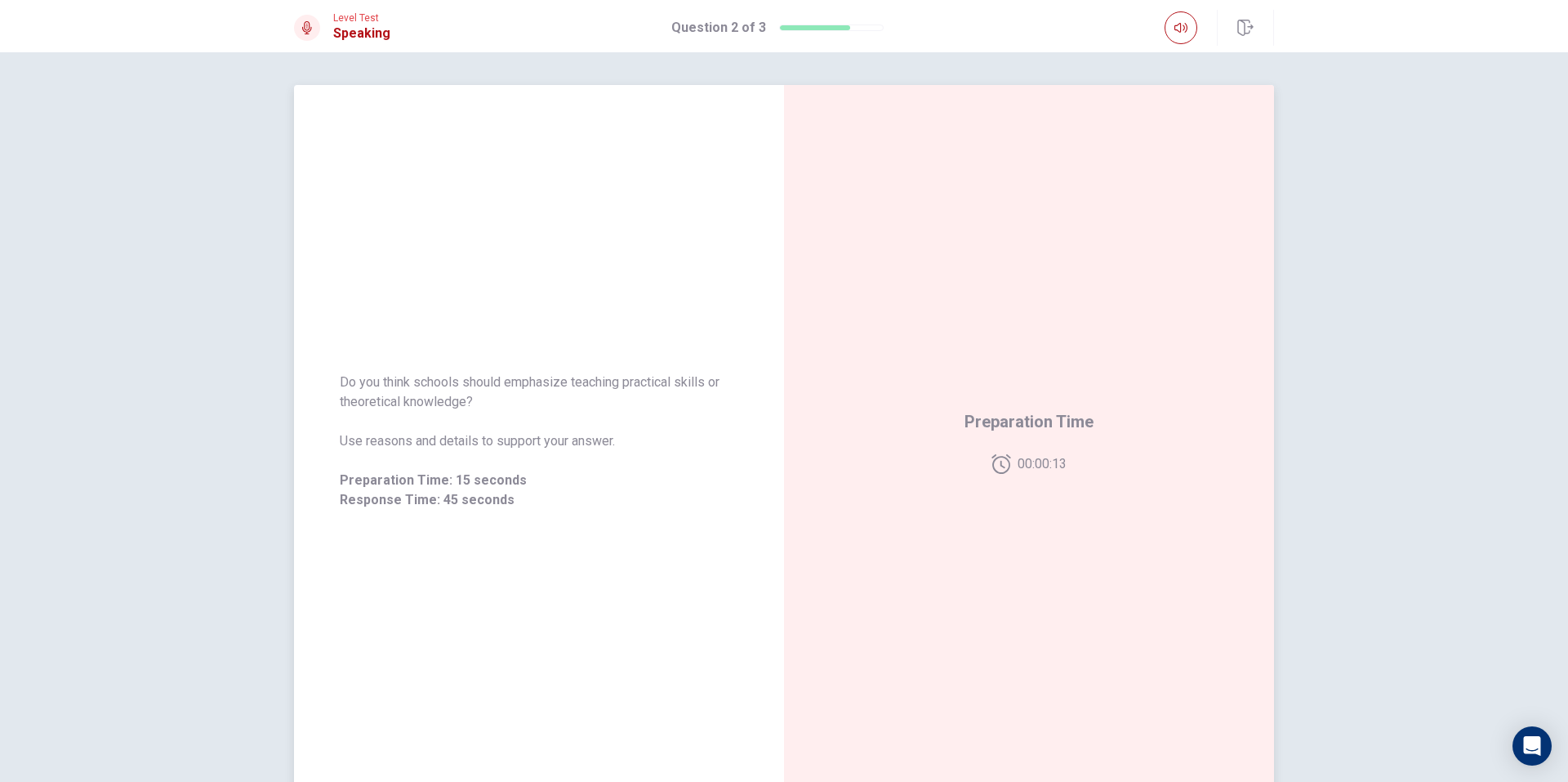
click at [987, 439] on div "Preparation Time 00:00:13" at bounding box center [1029, 441] width 129 height 65
click at [987, 439] on div "Preparation Time 00:00:12" at bounding box center [1029, 441] width 129 height 65
click at [1016, 448] on div "Preparation Time 00:00:12" at bounding box center [1029, 441] width 129 height 65
click at [1017, 440] on div "Preparation Time 00:00:12" at bounding box center [1029, 441] width 129 height 65
click at [1017, 439] on div "Preparation Time 00:00:12" at bounding box center [1029, 441] width 129 height 65
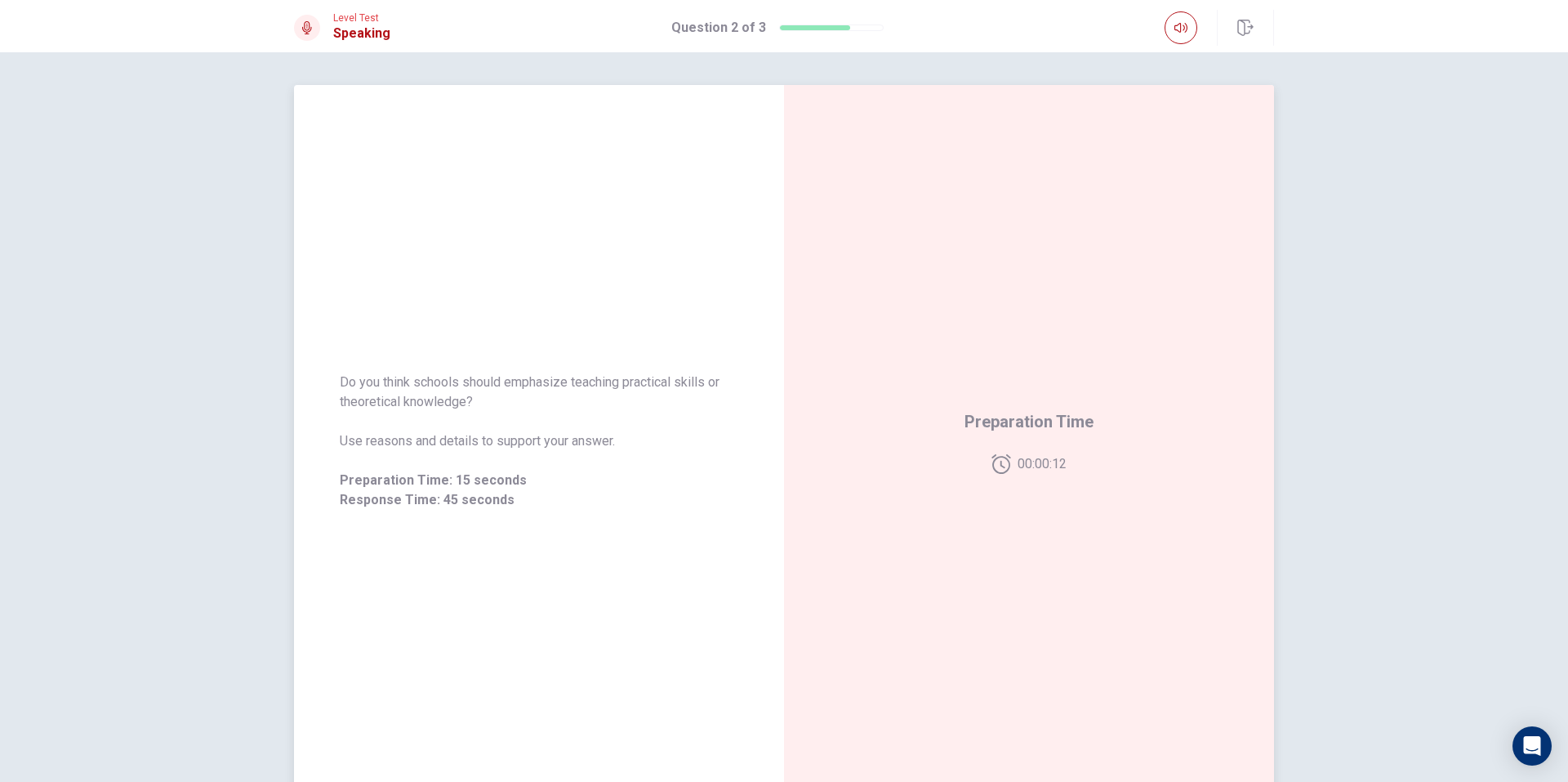
click at [1019, 439] on div "Preparation Time 00:00:12" at bounding box center [1029, 441] width 129 height 65
click at [1026, 435] on div "Preparation Time 00:00:11" at bounding box center [1029, 441] width 129 height 65
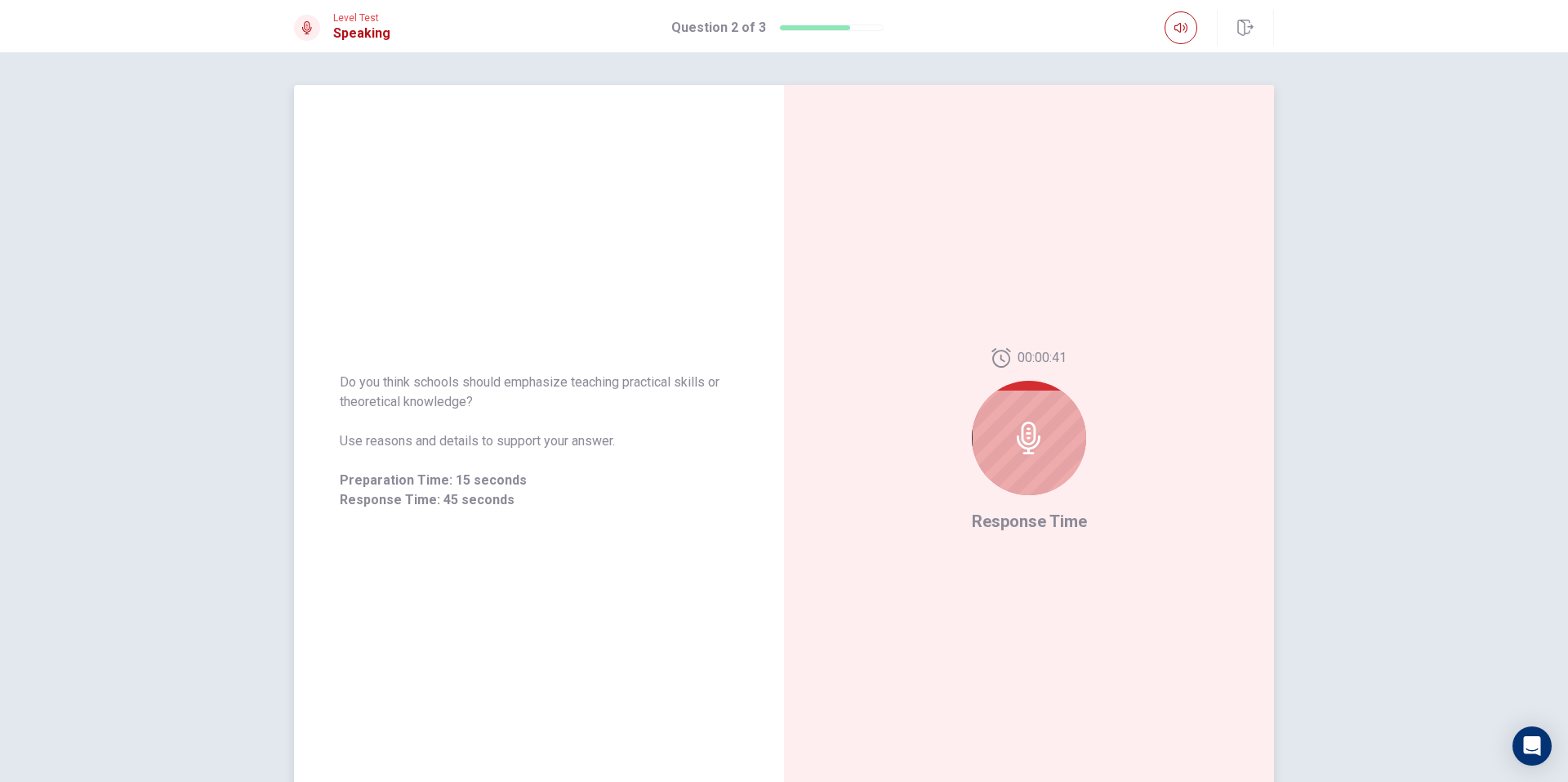
click at [1005, 445] on div at bounding box center [1029, 438] width 115 height 115
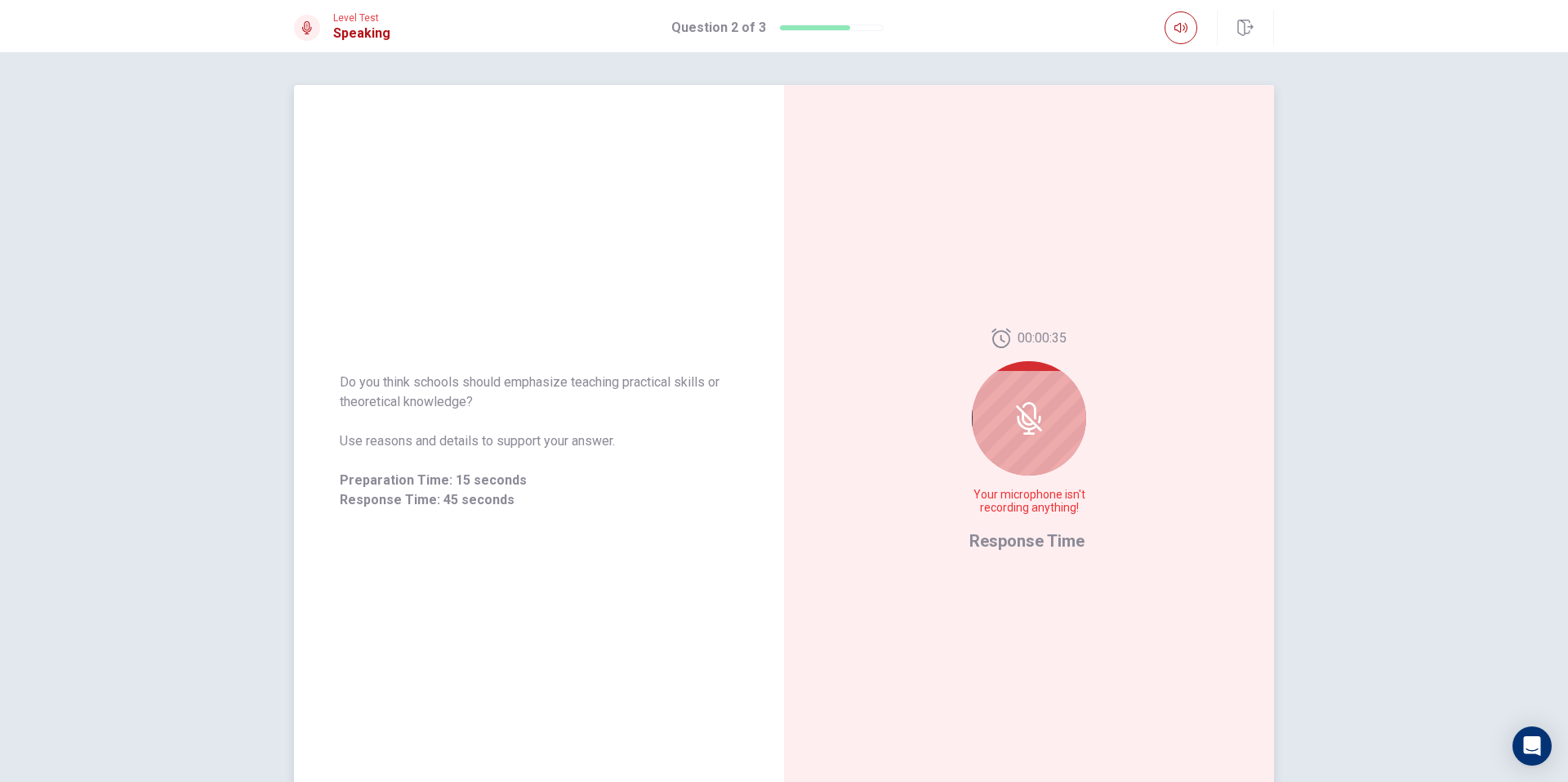
click at [1021, 419] on icon at bounding box center [1028, 419] width 13 height 15
click at [587, 499] on span "Response Time: 45 seconds" at bounding box center [539, 499] width 398 height 19
click at [489, 380] on span "Do you think schools should emphasize teaching practical skills or theoretical …" at bounding box center [539, 392] width 398 height 39
click at [481, 430] on div "Do you think schools should emphasize teaching practical skills or theoretical …" at bounding box center [539, 441] width 398 height 137
drag, startPoint x: 482, startPoint y: 448, endPoint x: 485, endPoint y: 475, distance: 27.2
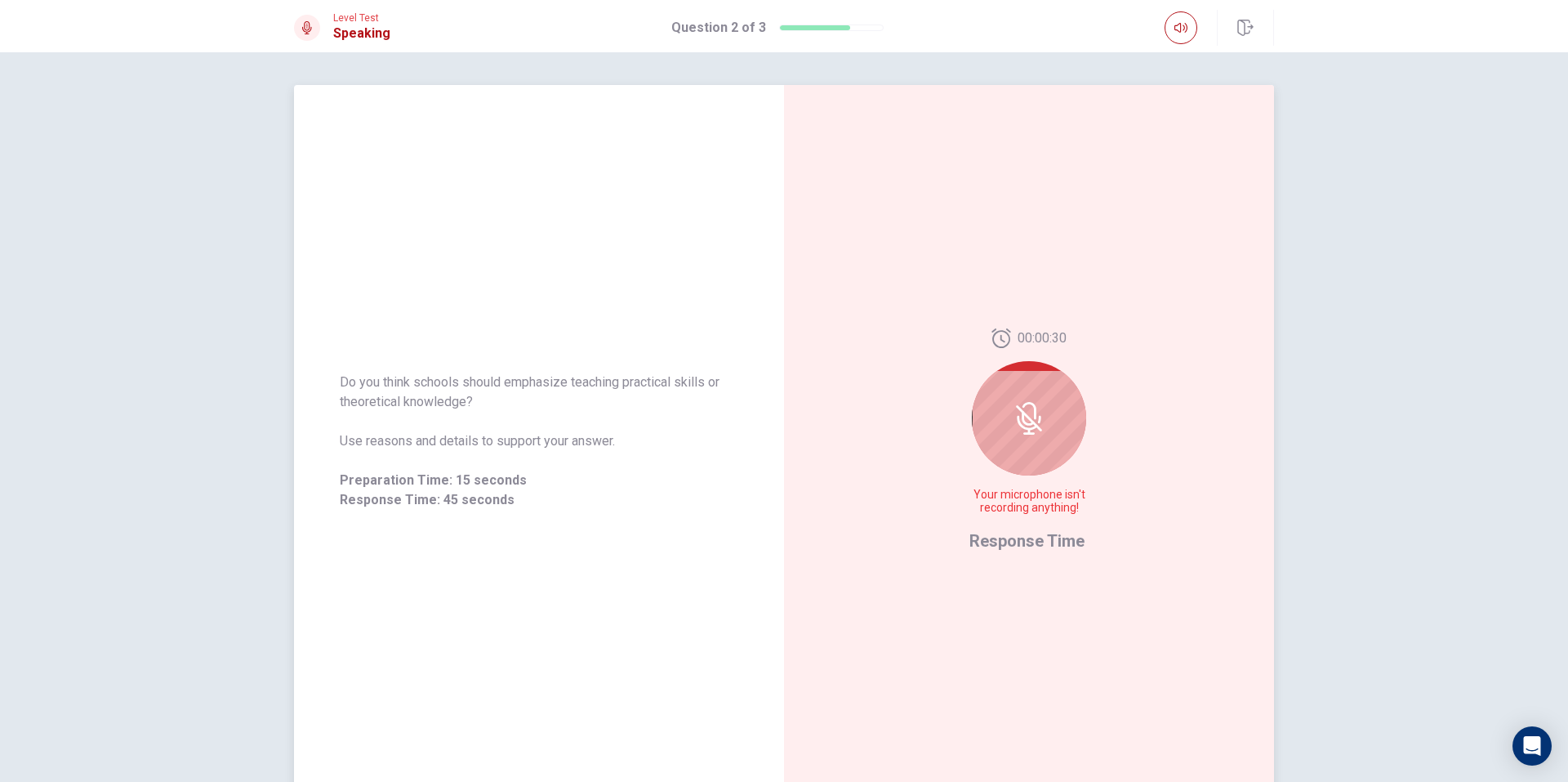
click at [485, 475] on div "Do you think schools should emphasize teaching practical skills or theoretical …" at bounding box center [539, 441] width 398 height 137
drag, startPoint x: 491, startPoint y: 491, endPoint x: 928, endPoint y: 563, distance: 442.9
click at [495, 492] on div "Preparation Time: 15 seconds Response Time: 45 seconds" at bounding box center [539, 490] width 398 height 39
click at [997, 554] on div "00:00:29 Your microphone isn't recording anything! Response Time" at bounding box center [1029, 440] width 490 height 713
drag, startPoint x: 998, startPoint y: 553, endPoint x: 999, endPoint y: 538, distance: 15.0
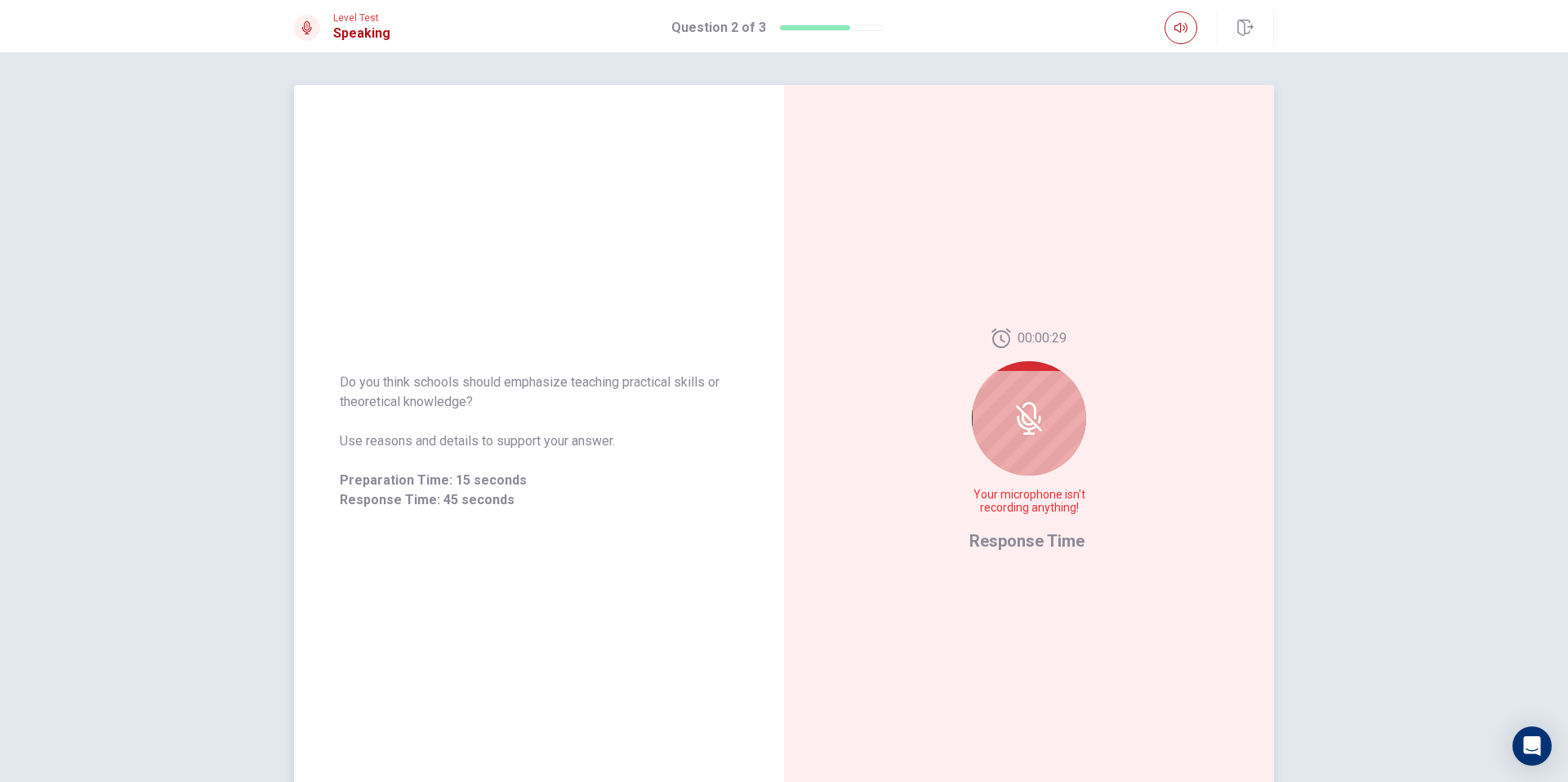
click at [999, 547] on div "00:00:29 Your microphone isn't recording anything! Response Time" at bounding box center [1029, 440] width 119 height 225
click at [981, 408] on div at bounding box center [1029, 418] width 115 height 115
click at [1028, 407] on icon at bounding box center [1029, 418] width 33 height 33
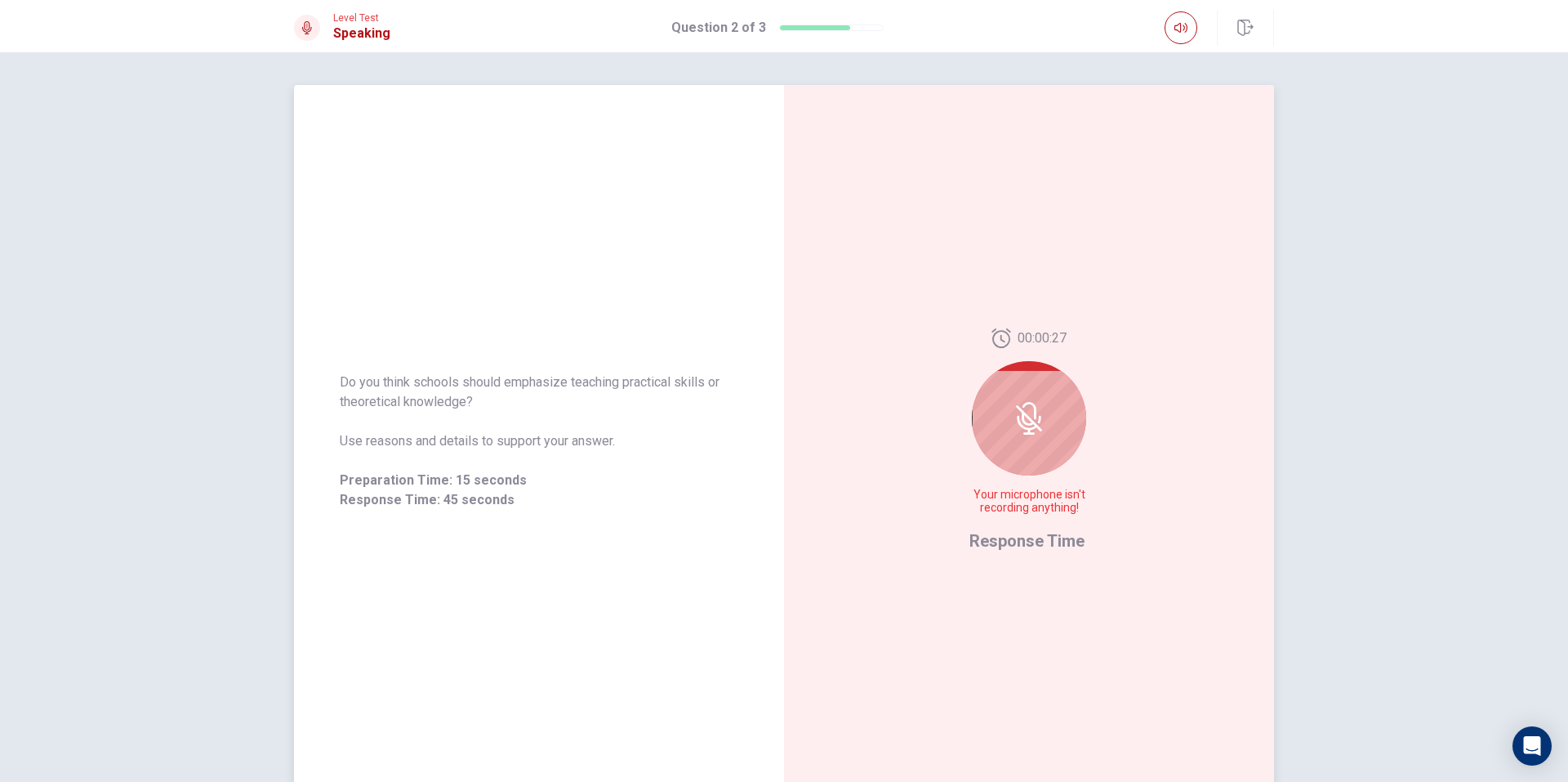
click at [1028, 407] on icon at bounding box center [1029, 418] width 33 height 33
drag, startPoint x: 1028, startPoint y: 407, endPoint x: 1035, endPoint y: 415, distance: 10.6
click at [1035, 415] on icon at bounding box center [1029, 418] width 33 height 33
click at [1035, 411] on icon at bounding box center [1029, 418] width 33 height 33
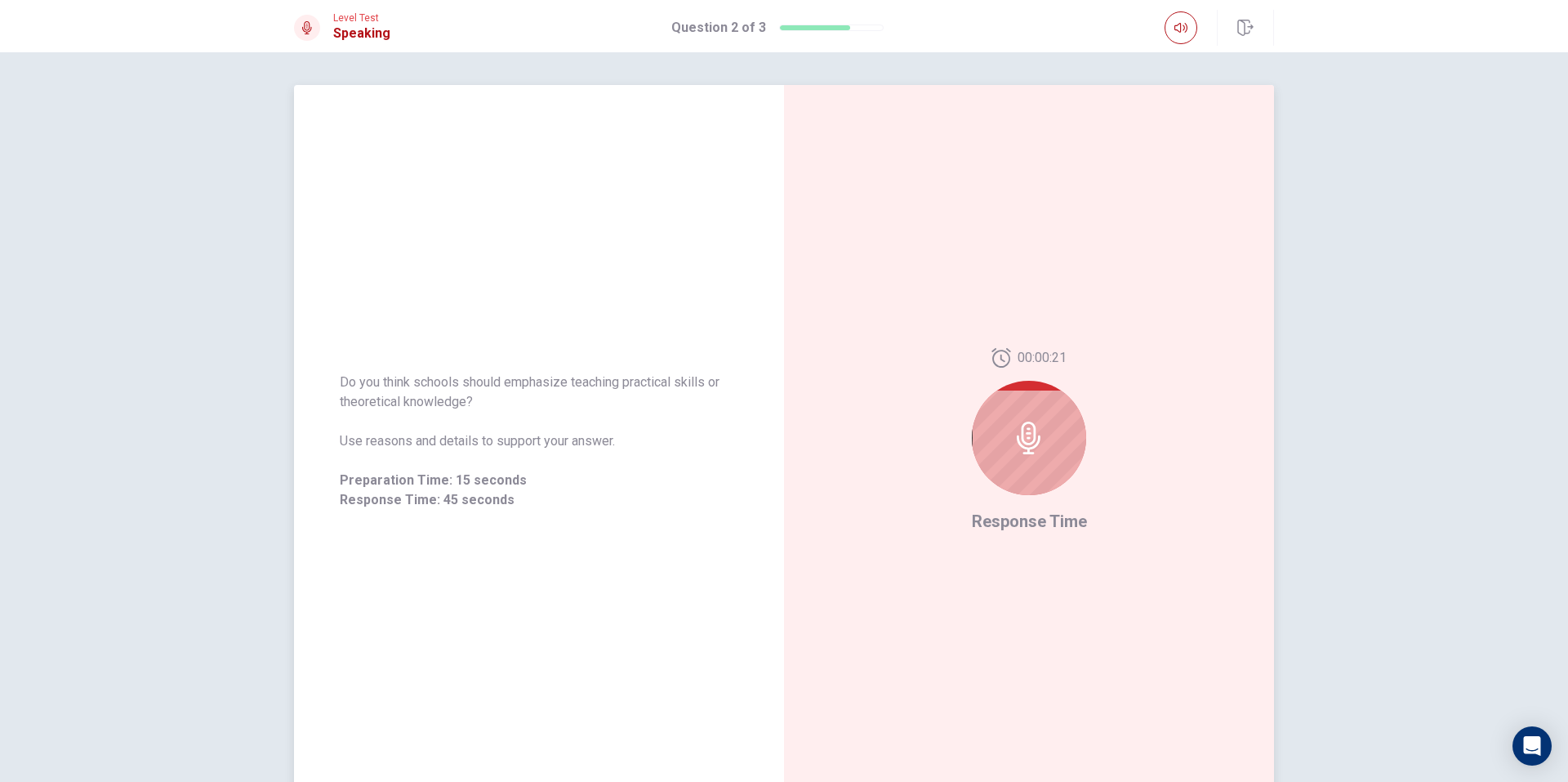
click at [960, 438] on div "00:00:21 Response Time" at bounding box center [1029, 440] width 490 height 713
drag, startPoint x: 958, startPoint y: 420, endPoint x: 404, endPoint y: 519, distance: 562.8
click at [404, 519] on div "Do you think schools should emphasize teaching practical skills or theoretical …" at bounding box center [784, 440] width 980 height 713
drag, startPoint x: 242, startPoint y: 543, endPoint x: 347, endPoint y: 465, distance: 130.8
click at [254, 522] on div "Do you think schools should emphasize teaching practical skills or theoretical …" at bounding box center [784, 416] width 1568 height 729
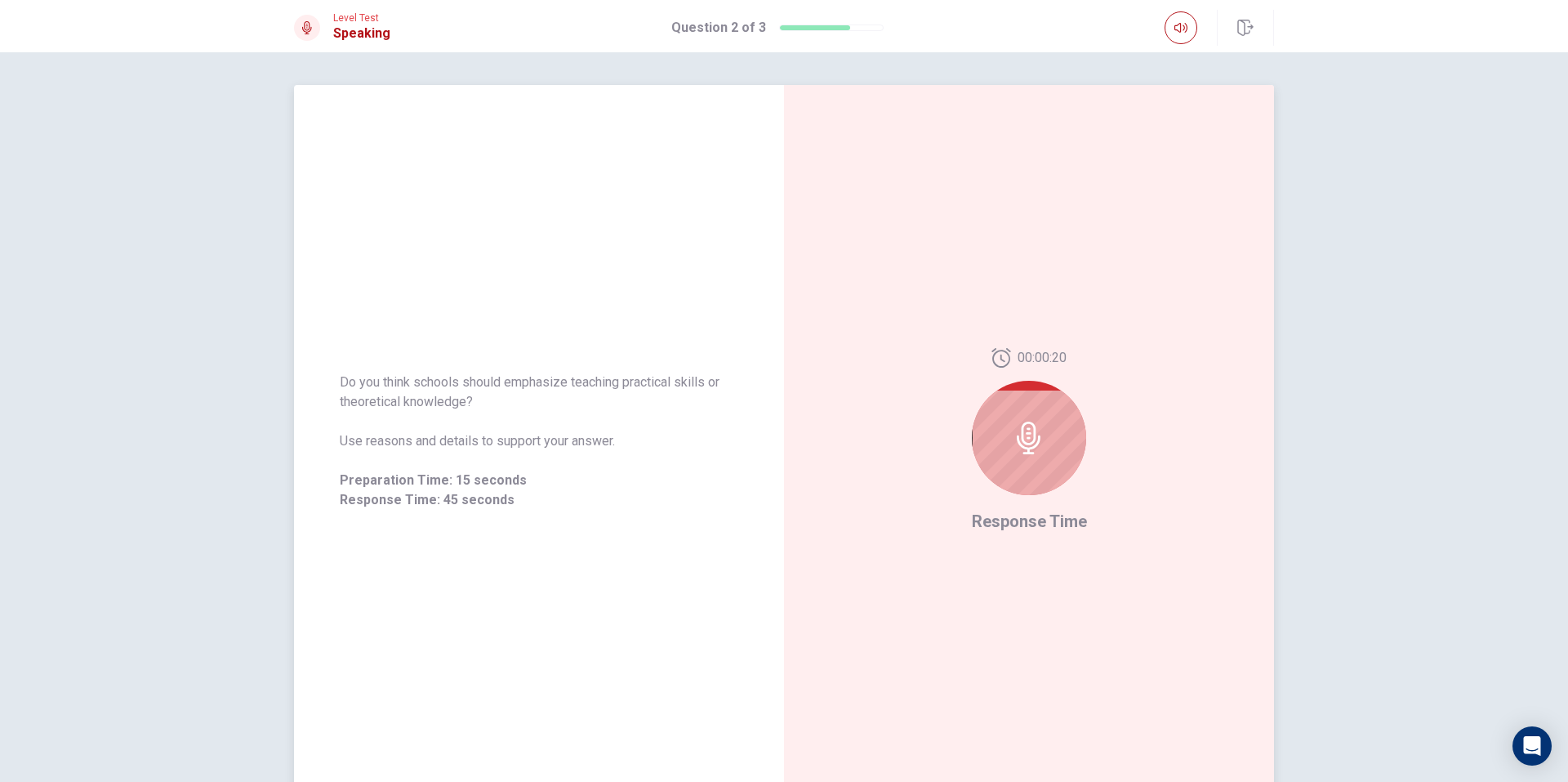
drag, startPoint x: 347, startPoint y: 465, endPoint x: 392, endPoint y: 419, distance: 64.4
click at [356, 455] on div "Do you think schools should emphasize teaching practical skills or theoretical …" at bounding box center [539, 441] width 398 height 137
drag, startPoint x: 392, startPoint y: 419, endPoint x: 457, endPoint y: 377, distance: 77.4
click at [440, 386] on div "Do you think schools should emphasize teaching practical skills or theoretical …" at bounding box center [539, 441] width 398 height 137
click at [1254, 18] on button "button" at bounding box center [1246, 28] width 57 height 36
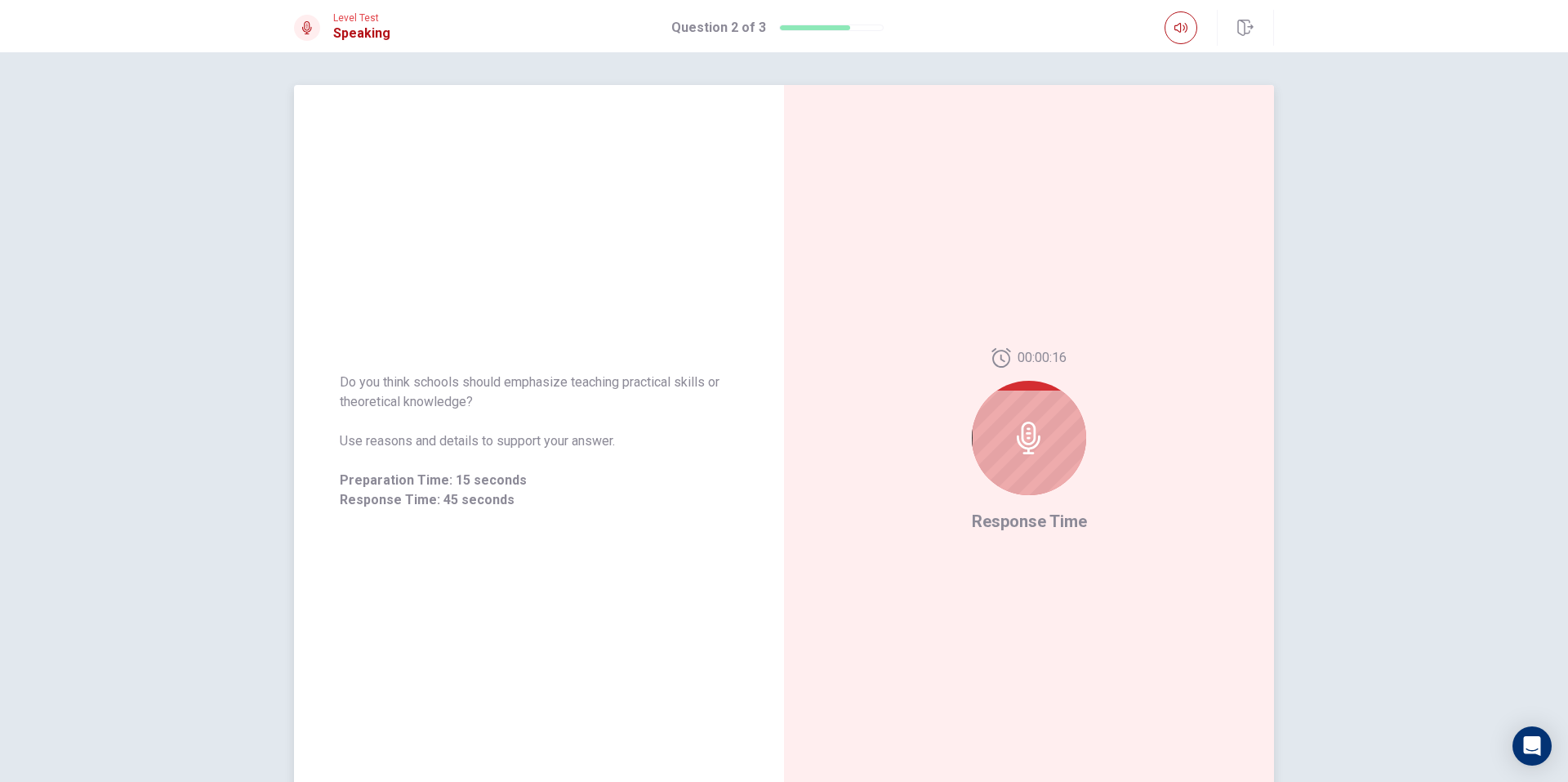
click at [1159, 245] on div "00:00:16 Response Time" at bounding box center [1029, 440] width 490 height 713
drag, startPoint x: 1042, startPoint y: 413, endPoint x: 1028, endPoint y: 428, distance: 20.5
click at [1039, 417] on div at bounding box center [1029, 438] width 115 height 115
drag, startPoint x: 1020, startPoint y: 454, endPoint x: 1016, endPoint y: 469, distance: 15.5
click at [1016, 469] on div at bounding box center [1029, 438] width 115 height 115
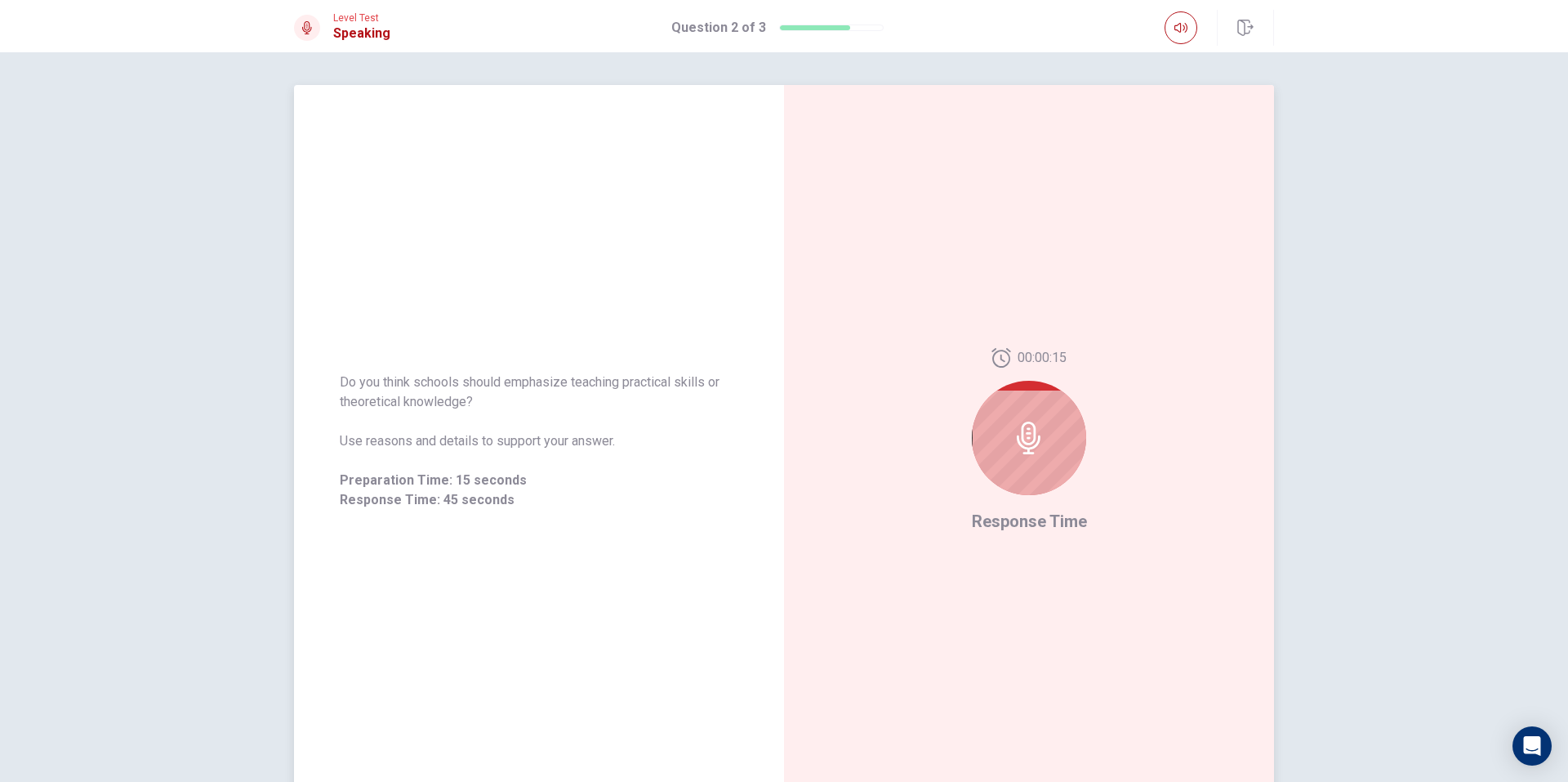
click at [1016, 469] on div at bounding box center [1029, 438] width 115 height 115
click at [326, 411] on div "Do you think schools should emphasize teaching practical skills or theoretical …" at bounding box center [538, 440] width 490 height 177
drag, startPoint x: 425, startPoint y: 393, endPoint x: 487, endPoint y: 393, distance: 62.0
click at [478, 393] on span "Do you think schools should emphasize teaching practical skills or theoretical …" at bounding box center [539, 392] width 398 height 39
click at [532, 395] on span "Do you think schools should emphasize teaching practical skills or theoretical …" at bounding box center [539, 392] width 398 height 39
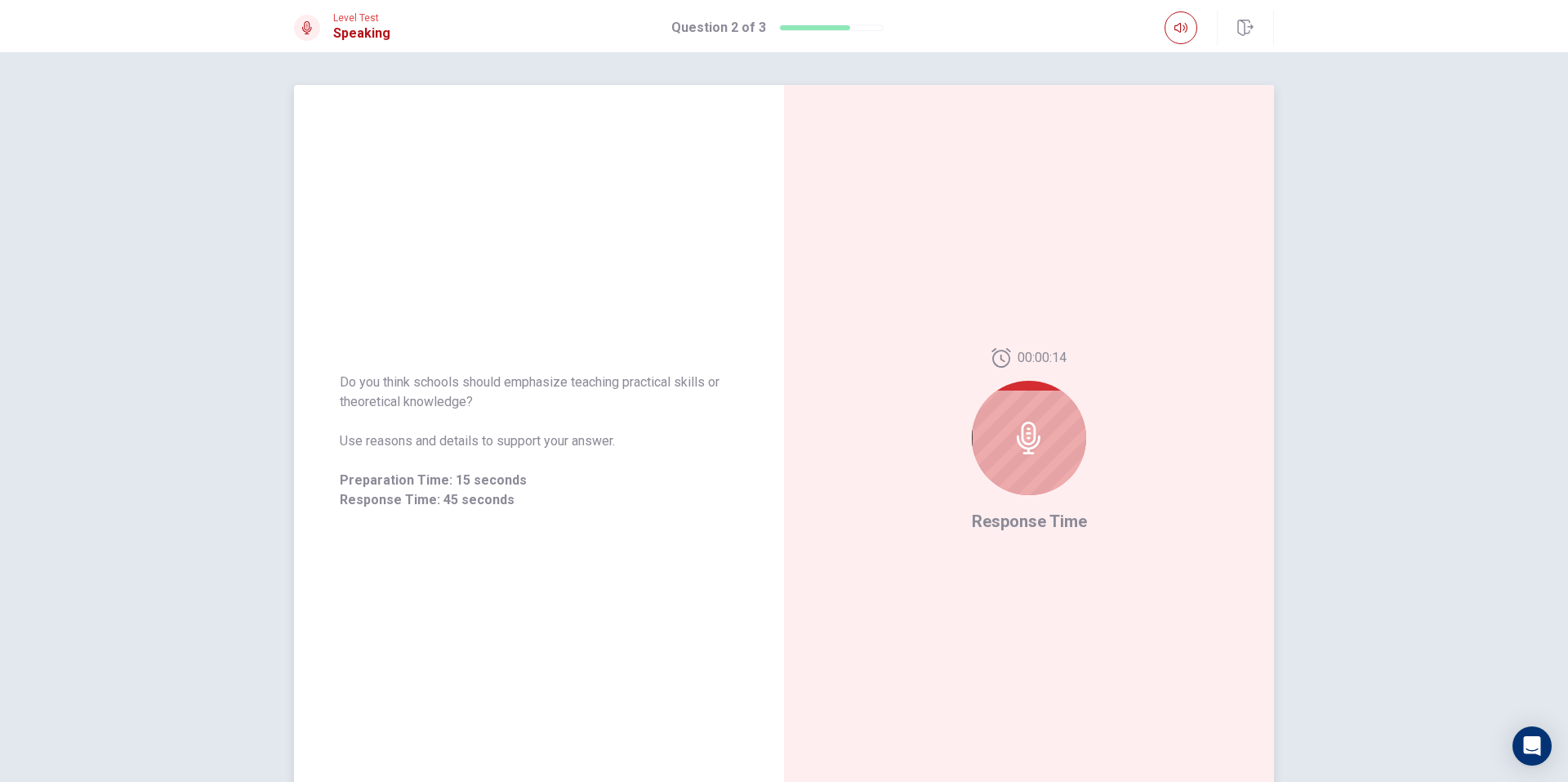
click at [534, 395] on span "Do you think schools should emphasize teaching practical skills or theoretical …" at bounding box center [539, 392] width 398 height 39
click at [539, 399] on span "Do you think schools should emphasize teaching practical skills or theoretical …" at bounding box center [539, 392] width 398 height 39
drag, startPoint x: 545, startPoint y: 400, endPoint x: 553, endPoint y: 373, distance: 28.2
click at [548, 403] on span "Do you think schools should emphasize teaching practical skills or theoretical …" at bounding box center [539, 392] width 398 height 39
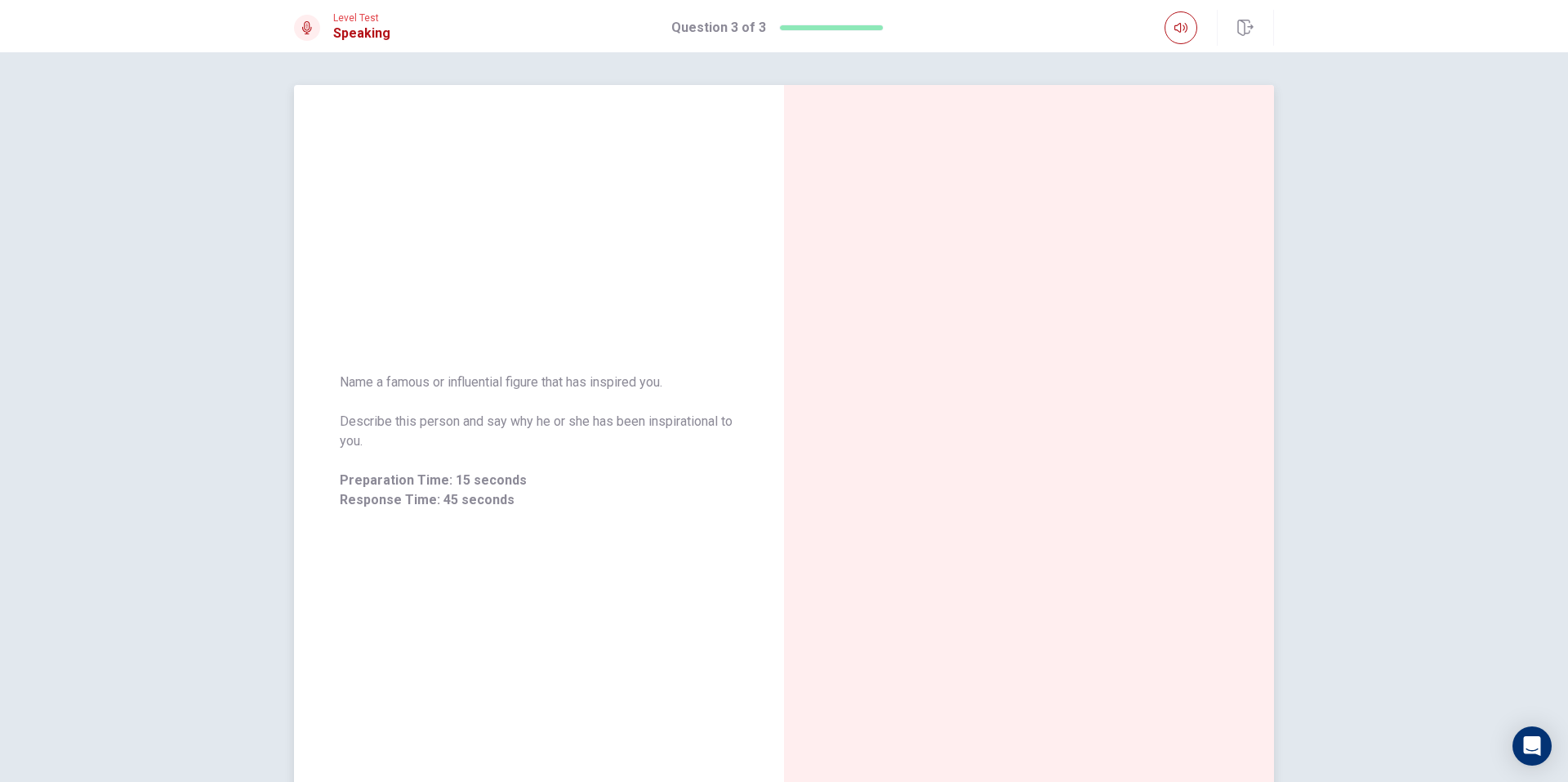
click at [521, 429] on span "Describe this person and say why he or she has been inspirational to you." at bounding box center [539, 431] width 398 height 39
click at [486, 486] on span "Preparation Time: 15 seconds" at bounding box center [539, 480] width 398 height 19
click at [519, 372] on div "Name a famous or influential figure that has inspired you. Describe this person…" at bounding box center [538, 440] width 490 height 177
click at [945, 418] on div "Preparation Time" at bounding box center [1029, 440] width 490 height 713
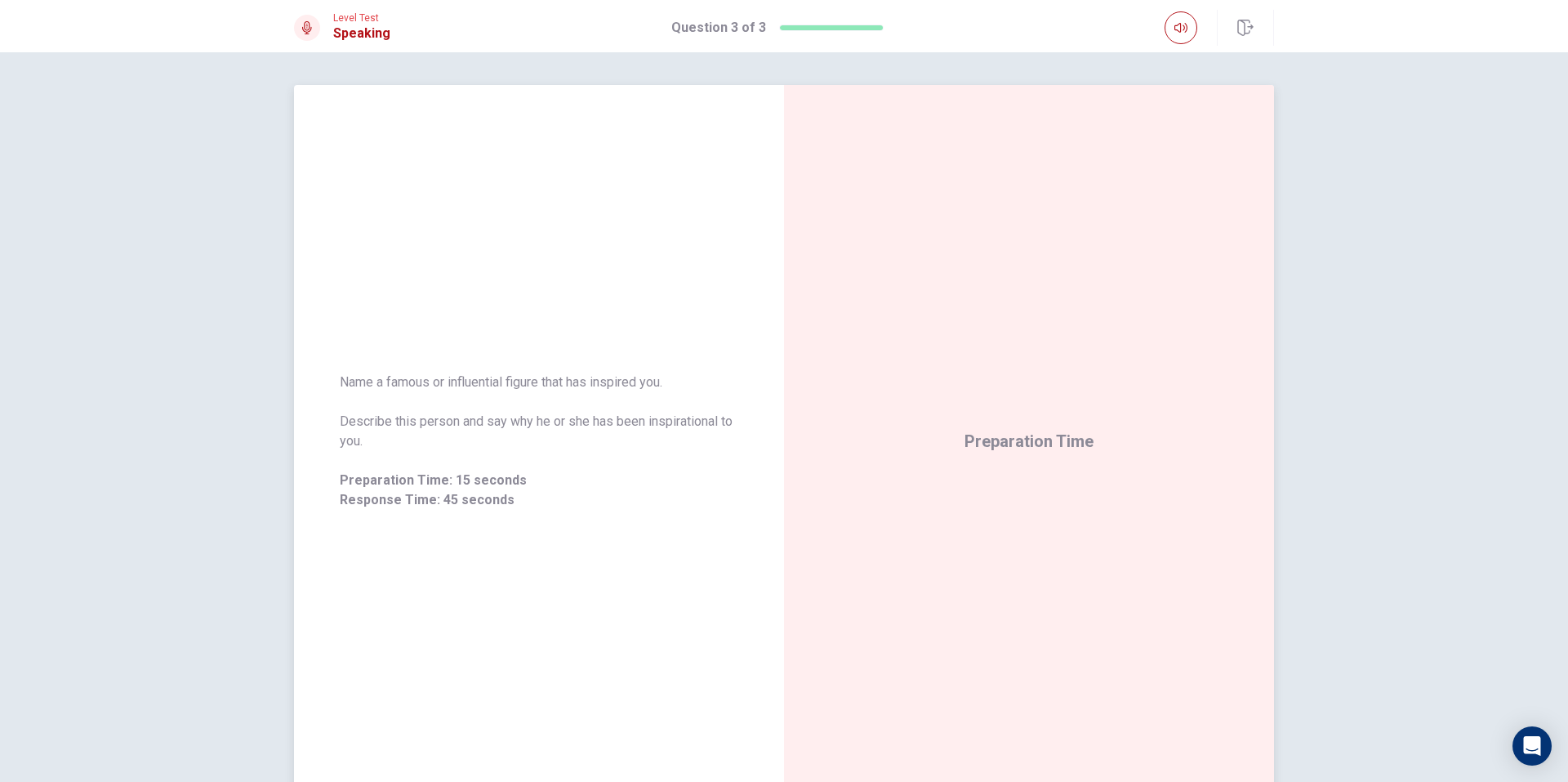
click at [945, 418] on div "Preparation Time" at bounding box center [1029, 440] width 490 height 713
click at [661, 524] on div "Name a famous or influential figure that has inspired you. Describe this person…" at bounding box center [538, 440] width 490 height 177
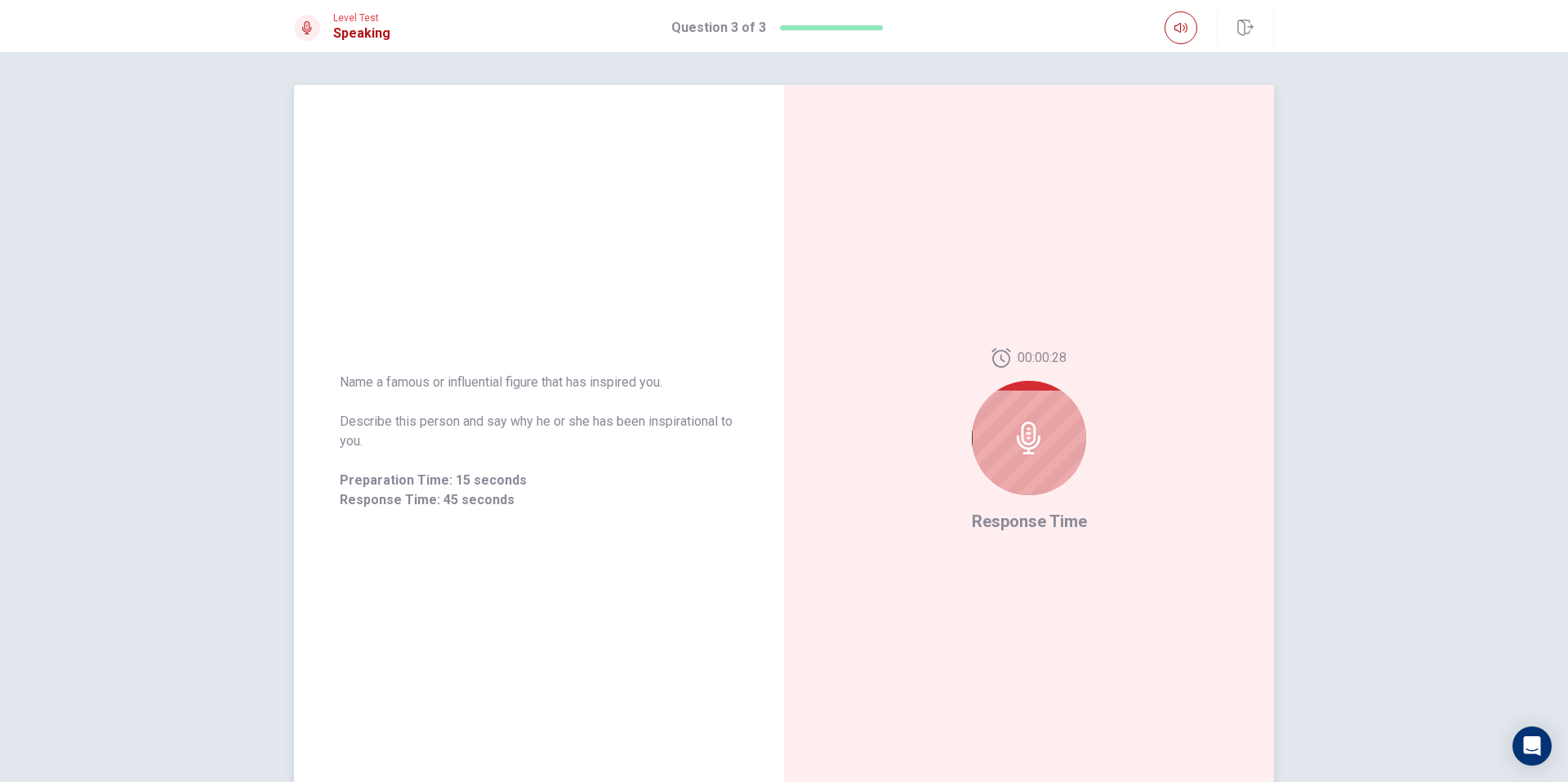
click at [1025, 419] on div at bounding box center [1029, 438] width 115 height 115
click at [377, 345] on div "Name a famous or influential figure that has inspired you. Describe this person…" at bounding box center [538, 440] width 490 height 713
click at [444, 538] on div "Name a famous or influential figure that has inspired you. Describe this person…" at bounding box center [538, 440] width 490 height 713
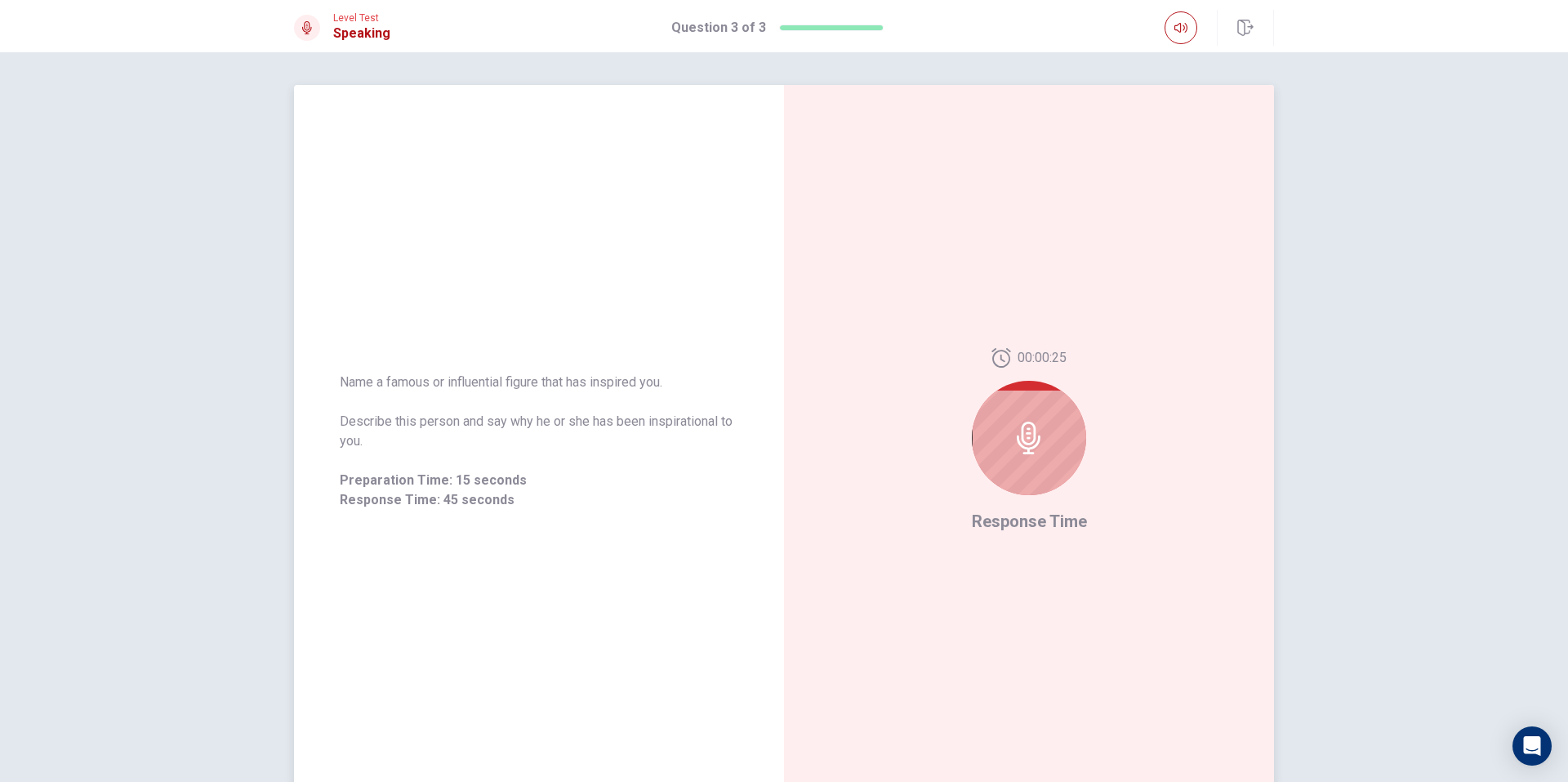
click at [444, 538] on div "Name a famous or influential figure that has inspired you. Describe this person…" at bounding box center [538, 440] width 490 height 713
drag, startPoint x: 445, startPoint y: 359, endPoint x: 707, endPoint y: 316, distance: 265.5
click at [477, 352] on div "Name a famous or influential figure that has inspired you. Describe this person…" at bounding box center [538, 440] width 490 height 177
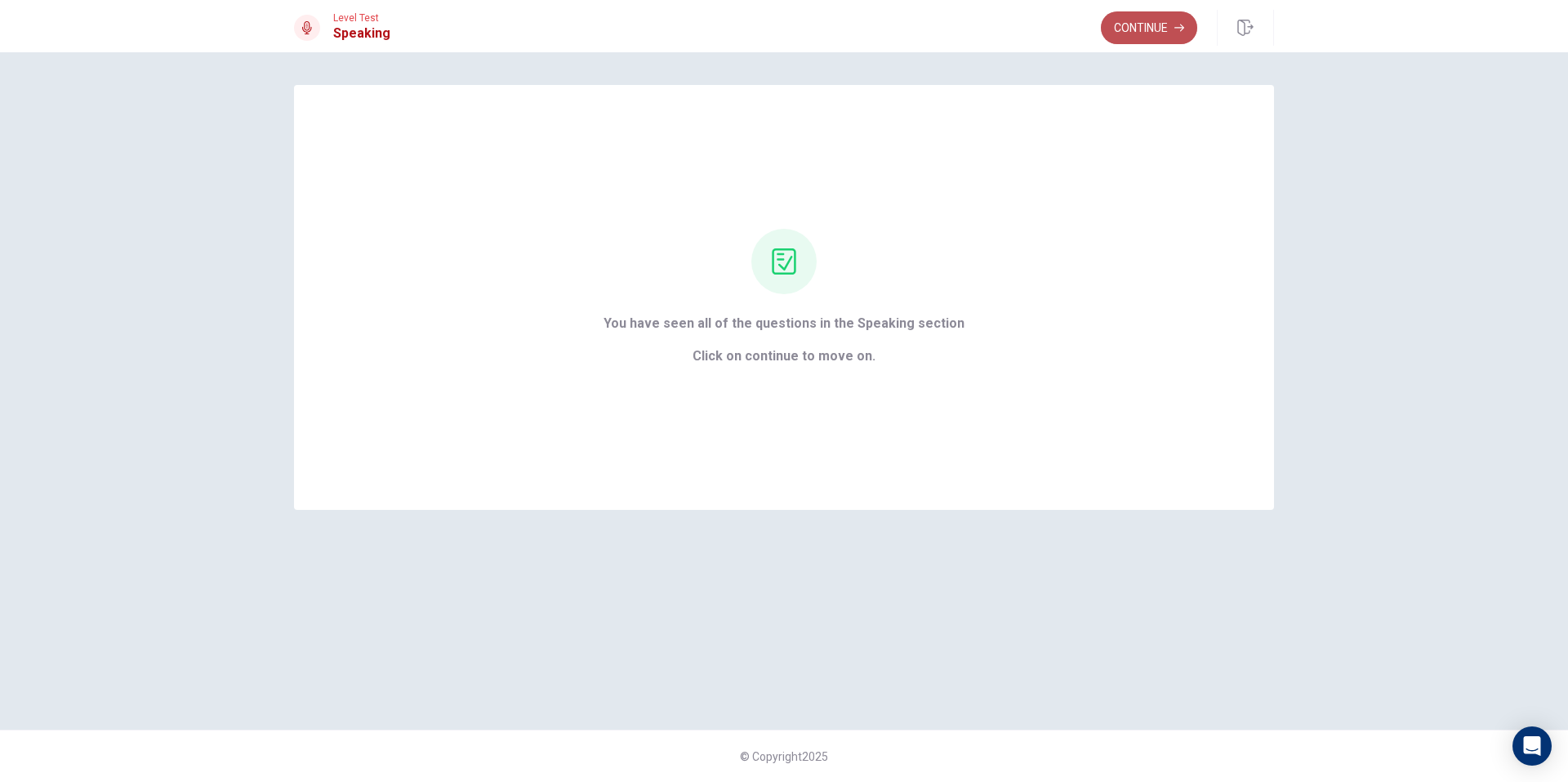
click at [1143, 23] on button "Continue" at bounding box center [1149, 28] width 96 height 33
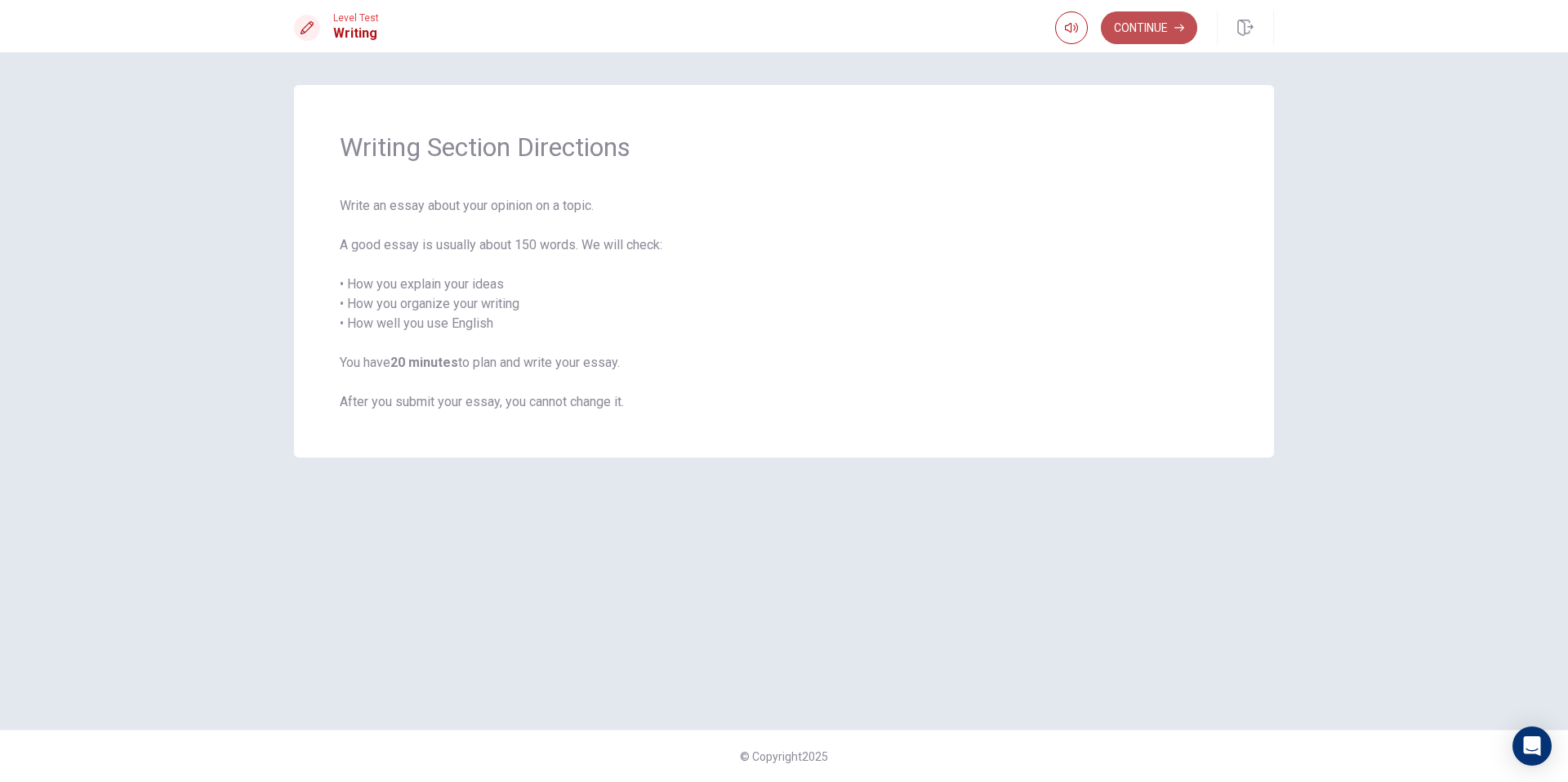
click at [1139, 23] on button "Continue" at bounding box center [1149, 28] width 96 height 33
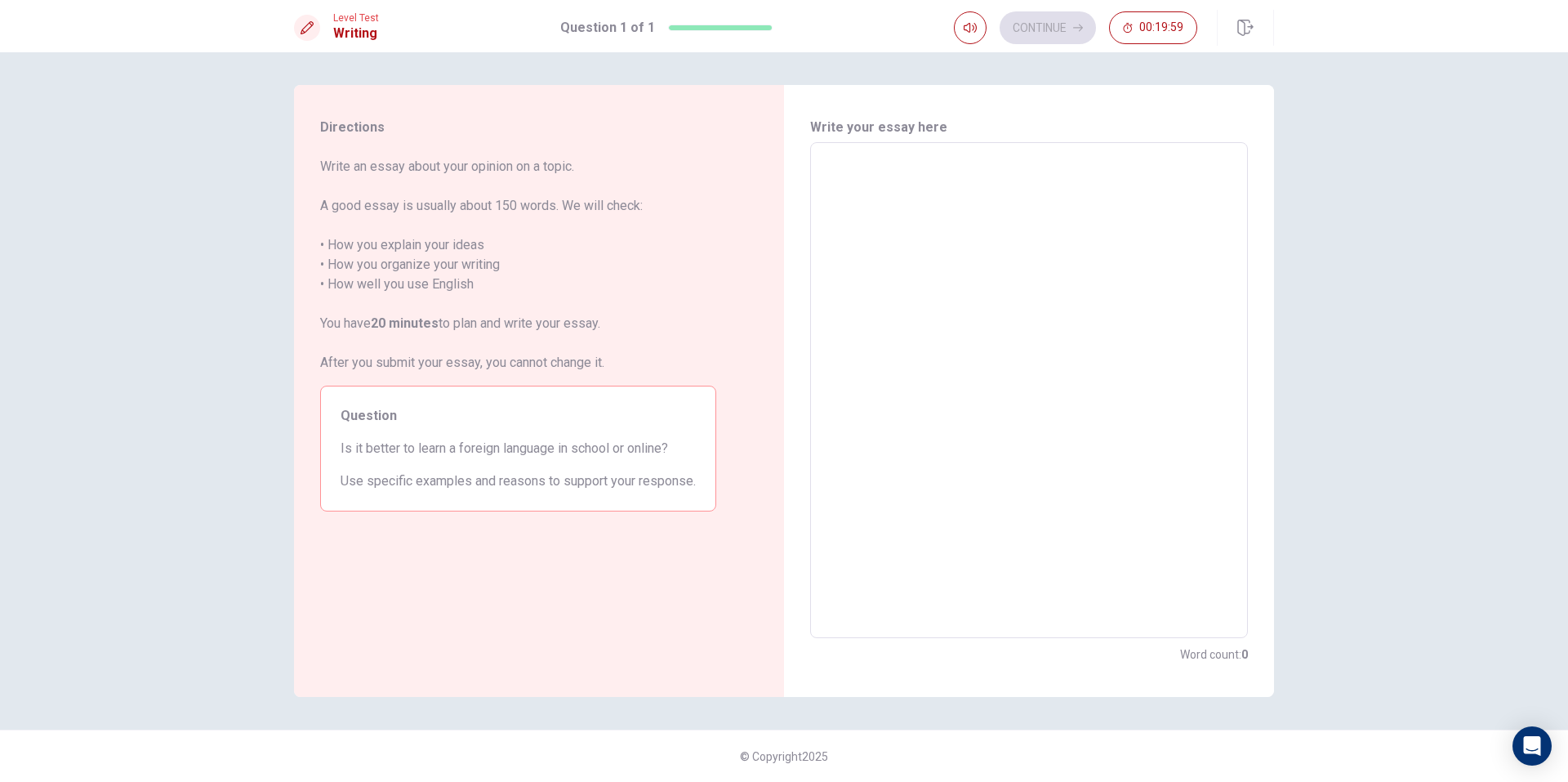
drag, startPoint x: 377, startPoint y: 389, endPoint x: 401, endPoint y: 311, distance: 81.6
click at [378, 387] on div "Question Is it better to learn a foreign language in school or online? Use spec…" at bounding box center [517, 448] width 396 height 126
click at [428, 251] on span "Write an essay about your opinion on a topic. A good essay is usually about 150…" at bounding box center [517, 265] width 396 height 216
click at [1178, 219] on textarea at bounding box center [1029, 390] width 415 height 469
type textarea "i"
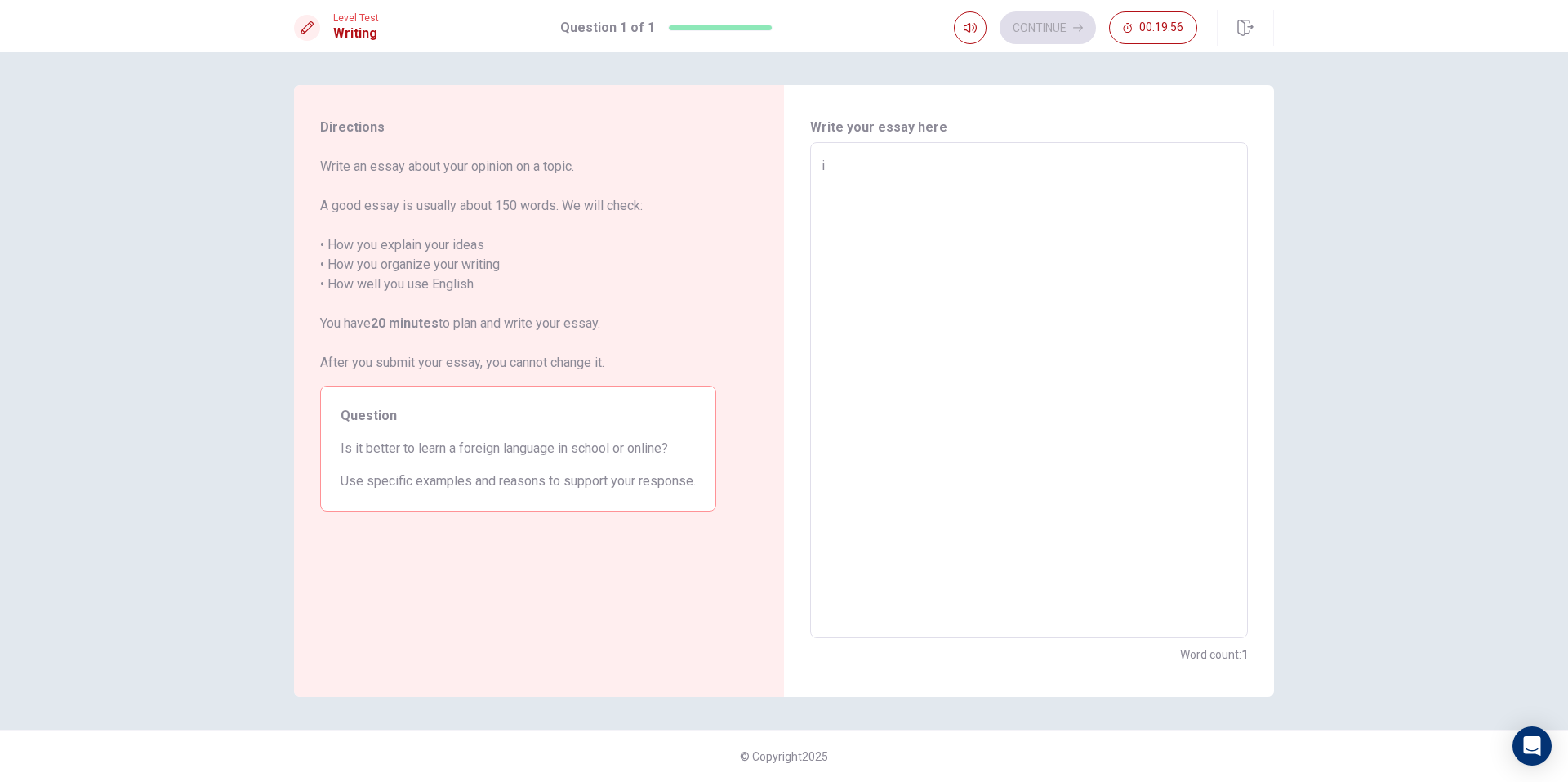
type textarea "x"
type textarea "i"
type textarea "x"
type textarea "i l"
type textarea "x"
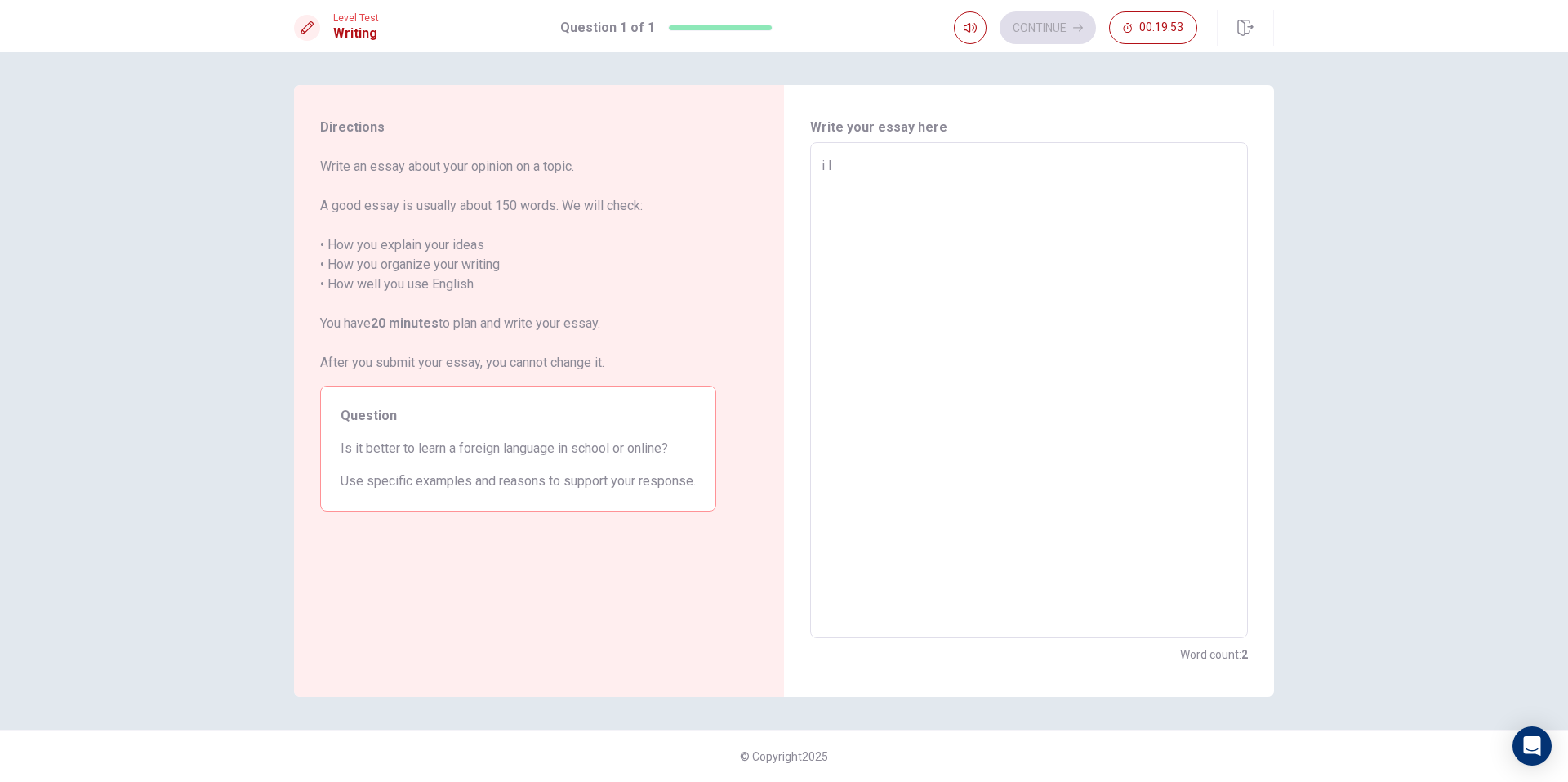
type textarea "i lo"
type textarea "x"
type textarea "i lov"
type textarea "x"
type textarea "i lovw"
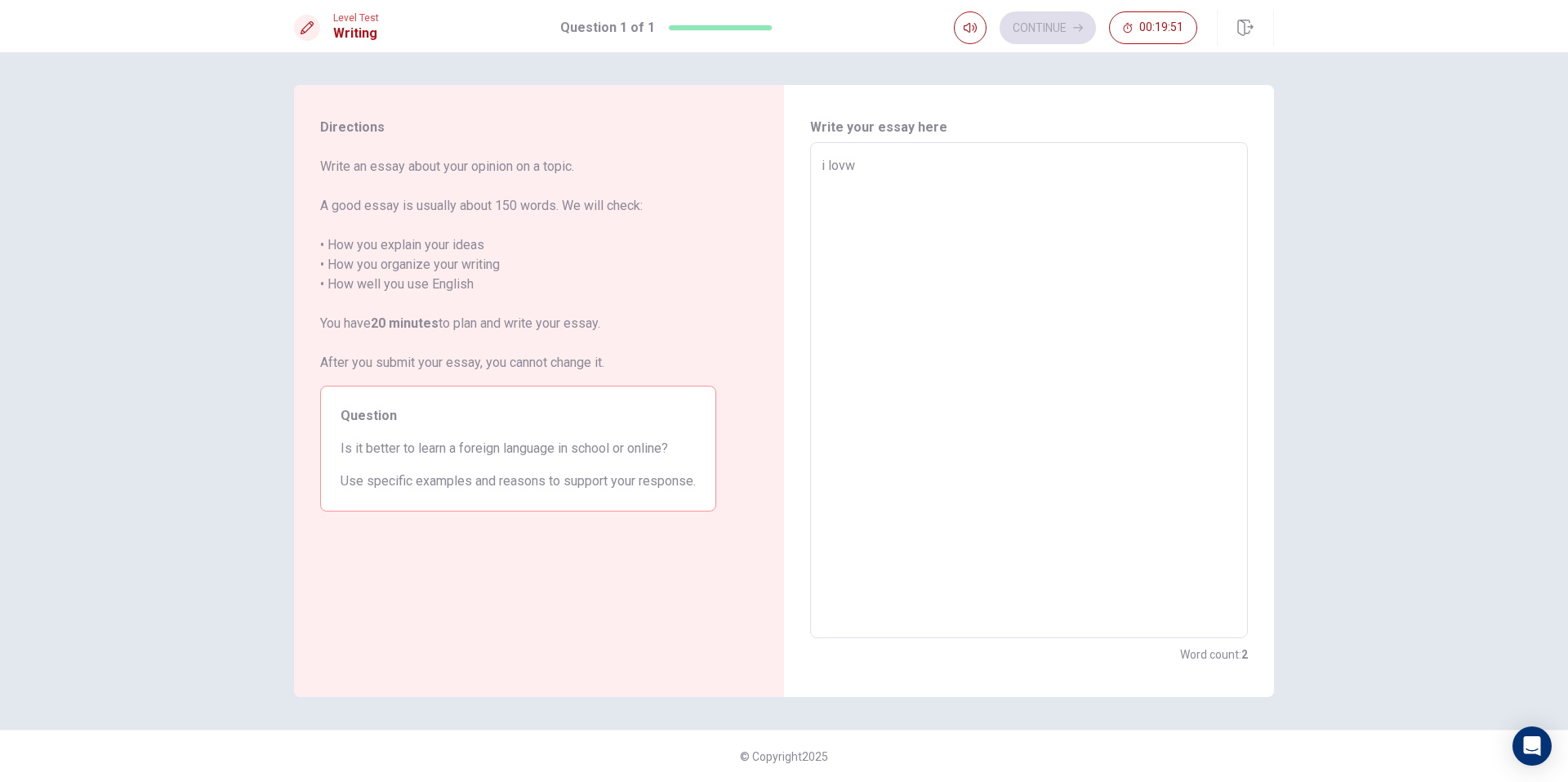
type textarea "x"
type textarea "i lov"
type textarea "x"
type textarea "i love"
type textarea "x"
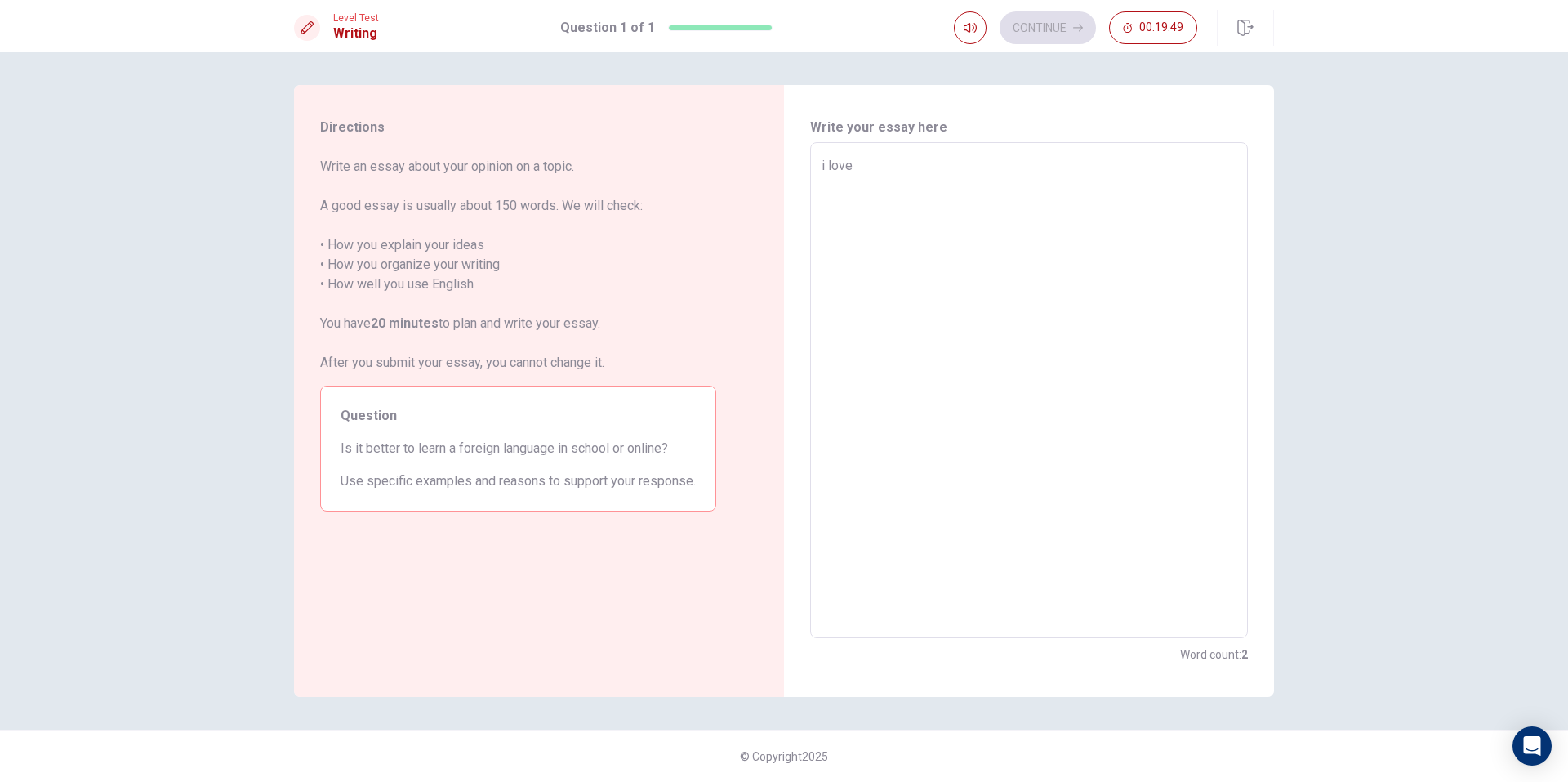
type textarea "i love"
type textarea "x"
type textarea "i love y"
type textarea "x"
type textarea "i love yy"
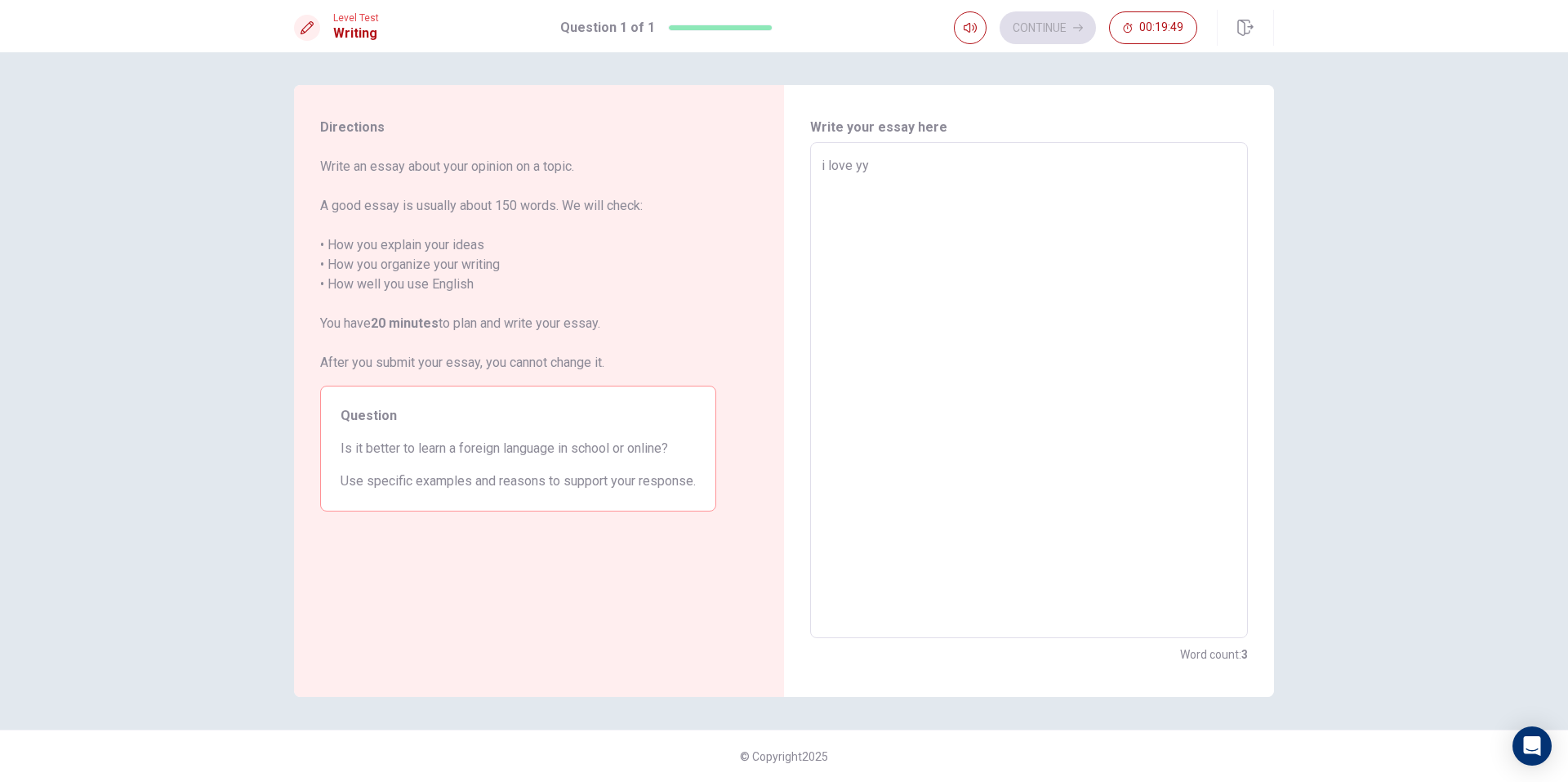
type textarea "x"
type textarea "i love yyo"
type textarea "x"
type textarea "i love yyou"
type textarea "x"
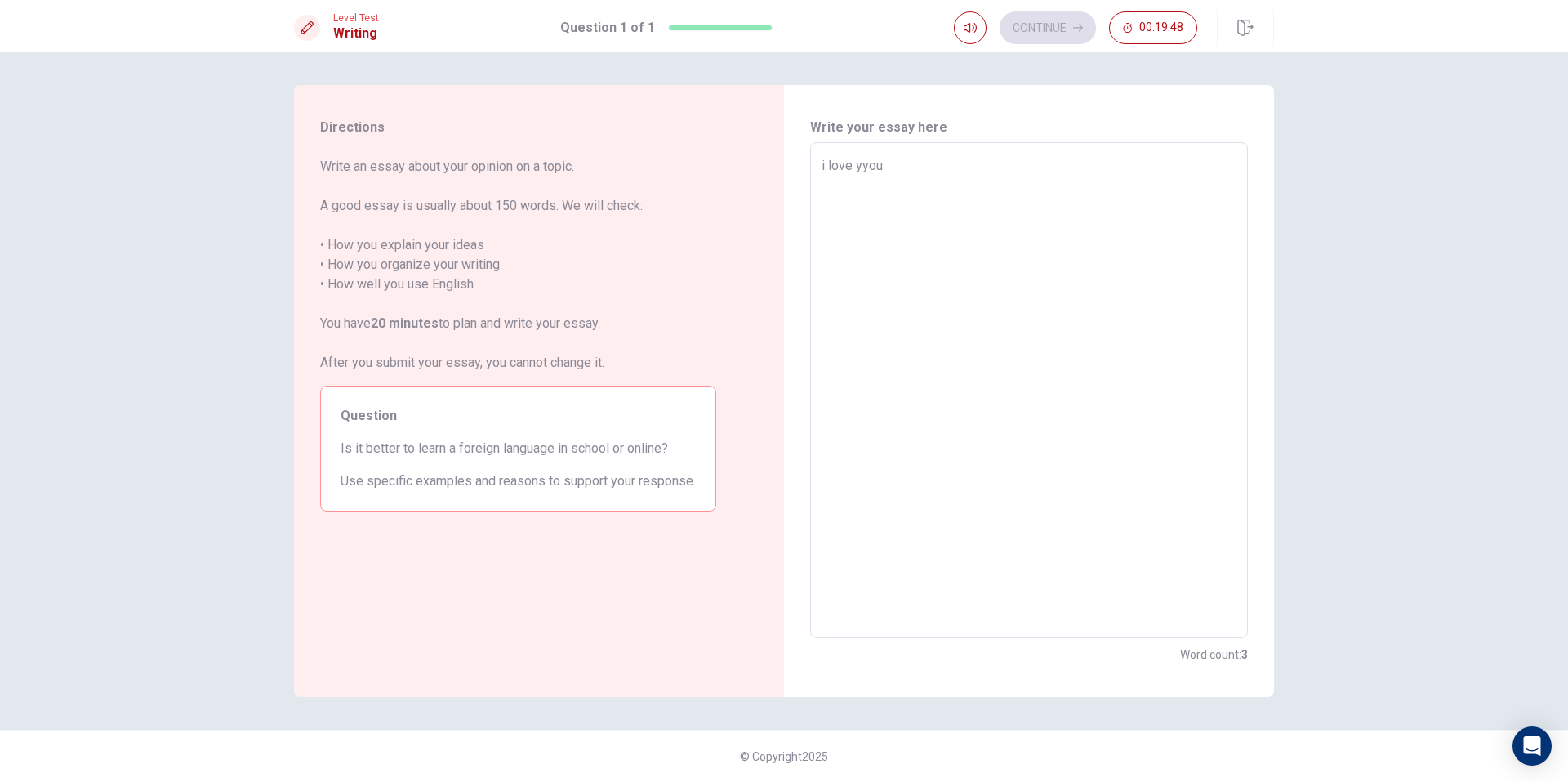
type textarea "i love yyou"
type textarea "x"
type textarea "i love yyou"
type textarea "x"
type textarea "i love yyou"
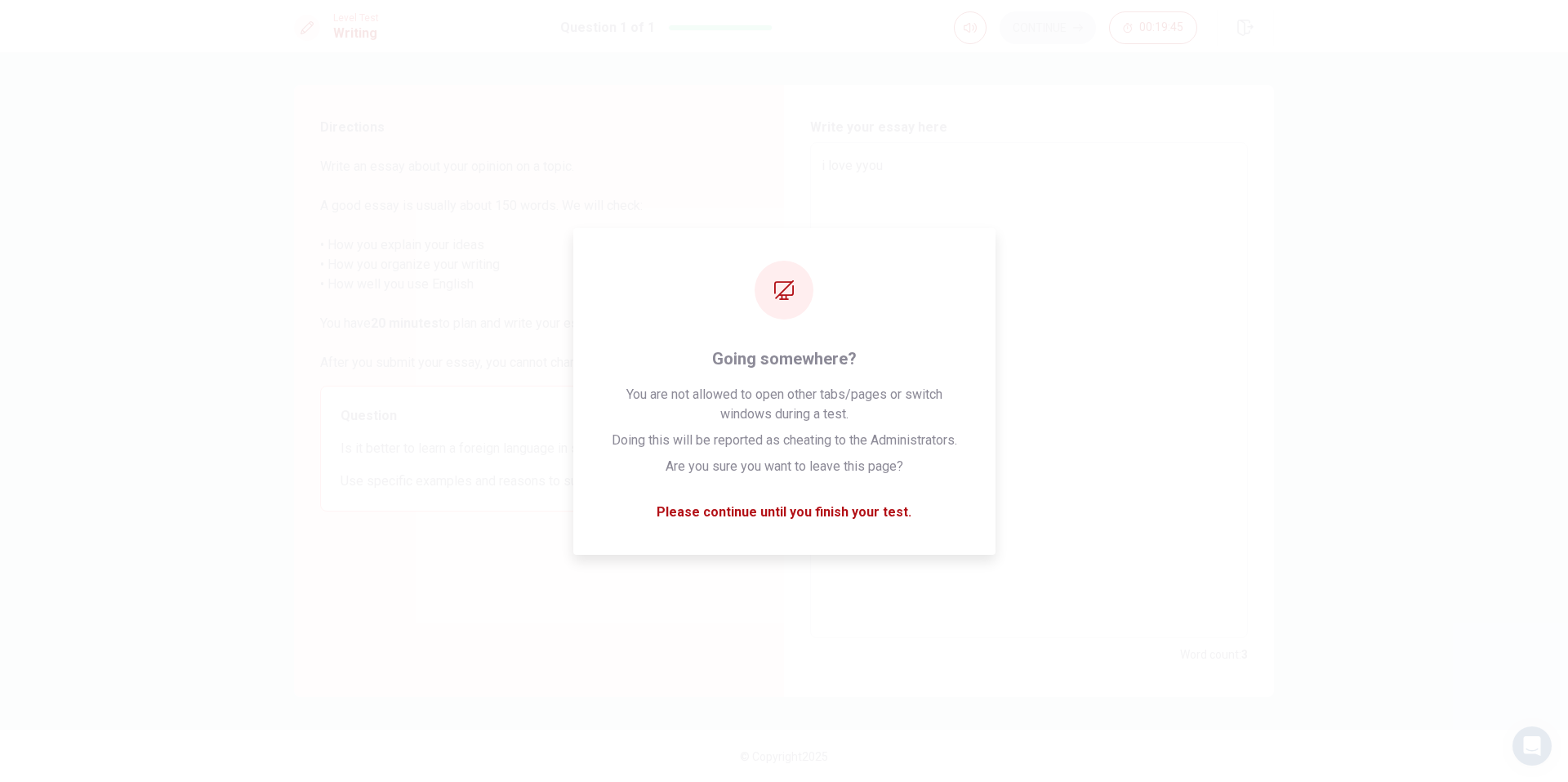
type textarea "x"
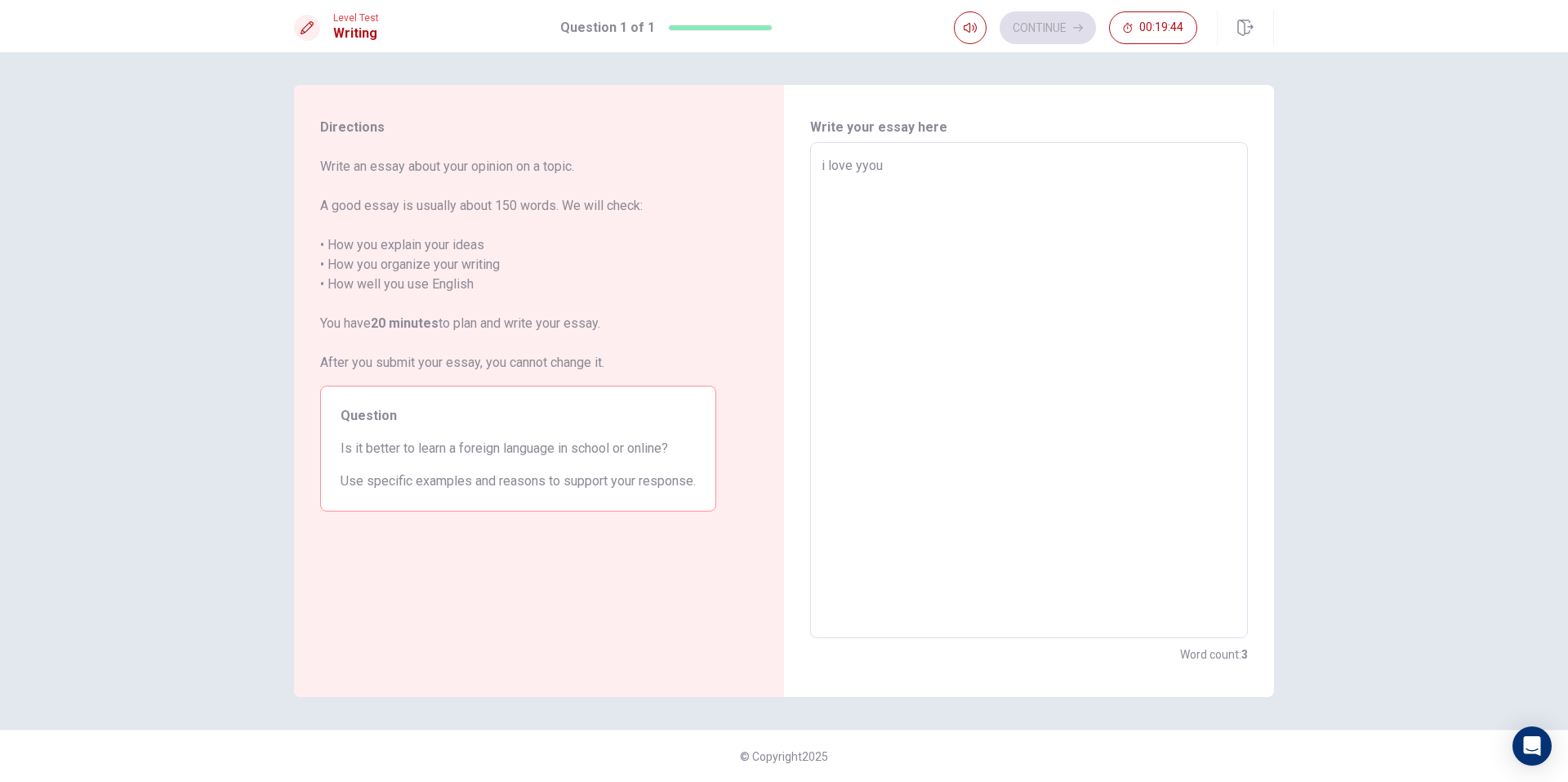
type textarea "i love yyou"
drag, startPoint x: 513, startPoint y: 378, endPoint x: 466, endPoint y: 425, distance: 66.5
click at [486, 414] on div "Write an essay about your opinion on a topic. A good essay is usually about 150…" at bounding box center [517, 333] width 396 height 354
drag, startPoint x: 470, startPoint y: 435, endPoint x: 435, endPoint y: 441, distance: 35.5
click at [469, 435] on div "Question Is it better to learn a foreign language in school or online? Use spec…" at bounding box center [517, 448] width 396 height 126
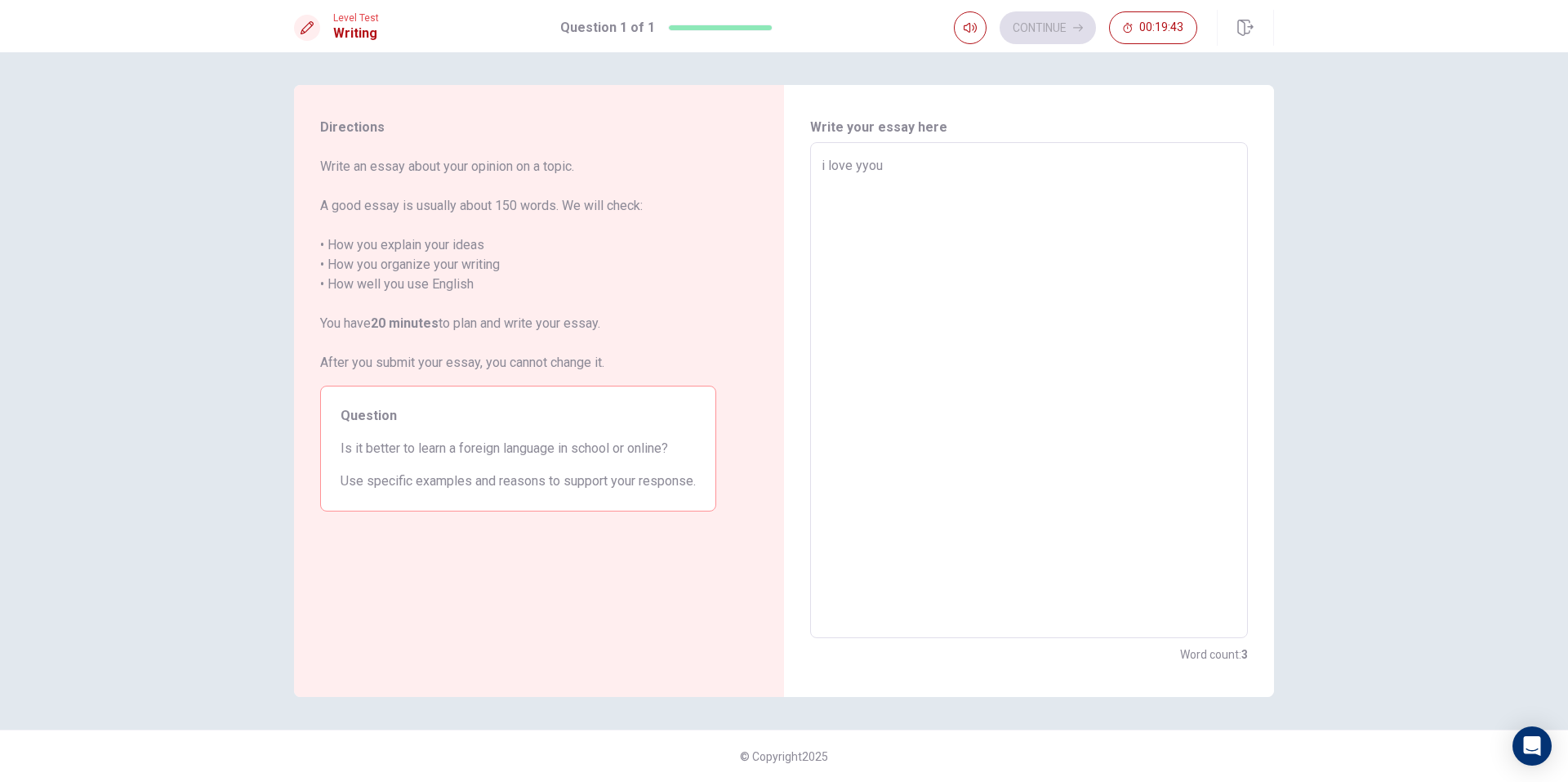
click at [432, 445] on span "Is it better to learn a foreign language in school or online?" at bounding box center [518, 448] width 355 height 19
drag, startPoint x: 324, startPoint y: 425, endPoint x: 353, endPoint y: 433, distance: 30.1
click at [352, 420] on div "Question Is it better to learn a foreign language in school or online? Use spec…" at bounding box center [517, 448] width 396 height 126
drag, startPoint x: 352, startPoint y: 439, endPoint x: 338, endPoint y: 460, distance: 25.2
click at [338, 460] on div "Question Is it better to learn a foreign language in school or online? Use spec…" at bounding box center [517, 448] width 396 height 126
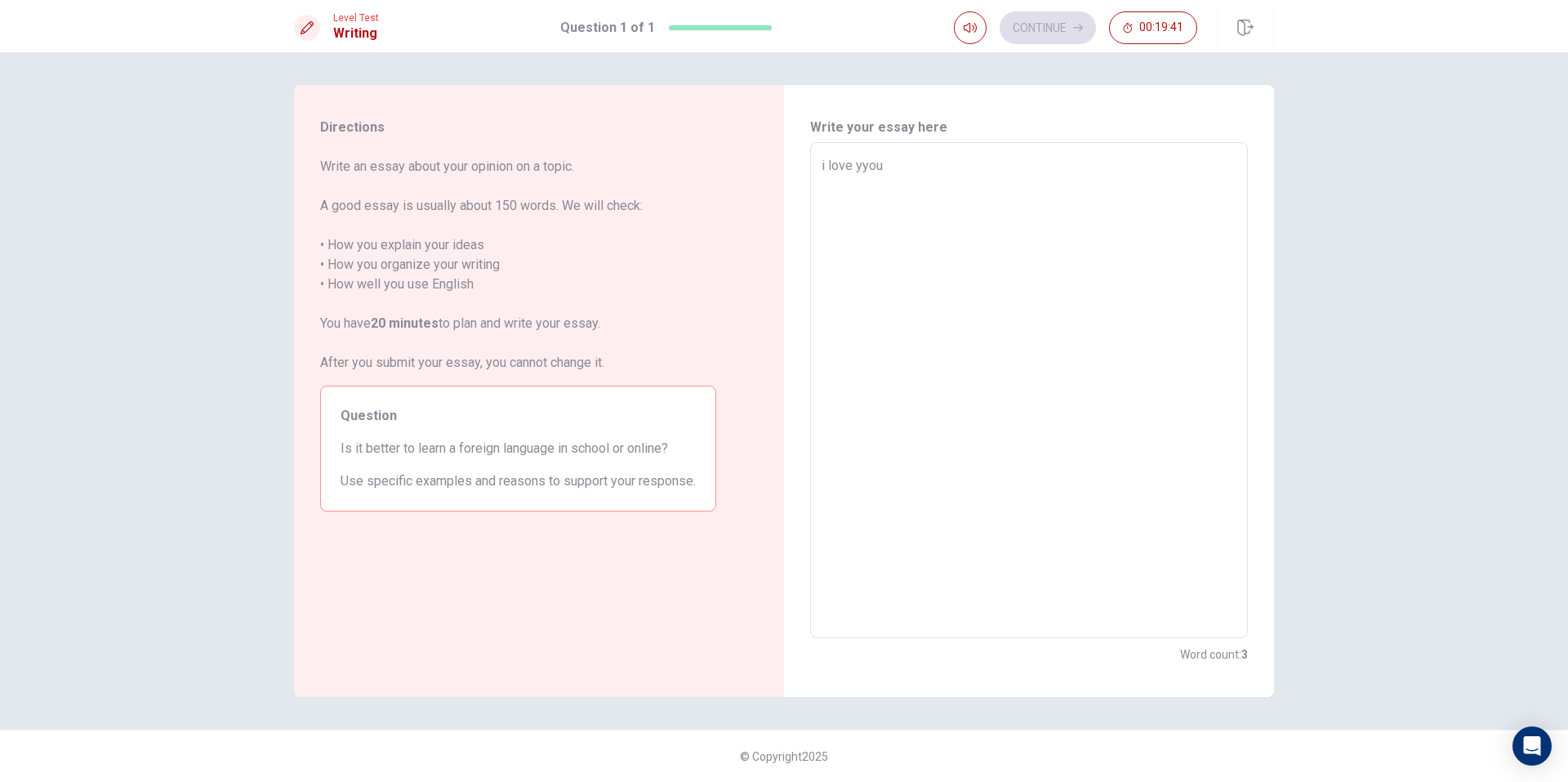
drag, startPoint x: 338, startPoint y: 460, endPoint x: 325, endPoint y: 236, distance: 224.4
click at [337, 425] on div "Question Is it better to learn a foreign language in school or online? Use spec…" at bounding box center [517, 448] width 396 height 126
drag, startPoint x: 301, startPoint y: 110, endPoint x: 382, endPoint y: 167, distance: 99.0
click at [327, 112] on div "Directions Write an essay about your opinion on a topic. A good essay is usuall…" at bounding box center [518, 390] width 449 height 612
drag, startPoint x: 392, startPoint y: 187, endPoint x: 601, endPoint y: 127, distance: 217.4
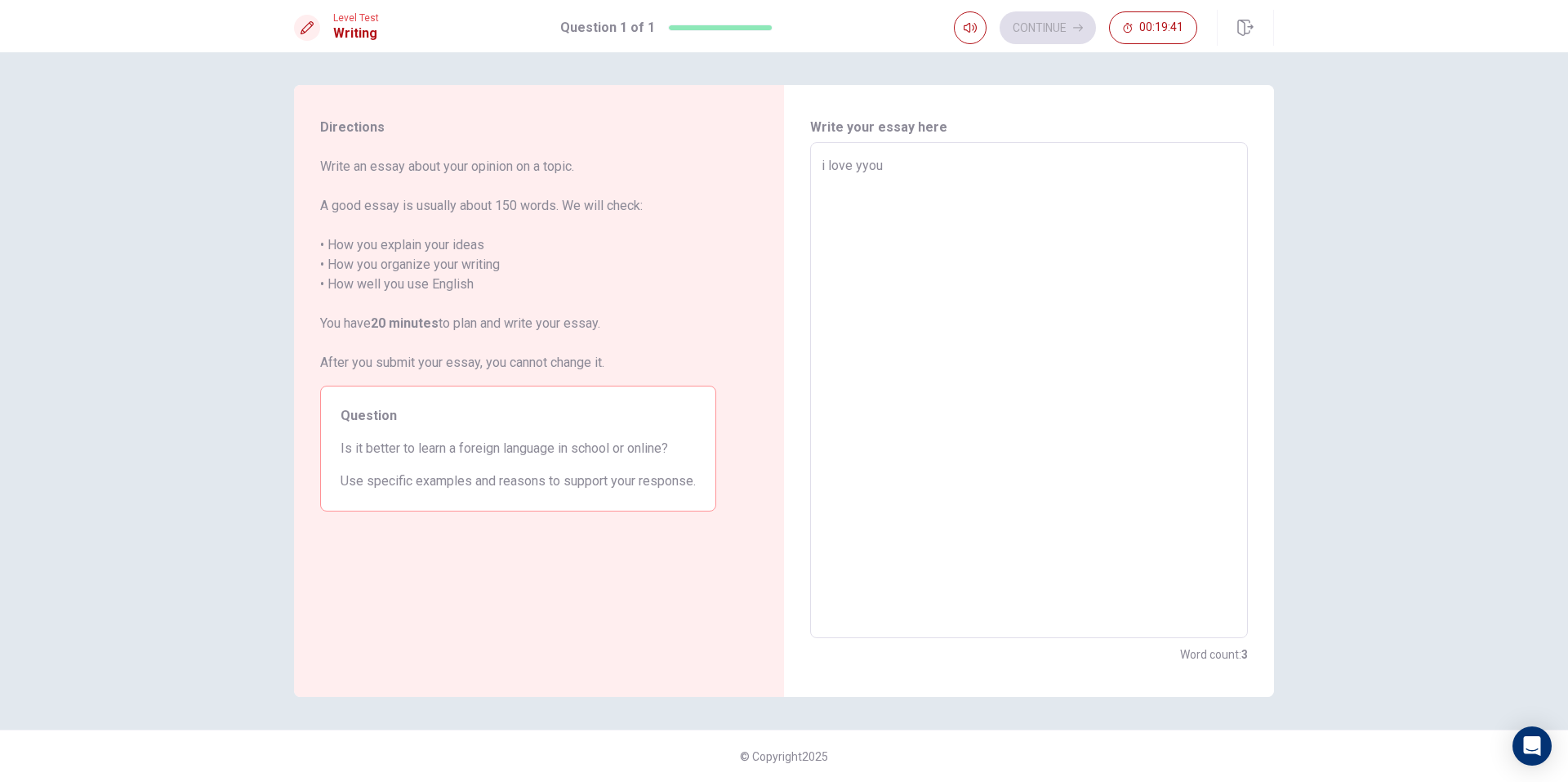
click at [418, 188] on span "Write an essay about your opinion on a topic. A good essay is usually about 150…" at bounding box center [517, 265] width 396 height 216
drag, startPoint x: 712, startPoint y: 80, endPoint x: 746, endPoint y: 54, distance: 42.8
click at [715, 79] on div "Directions Write an essay about your opinion on a topic. A good essay is usuall…" at bounding box center [784, 416] width 1568 height 729
click at [1152, 30] on span "00:19:38" at bounding box center [1161, 28] width 44 height 13
click at [1149, 30] on div "Continue" at bounding box center [1103, 28] width 188 height 33
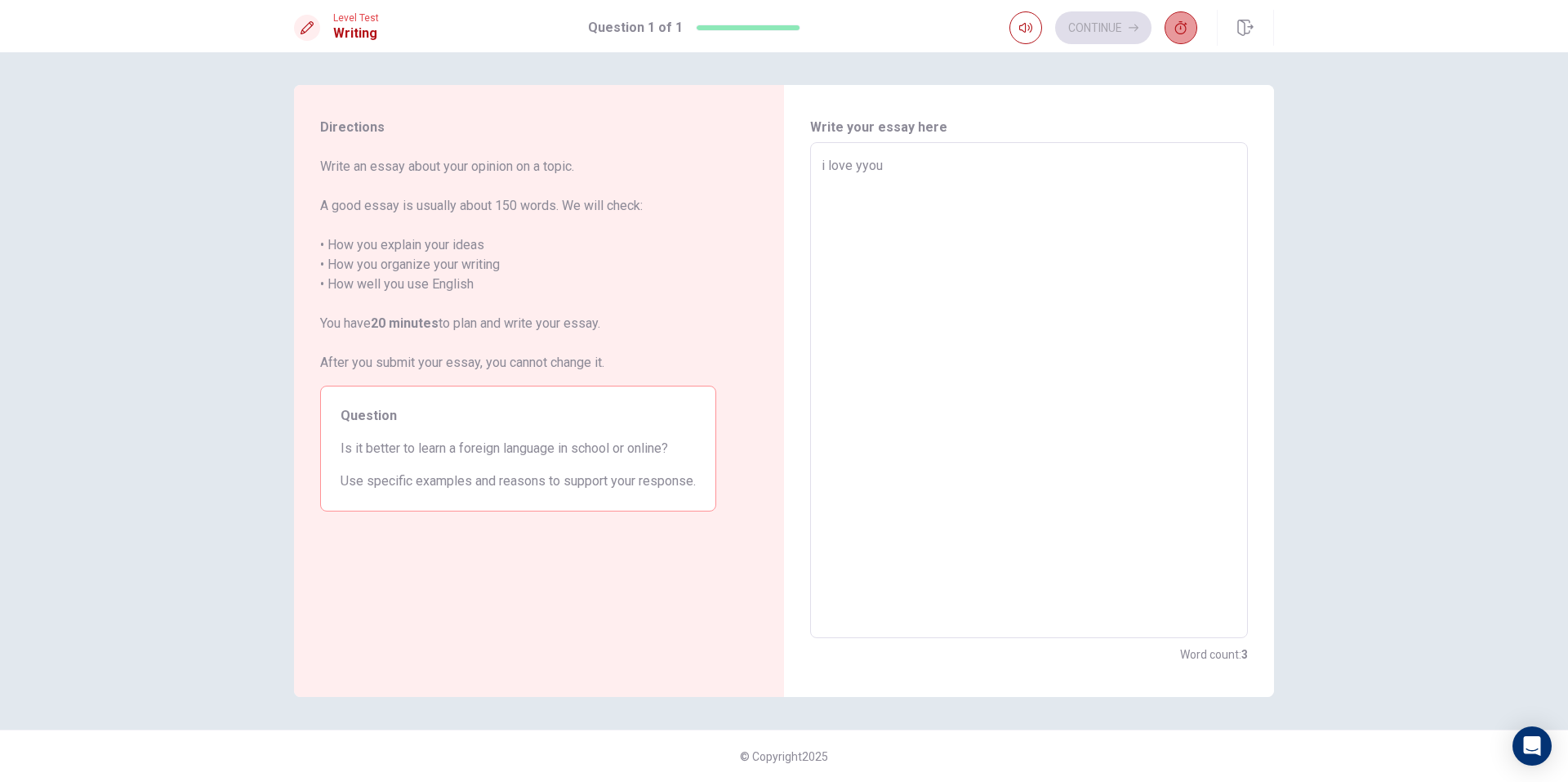
click at [1185, 23] on icon "button" at bounding box center [1181, 28] width 13 height 13
click at [978, 24] on button "button" at bounding box center [970, 28] width 33 height 33
click at [1236, 25] on button "button" at bounding box center [1246, 28] width 57 height 36
click at [958, 164] on textarea "i love yyou" at bounding box center [1029, 390] width 415 height 469
type textarea "x"
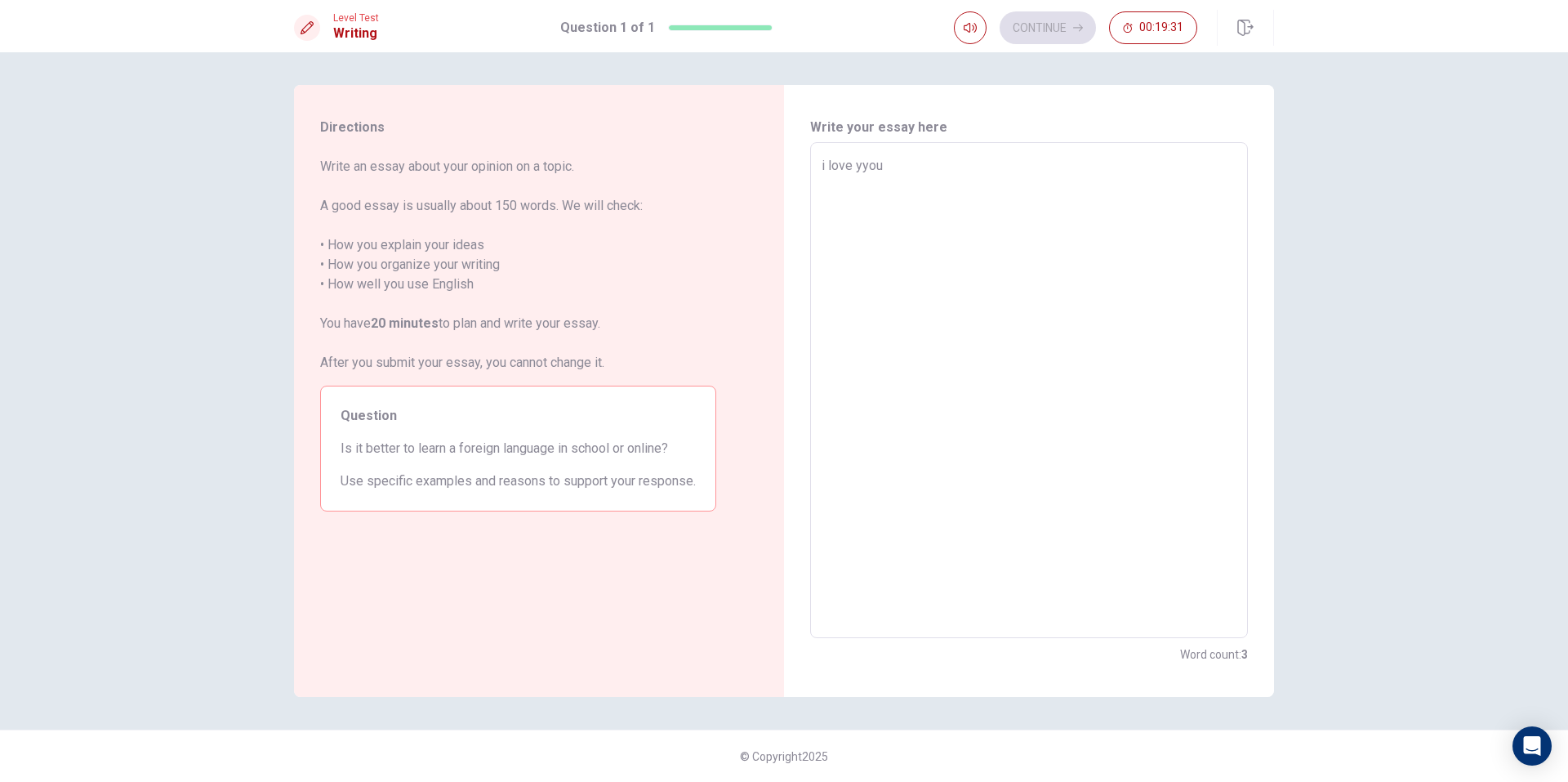
type textarea "i love yyoug"
type textarea "x"
type textarea "i love [PERSON_NAME]"
type textarea "x"
type textarea "i love yyougger"
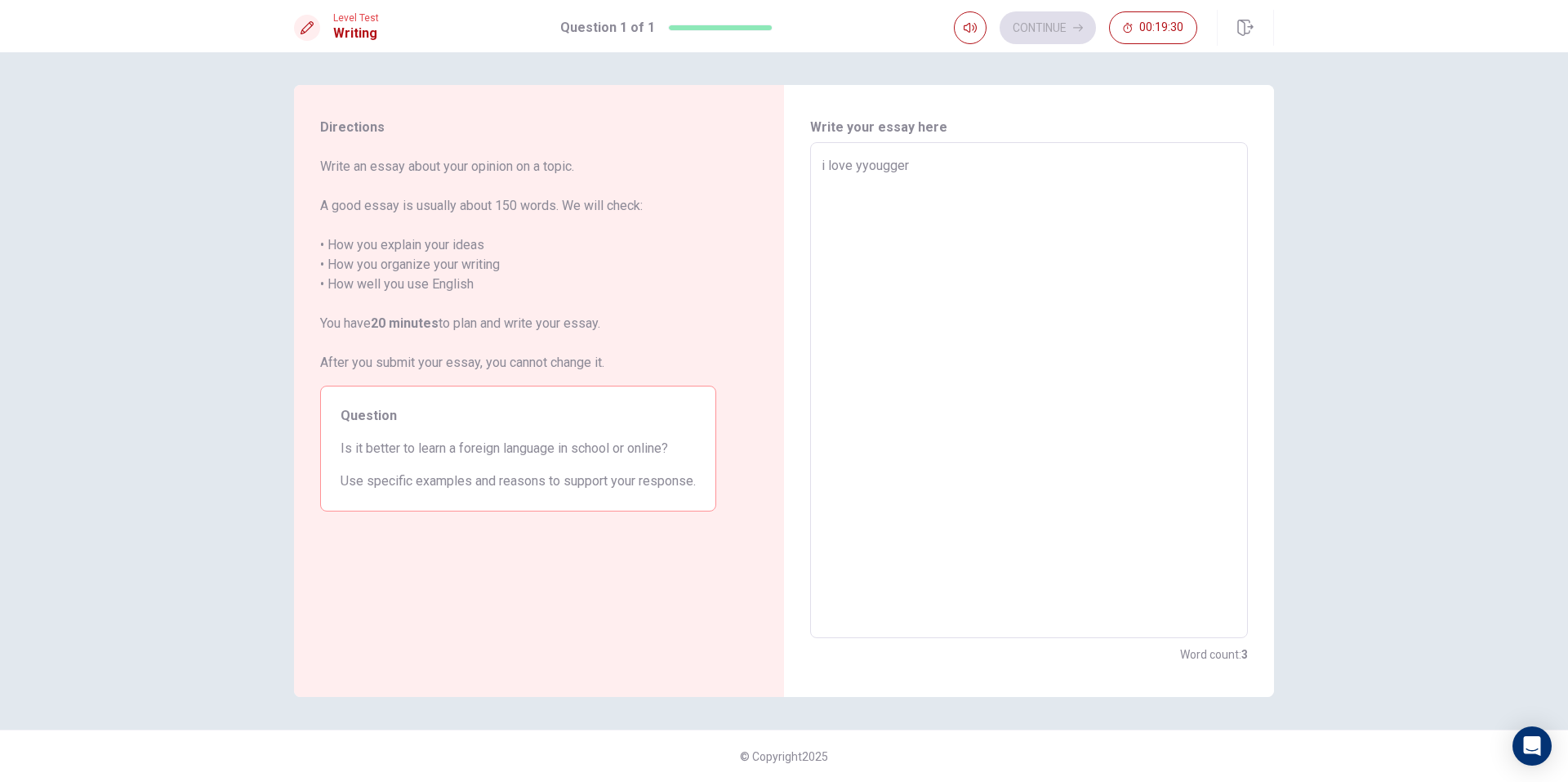
type textarea "x"
type textarea "i love yyouggerg"
type textarea "x"
type textarea "i love yyouggergjh"
type textarea "x"
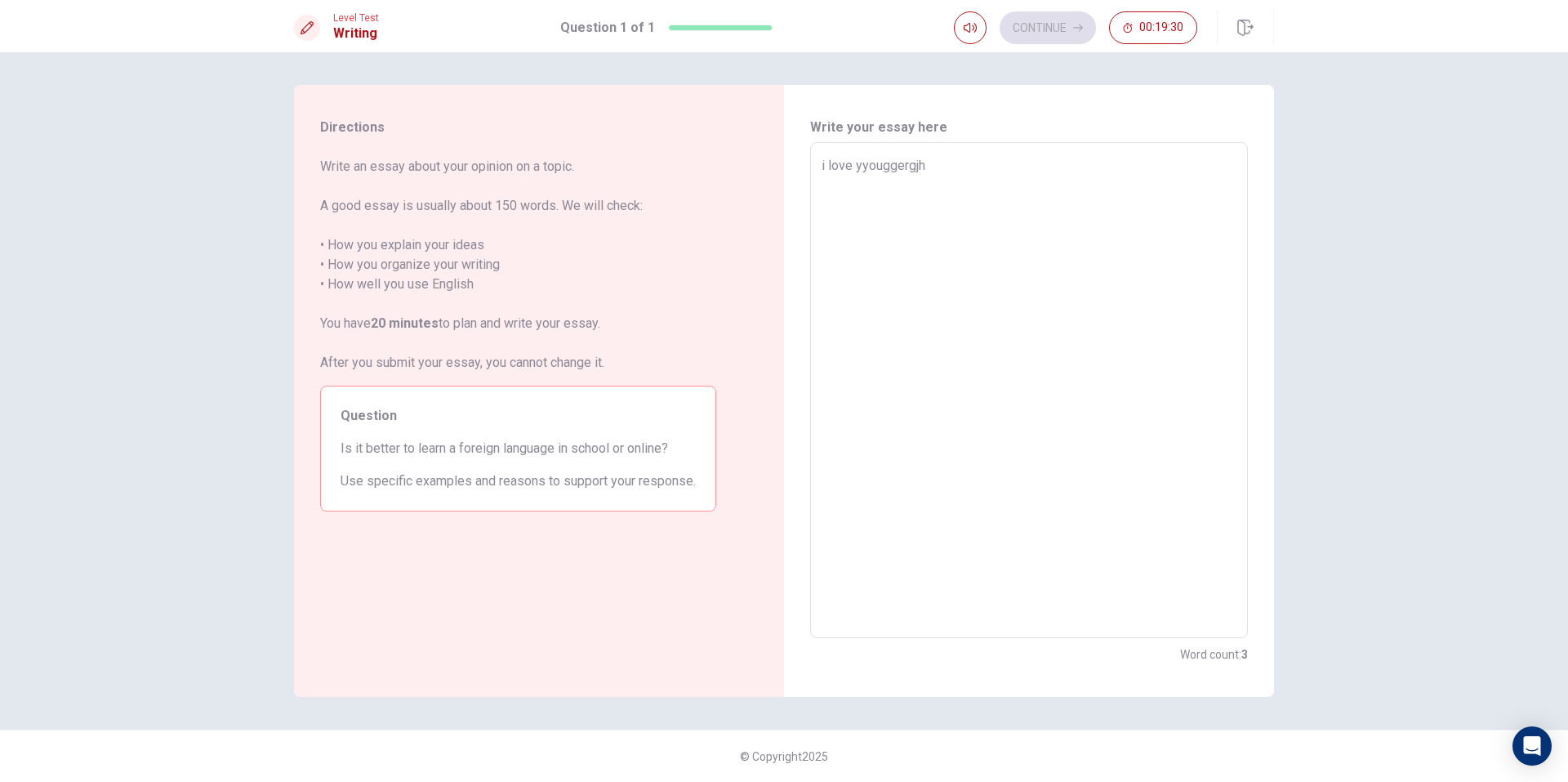
type textarea "i love yyouggergjht"
type textarea "x"
type textarea "i love yyouggergjhth"
type textarea "x"
type textarea "i love yyouggergjhthh"
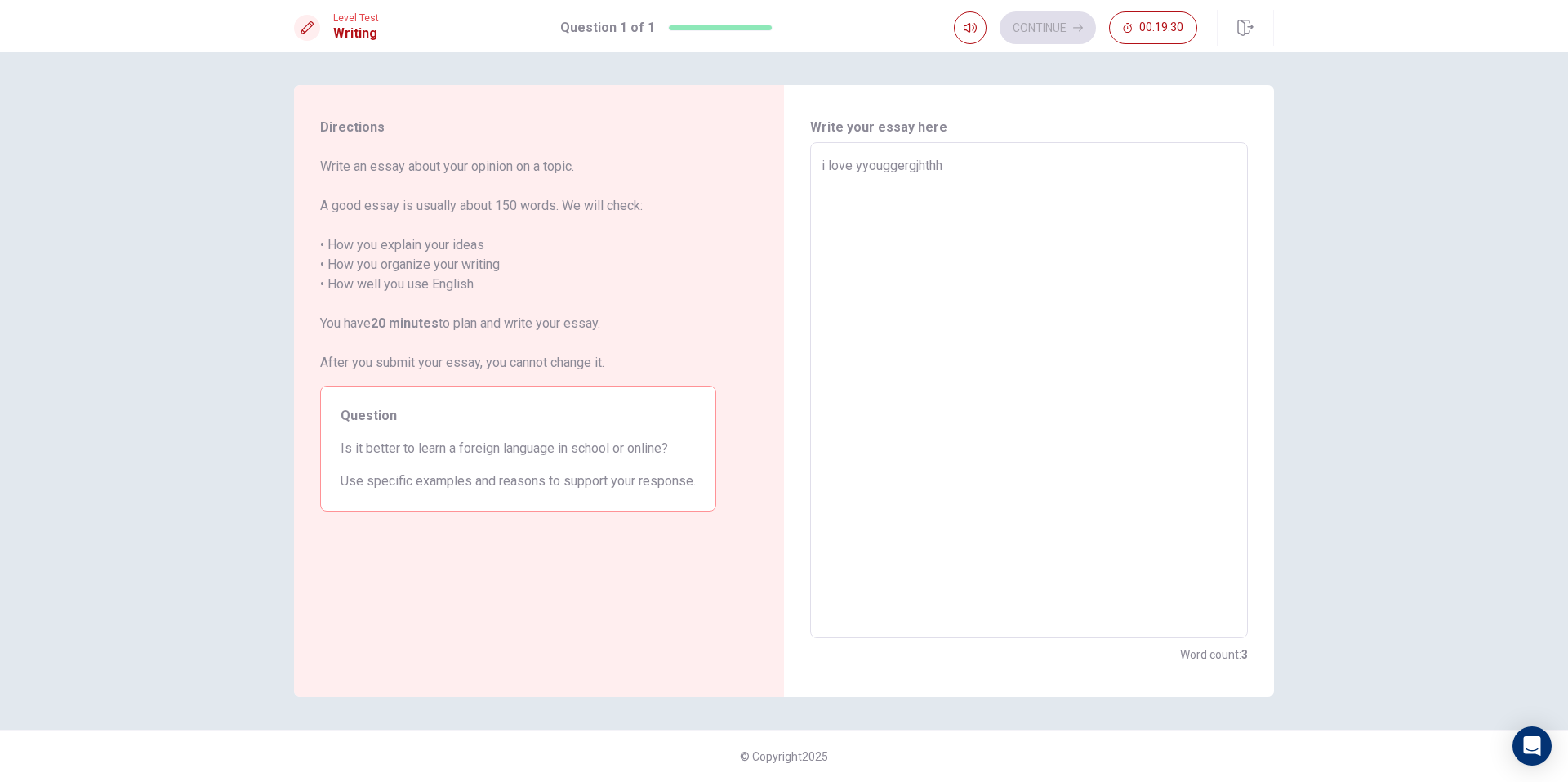
type textarea "x"
type textarea "i love yyouggergjhthhk"
type textarea "x"
type textarea "i love yyouggergjhthhkj"
type textarea "x"
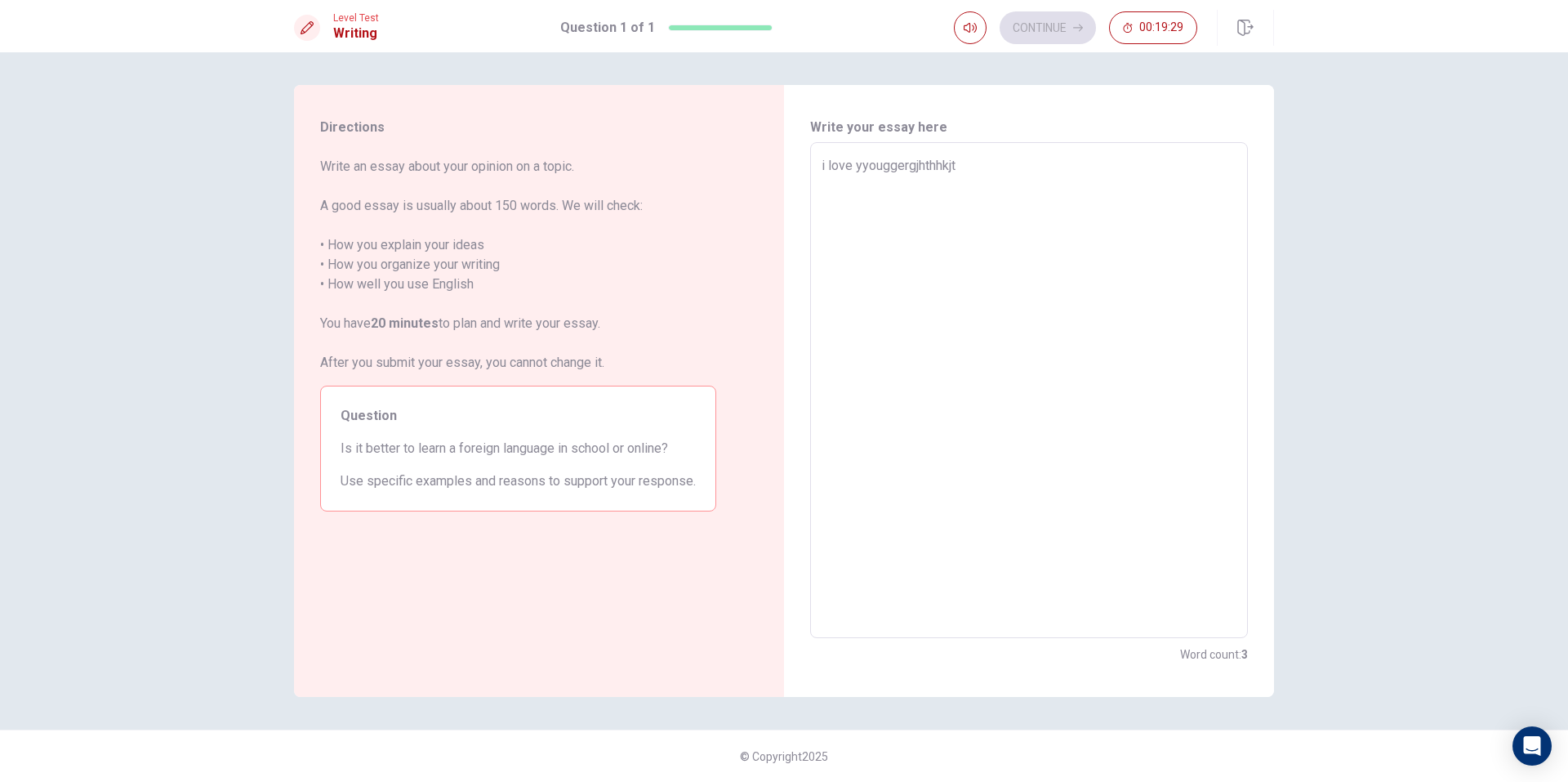
type textarea "i love yyouggergjhthhkjtf"
type textarea "x"
type textarea "i love yyouggergjhthhkjtfm"
type textarea "x"
type textarea "i love yyouggergjhthhkjtfmj"
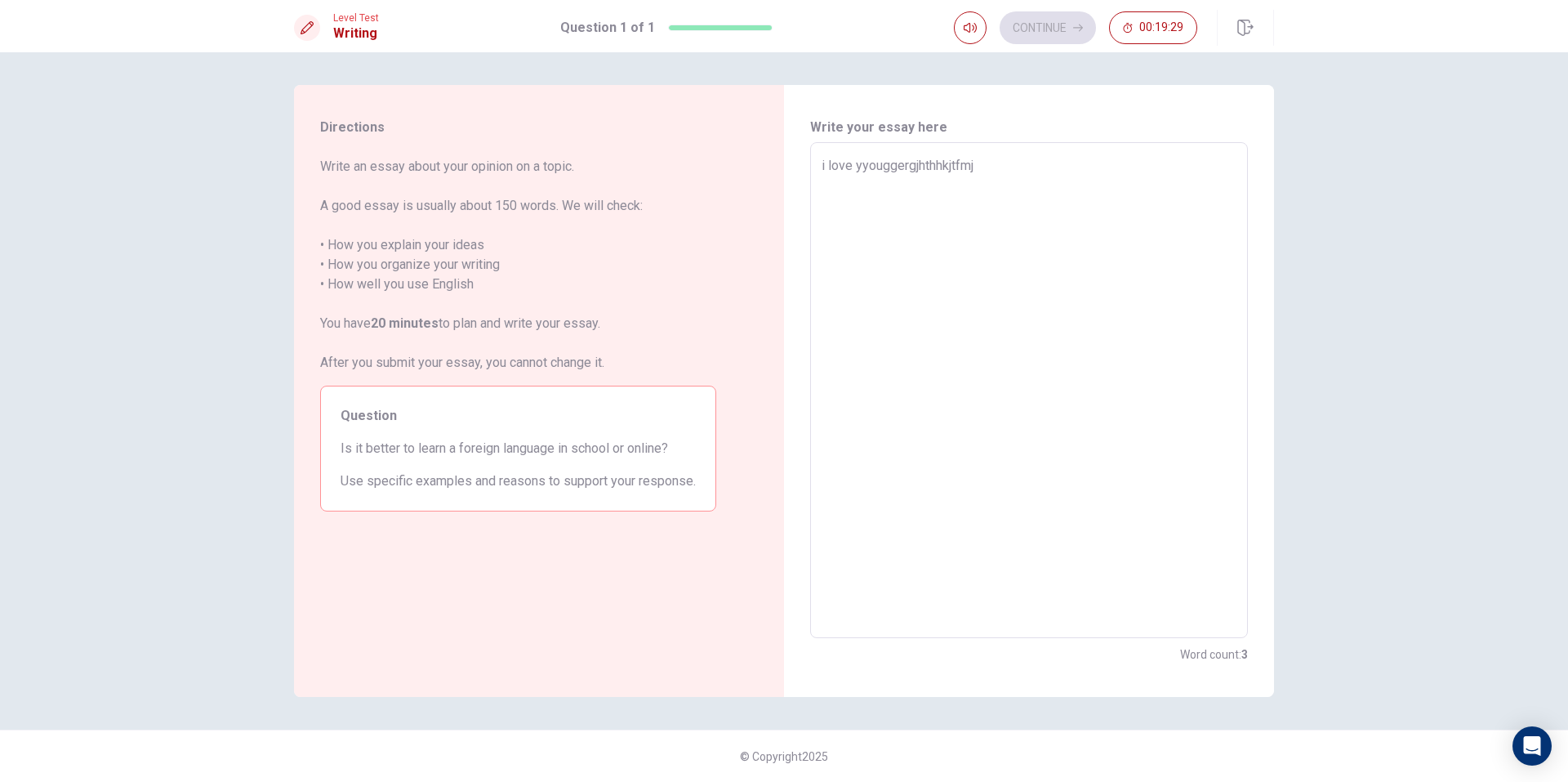
type textarea "x"
type textarea "i love yyouggergjhthhkjtfmjtf"
type textarea "x"
type textarea "i love yyouggergjhthhkjtfmjtfh"
type textarea "x"
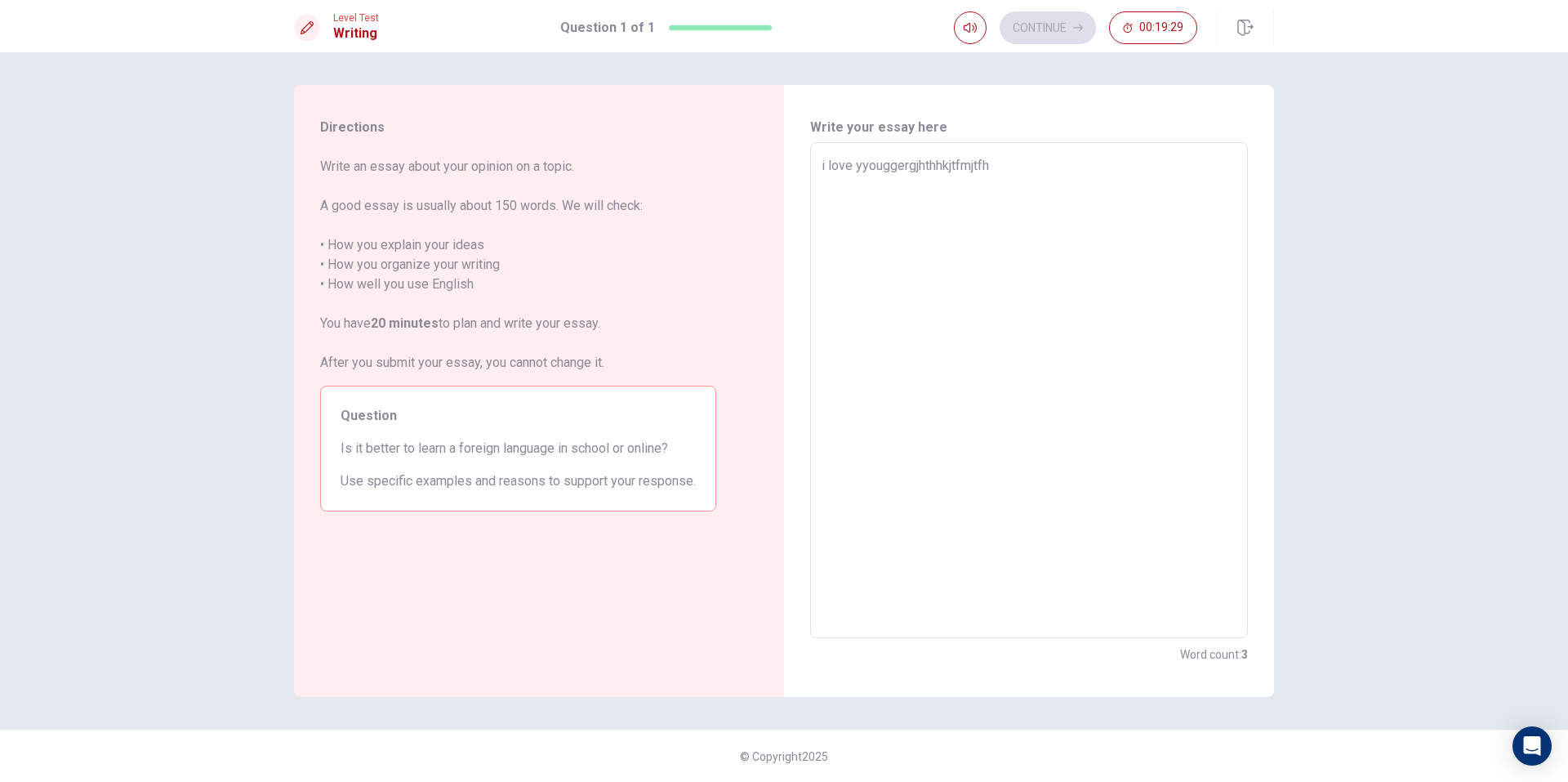
type textarea "i love yyouggergjhthhkjtfmjtfhs"
type textarea "x"
type textarea "i love yyouggergjhthhkjtfmjtfhsgh"
type textarea "x"
type textarea "i love yyouggergjhthhkjtfmjtfhsghr"
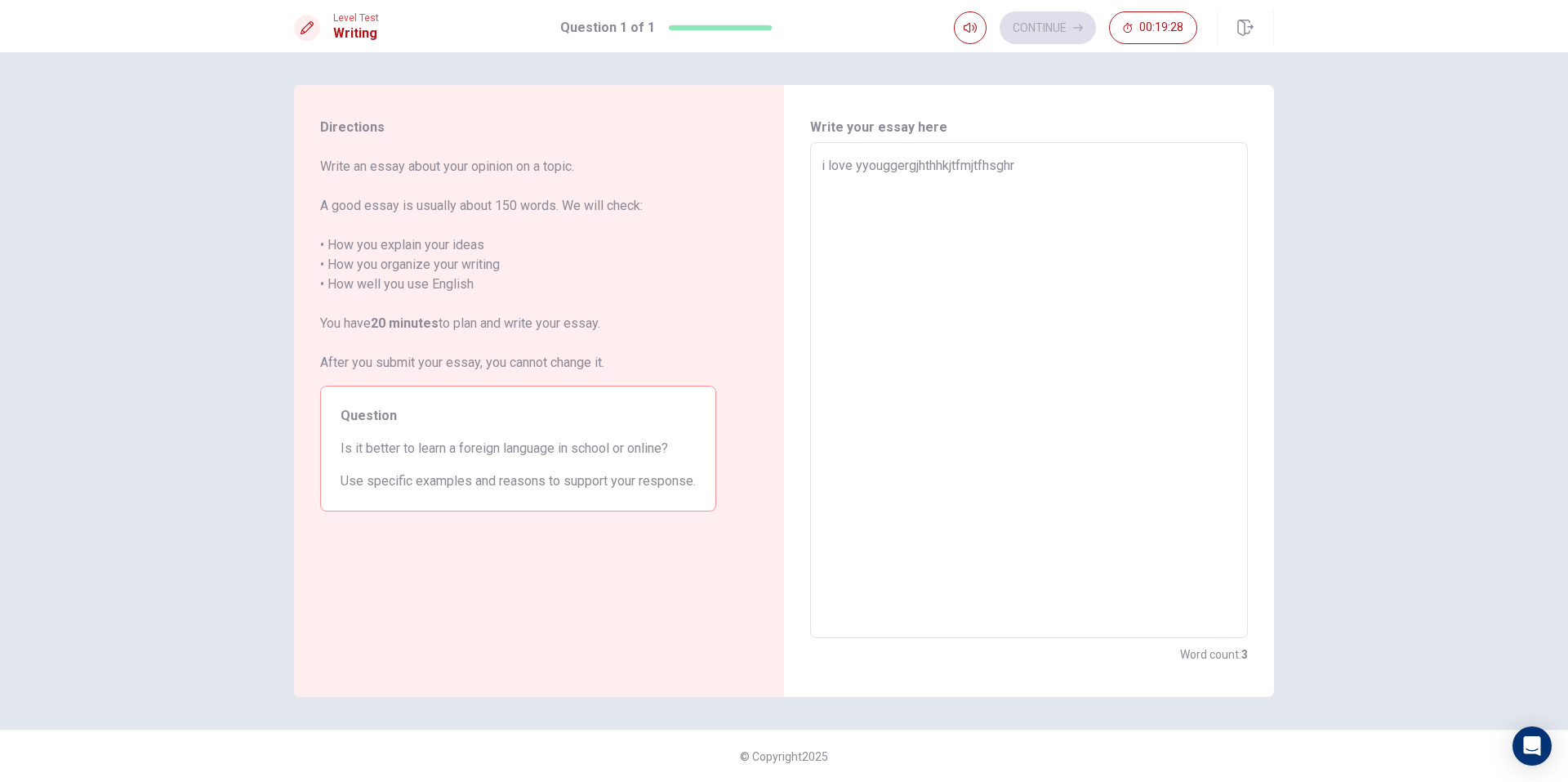
type textarea "x"
type textarea "i love yyouggergjhthhkjtfmjtfhsghrf"
type textarea "x"
type textarea "i love yyouggergjhthhkjtfmjtfhsghrfsd"
type textarea "x"
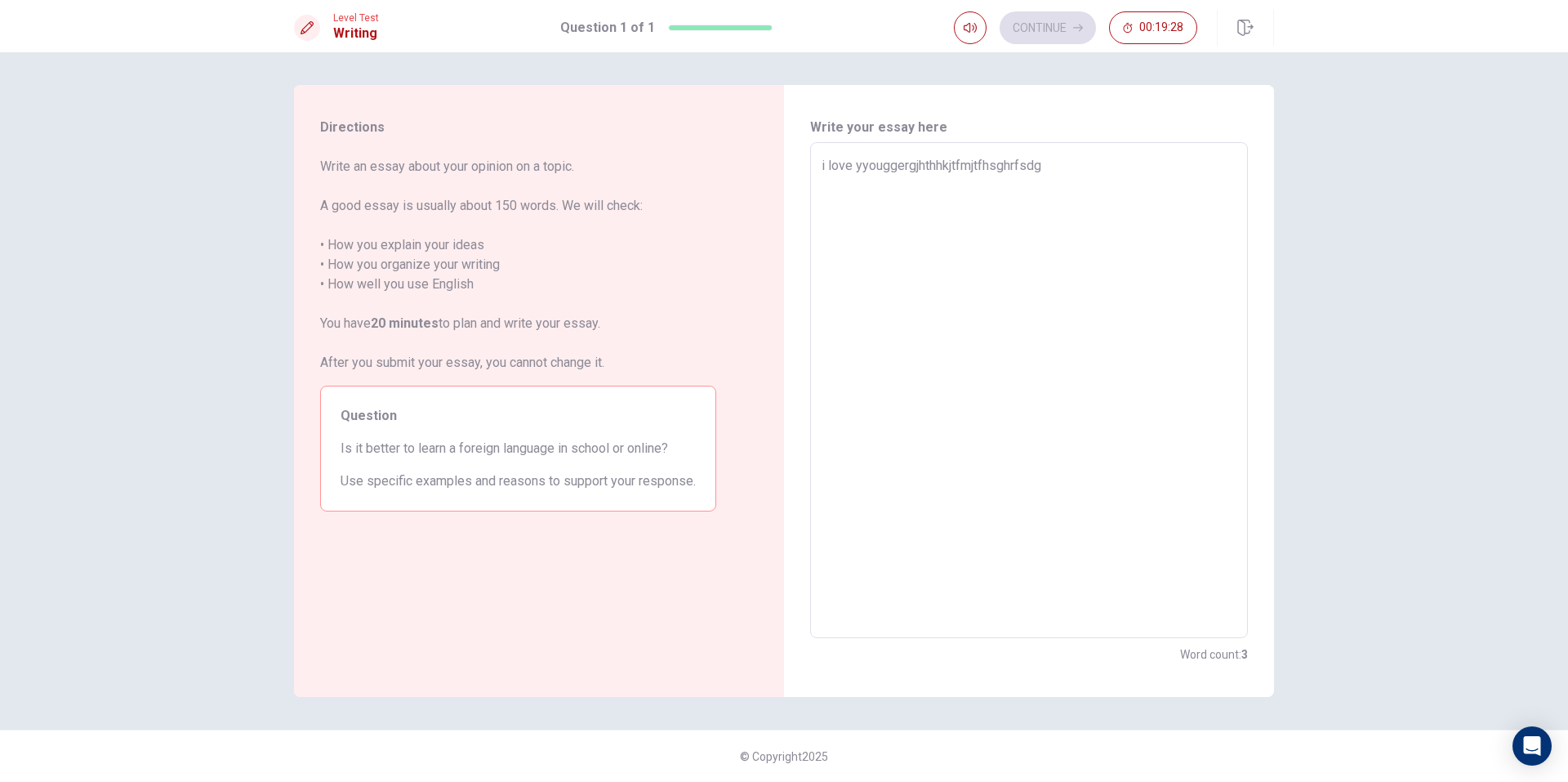
type textarea "i love yyouggergjhthhkjtfmjtfhsghrfsdgh"
type textarea "x"
type textarea "i love yyouggergjhthhkjtfmjtfhsghrfsdght"
type textarea "x"
type textarea "i love yyouggergjhthhkjtfmjtfhsghrfsdghtj"
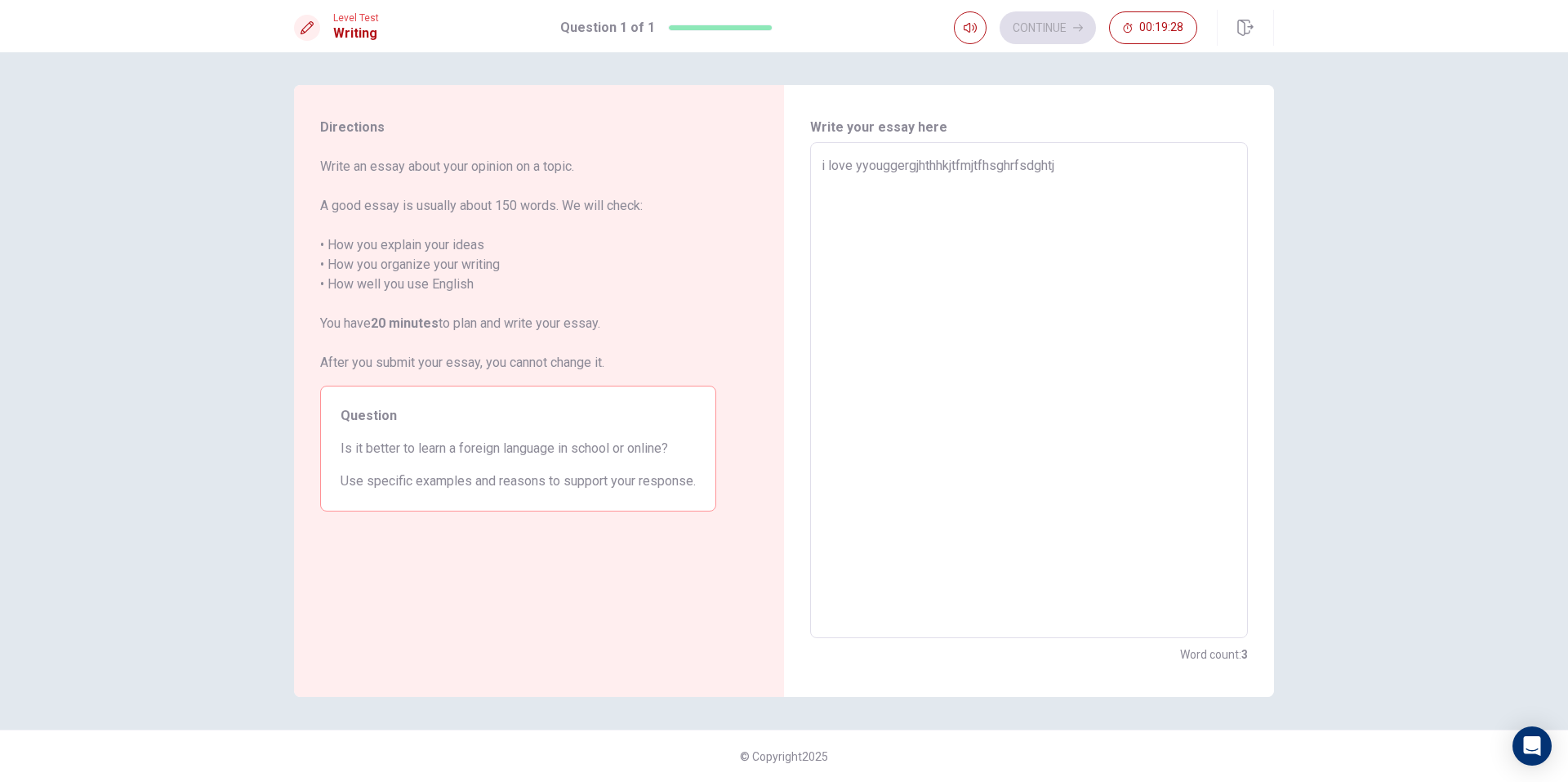
type textarea "x"
type textarea "i love yyouggergjhthhkjtfmjtfhsghrfsdghtjfy"
type textarea "x"
type textarea "i love yyouggergjhthhkjtfmjtfhsghrfsdghtjfyj"
type textarea "x"
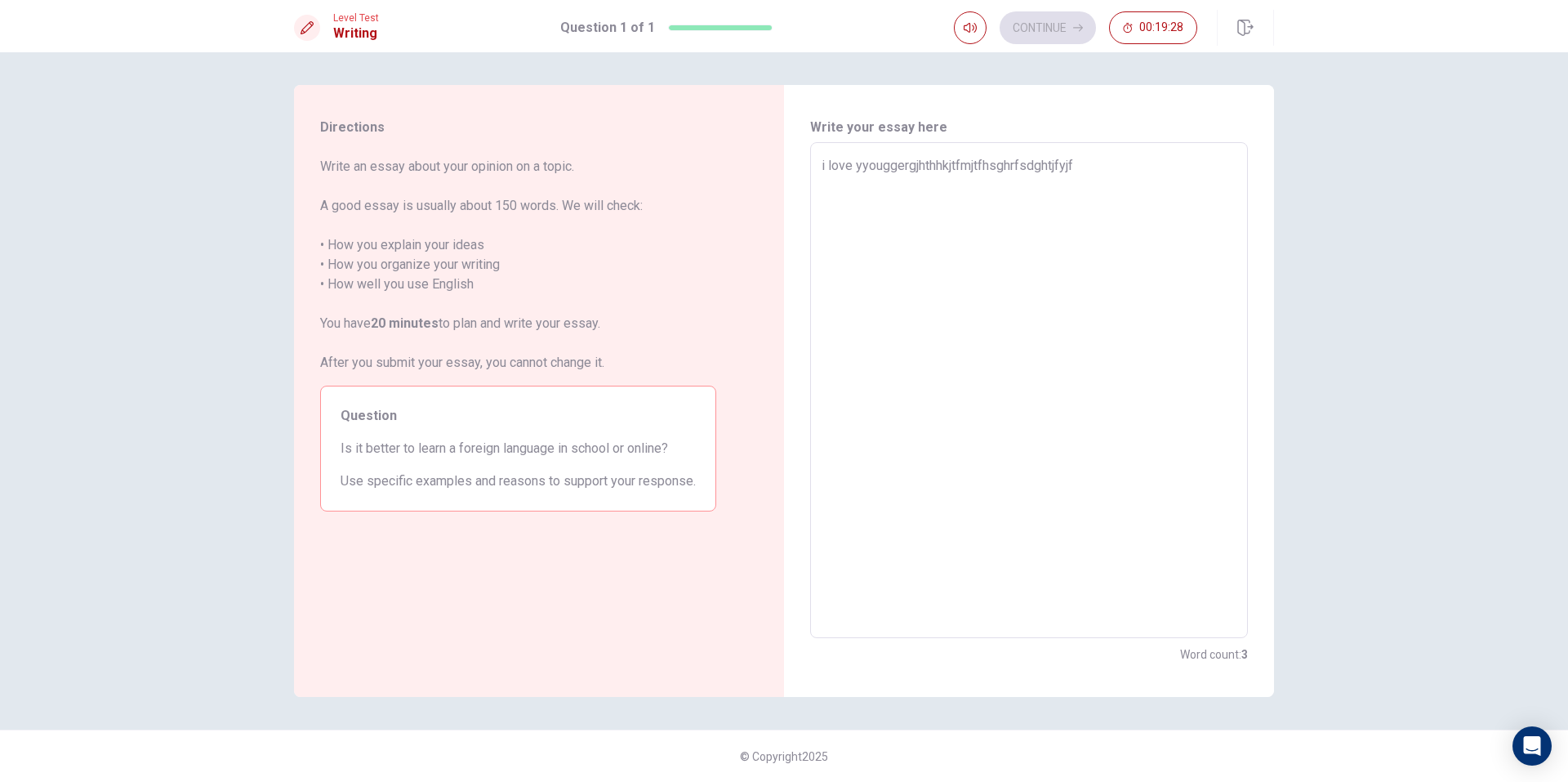
type textarea "i love yyouggergjhthhkjtfmjtfhsghrfsdghtjfyjfg"
type textarea "x"
type textarea "i love yyouggergjhthhkjtfmjtfhsghrfsdghtjfyjfgg"
type textarea "x"
type textarea "i love yyouggergjhthhkjtfmjtfhsghrfsdghtjfyjfggh"
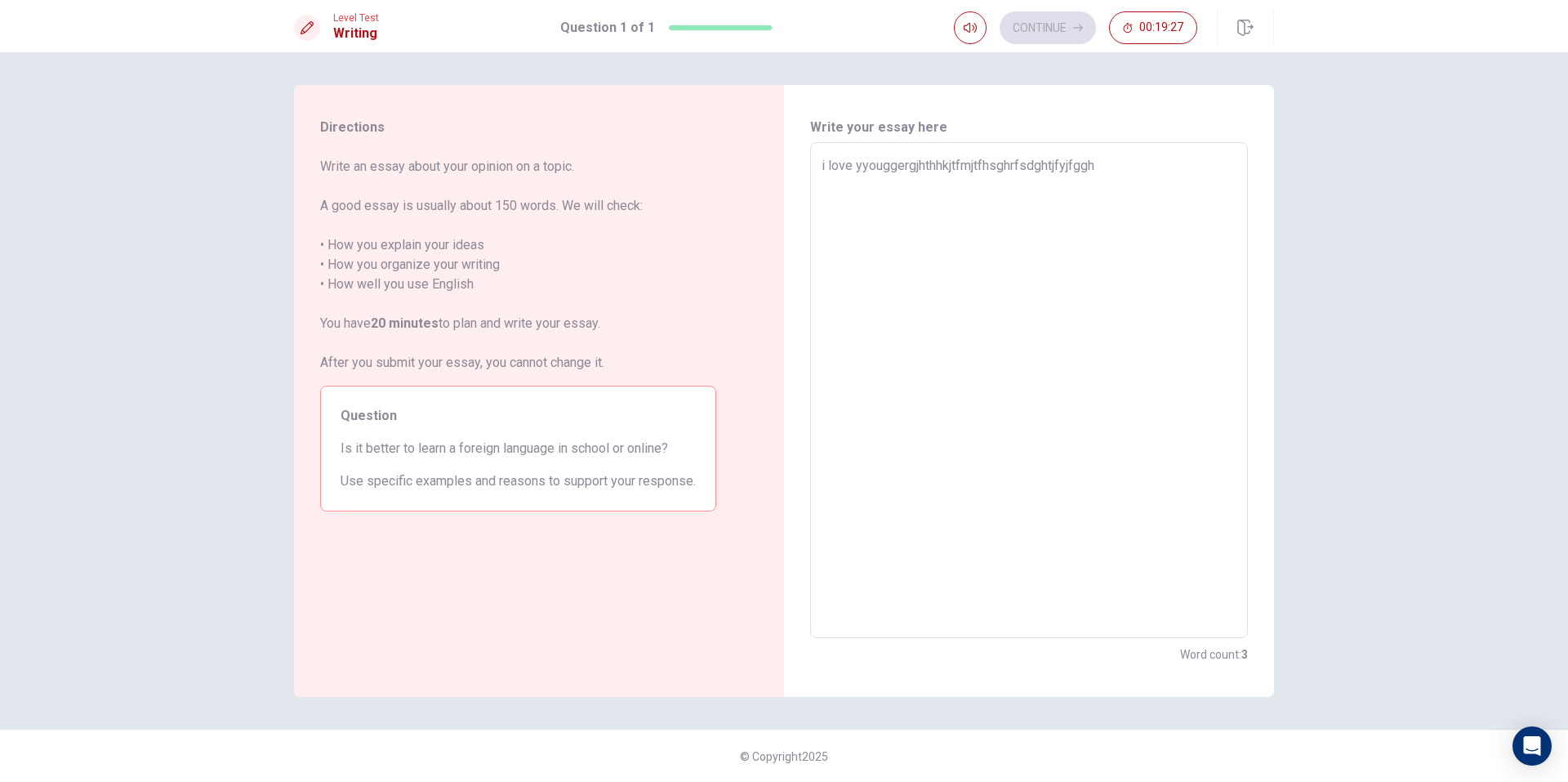
type textarea "x"
type textarea "i love yyouggergjhthhkjtfmjtfhsghrfsdghtjfyjfgght"
type textarea "x"
type textarea "i love yyouggergjhthhkjtfmjtfhsghrfsdghtjfyjfgghth"
type textarea "x"
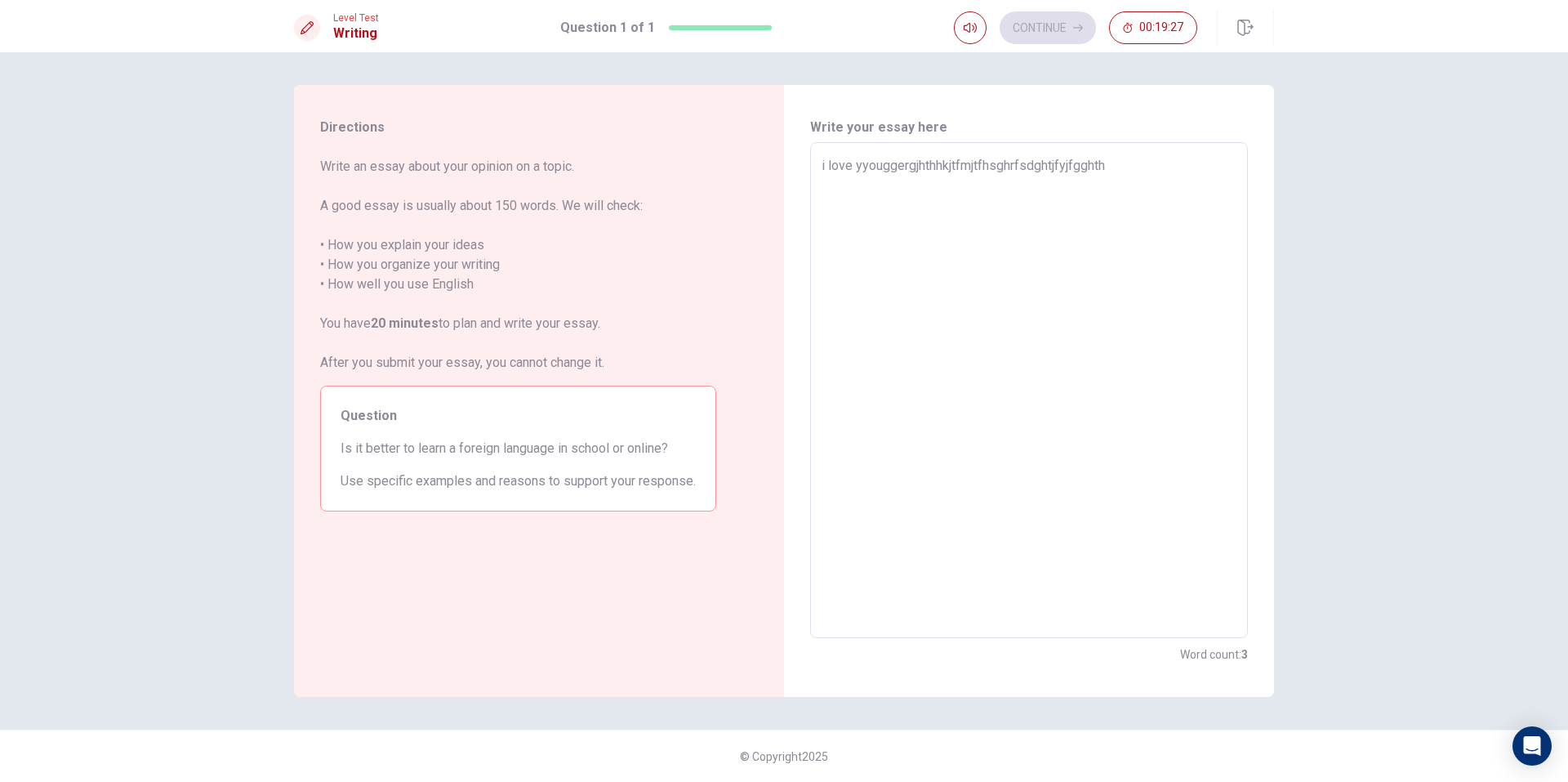
type textarea "i love yyouggergjhthhkjtfmjtfhsghrfsdghtjfyjfgghthf"
type textarea "x"
type textarea "i love yyouggergjhthhkjtfmjtfhsghrfsdghtjfyjfgghthfd"
type textarea "x"
type textarea "i love yyouggergjhthhkjtfmjtfhsghrfsdghtjfyjfgghthfdn"
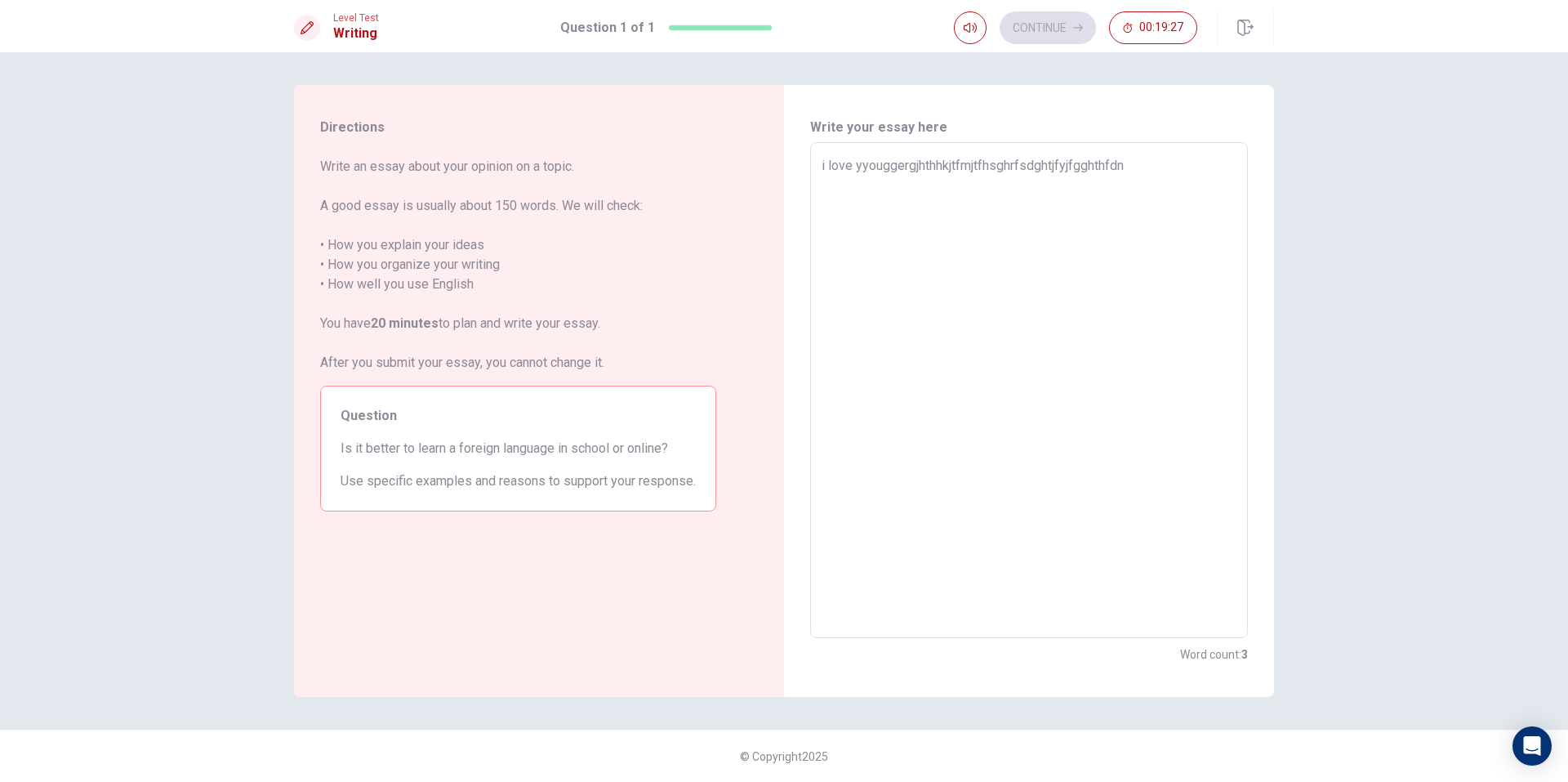
type textarea "x"
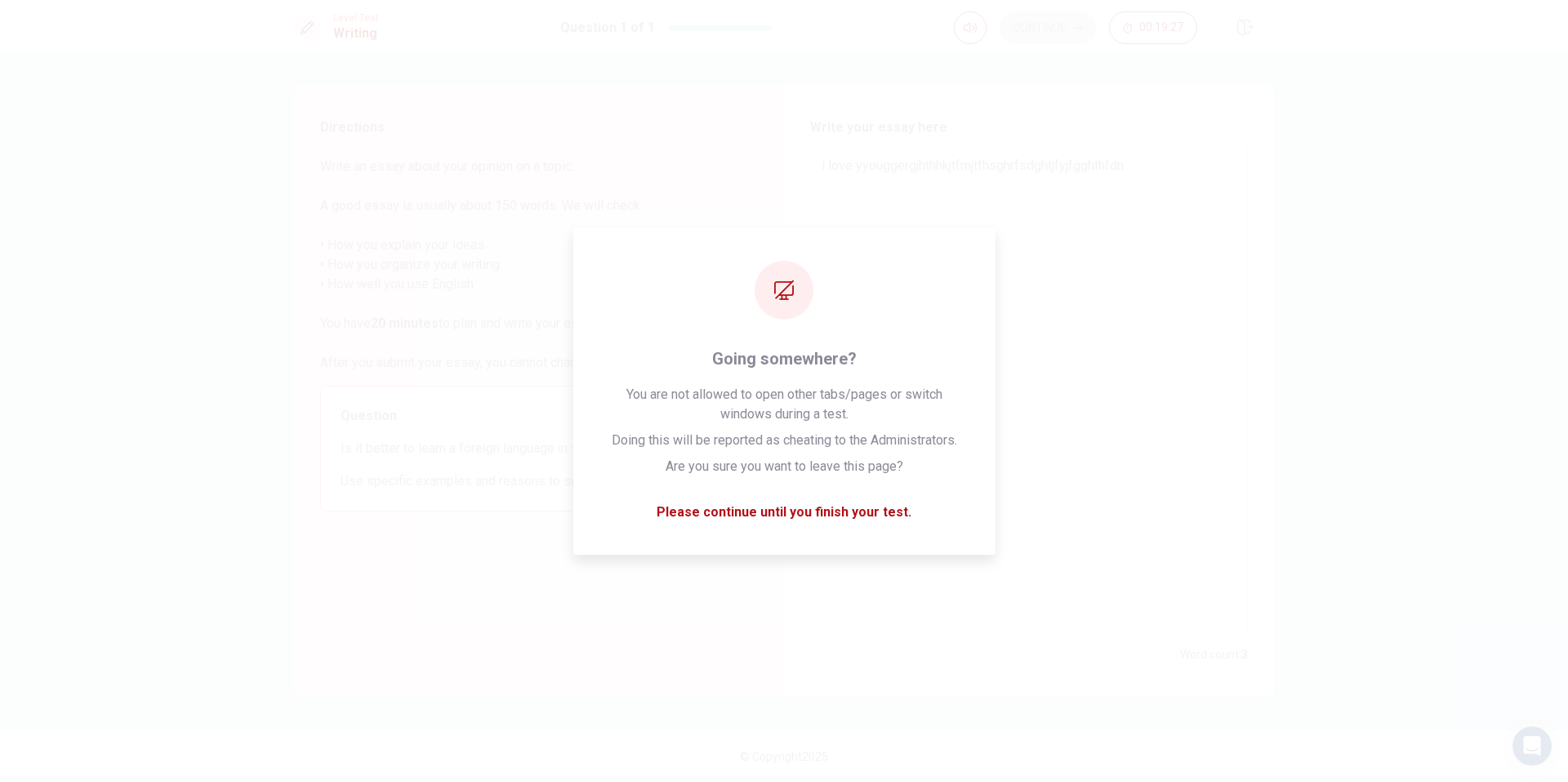
type textarea "i love yyouggergjhthhkjtfmjtfhsghrfsdghtjfyjfgghthfdnj"
type textarea "x"
type textarea "i love yyouggergjhthhkjtfmjtfhsghrfsdghtjfyjfgghthfdnjty"
type textarea "x"
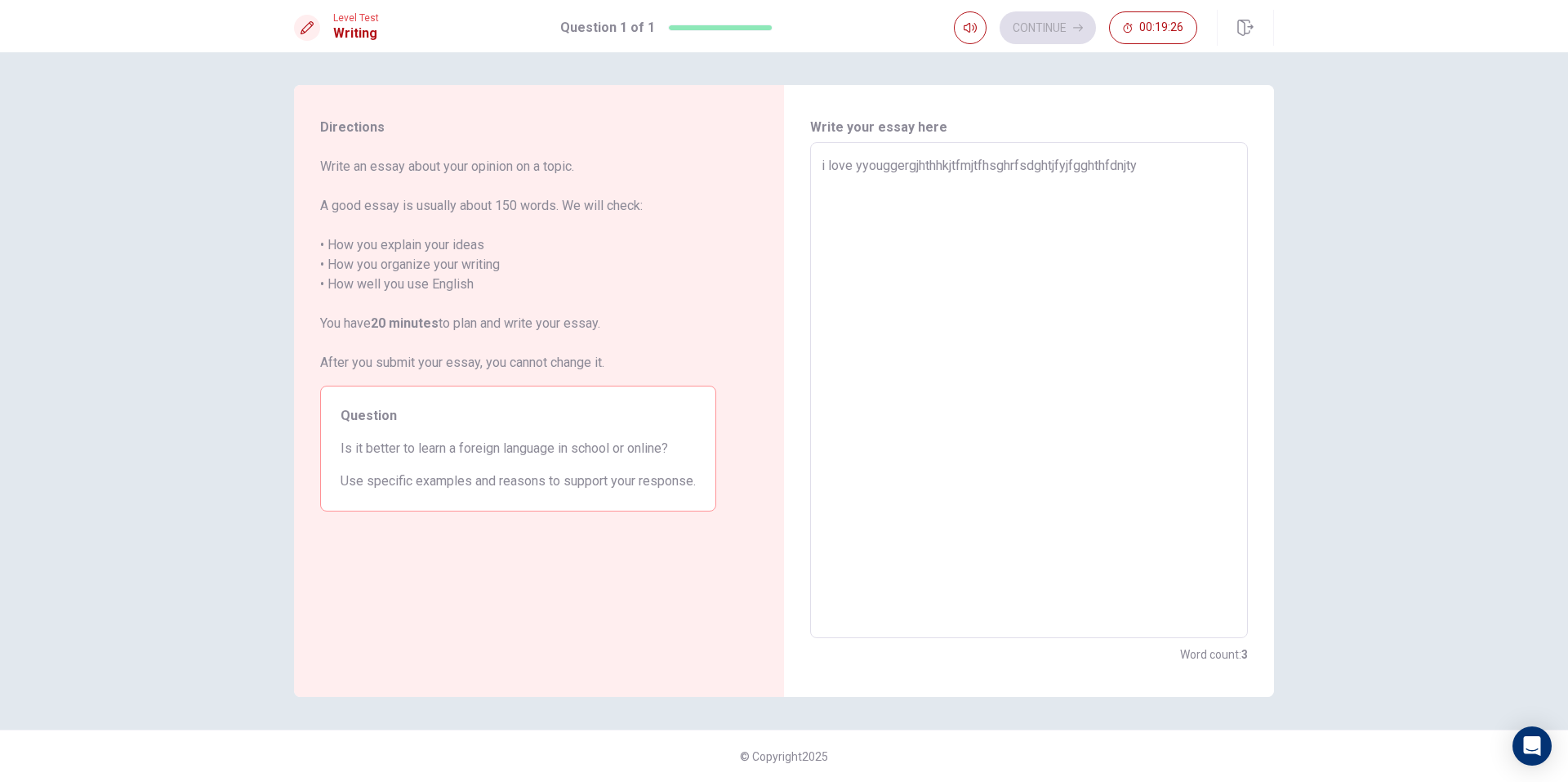
type textarea "i love yyouggergjhthhkjtfmjtfhsghrfsdghtjfyjfgghthfdnjtyj"
type textarea "x"
type textarea "i love yyouggergjhthhkjtfmjtfhsghrfsdghtjfyjfgghthfdnjtyjj"
type textarea "x"
type textarea "i love yyouggergjhthhkjtfmjtfhsghrfsdghtjfyjfgghthfdnjtyjjj"
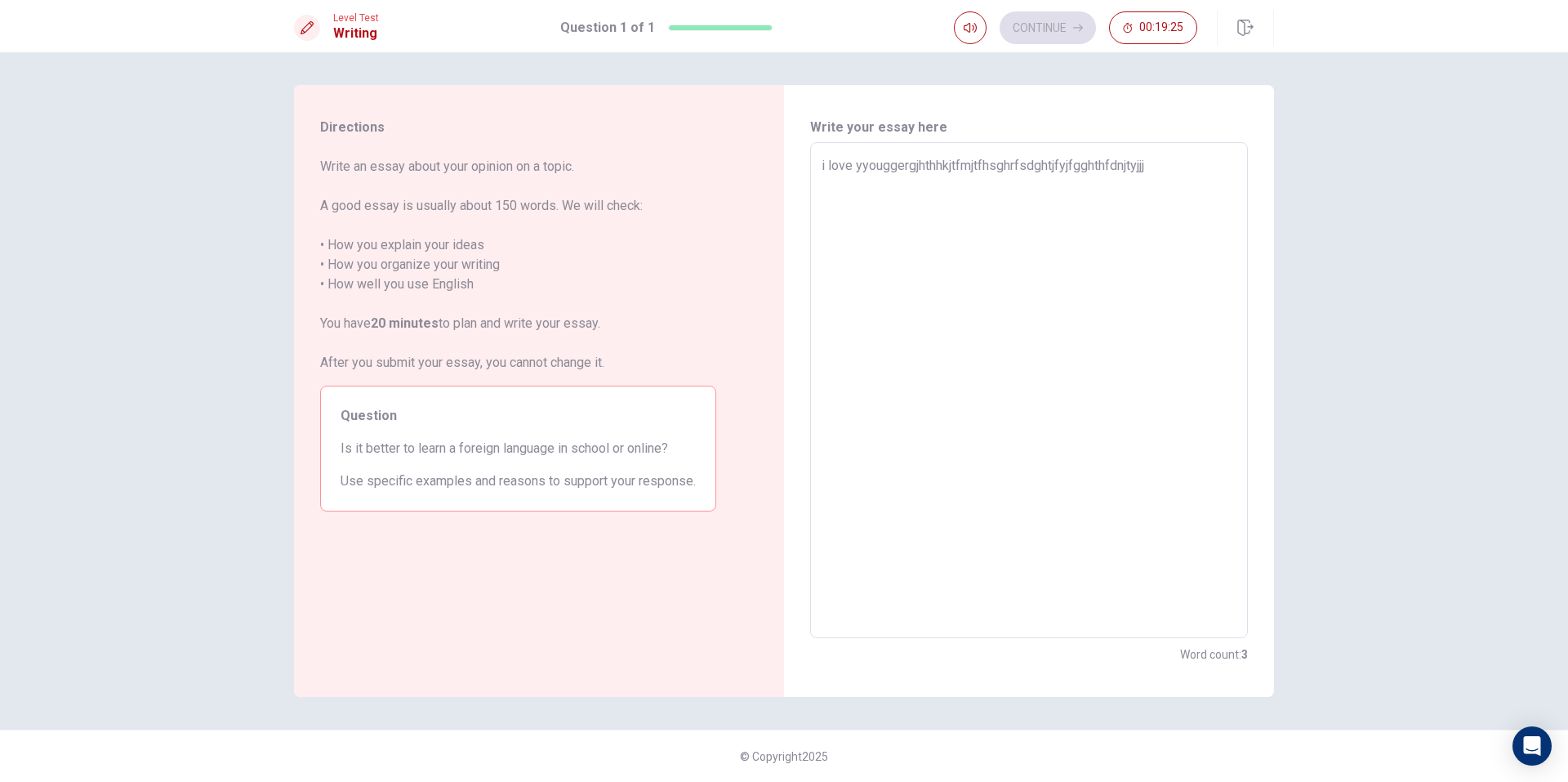
type textarea "x"
type textarea "i love yyouggergjhthhkjtfmjtfhsghrfsdghtjfyjfgghthfdnjtyjjjj"
type textarea "x"
type textarea "i love yyouggergjhthhkjtfmjtfhsghrfsdghtjfyjfgghthfdnjtyjjjjj"
type textarea "x"
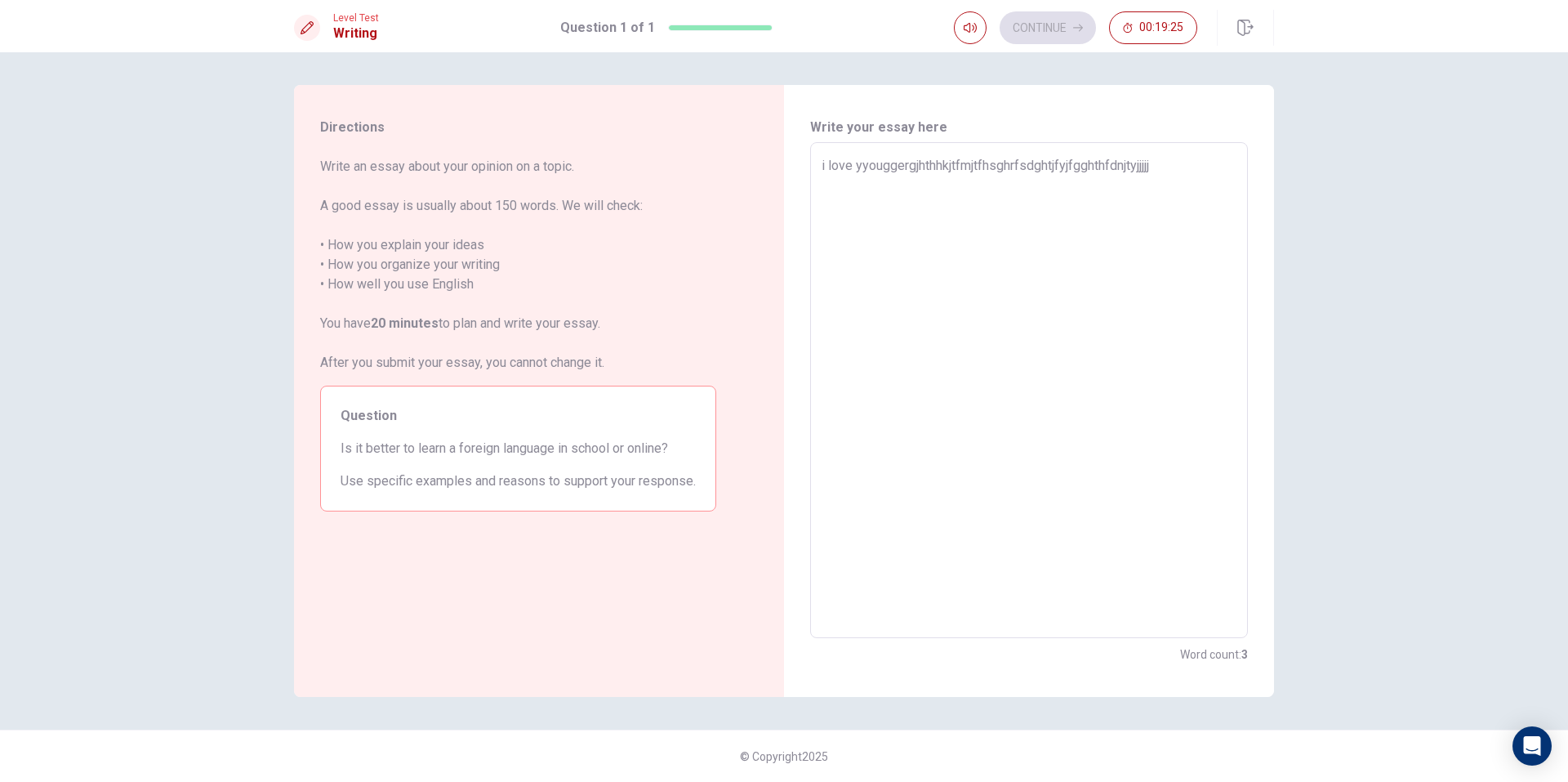
type textarea "i love yyouggergjhthhkjtfmjtfhsghrfsdghtjfyjfgghthfdnjtyjjjjjj"
type textarea "x"
type textarea "i love yyouggergjhthhkjtfmjtfhsghrfsdghtjfyjfgghthfdnjtyjjjjjjj"
type textarea "x"
type textarea "i love yyouggergjhthhkjtfmjtfhsghrfsdghtjfyjfgghthfdnjtyjjjjjjjj"
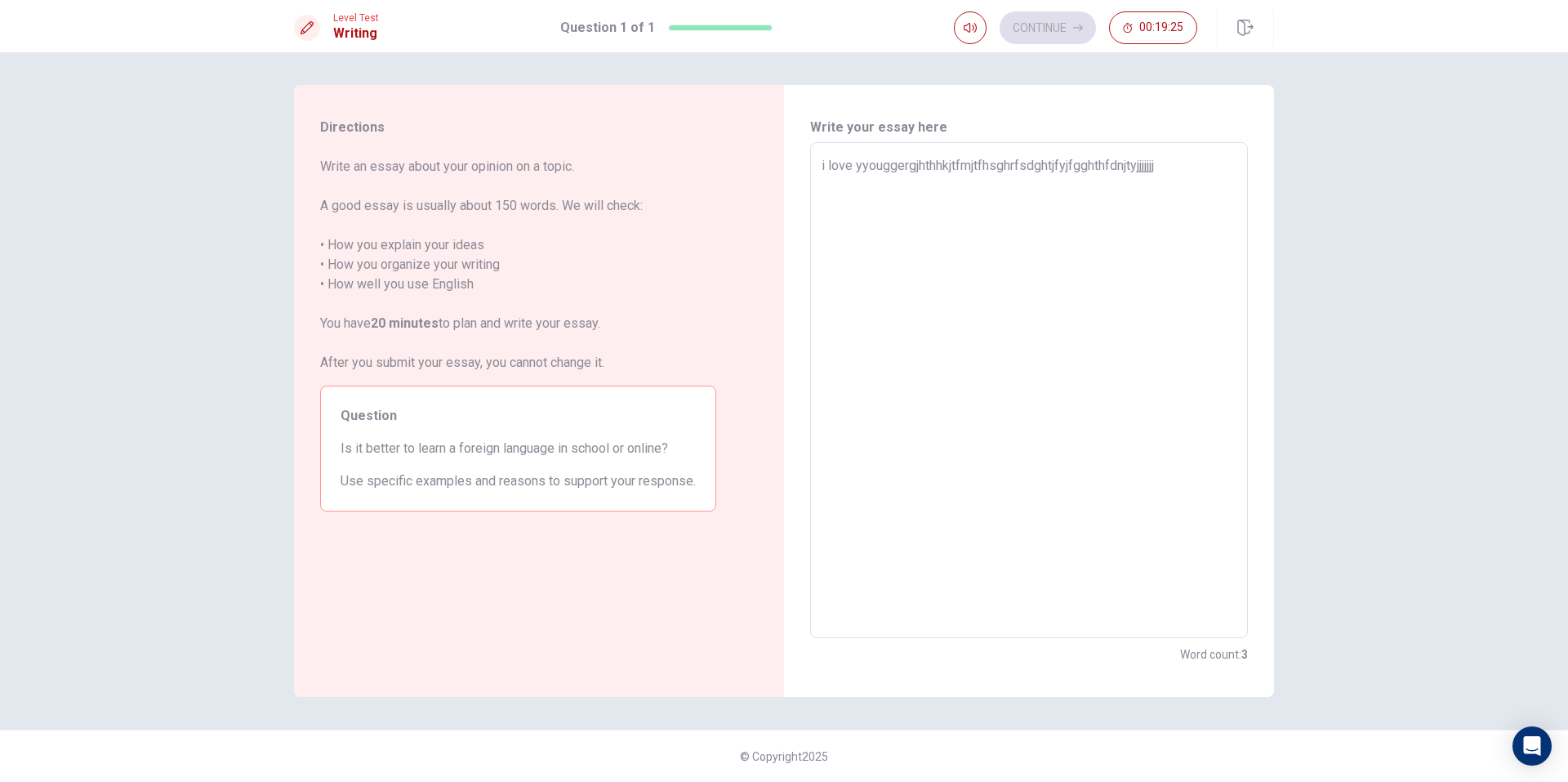
type textarea "x"
type textarea "i love yyouggergjhthhkjtfmjtfhsghrfsdghtjfyjfgghthfdnjtyjjjjjjjjj"
type textarea "x"
type textarea "i love yyouggergjhthhkjtfmjtfhsghrfsdghtjfyjfgghthfdnjtyjjjjjjjjjj"
type textarea "x"
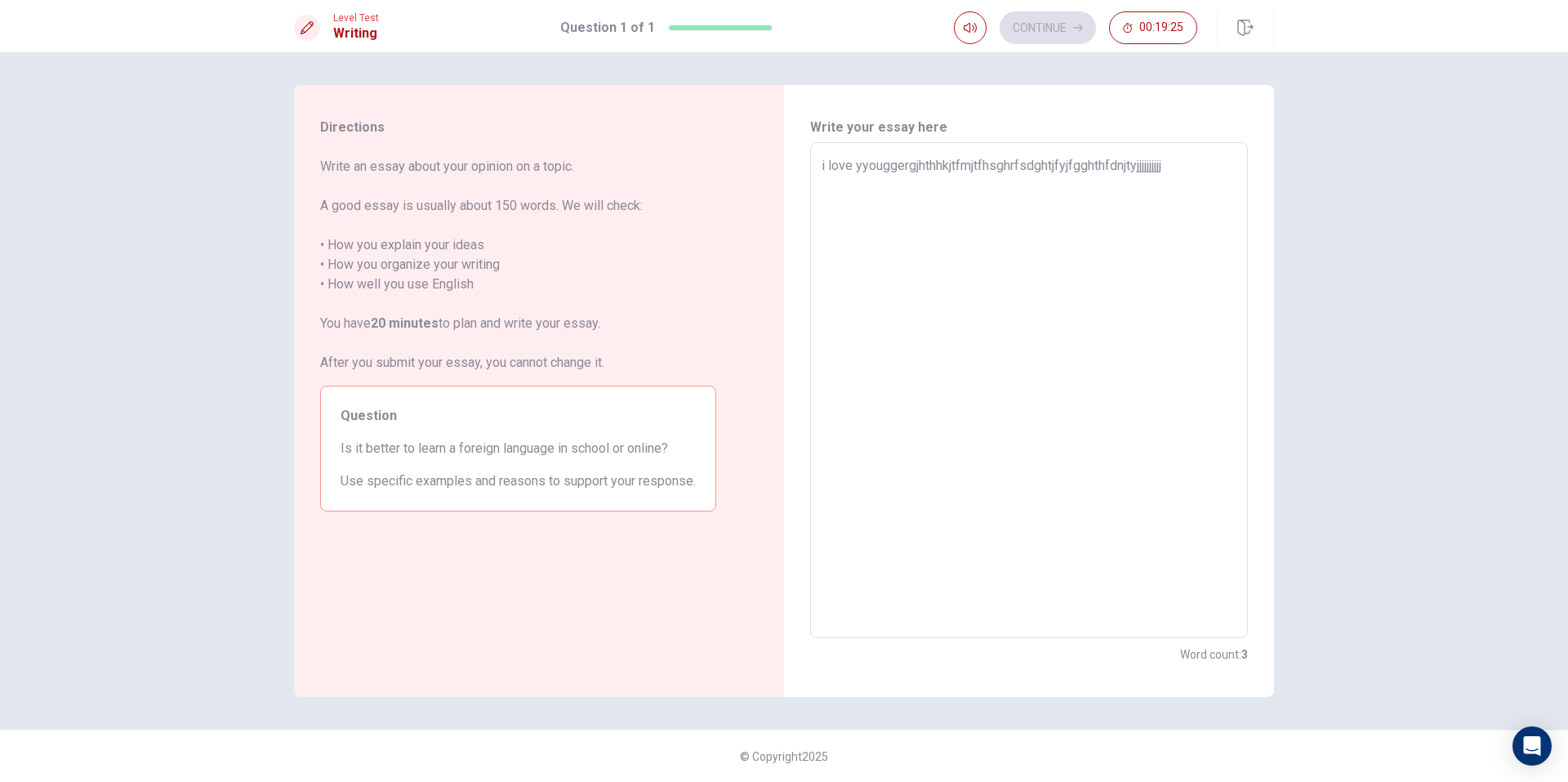
type textarea "i love yyouggergjhthhkjtfmjtfhsghrfsdghtjfyjfgghthfdnjtyjjjjjjjjjjj"
type textarea "x"
type textarea "i love yyouggergjhthhkjtfmjtfhsghrfsdghtjfyjfgghthfdnjtyjjjjjjjjjjjj"
type textarea "x"
type textarea "i love yyouggergjhthhkjtfmjtfhsghrfsdghtjfyjfgghthfdnjtyjjjjjjjjjjjjj"
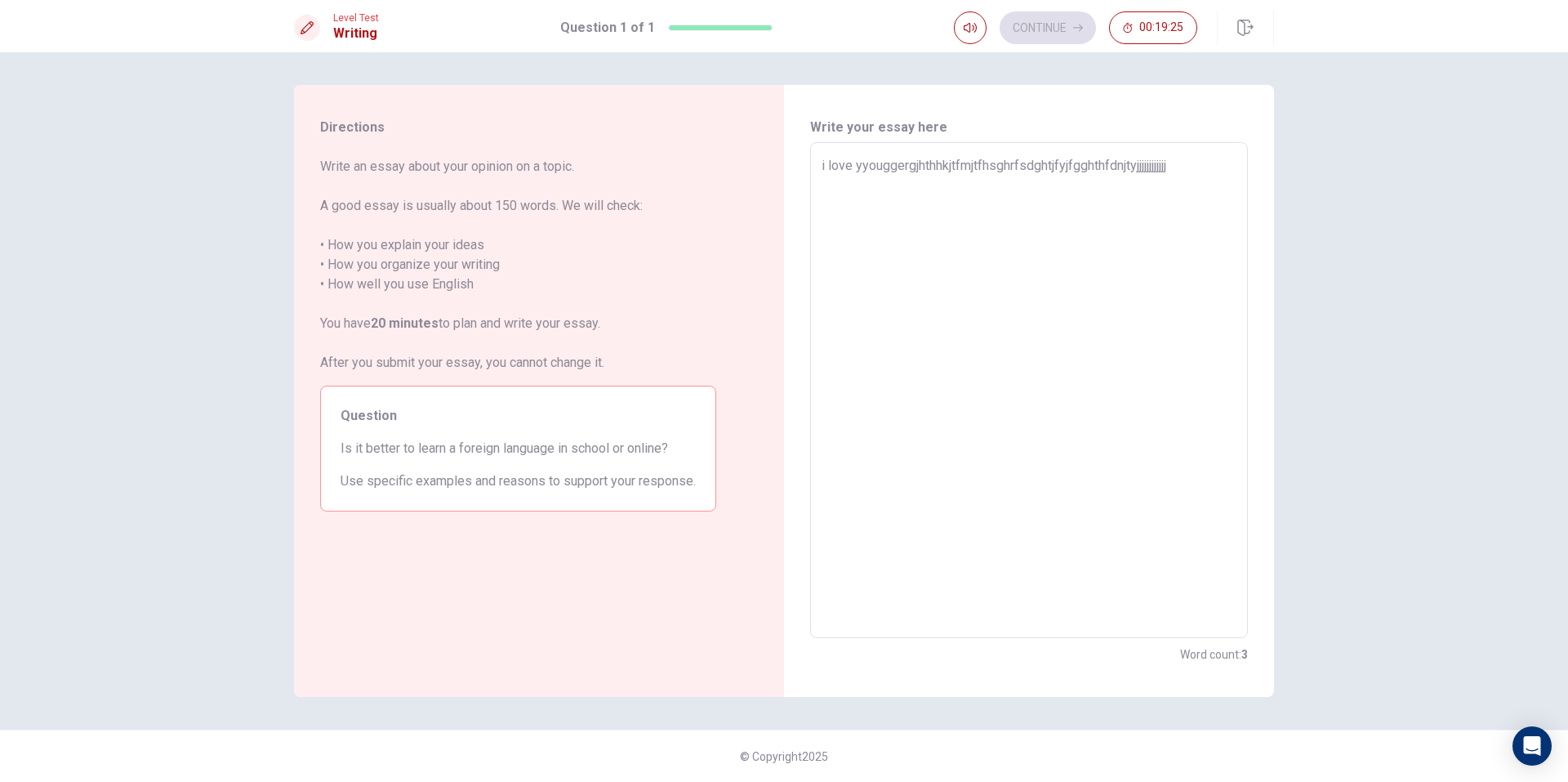
type textarea "x"
type textarea "i love yyouggergjhthhkjtfmjtfhsghrfsdghtjfyjfgghthfdnjtyjjjjjjjjjjjjjj"
type textarea "x"
type textarea "i love yyouggergjhthhkjtfmjtfhsghrfsdghtjfyjfgghthfdnjtyjjjjjjjjjjjjjjj"
type textarea "x"
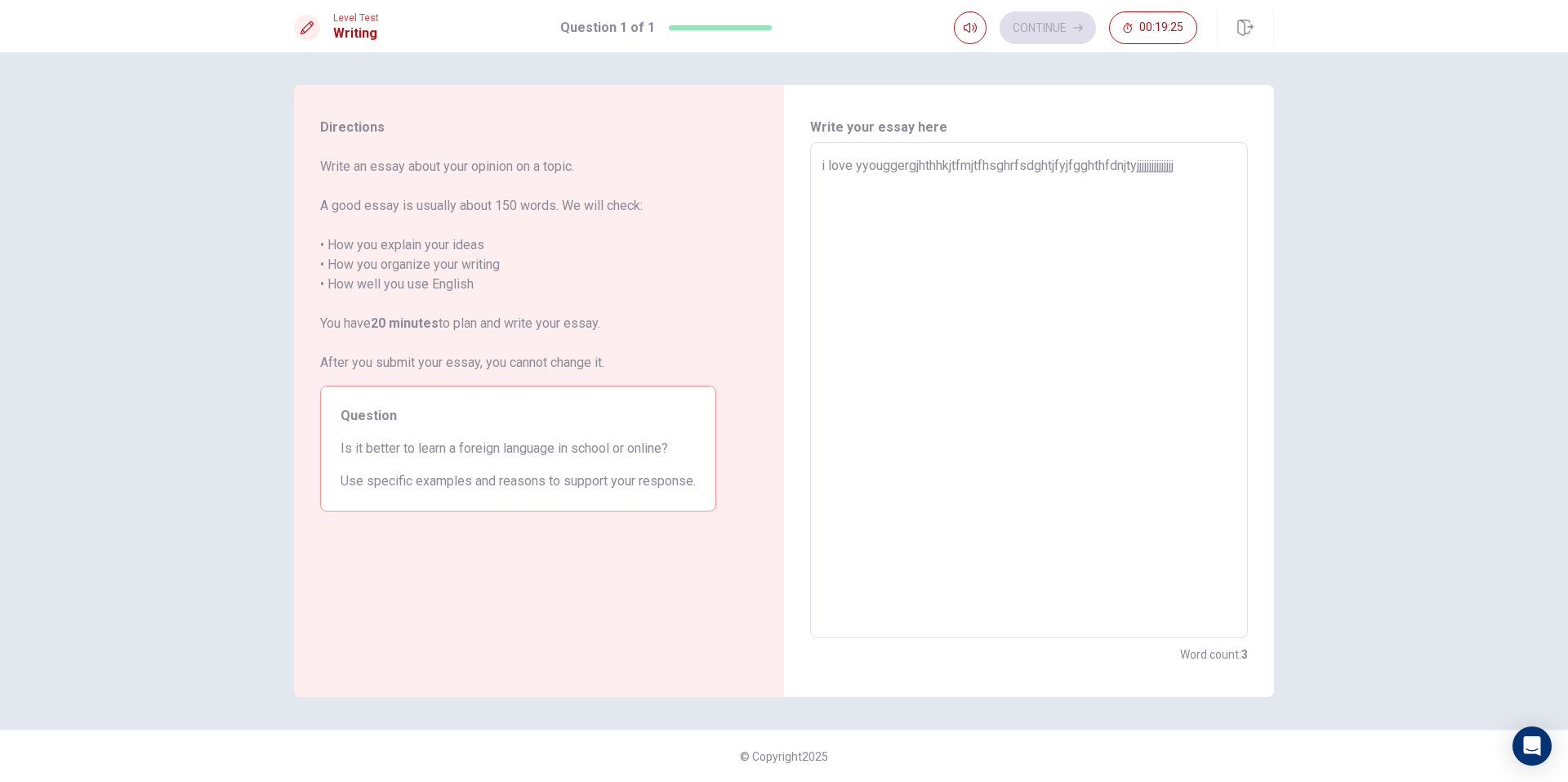
type textarea "i love yyouggergjhthhkjtfmjtfhsghrfsdghtjfyjfgghthfdnjtyjjjjjjjjjjjjjjjj"
type textarea "x"
type textarea "i love yyouggergjhthhkjtfmjtfhsghrfsdghtjfyjfgghthfdnjtyjjjjjjjjjjjjjjjjj"
type textarea "x"
type textarea "i love yyouggergjhthhkjtfmjtfhsghrfsdghtjfyjfgghthfdnjtyjjjjjjjjjjjjjjjjjj"
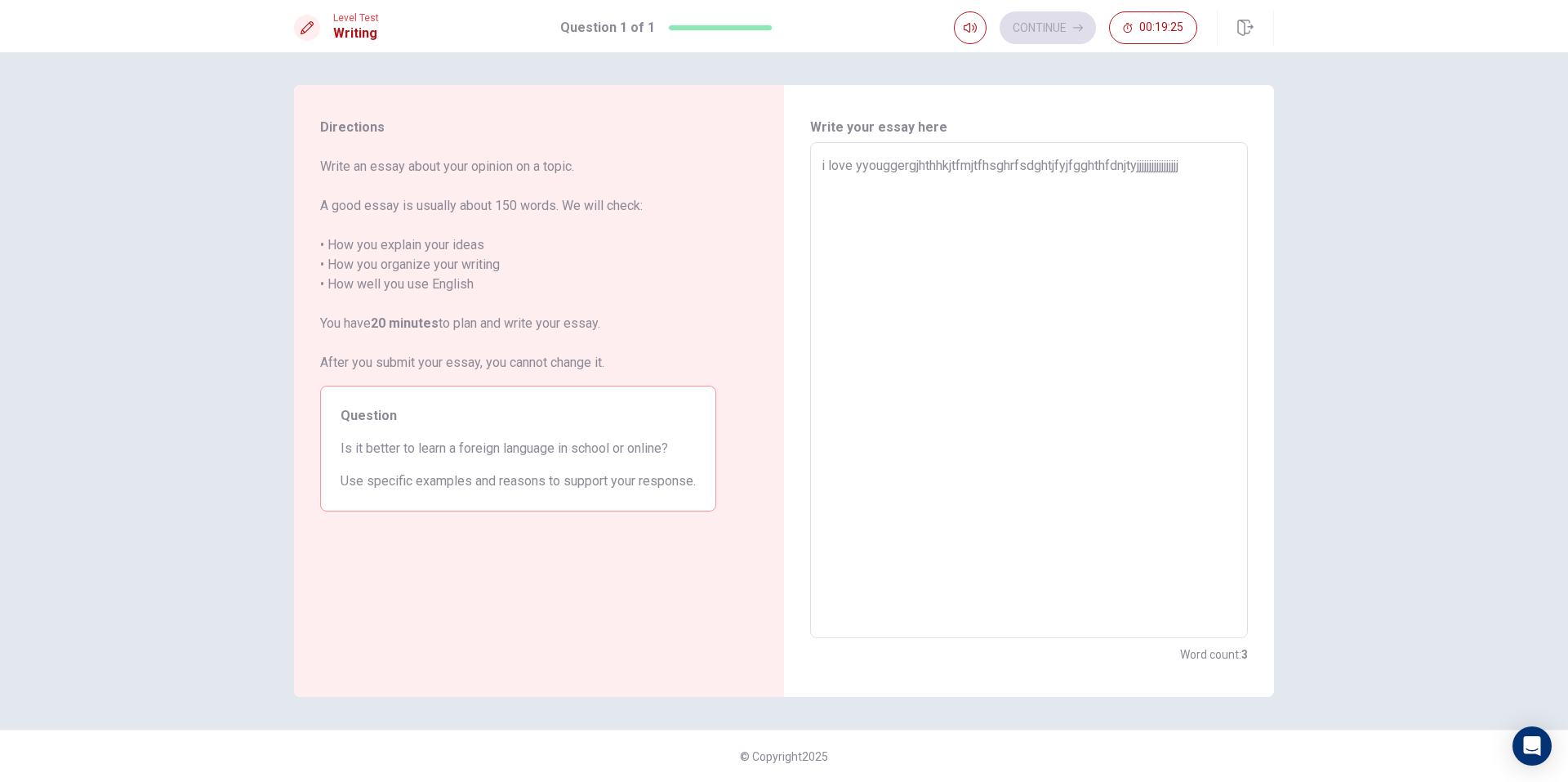
type textarea "x"
type textarea "i love yyouggergjhthhkjtfmjtfhsghrfsdghtjfyjfgghthfdnjtyjjjjjjjjjjjjjjjjjjj"
type textarea "x"
type textarea "i love yyouggergjhthhkjtfmjtfhsghrfsdghtjfyjfgghthfdnjtyjjjjjjjjjjjjjjjjjjjj"
type textarea "x"
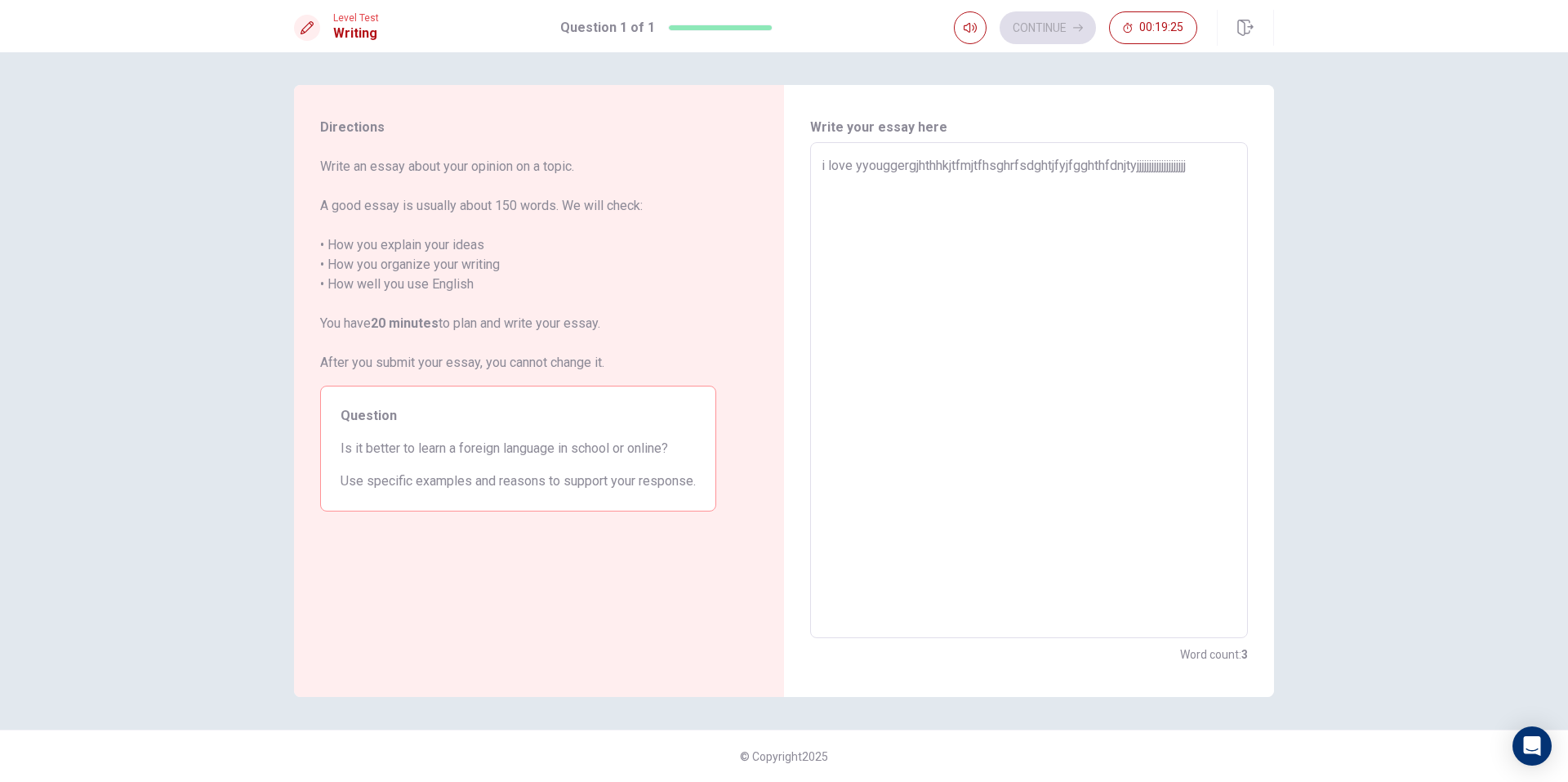
type textarea "i love yyouggergjhthhkjtfmjtfhsghrfsdghtjfyjfgghthfdnjtyjjjjjjjjjjjjjjjjjjjjj"
type textarea "x"
type textarea "i love yyouggergjhthhkjtfmjtfhsghrfsdghtjfyjfgghthfdnjtyjjjjjjjjjjjjjjjjjjjjjj"
type textarea "x"
type textarea "i love yyouggergjhthhkjtfmjtfhsghrfsdghtjfyjfgghthfdnjtyjjjjjjjjjjjjjjjjjjjjjjj"
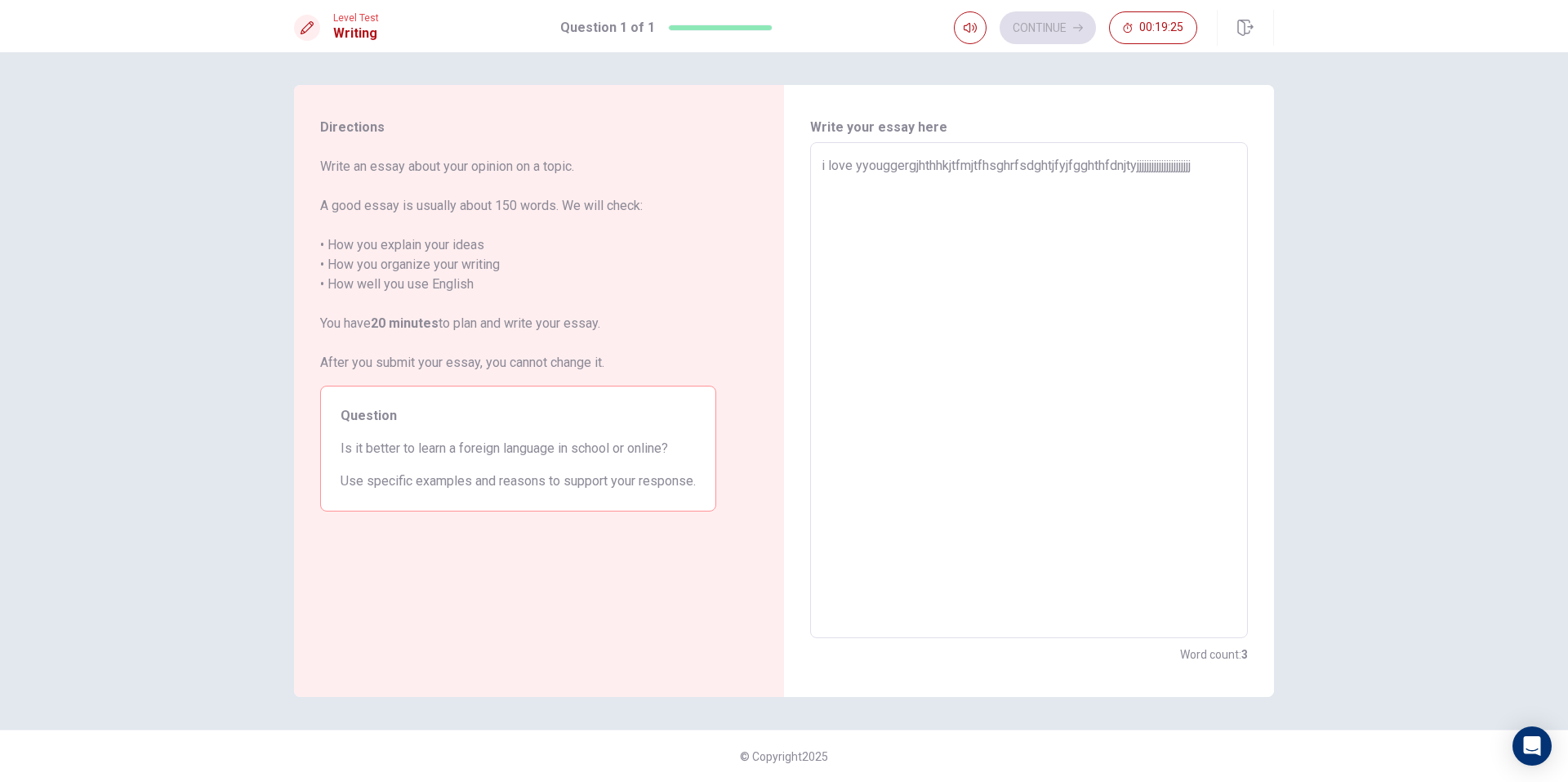
type textarea "x"
type textarea "i love yyouggergjhthhkjtfmjtfhsghrfsdghtjfyjfgghthfdnjtyjjjjjjjjjjjjjjjjjjjjjjjj"
type textarea "x"
type textarea "i love yyouggergjhthhkjtfmjtfhsghrfsdghtjfyjfgghthfdnjtyjjjjjjjjjjjjjjjjjjjjjjj…"
type textarea "x"
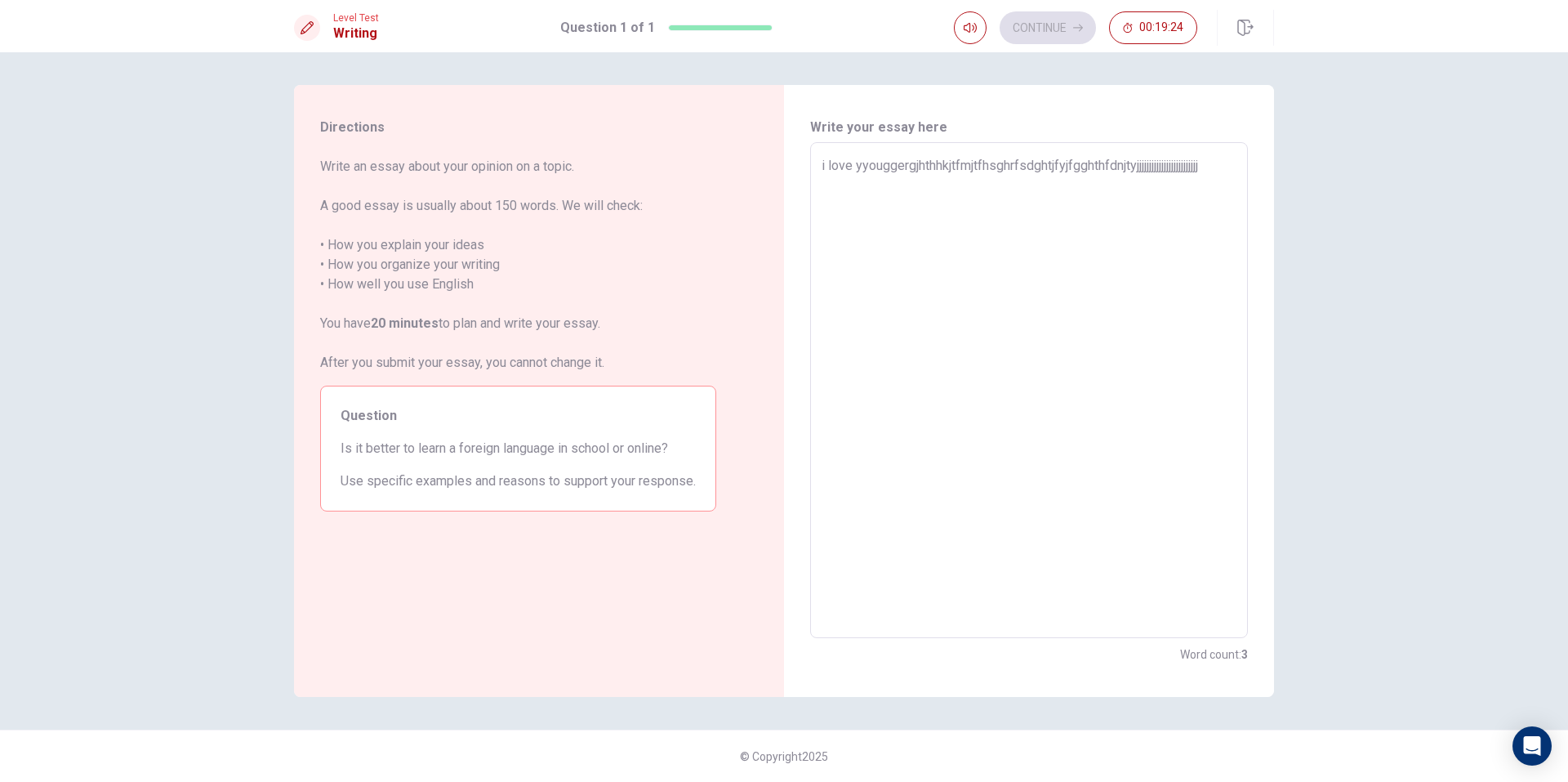
type textarea "i love yyouggergjhthhkjtfmjtfhsghrfsdghtjfyjfgghthfdnjtyjjjjjjjjjjjjjjjjjjjjjjj…"
type textarea "x"
type textarea "i love yyouggergjhthhkjtfmjtfhsghrfsdghtjfyjfgghthfdnjtyjjjjjjjjjjjjjjjjjjjjjjj…"
type textarea "x"
type textarea "i love yyouggergjhthhkjtfmjtfhsghrfsdghtjfyjfgghthfdnjtyjjjjjjjjjjjjjjjjjjjjjjj…"
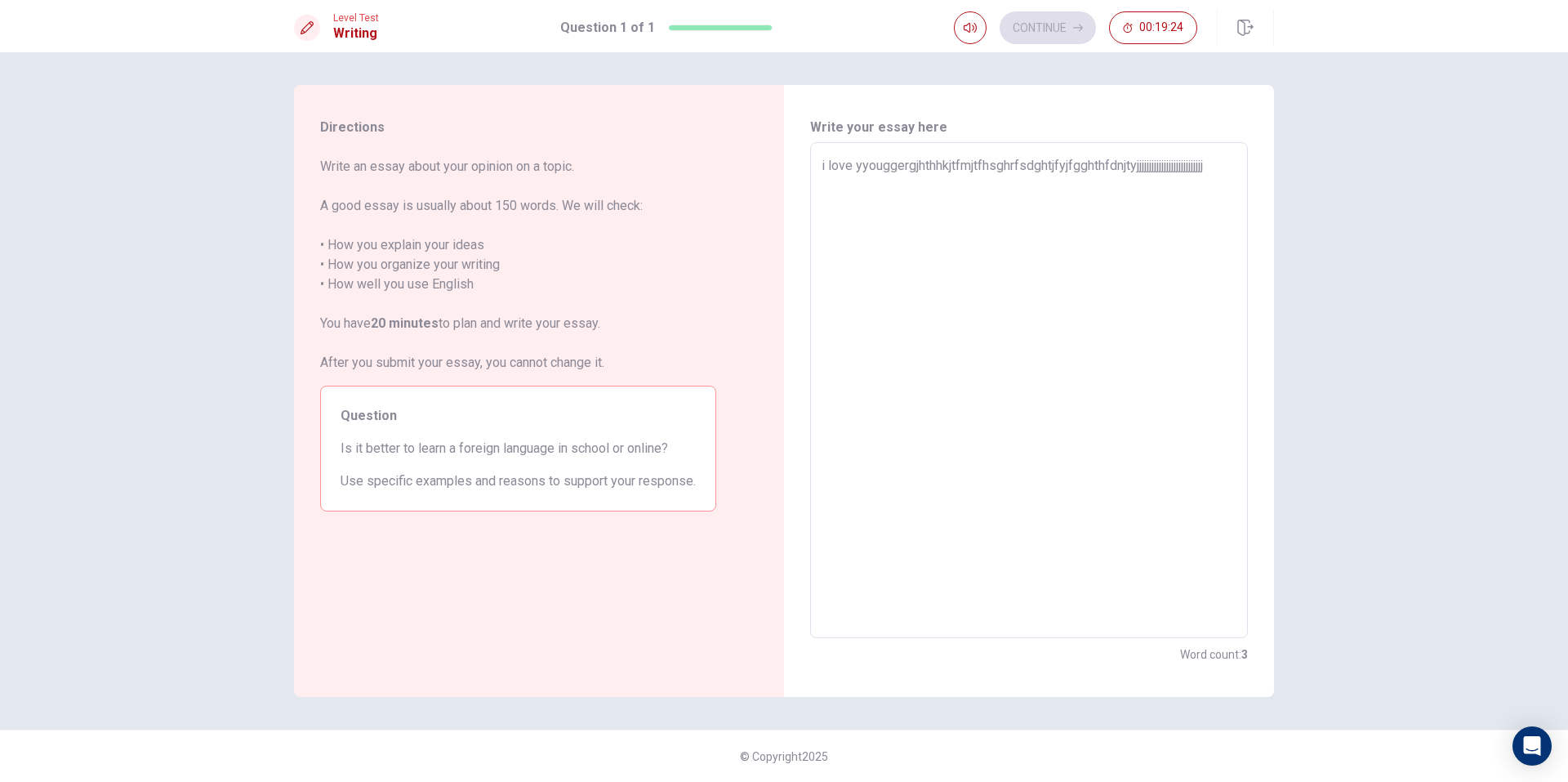
type textarea "x"
type textarea "i love yyouggergjhthhkjtfmjtfhsghrfsdghtjfyjfgghthfdnjtyjjjjjjjjjjjjjjjjjjjjjjj…"
type textarea "x"
type textarea "i love yyouggergjhthhkjtfmjtfhsghrfsdghtjfyjfgghthfdnjtyjjjjjjjjjjjjjjjjjjjjjjj…"
type textarea "x"
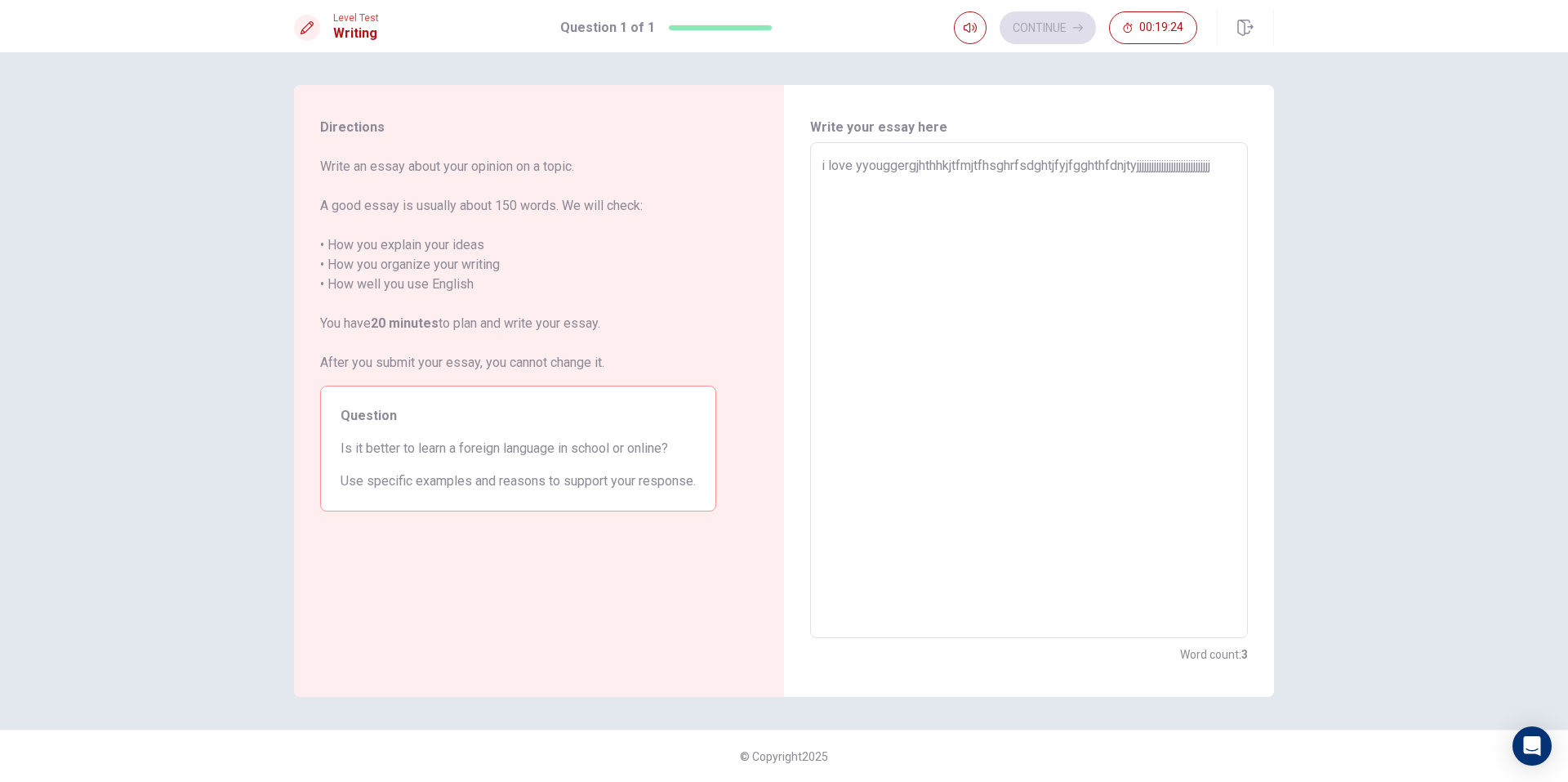
type textarea "i love yyouggergjhthhkjtfmjtfhsghrfsdghtjfyjfgghthfdnjtyjjjjjjjjjjjjjjjjjjjjjjj…"
type textarea "x"
type textarea "i love yyouggergjhthhkjtfmjtfhsghrfsdghtjfyjfgghthfdnjtyjjjjjjjjjjjjjjjjjjjjjjj…"
type textarea "x"
type textarea "i love yyouggergjhthhkjtfmjtfhsghrfsdghtjfyjfgghthfdnjtyjjjjjjjjjjjjjjjjjjjjjjj…"
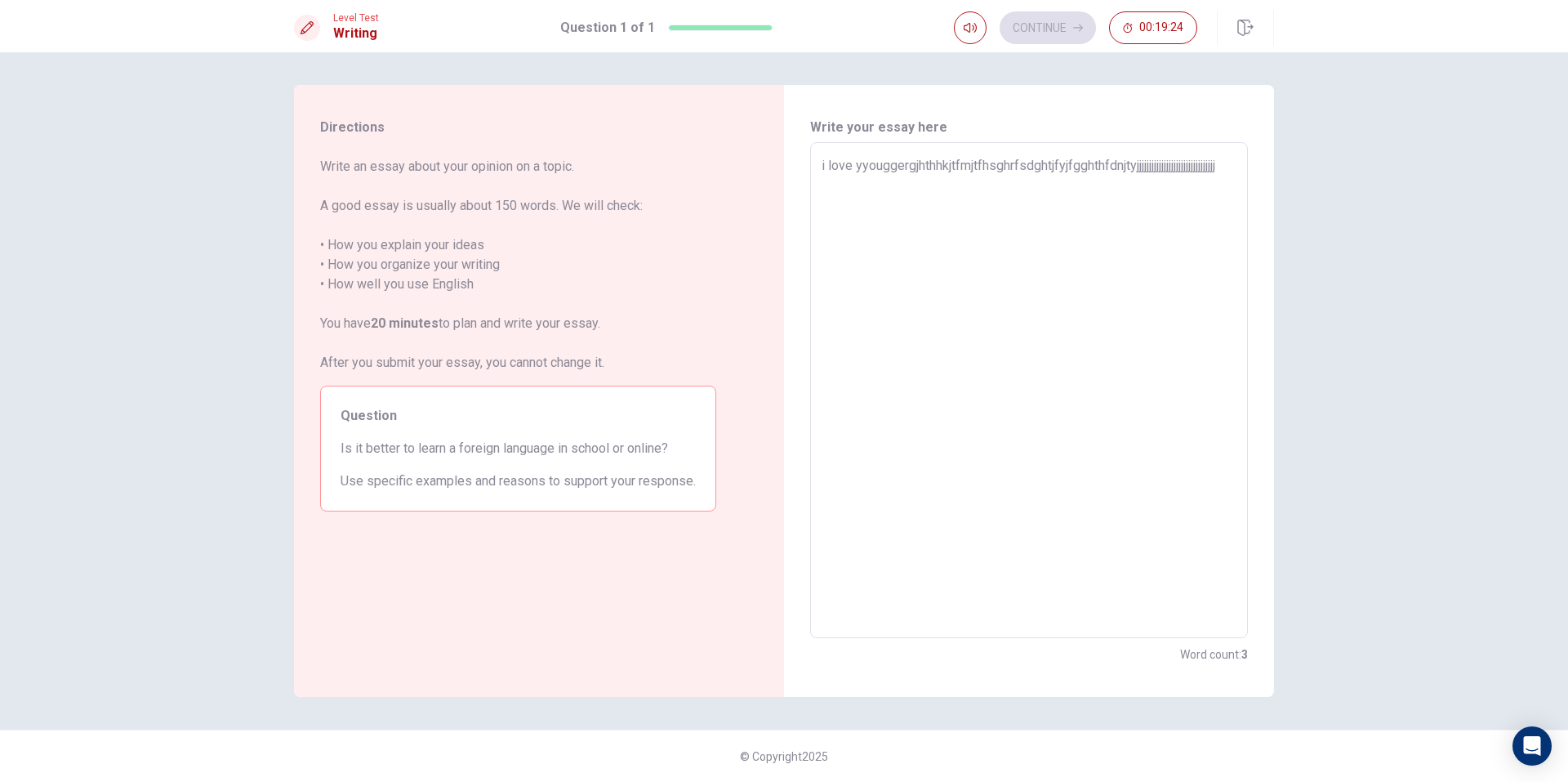
type textarea "x"
type textarea "i love yyouggergjhthhkjtfmjtfhsghrfsdghtjfyjfgghthfdnjtyjjjjjjjjjjjjjjjjjjjjjjj…"
type textarea "x"
type textarea "i love yyouggergjhthhkjtfmjtfhsghrfsdghtjfyjfgghthfdnjtyjjjjjjjjjjjjjjjjjjjjjjj…"
type textarea "x"
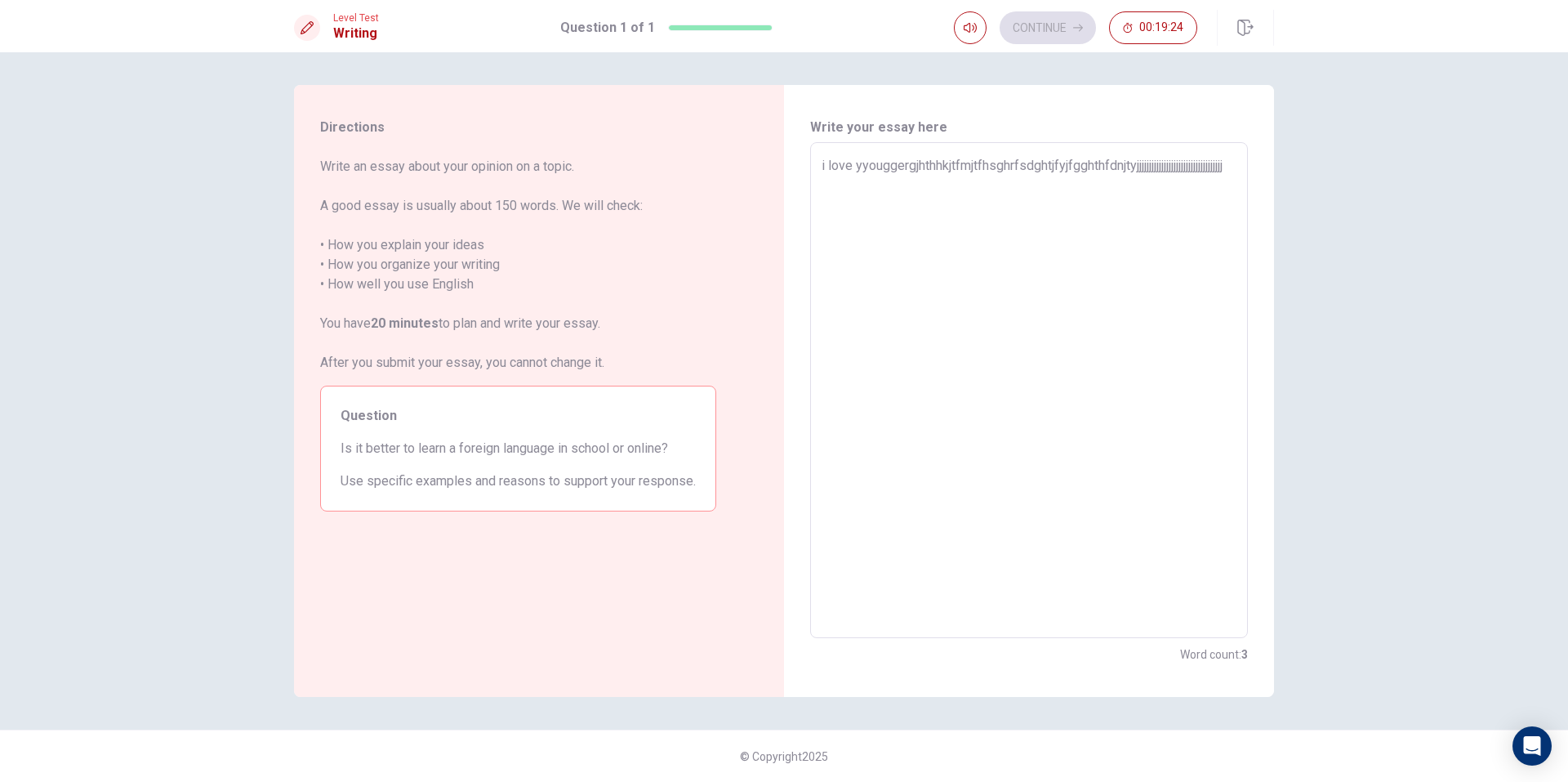
type textarea "i love yyouggergjhthhkjtfmjtfhsghrfsdghtjfyjfgghthfdnjtyjjjjjjjjjjjjjjjjjjjjjjj…"
type textarea "x"
type textarea "i love yyouggergjhthhkjtfmjtfhsghrfsdghtjfyjfgghthfdnjtyjjjjjjjjjjjjjjjjjjjjjjj…"
type textarea "x"
type textarea "i love yyouggergjhthhkjtfmjtfhsghrfsdghtjfyjfgghthfdnjtyjjjjjjjjjjjjjjjjjjjjjjj…"
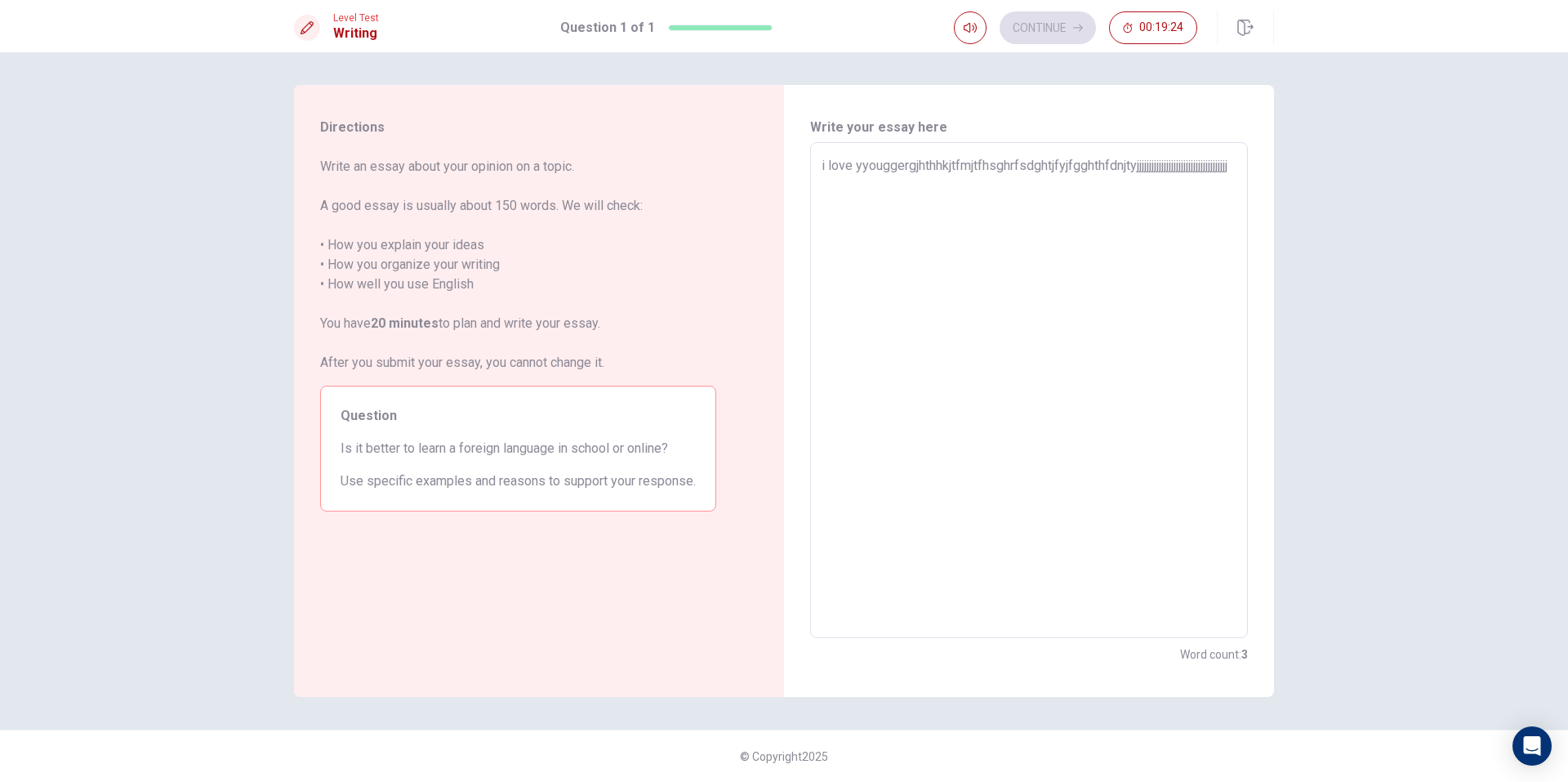
type textarea "x"
type textarea "i love yyouggergjhthhkjtfmjtfhsghrfsdghtjfyjfgghthfdnjtyjjjjjjjjjjjjjjjjjjjjjjj…"
type textarea "x"
type textarea "i love yyouggergjhthhkjtfmjtfhsghrfsdghtjfyjfgghthfdnjtyjjjjjjjjjjjjjjjjjjjjjjj…"
type textarea "x"
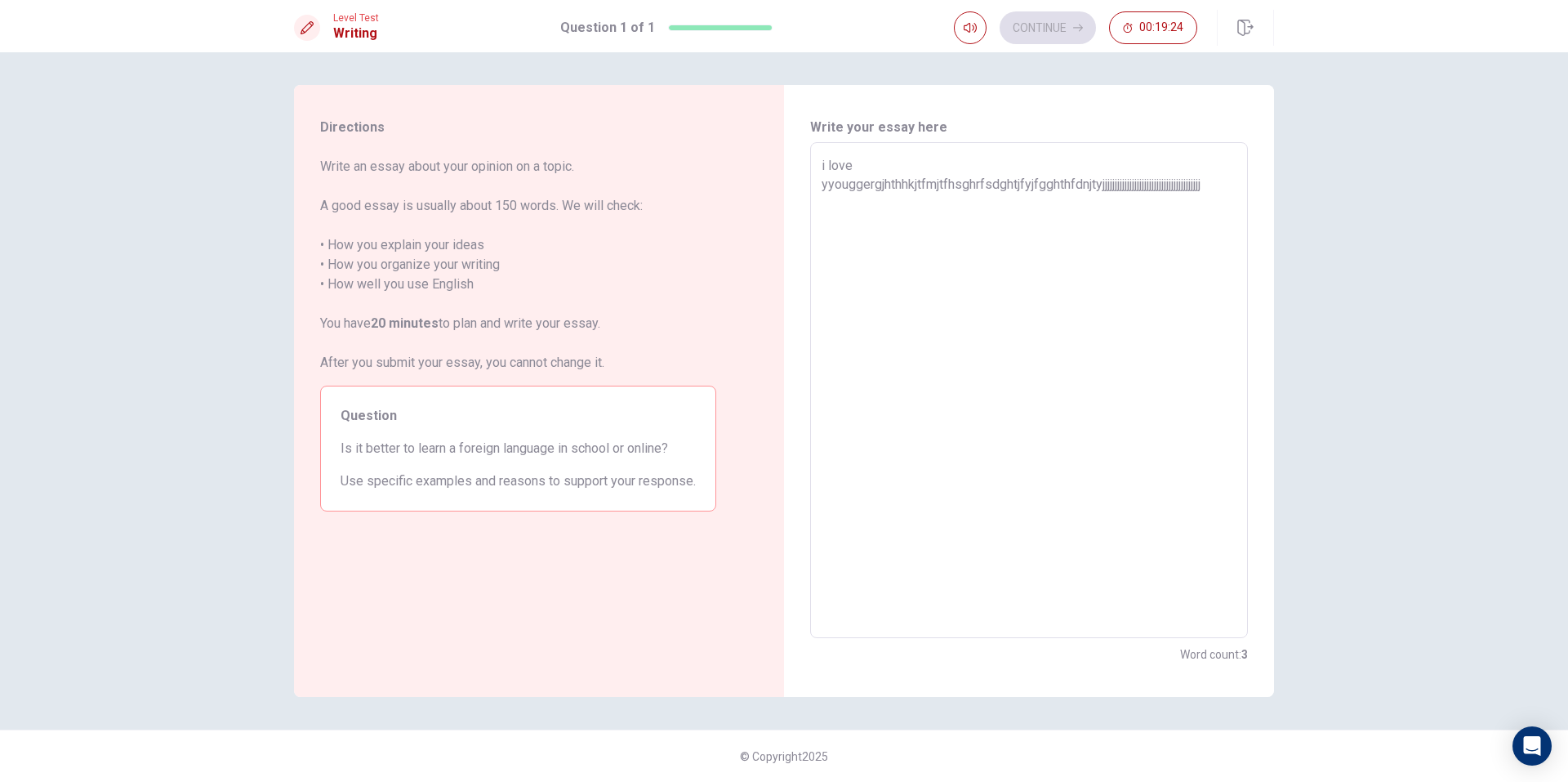
type textarea "i love yyouggergjhthhkjtfmjtfhsghrfsdghtjfyjfgghthfdnjtyjjjjjjjjjjjjjjjjjjjjjjj…"
type textarea "x"
type textarea "i love yyouggergjhthhkjtfmjtfhsghrfsdghtjfyjfgghthfdnjtyjjjjjjjjjjjjjjjjjjjjjjj…"
type textarea "x"
type textarea "i love yyouggergjhthhkjtfmjtfhsghrfsdghtjfyjfgghthfdnjtyjjjjjjjjjjjjjjjjjjjjjjj…"
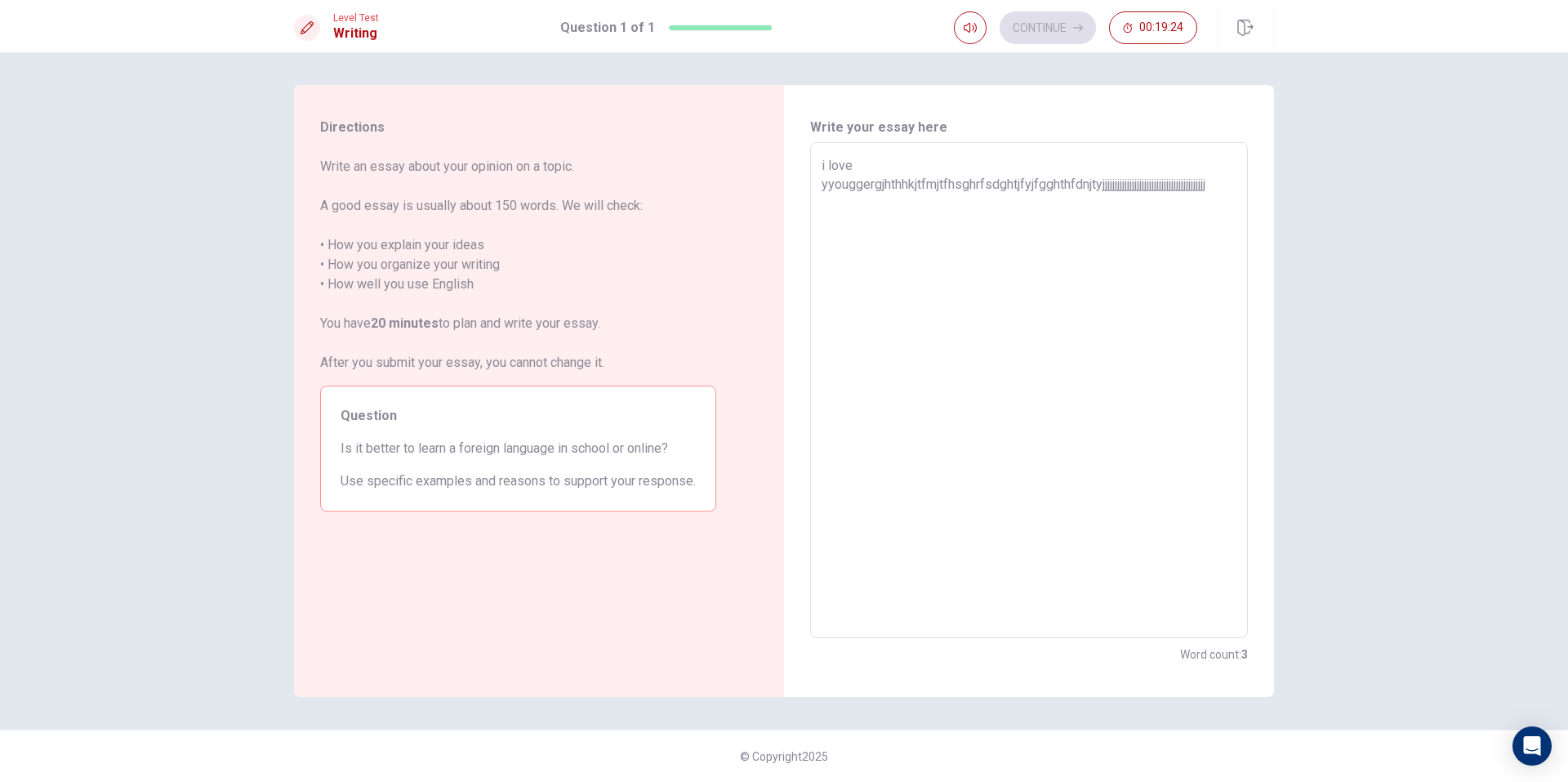
type textarea "x"
type textarea "i love yyouggergjhthhkjtfmjtfhsghrfsdghtjfyjfgghthfdnjtyjjjjjjjjjjjjjjjjjjjjjjj…"
type textarea "x"
type textarea "i love yyouggergjhthhkjtfmjtfhsghrfsdghtjfyjfgghthfdnjtyjjjjjjjjjjjjjjjjjjjjjjj…"
type textarea "x"
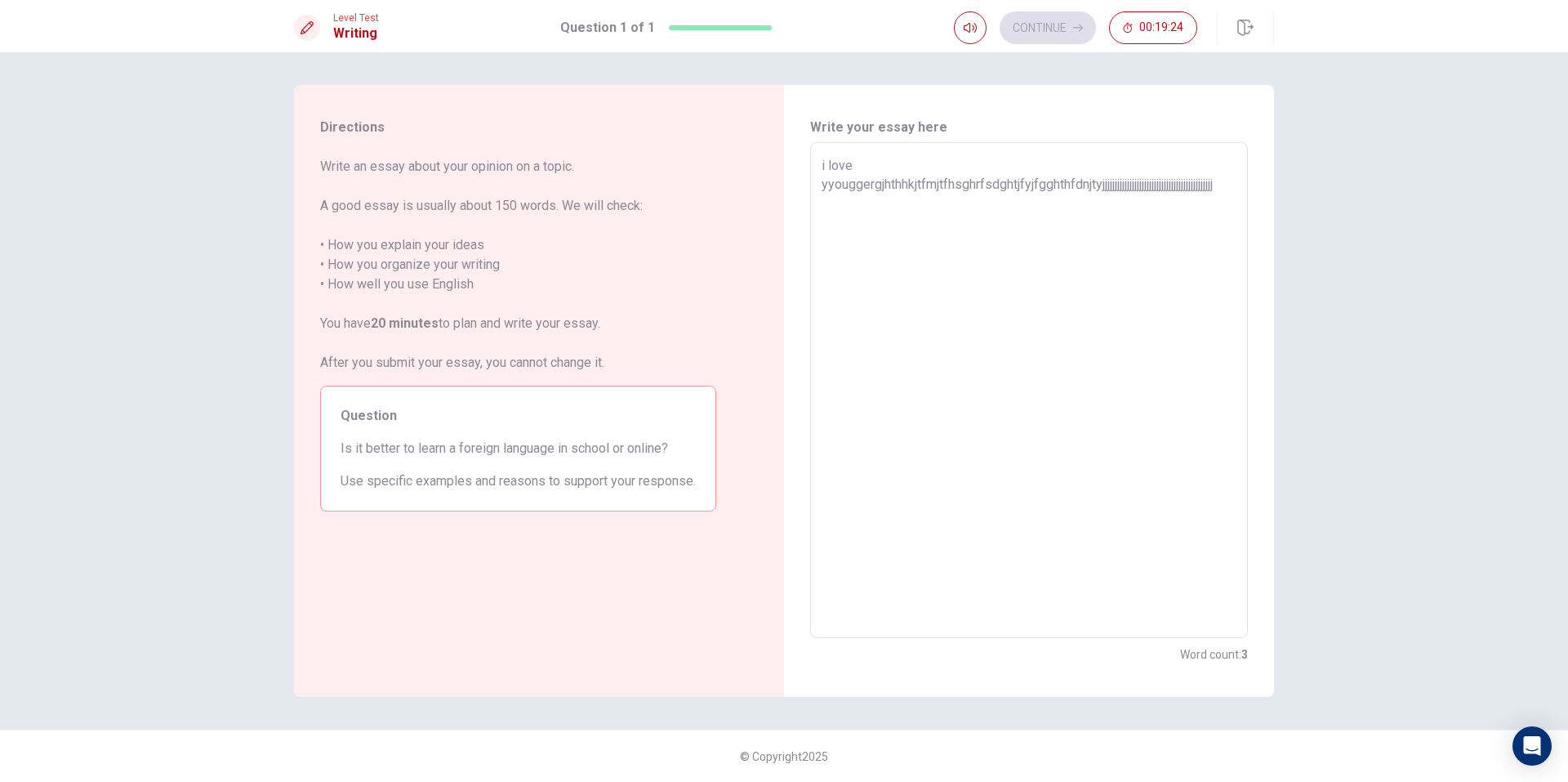
type textarea "i love yyouggergjhthhkjtfmjtfhsghrfsdghtjfyjfgghthfdnjtyjjjjjjjjjjjjjjjjjjjjjjj…"
type textarea "x"
type textarea "i love yyouggergjhthhkjtfmjtfhsghrfsdghtjfyjfgghthfdnjtyjjjjjjjjjjjjjjjjjjjjjjj…"
type textarea "x"
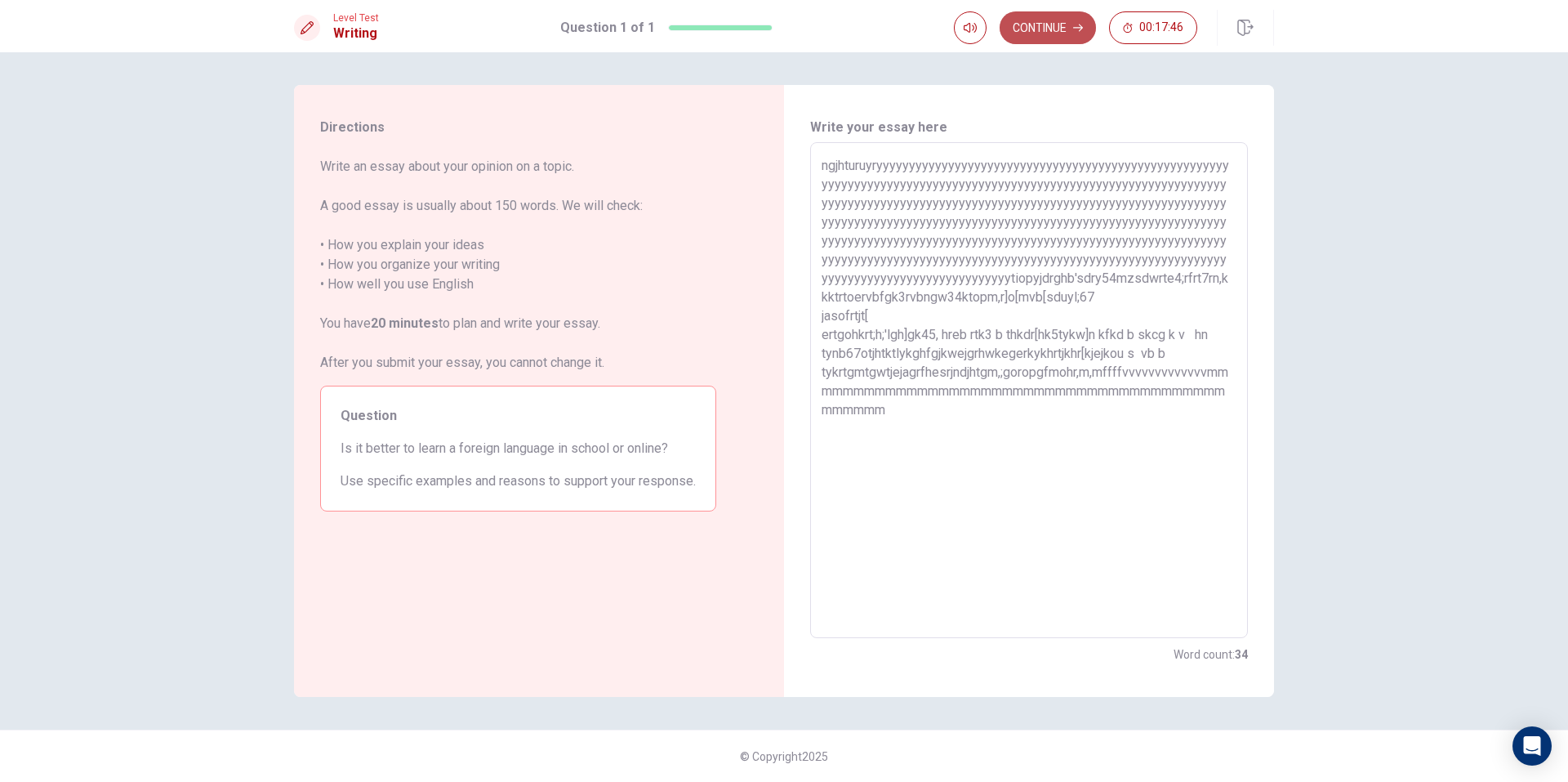
click at [1011, 31] on button "Continue" at bounding box center [1047, 28] width 96 height 33
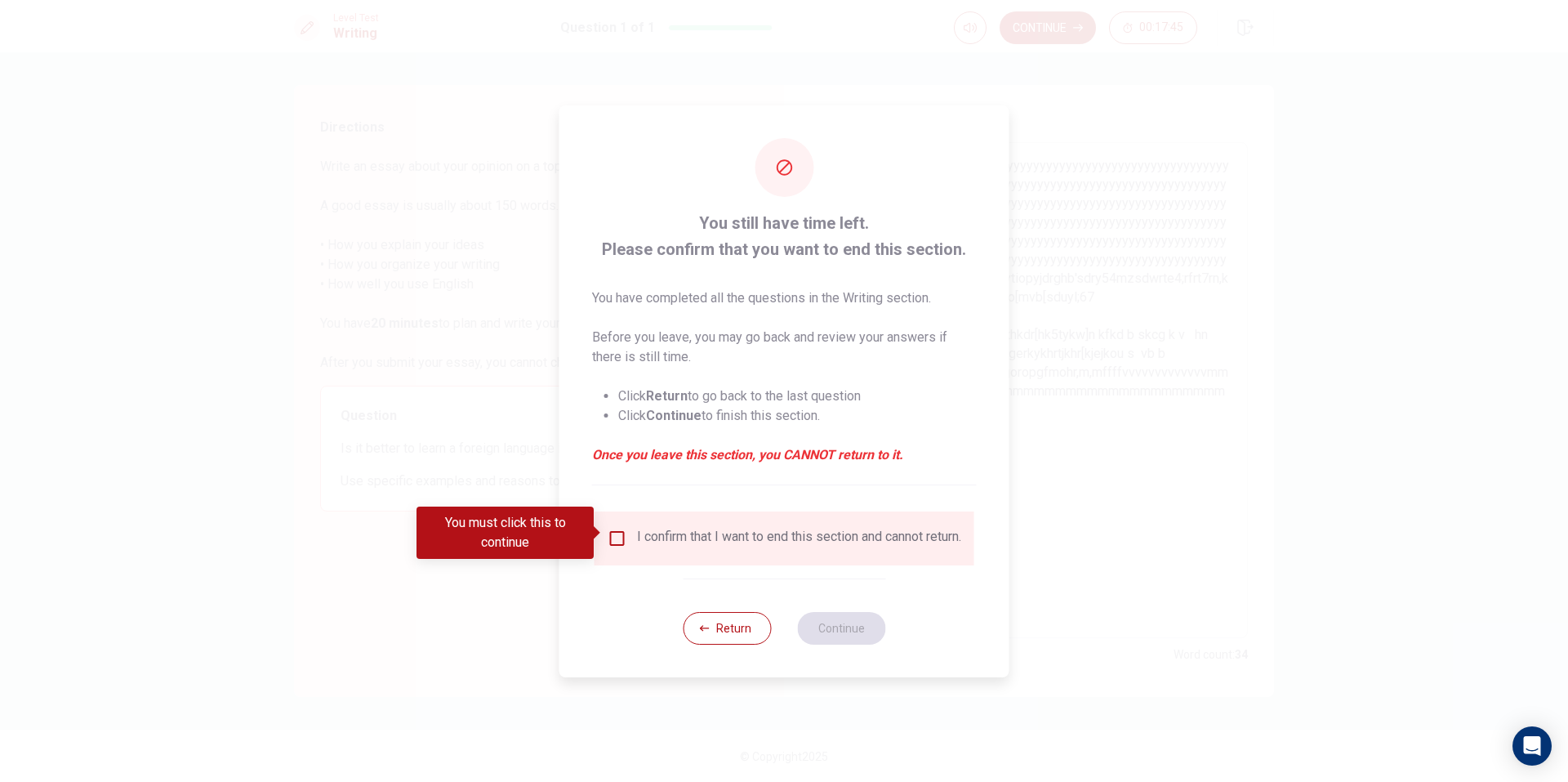
click at [627, 534] on div "I confirm that I want to end this section and cannot return." at bounding box center [784, 538] width 353 height 19
click at [628, 533] on div "I confirm that I want to end this section and cannot return." at bounding box center [784, 538] width 353 height 19
drag, startPoint x: 578, startPoint y: 542, endPoint x: 658, endPoint y: 537, distance: 80.2
click at [612, 542] on body "This site uses cookies, as explained in our Privacy Policy . If you agree to th…" at bounding box center [784, 391] width 1568 height 782
click at [588, 530] on div "You must click this to continue" at bounding box center [506, 532] width 177 height 52
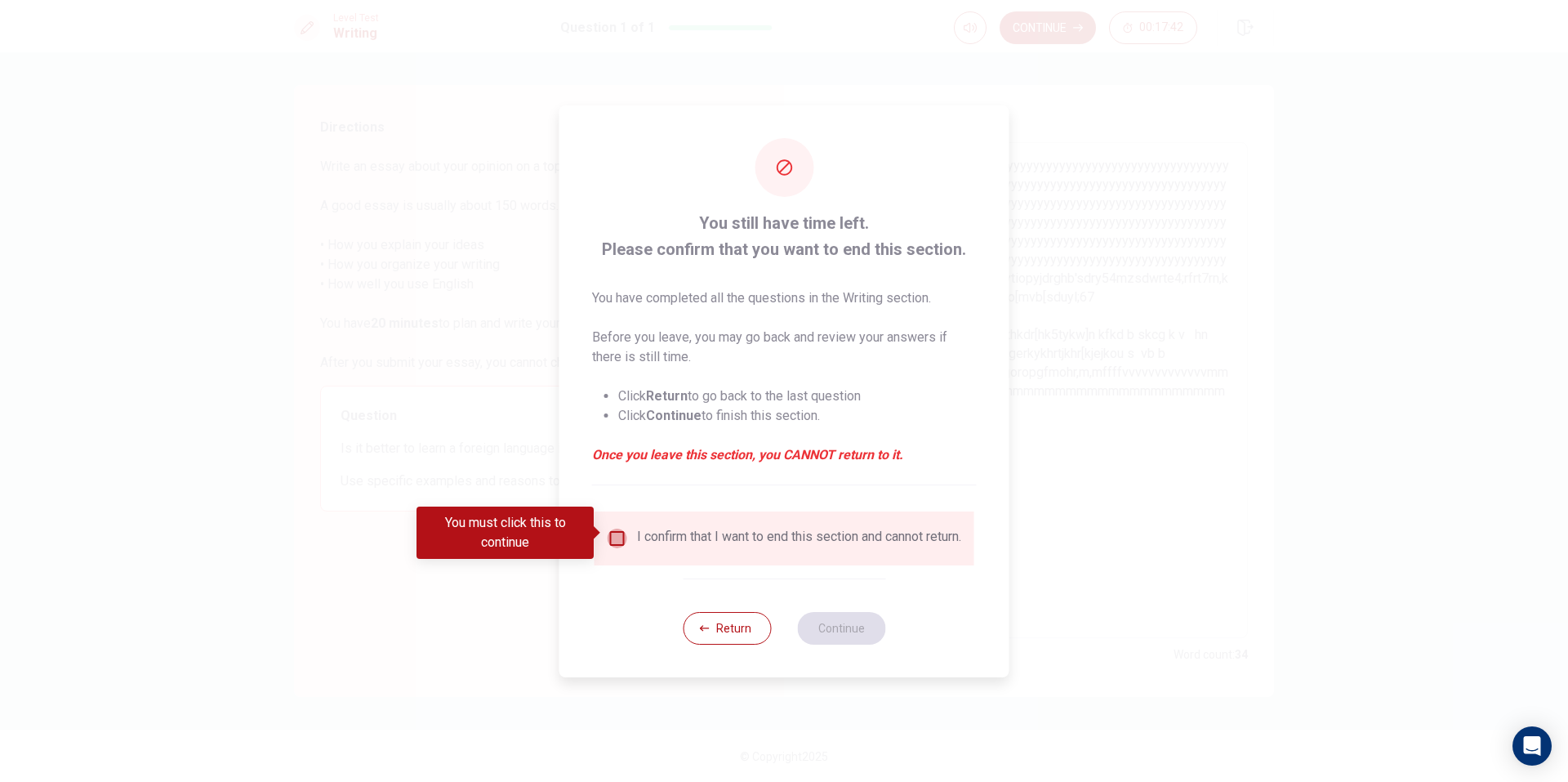
click at [609, 530] on input "You must click this to continue" at bounding box center [617, 538] width 19 height 19
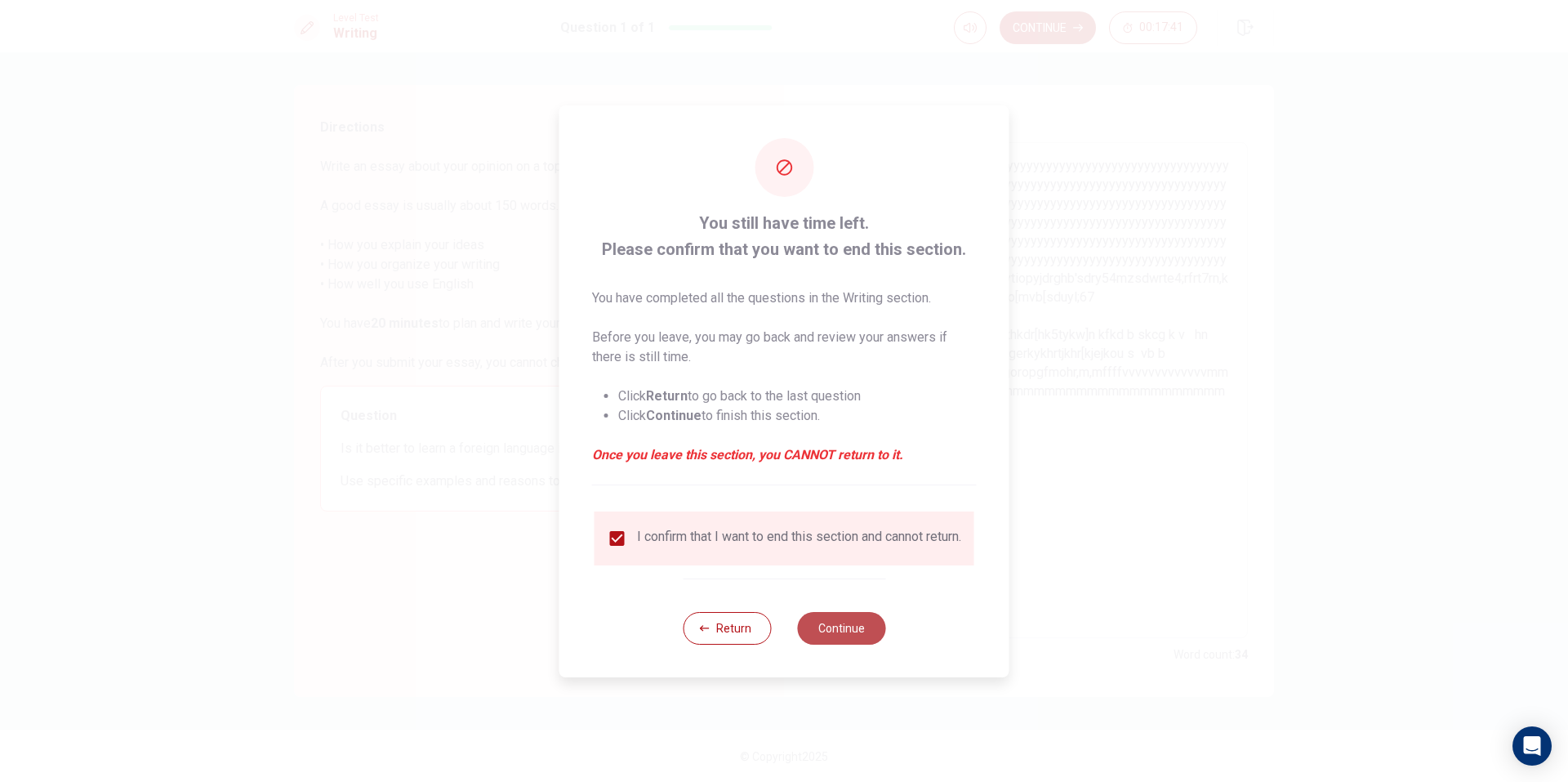
click at [855, 630] on button "Continue" at bounding box center [841, 628] width 88 height 33
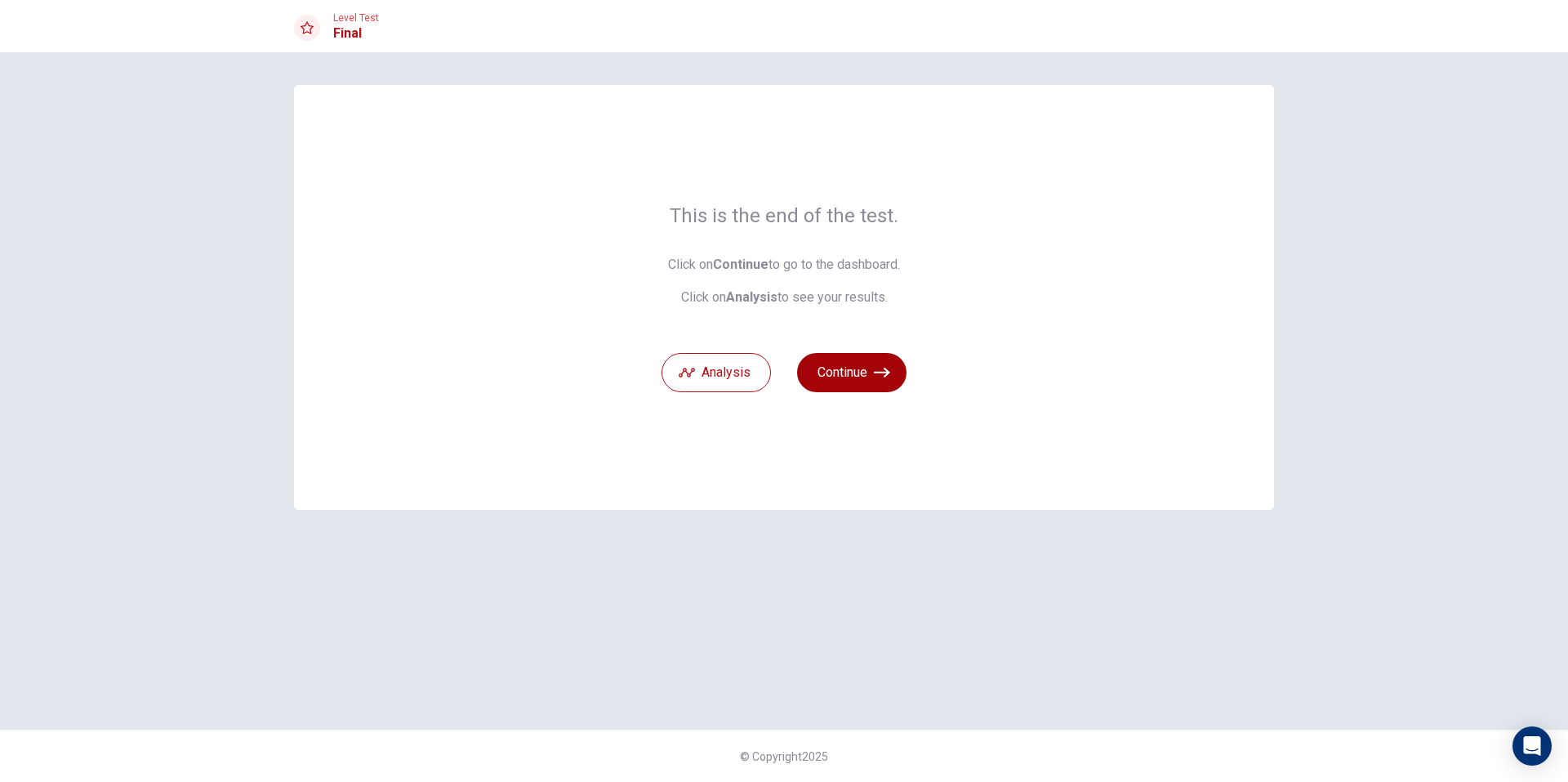
click at [863, 371] on button "Continue" at bounding box center [851, 372] width 110 height 39
